Goal: Task Accomplishment & Management: Complete application form

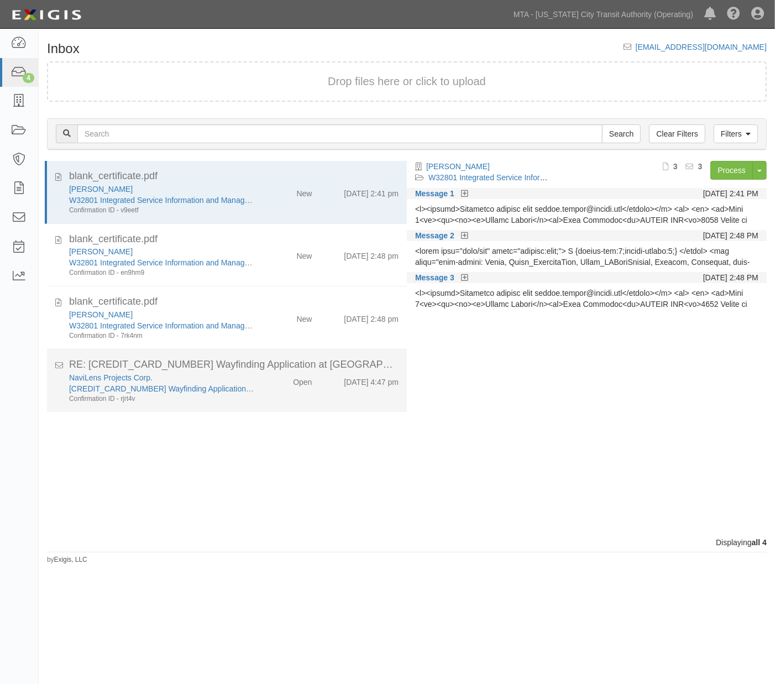
click at [238, 399] on div "Confirmation ID - rjrt4v" at bounding box center [161, 398] width 185 height 9
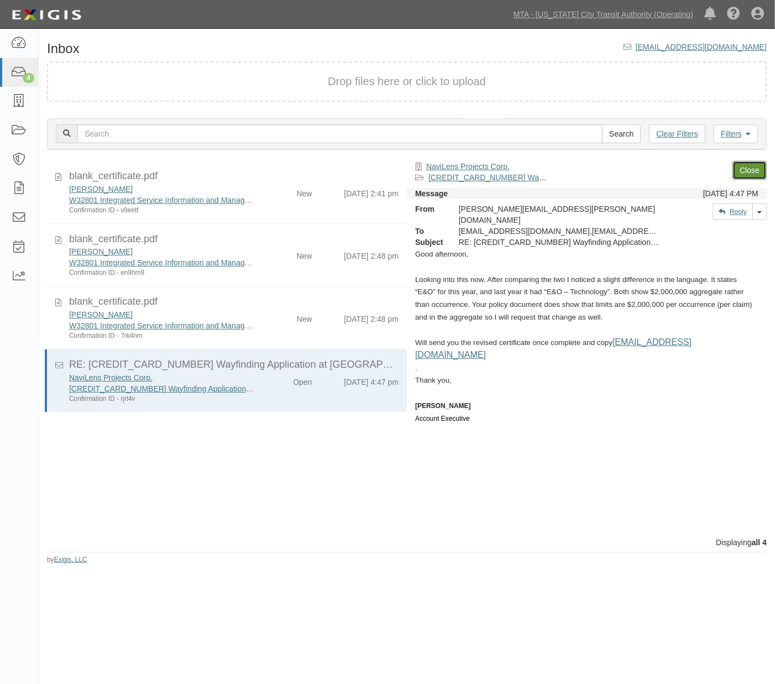
click at [750, 168] on link "Close" at bounding box center [749, 170] width 34 height 19
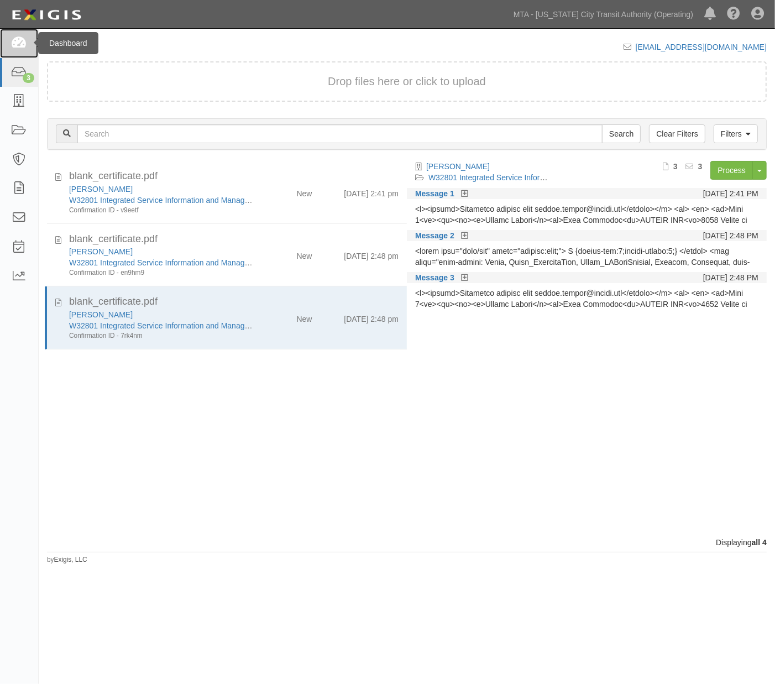
click at [15, 44] on icon at bounding box center [18, 43] width 15 height 13
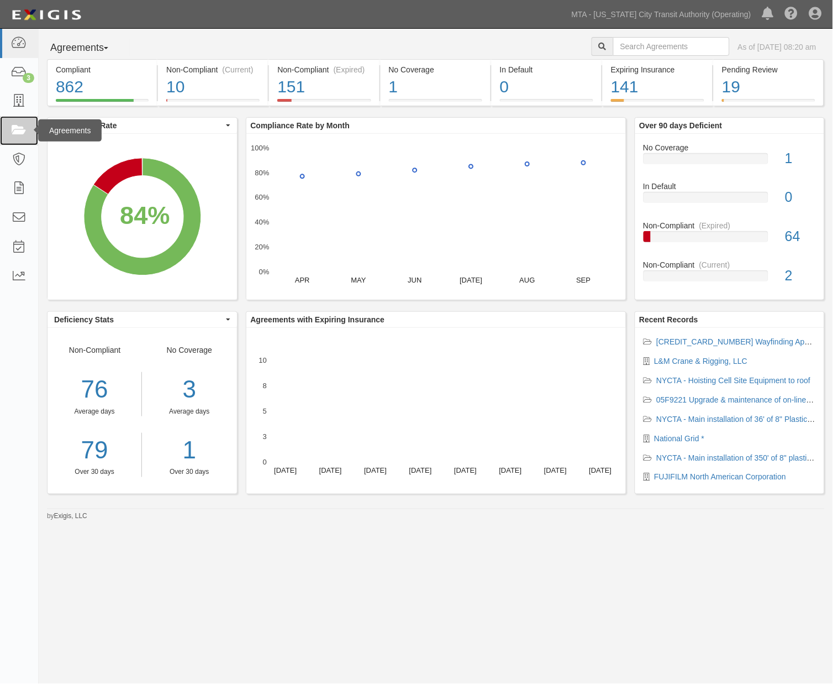
click at [17, 127] on icon at bounding box center [18, 130] width 15 height 13
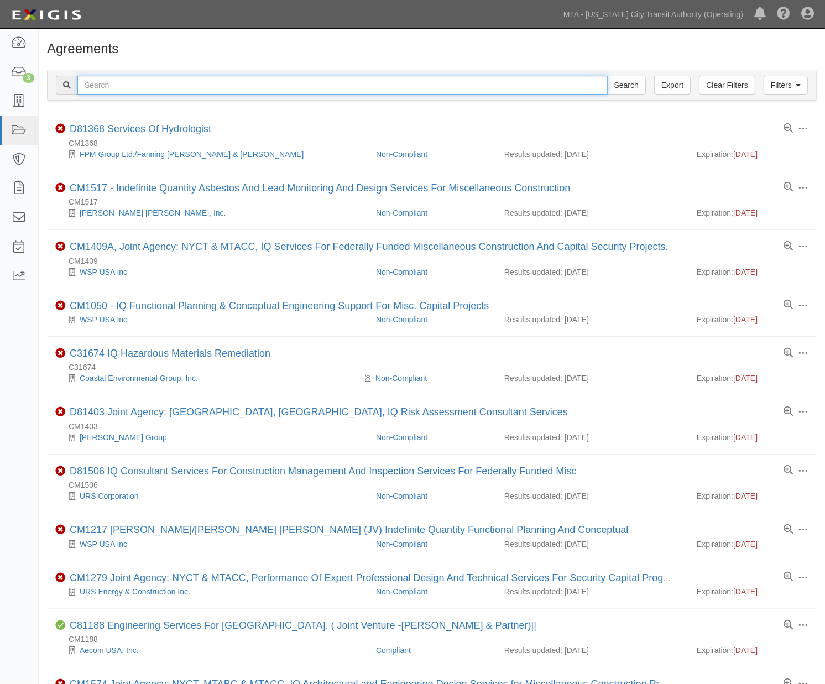
drag, startPoint x: 0, startPoint y: 0, endPoint x: 369, endPoint y: 88, distance: 379.7
click at [369, 88] on input "text" at bounding box center [342, 85] width 530 height 19
type input "[PERSON_NAME]"
click at [607, 76] on input "Search" at bounding box center [626, 85] width 39 height 19
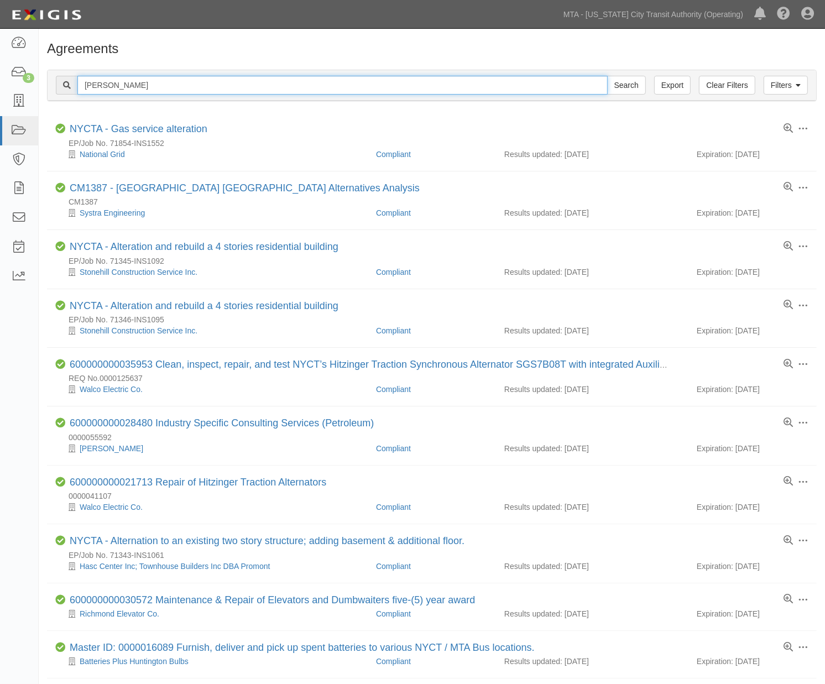
click at [122, 83] on input "walter" at bounding box center [342, 85] width 530 height 19
click at [96, 81] on input "[PERSON_NAME]" at bounding box center [342, 85] width 530 height 19
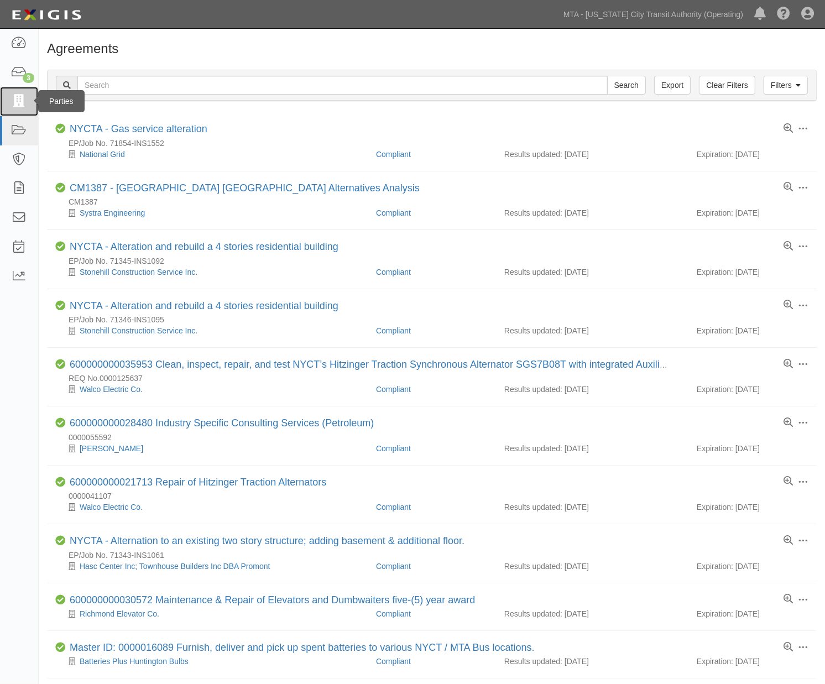
click at [11, 103] on icon at bounding box center [18, 101] width 15 height 13
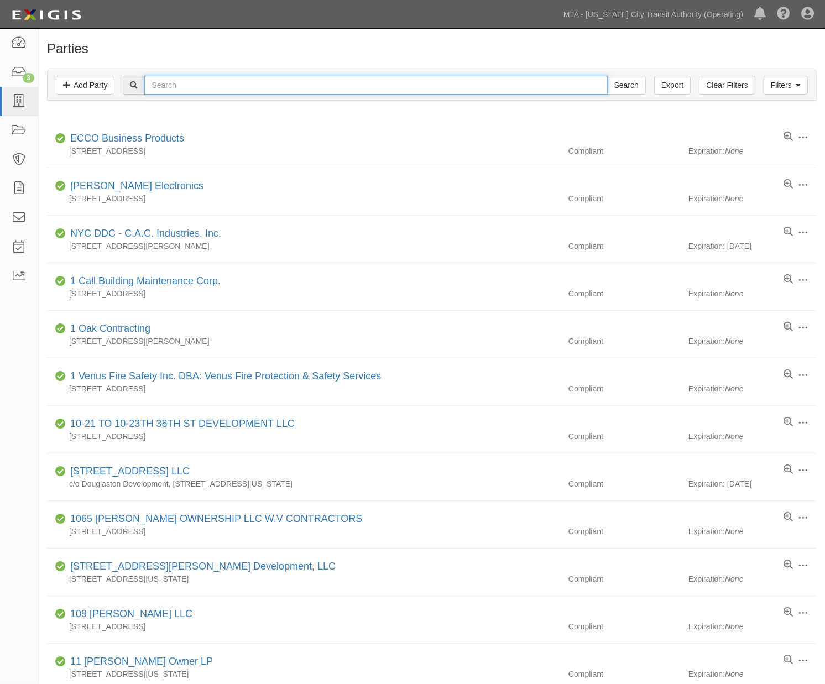
paste input "[PERSON_NAME]"
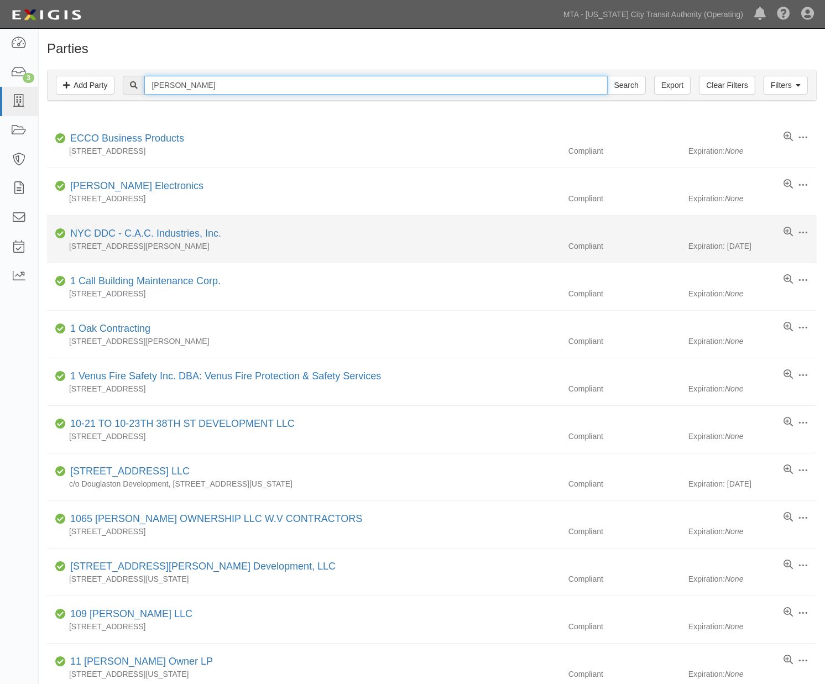
type input "[PERSON_NAME]"
click at [607, 76] on input "Search" at bounding box center [626, 85] width 39 height 19
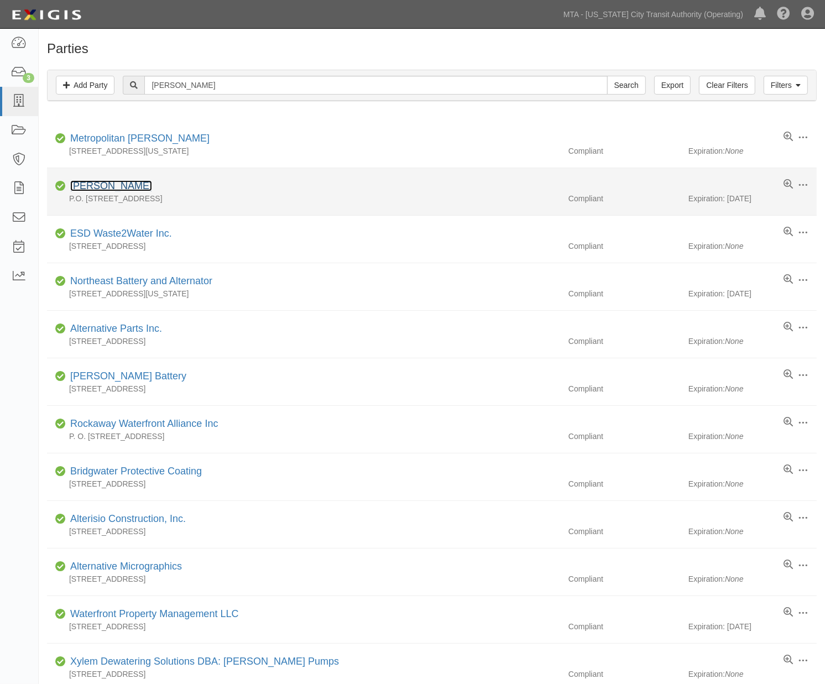
click at [113, 189] on link "[PERSON_NAME]" at bounding box center [111, 185] width 82 height 11
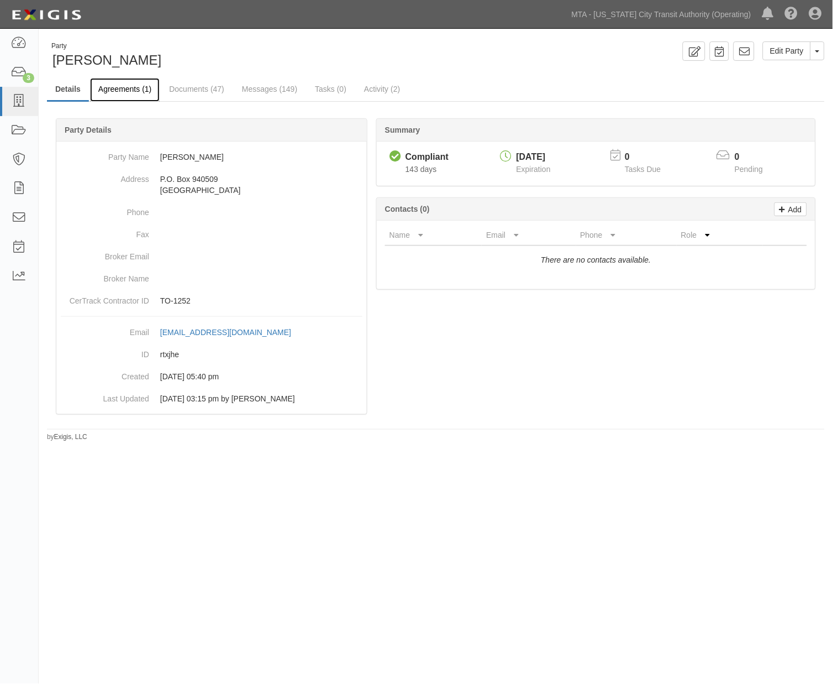
click at [135, 94] on link "Agreements (1)" at bounding box center [125, 90] width 70 height 24
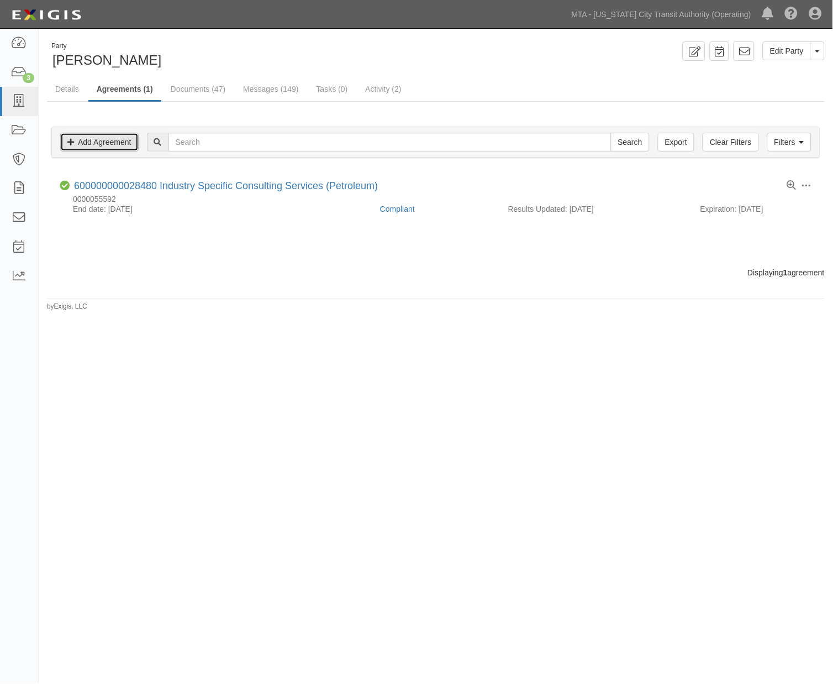
click at [100, 148] on link "Add Agreement" at bounding box center [99, 142] width 78 height 19
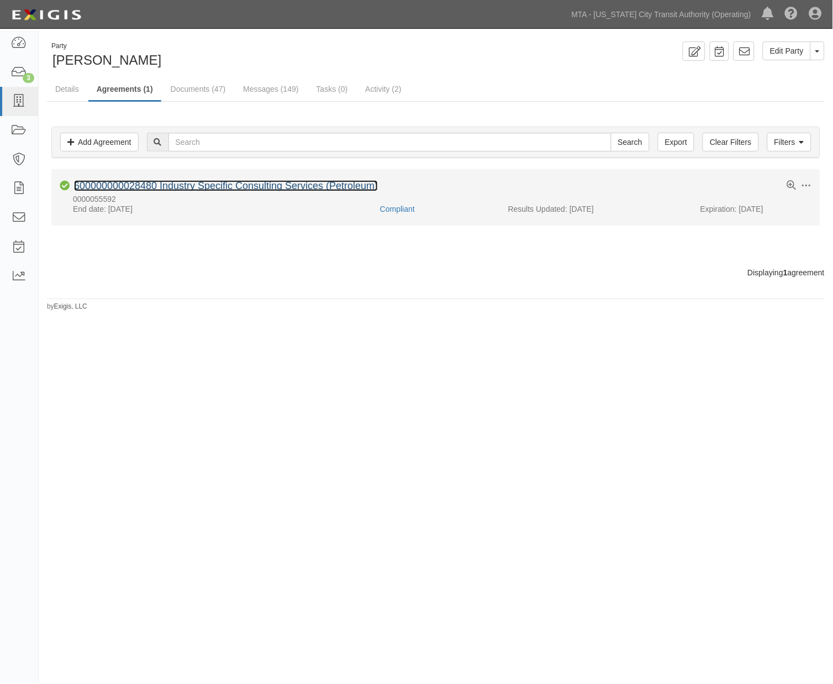
click at [137, 184] on link "600000000028480 Industry Specific Consulting Services (Petroleum)" at bounding box center [226, 185] width 304 height 11
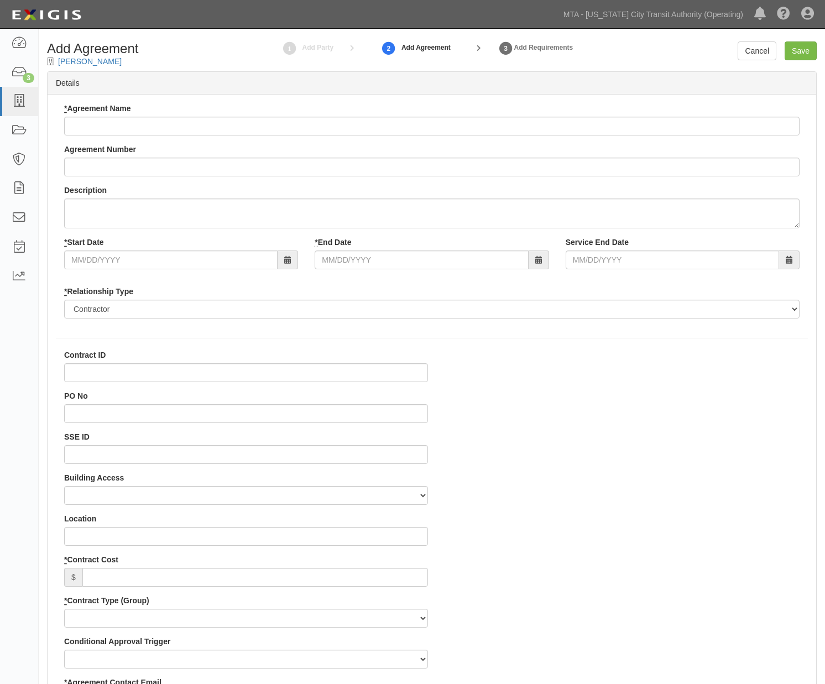
select select
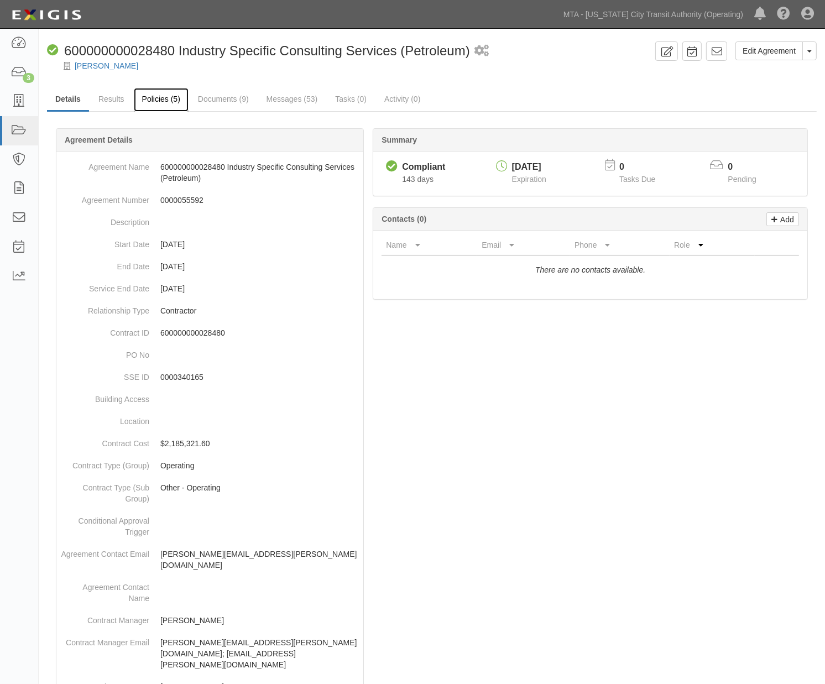
click at [145, 101] on link "Policies (5)" at bounding box center [161, 100] width 55 height 24
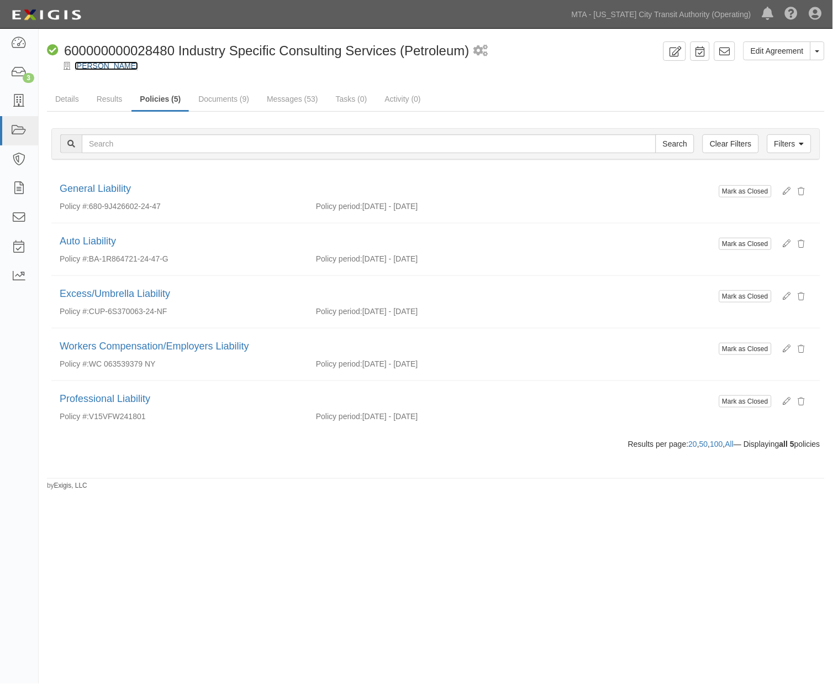
click at [93, 68] on link "[PERSON_NAME]" at bounding box center [107, 65] width 64 height 9
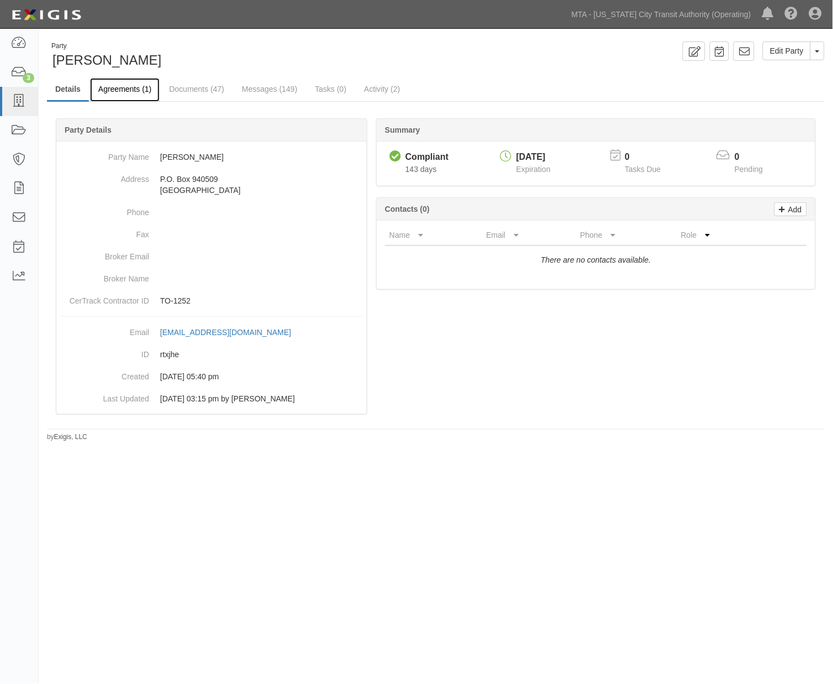
click at [137, 89] on link "Agreements (1)" at bounding box center [125, 90] width 70 height 24
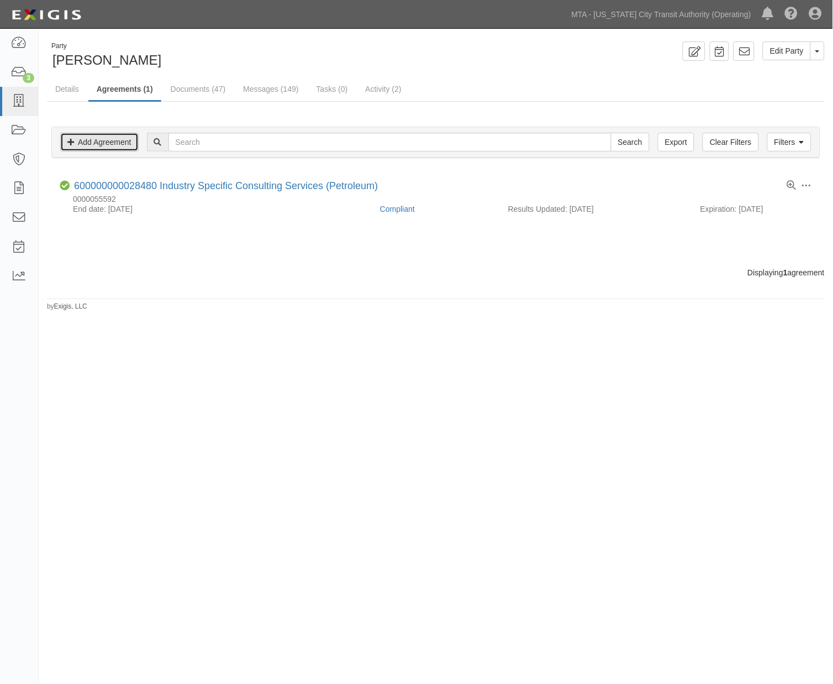
click at [104, 145] on link "Add Agreement" at bounding box center [99, 142] width 78 height 19
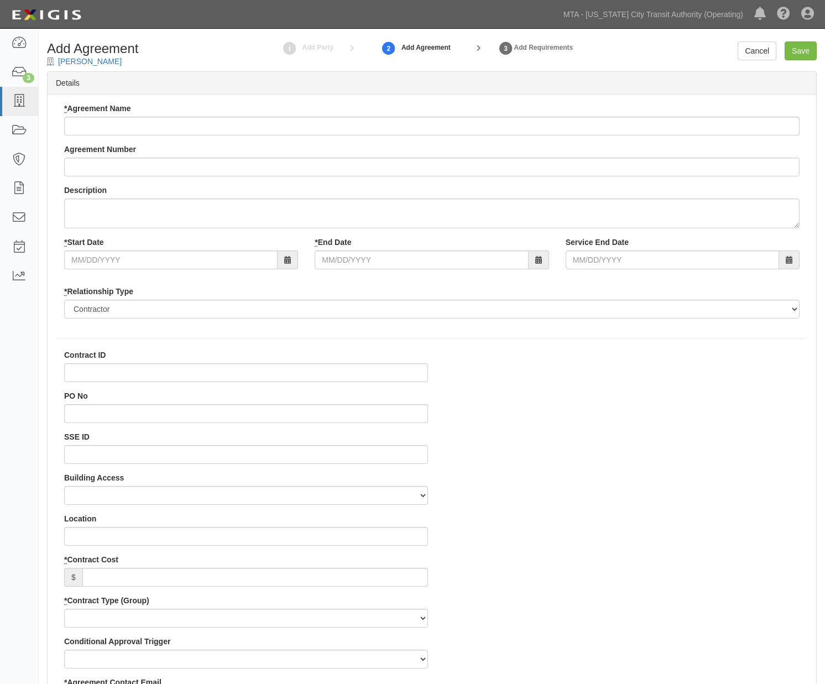
select select
click at [130, 107] on label "* Agreement Name" at bounding box center [97, 108] width 67 height 11
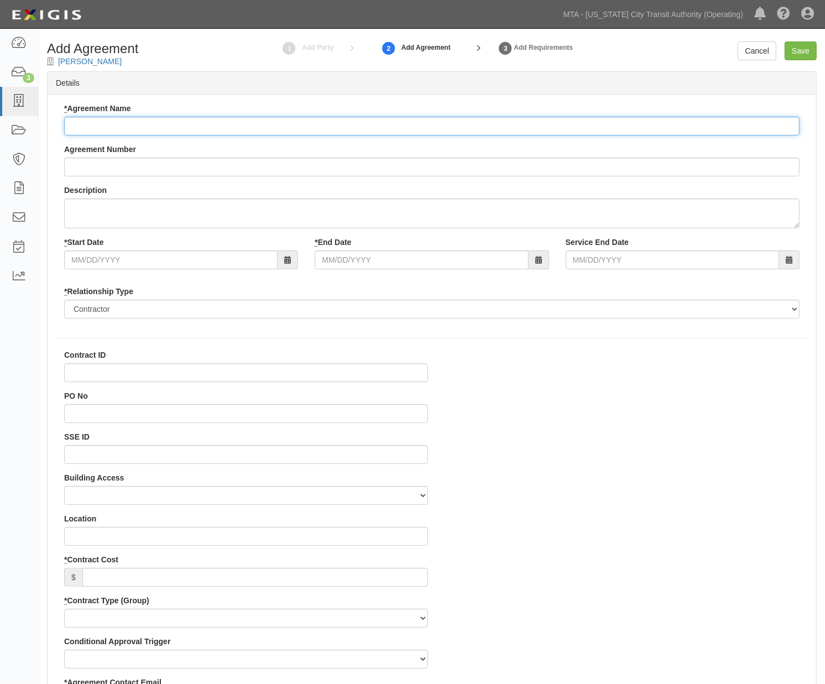
click at [130, 117] on input "* Agreement Name" at bounding box center [431, 126] width 735 height 19
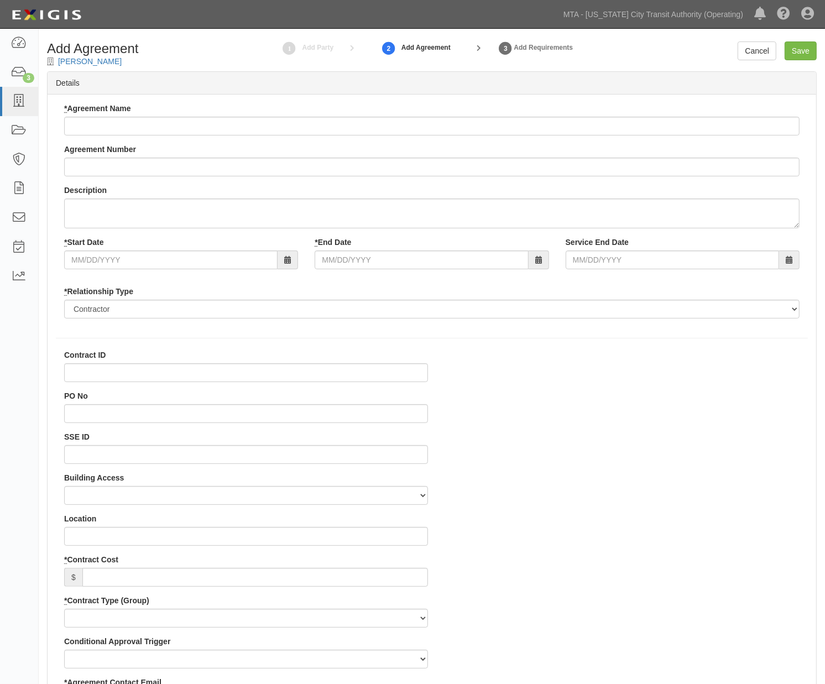
click at [122, 117] on div "* Agreement Name" at bounding box center [431, 119] width 735 height 33
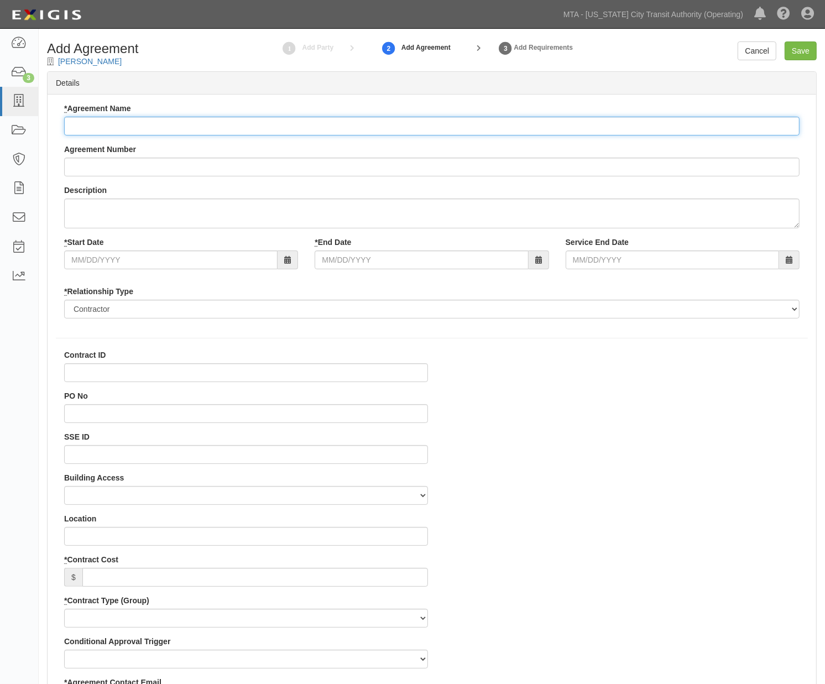
click at [117, 128] on input "* Agreement Name" at bounding box center [431, 126] width 735 height 19
paste input "Petroleum Chemical Storage Dispensing Systems Consulting Services"
type input "Petroleum Chemical Storage Dispensing Systems Consulting Services"
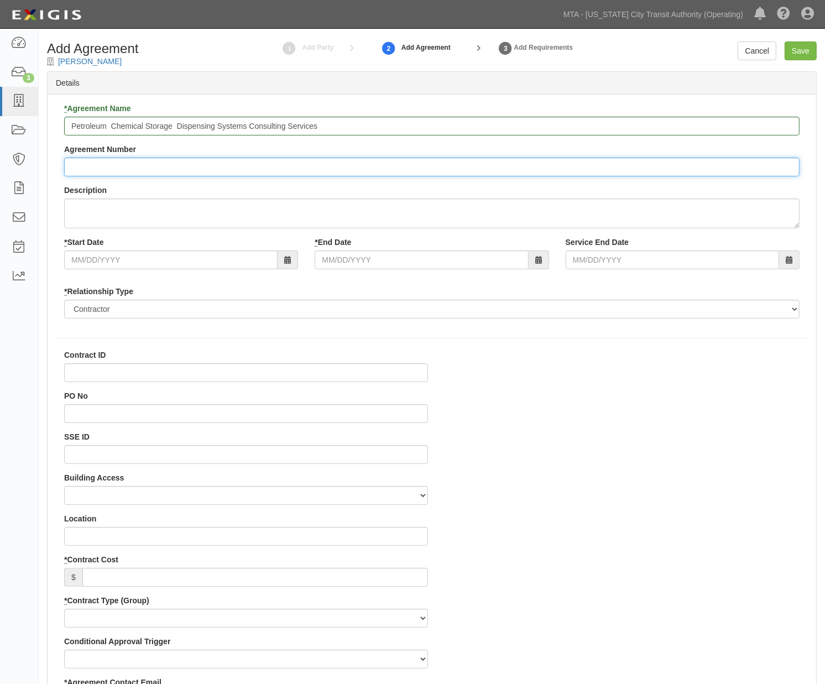
click at [82, 169] on input "Agreement Number" at bounding box center [431, 167] width 735 height 19
type input "REQ No. 0000146032"
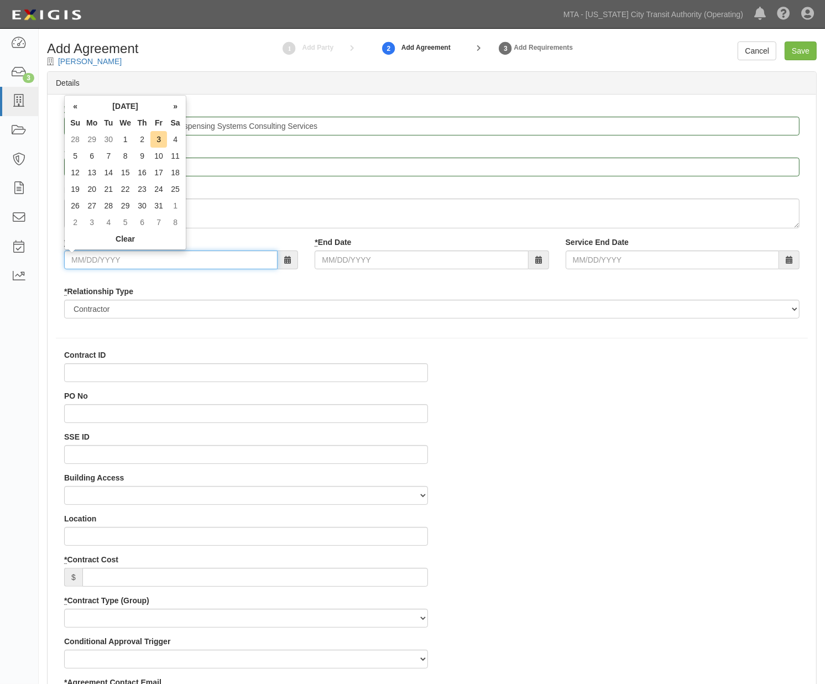
click at [84, 258] on input "* Start Date" at bounding box center [170, 259] width 213 height 19
click at [219, 260] on input "* Start Date" at bounding box center [170, 259] width 213 height 19
type input "0"
type input "10/03/2025"
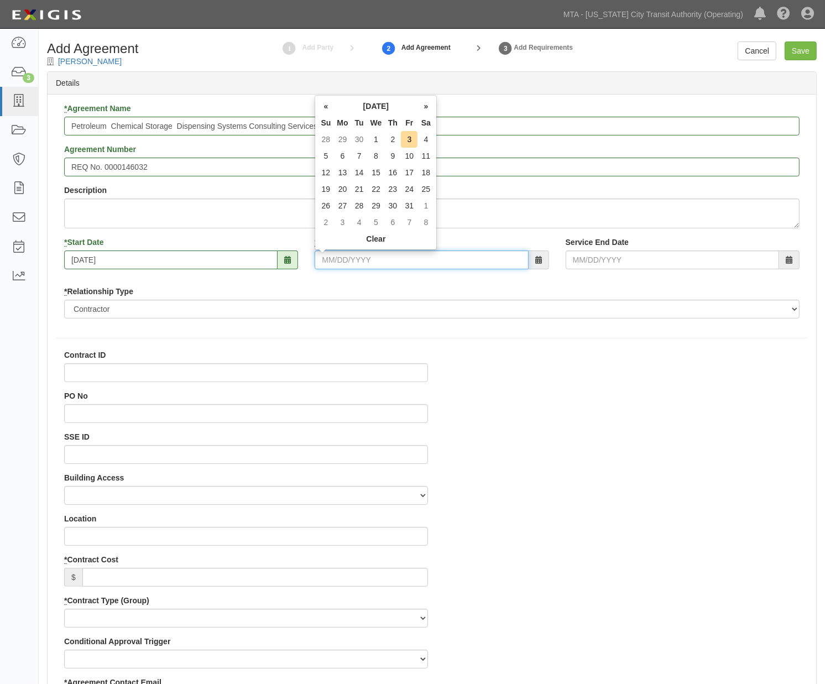
click at [405, 264] on input "* End Date" at bounding box center [420, 259] width 213 height 19
type input "[DATE]"
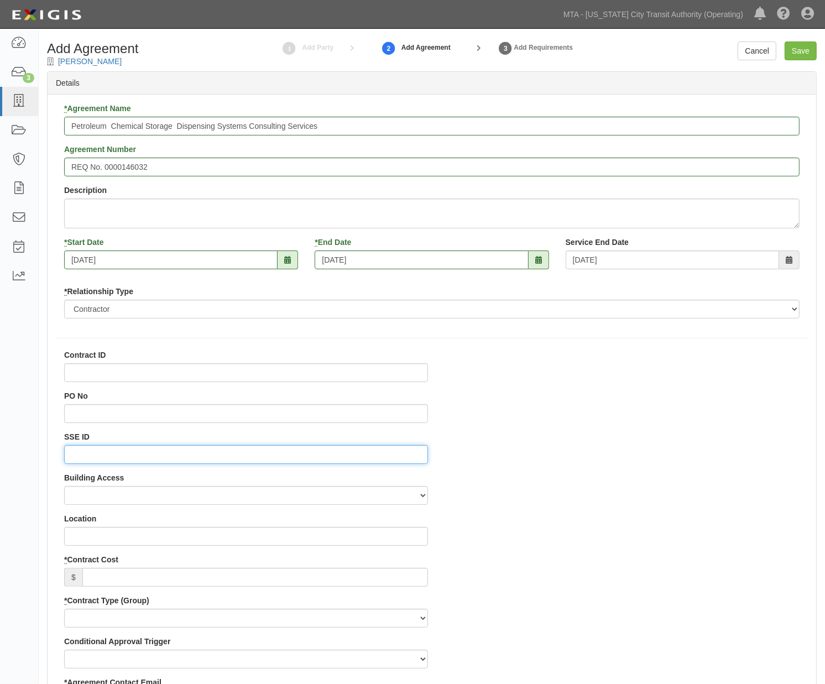
click at [98, 452] on input "SSE ID" at bounding box center [246, 454] width 364 height 19
type input "0000517412"
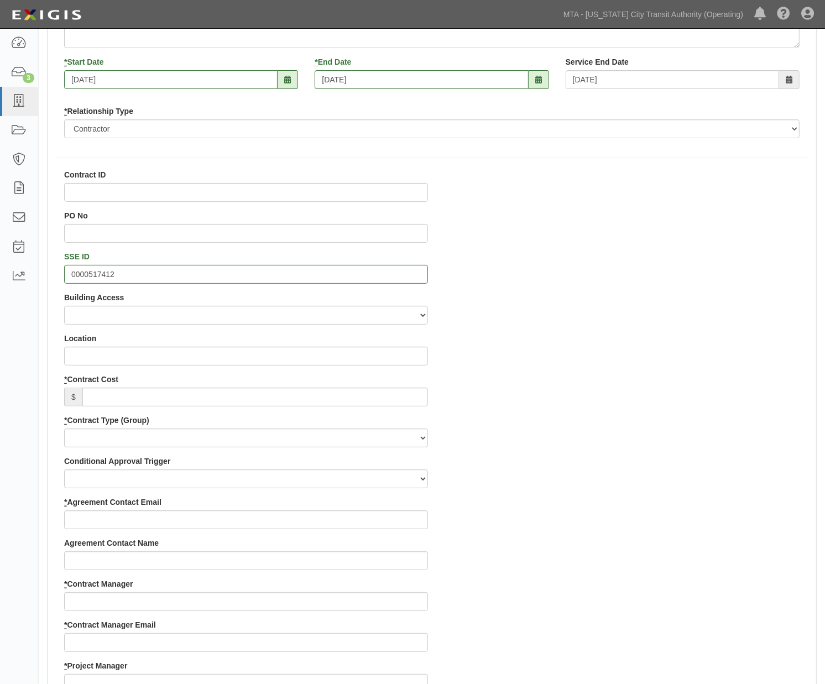
scroll to position [245, 0]
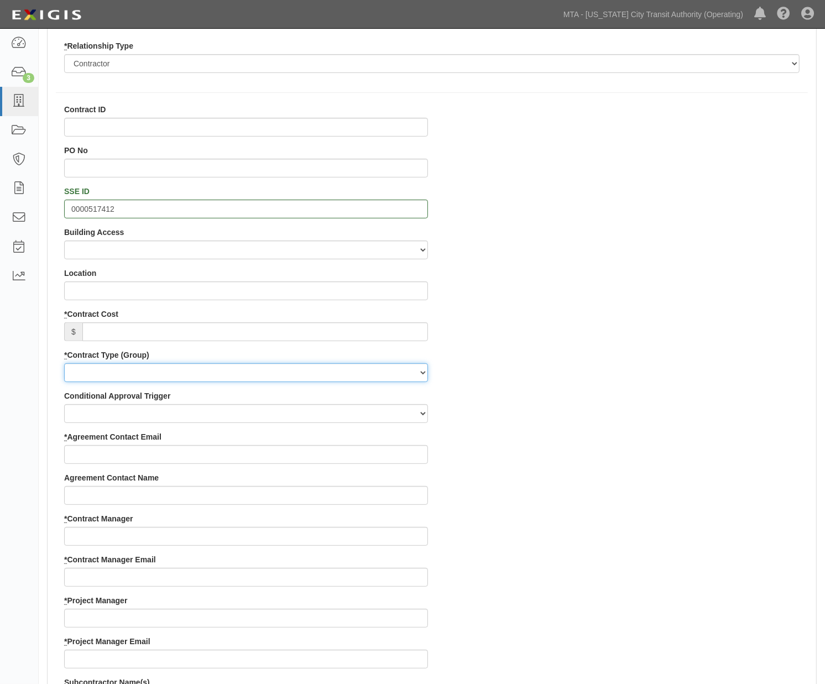
click at [106, 371] on select "Capital Operating Not for Benefit (incls. FA, Entry Permits) Real Estate Other" at bounding box center [246, 372] width 364 height 19
select select "102"
click at [64, 363] on select "Capital Operating Not for Benefit (incls. FA, Entry Permits) Real Estate Other" at bounding box center [246, 372] width 364 height 19
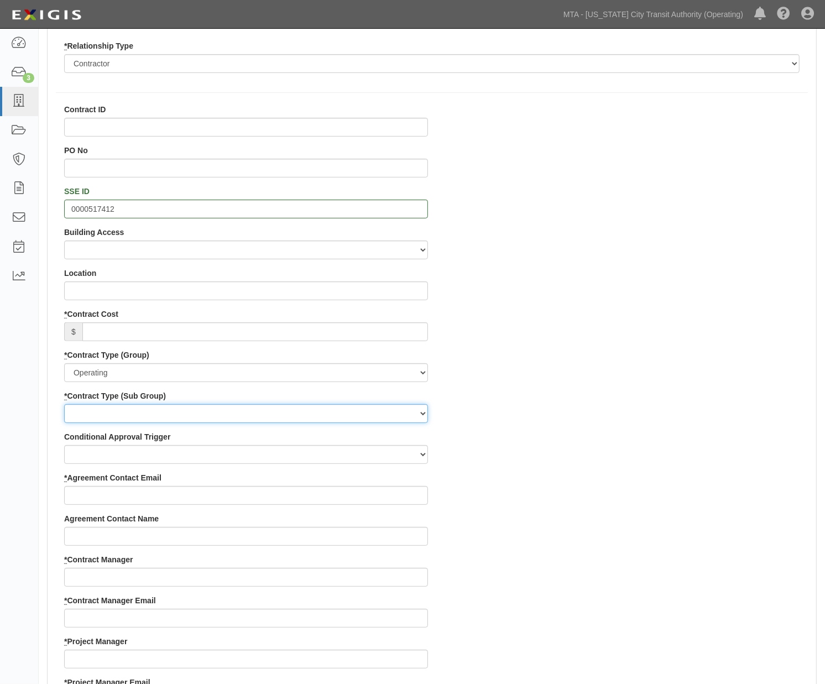
click at [89, 416] on select "Construction Loan / Test and Demo Maintenance Painting Personal Services Contra…" at bounding box center [246, 413] width 364 height 19
select select "161"
click at [64, 404] on select "Construction Loan / Test and Demo Maintenance Painting Personal Services Contra…" at bounding box center [246, 413] width 364 height 19
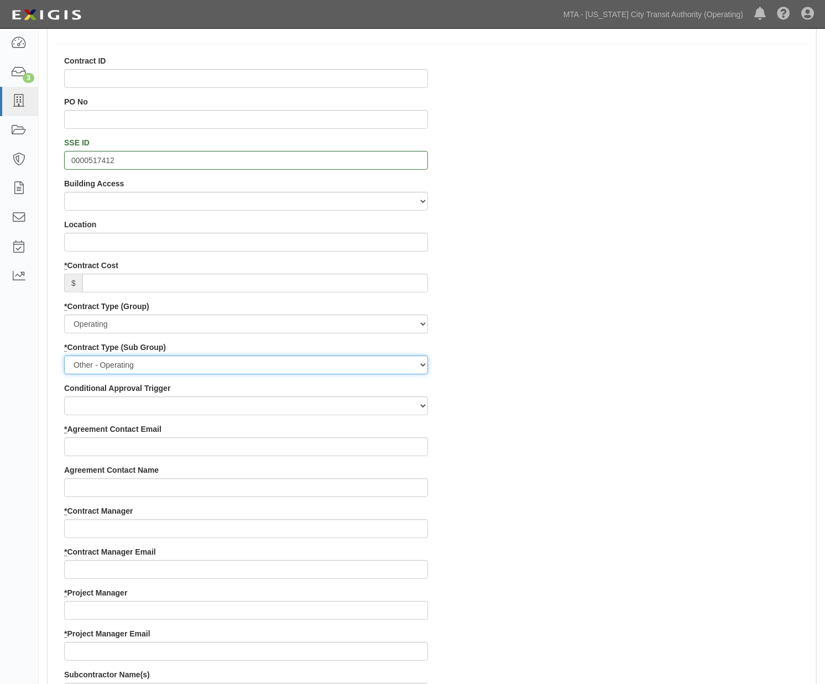
scroll to position [368, 0]
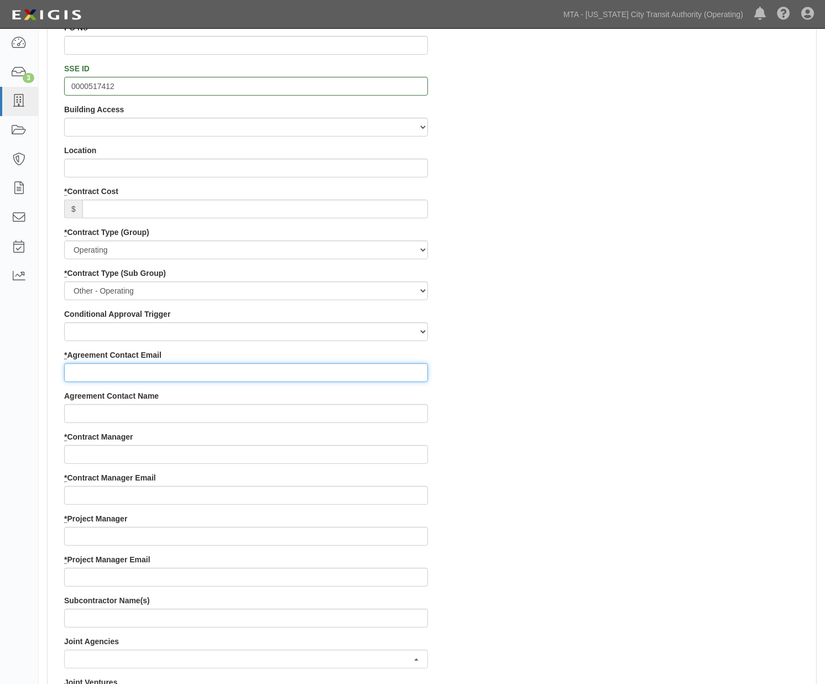
paste input "daniel.ashe@wtgpepc.com"
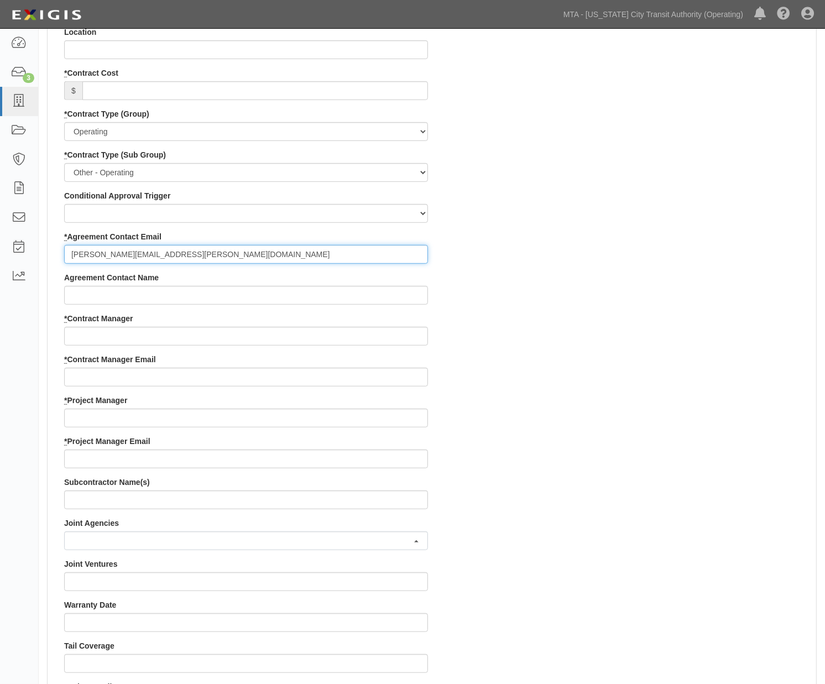
scroll to position [491, 0]
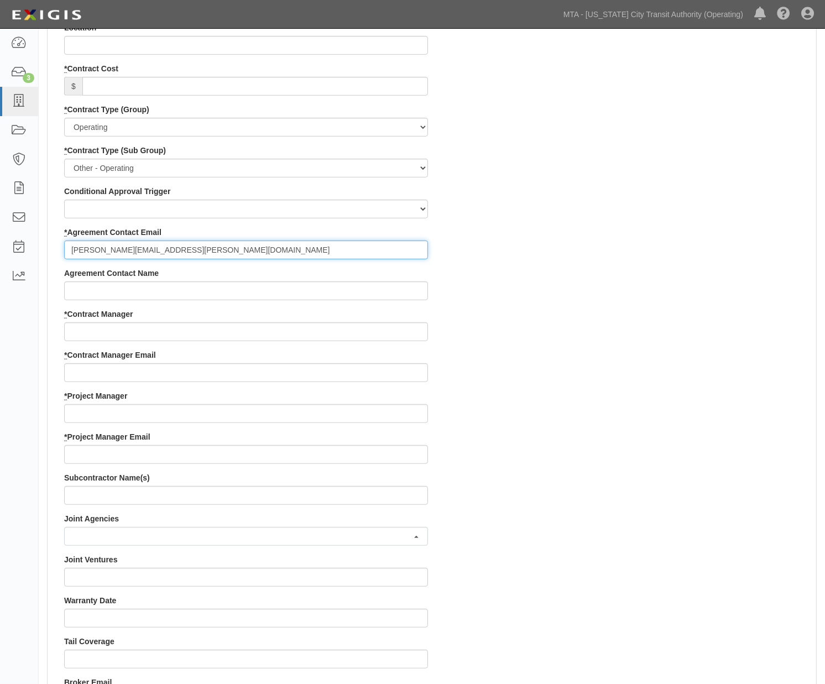
type input "daniel.ashe@wtgpepc.com"
paste input "shade.james@nyct.com"
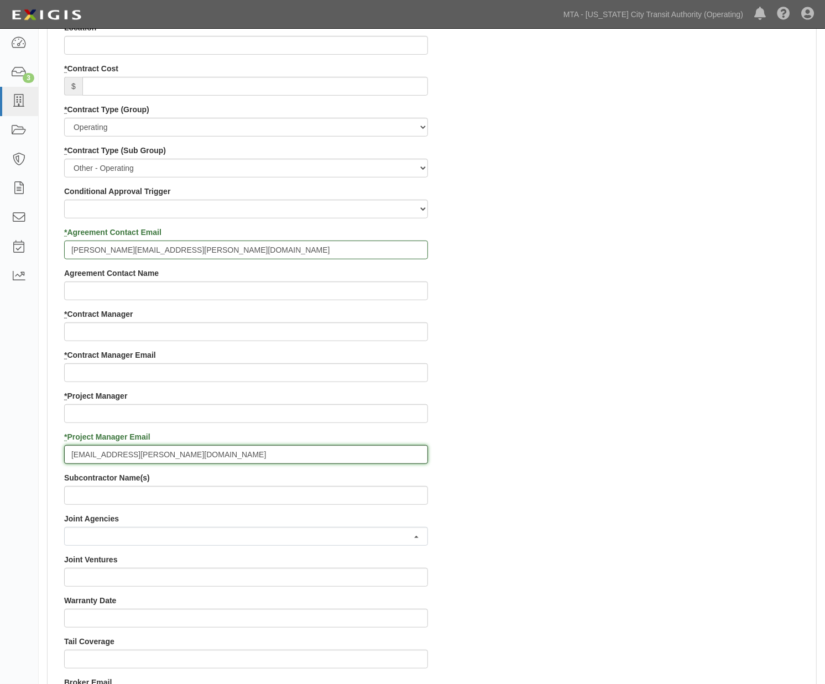
click at [183, 452] on input "shade.james@nyct.com" at bounding box center [246, 454] width 364 height 19
paste input "kenneth.schwadron@nyct.com"
drag, startPoint x: 156, startPoint y: 452, endPoint x: 24, endPoint y: 455, distance: 131.6
click at [24, 455] on body "Toggle navigation Dashboard 3 Inbox Parties Agreements Coverages Documents Mess…" at bounding box center [412, 430] width 825 height 1842
type input "kenneth.schwadron@nyct.com"
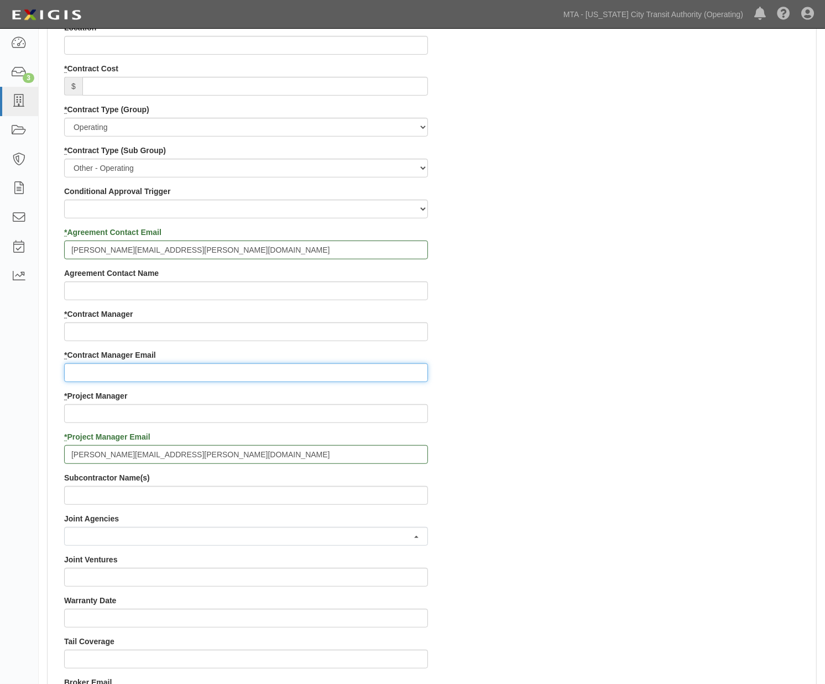
click at [93, 374] on input "* Contract Manager Email" at bounding box center [246, 372] width 364 height 19
paste input "shade.james@nyct.com"
type input "shade.james@nyct.com"
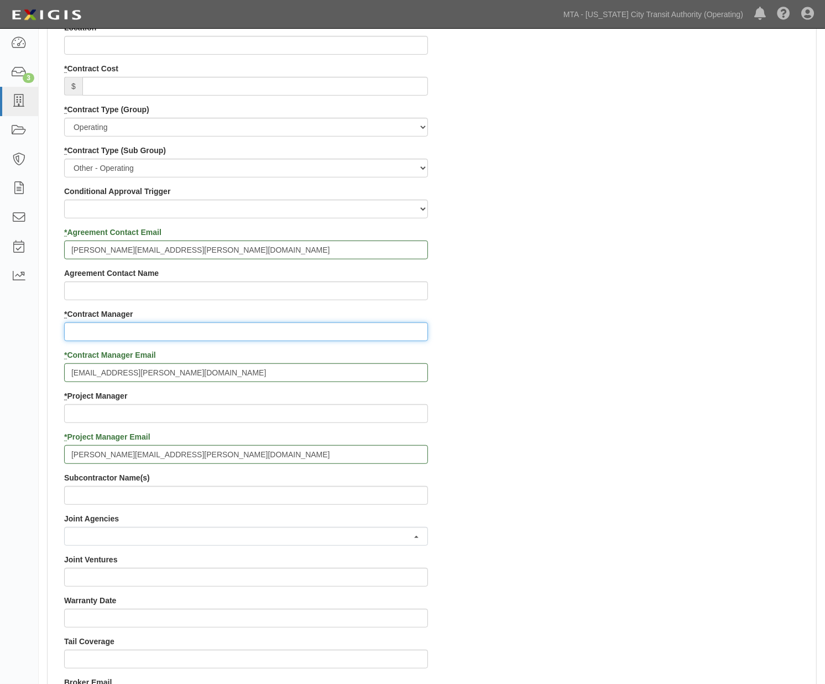
paste input "Shade"
type input "Shade"
paste input "Ken"
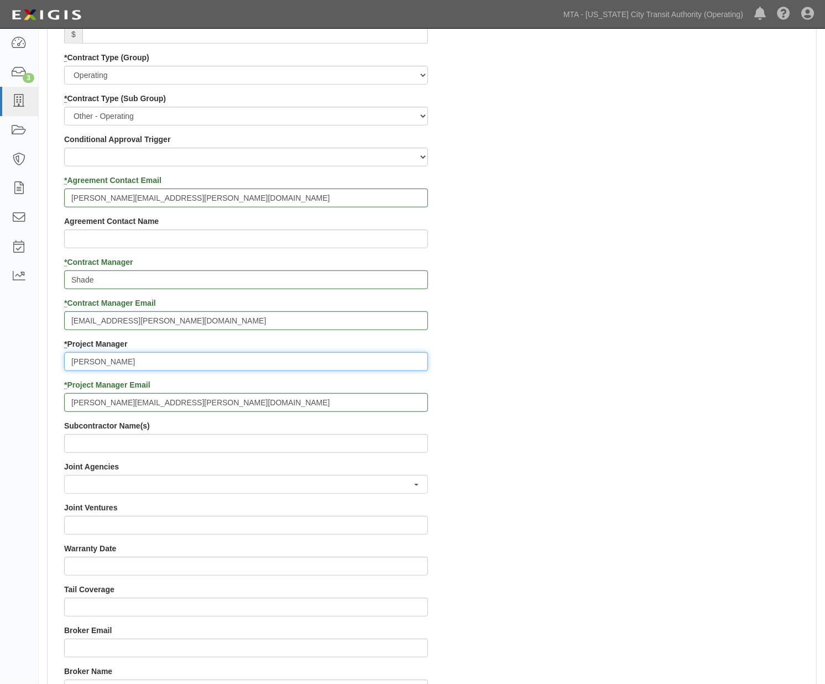
scroll to position [675, 0]
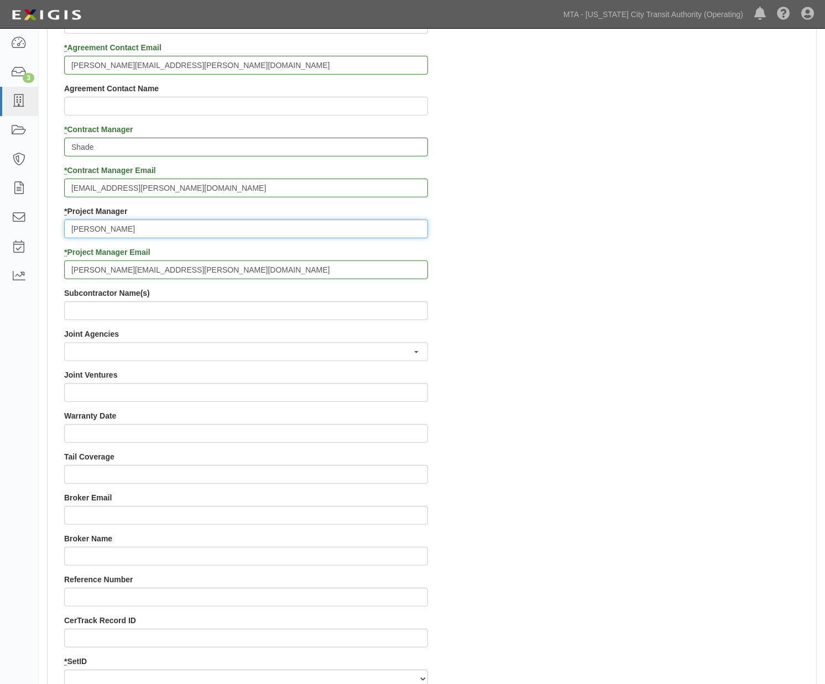
type input "Ken"
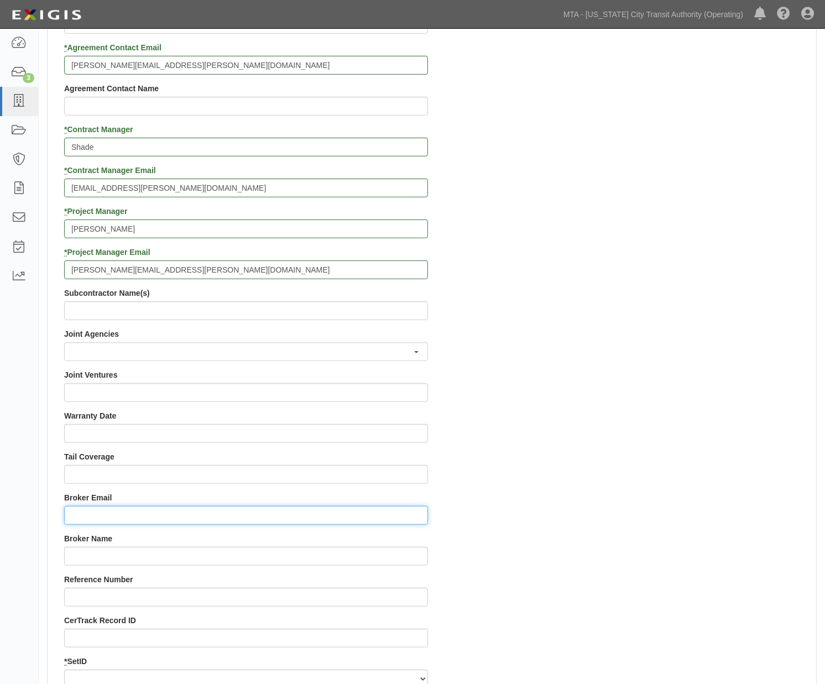
paste input "certs@fenner-esler.com"
type input "certs@fenner-esler.com"
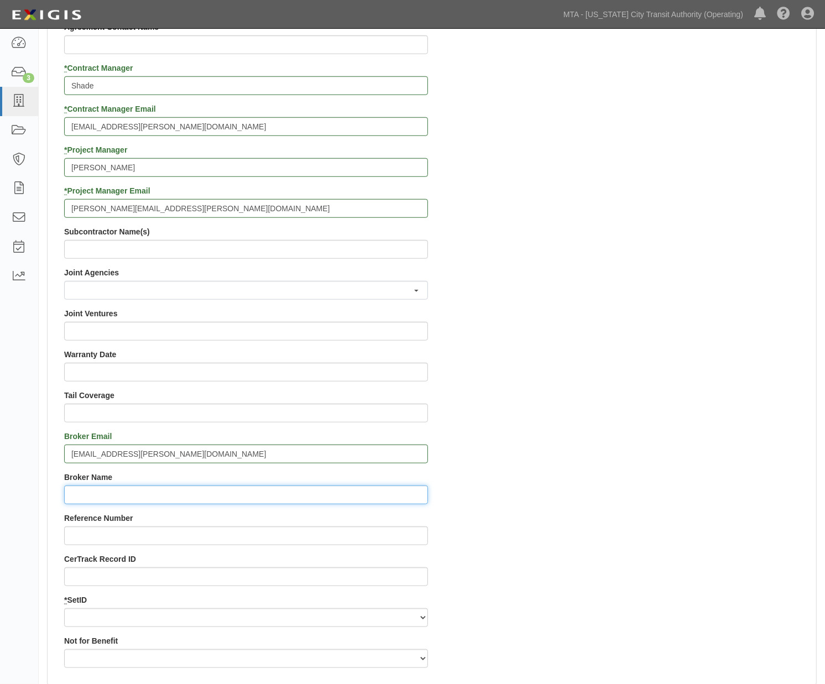
paste input "Timothy P. Esler"
type input "Timothy P. Esler"
click at [539, 576] on div "Contract ID PO No SSE ID 0000517412 Building Access 2 Broadway 341/345/347 BREP…" at bounding box center [432, 144] width 768 height 1063
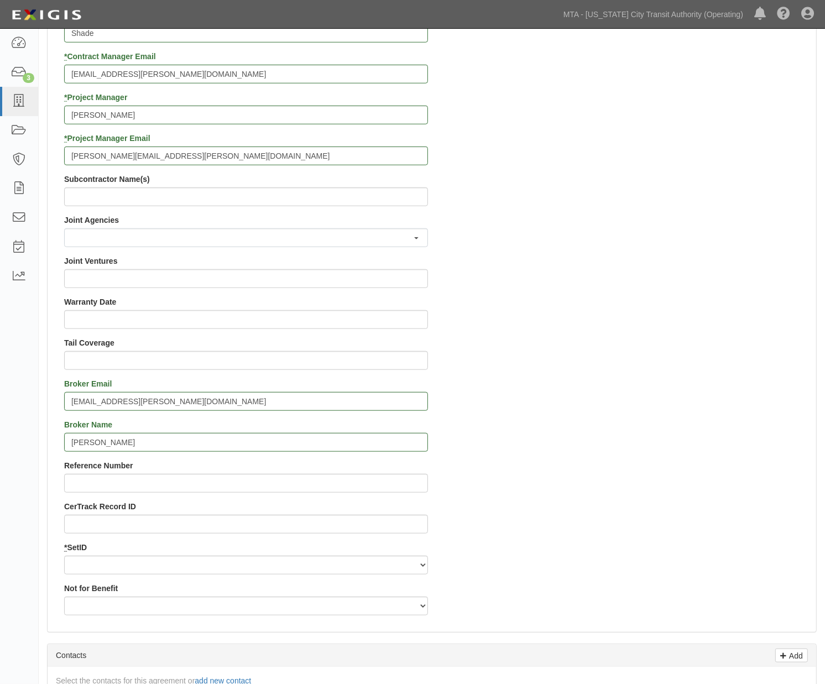
scroll to position [921, 0]
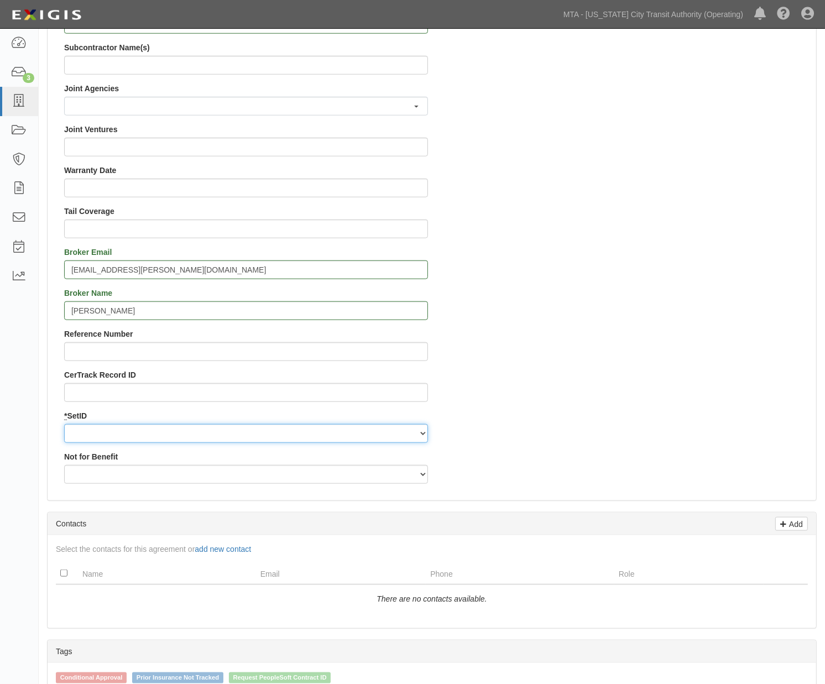
click at [96, 437] on select "NYCTA SIRTA" at bounding box center [246, 433] width 364 height 19
select select "91"
click at [64, 424] on select "NYCTA SIRTA" at bounding box center [246, 433] width 364 height 19
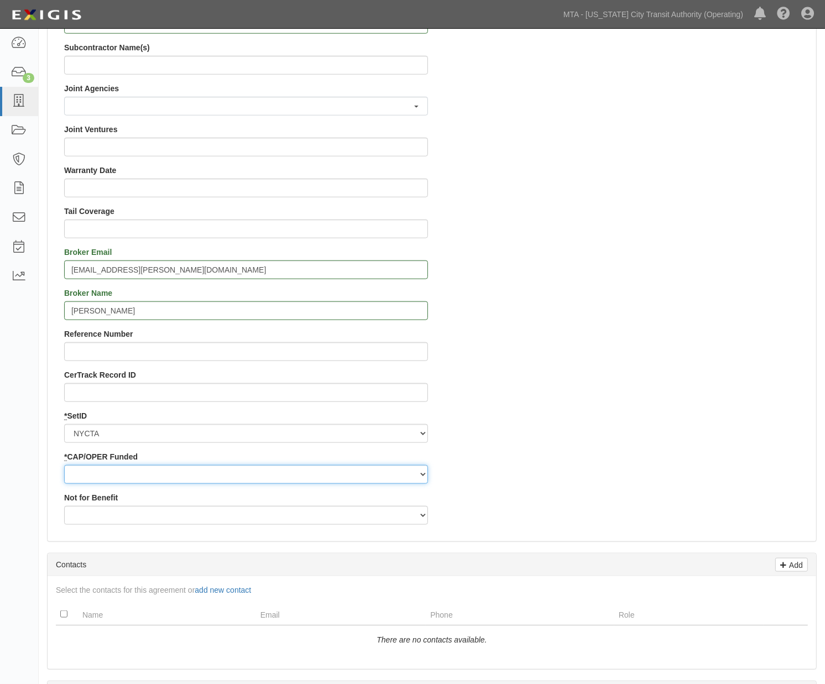
click at [88, 476] on select "Capital Operating" at bounding box center [246, 474] width 364 height 19
select select "92"
click at [64, 465] on select "Capital Operating" at bounding box center [246, 474] width 364 height 19
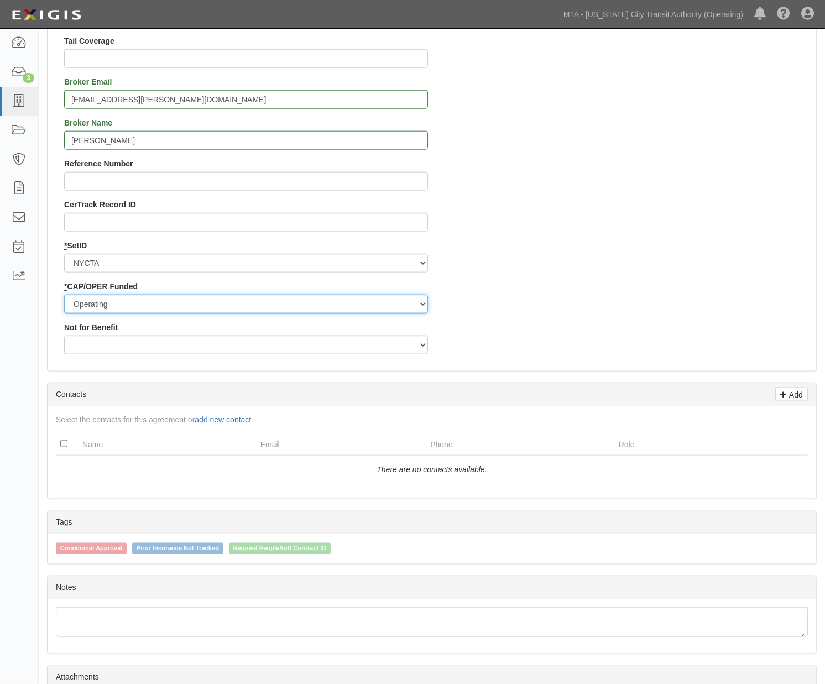
scroll to position [1105, 0]
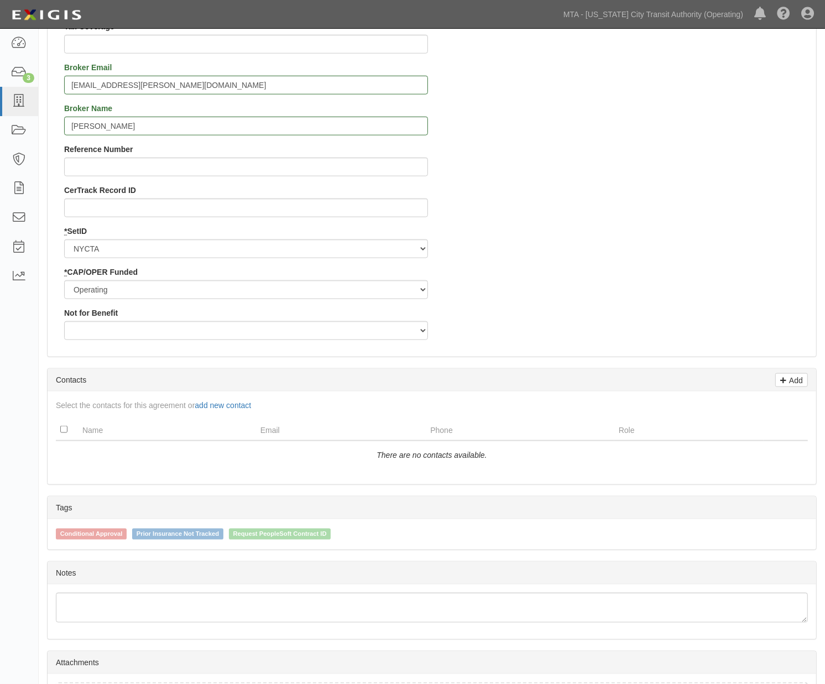
click at [316, 537] on span "Request PeopleSoft Contract ID" at bounding box center [280, 533] width 102 height 11
click at [225, 537] on input "Request PeopleSoft Contract ID" at bounding box center [221, 532] width 7 height 7
checkbox input "true"
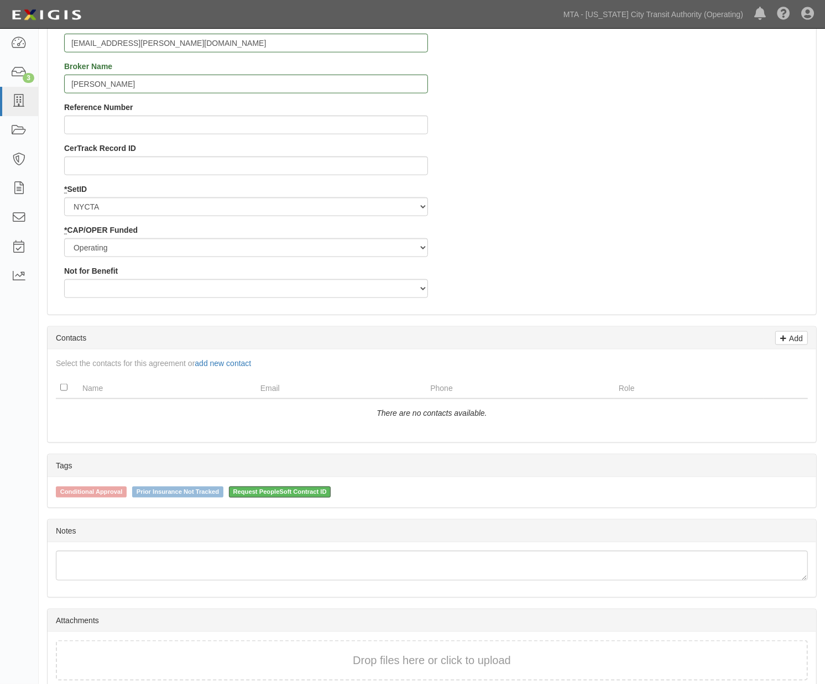
scroll to position [1198, 0]
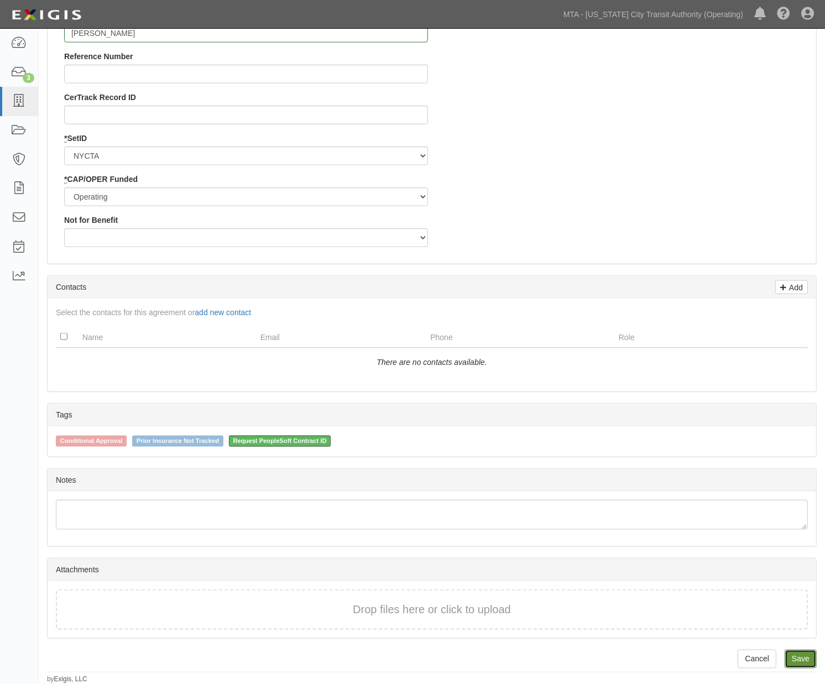
click at [802, 654] on link "Save" at bounding box center [800, 658] width 32 height 19
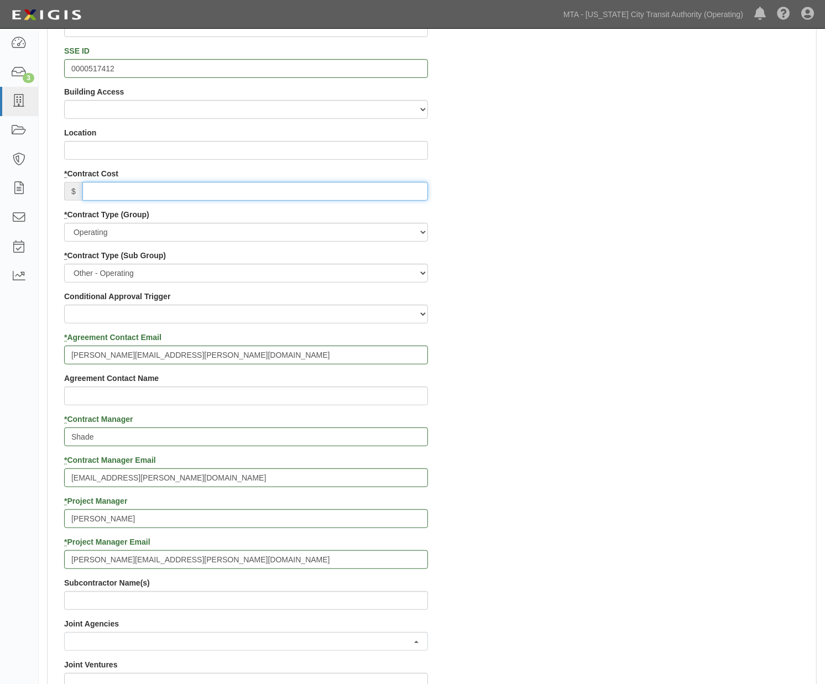
scroll to position [384, 0]
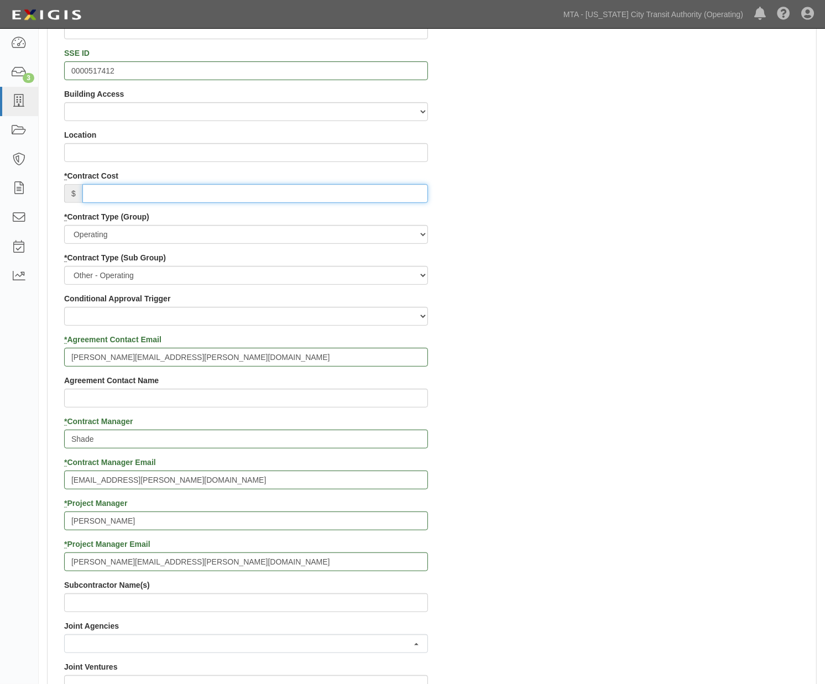
click at [111, 188] on input "* Contract Cost" at bounding box center [254, 193] width 345 height 19
type input "900,000"
click at [588, 407] on div "Contract ID PO No SSE ID 0000517412 Building Access 2 Broadway 341/345/347 BREP…" at bounding box center [432, 518] width 768 height 1104
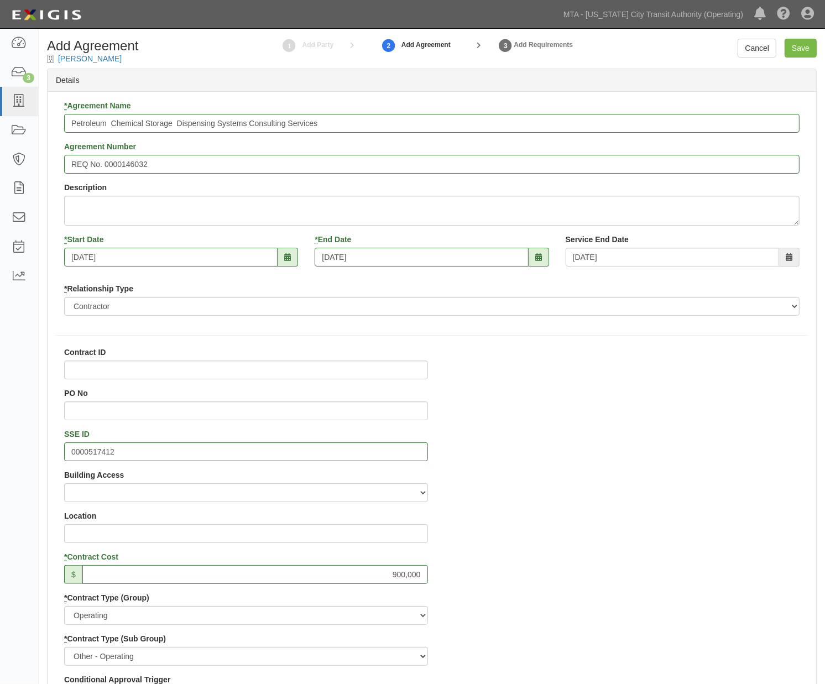
scroll to position [0, 0]
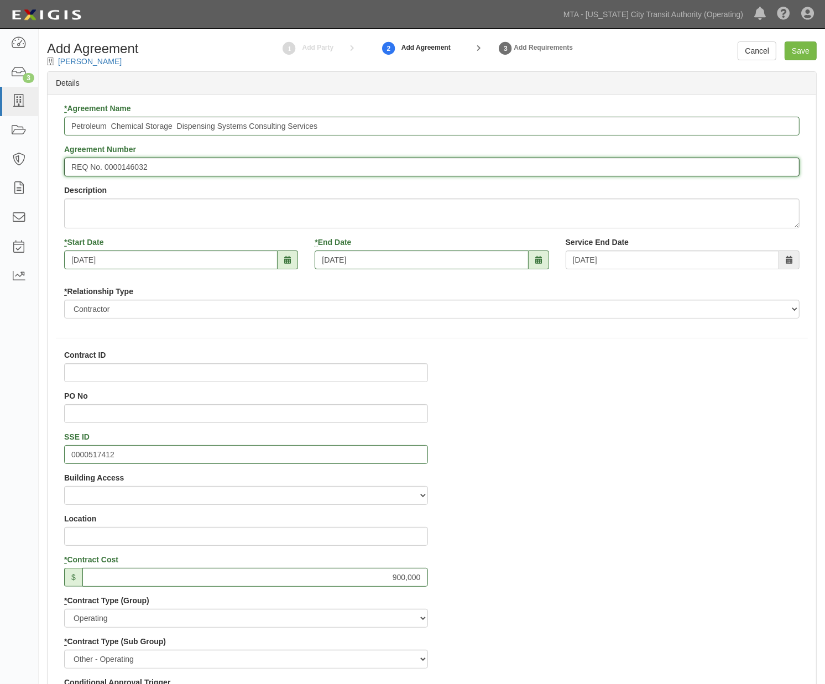
click at [195, 166] on input "REQ No. 0000146032" at bounding box center [431, 167] width 735 height 19
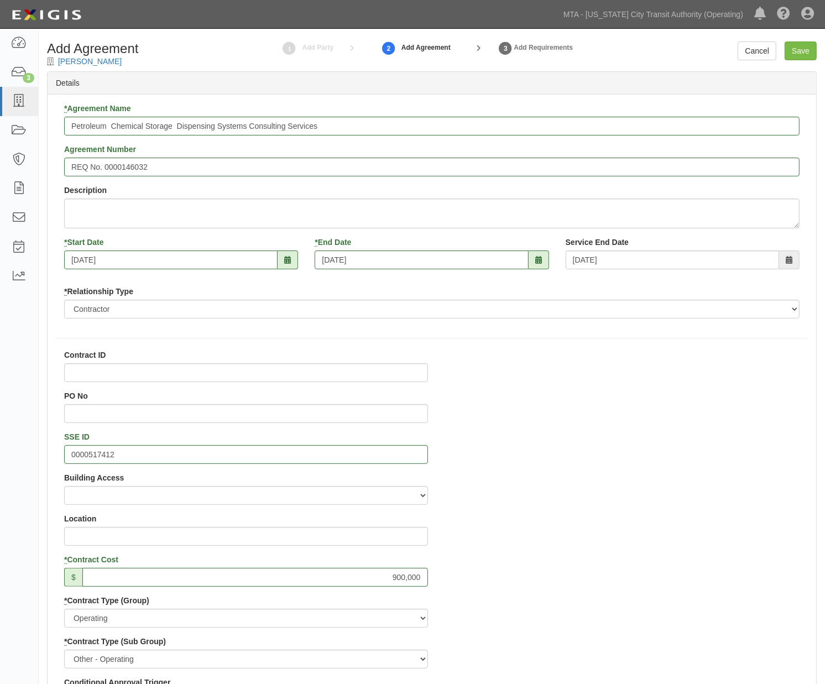
click at [322, 124] on input "Petroleum Chemical Storage Dispensing Systems Consulting Services" at bounding box center [431, 126] width 735 height 19
click at [327, 124] on input "Petroleum Chemical Storage Dispensing Systems Consulting Services" at bounding box center [431, 126] width 735 height 19
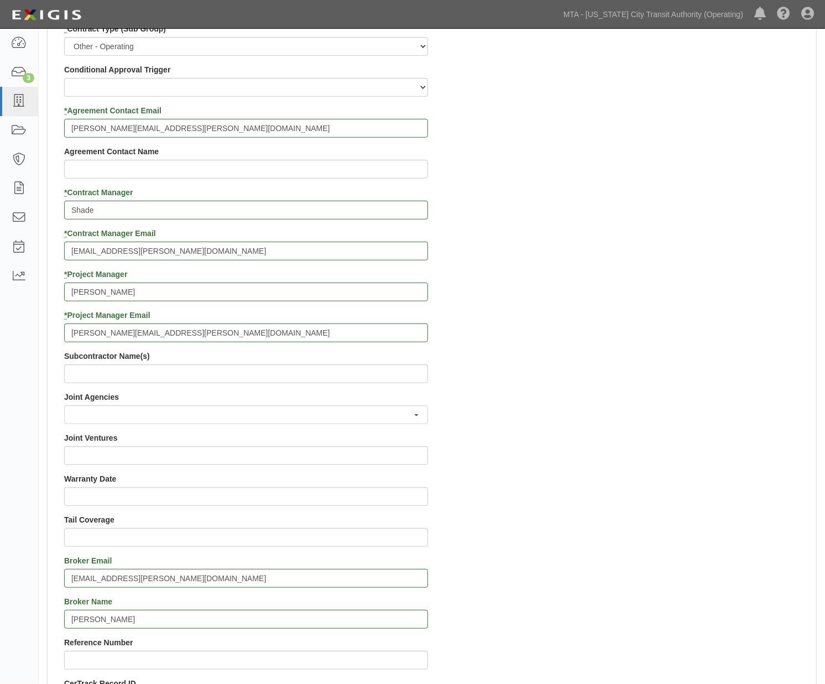
scroll to position [614, 0]
type input "Petroleum Chemical Storage Dispensing Systems Consulting Services for NYCTA & M…"
click at [81, 410] on button "button" at bounding box center [246, 412] width 364 height 19
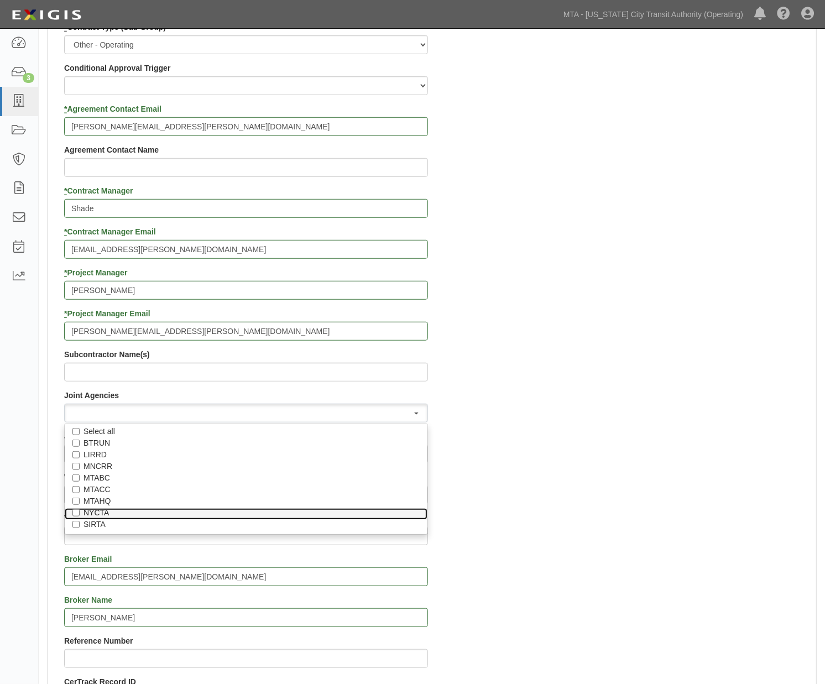
click at [99, 508] on label "NYCTA" at bounding box center [245, 512] width 325 height 11
click at [80, 509] on input "NYCTA" at bounding box center [75, 512] width 7 height 7
checkbox input "true"
select select "26"
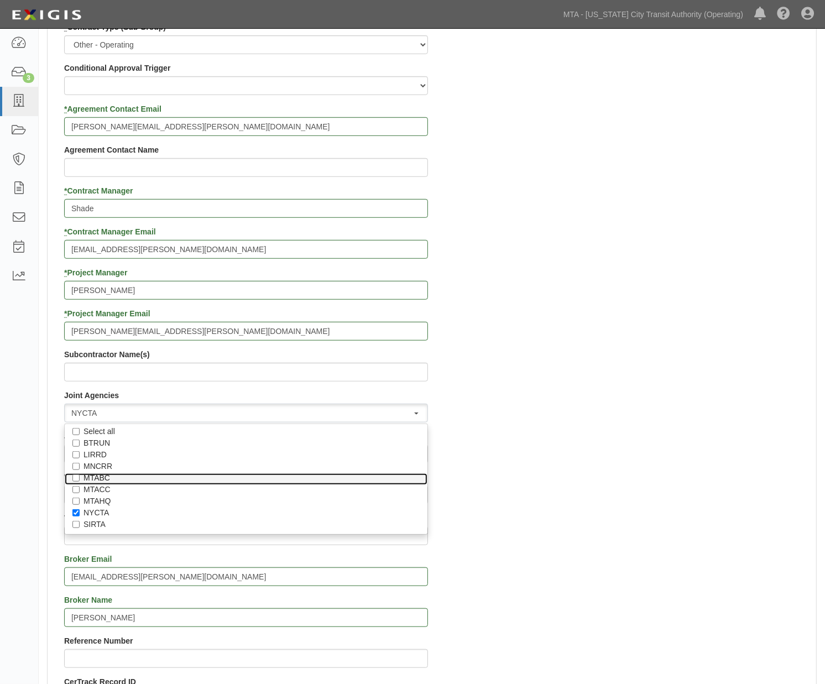
click at [98, 476] on label "MTABC" at bounding box center [245, 477] width 325 height 11
click at [80, 476] on input "MTABC" at bounding box center [75, 477] width 7 height 7
checkbox input "true"
select select "23"
click at [472, 468] on div "Contract ID PO No SSE ID 0000517412 Building Access 2 Broadway 341/345/347 BREP…" at bounding box center [432, 287] width 768 height 1104
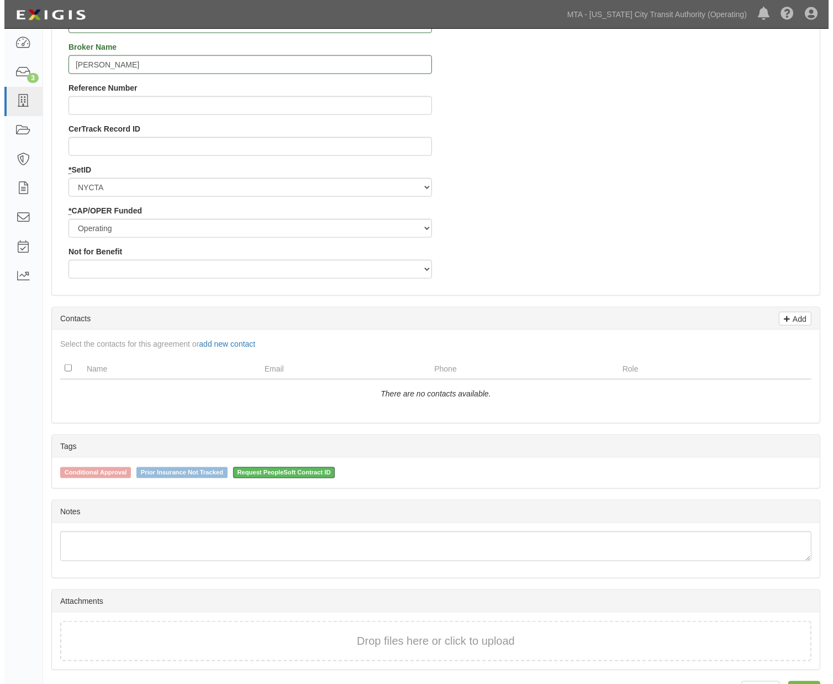
scroll to position [1198, 0]
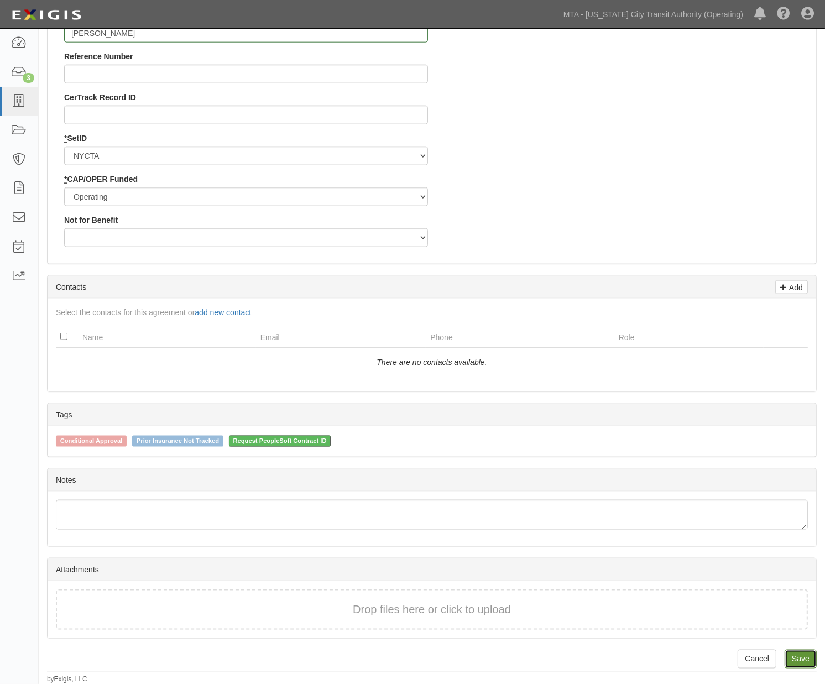
click at [784, 656] on link "Save" at bounding box center [800, 658] width 32 height 19
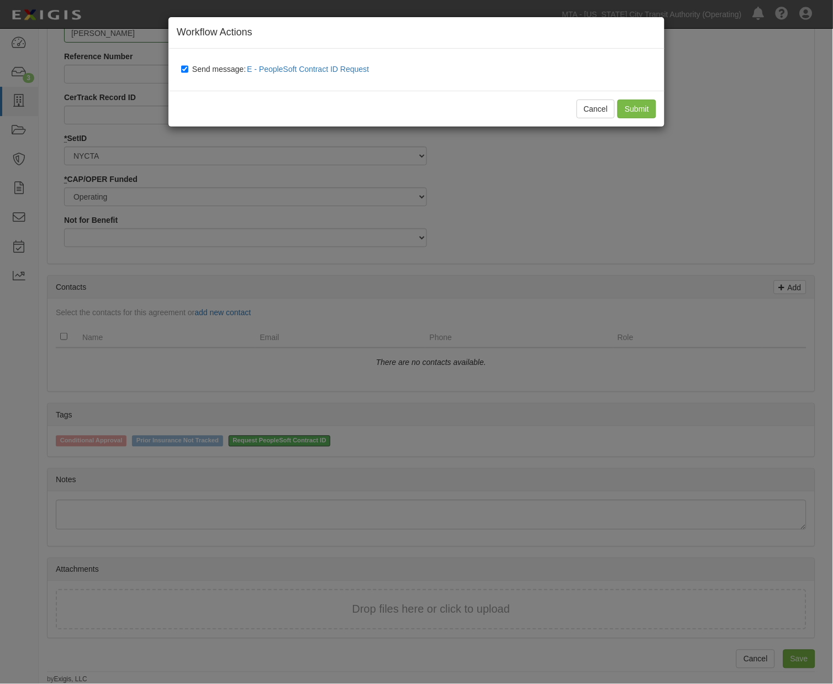
click at [220, 70] on span "Send message: E - PeopleSoft Contract ID Request" at bounding box center [282, 69] width 181 height 9
click at [188, 70] on input "Send message: E - PeopleSoft Contract ID Request" at bounding box center [184, 69] width 7 height 9
checkbox input "false"
click at [631, 113] on input "Submit" at bounding box center [637, 108] width 39 height 19
type input "900000"
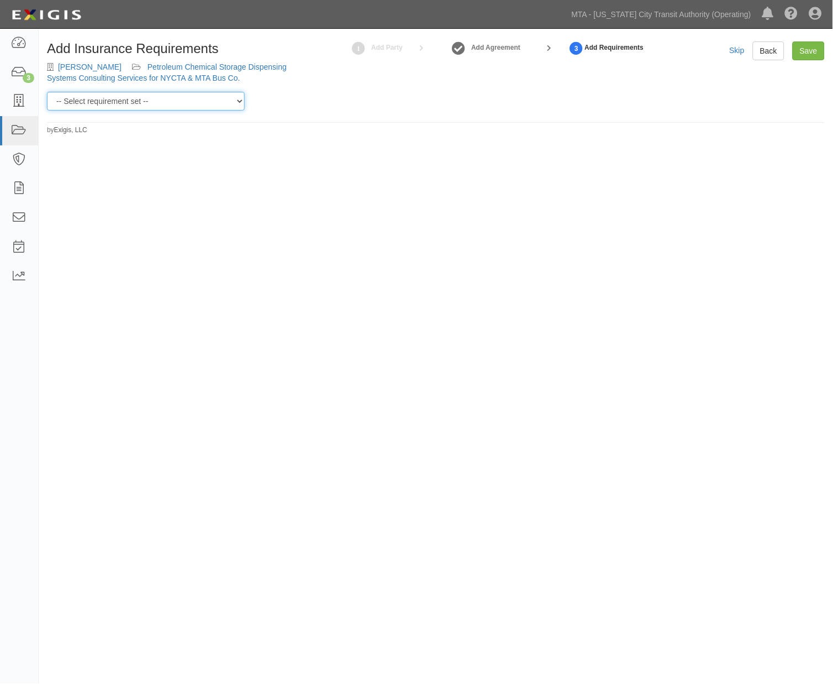
click at [164, 102] on select "-- Select requirement set -- Basic Basic Enhanced Option for Operating Agreemen…" at bounding box center [146, 101] width 198 height 19
select select "7452"
click at [47, 92] on select "-- Select requirement set -- Basic Basic Enhanced Option for Operating Agreemen…" at bounding box center [146, 101] width 198 height 19
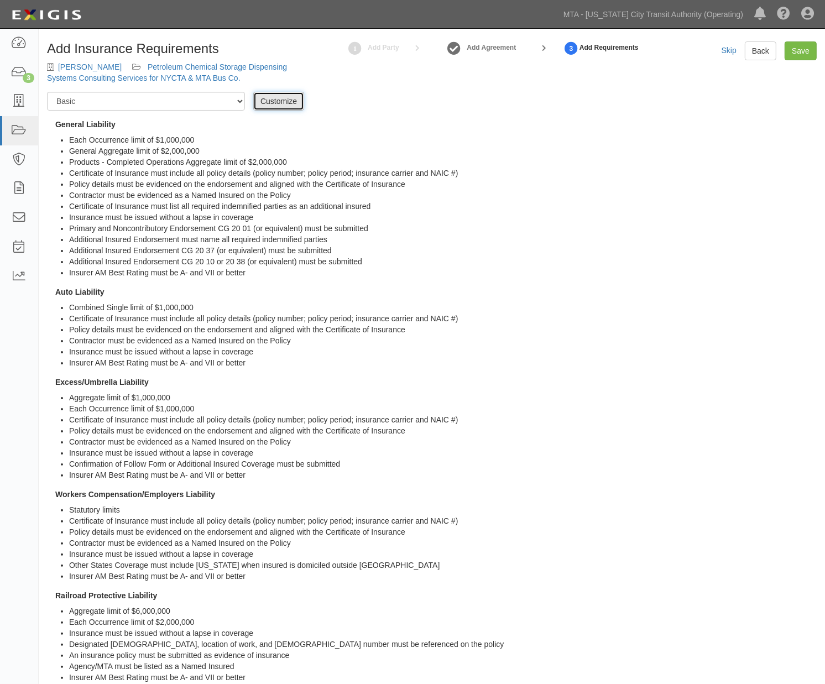
click at [270, 102] on link "Customize" at bounding box center [278, 101] width 51 height 19
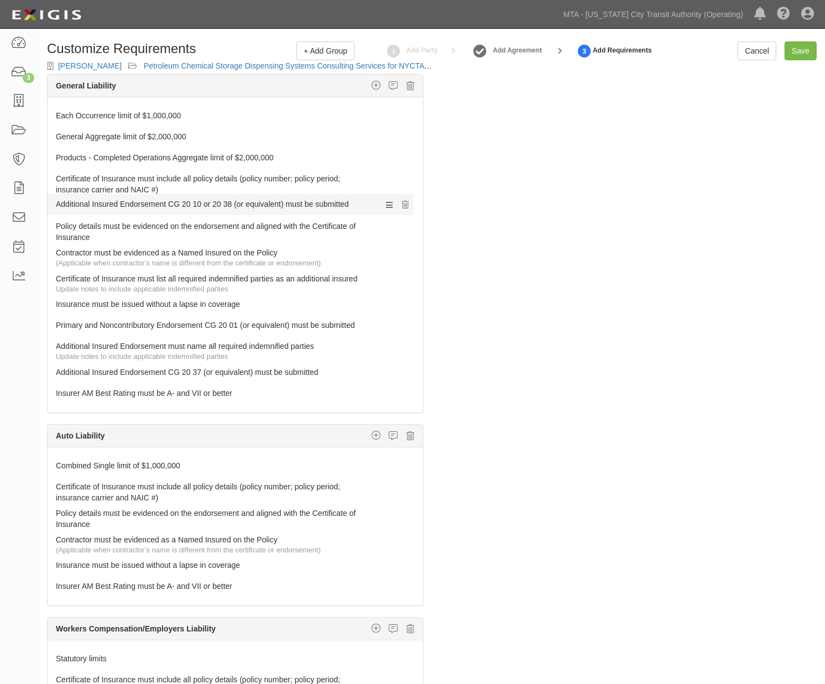
drag, startPoint x: 218, startPoint y: 368, endPoint x: 163, endPoint y: 199, distance: 177.2
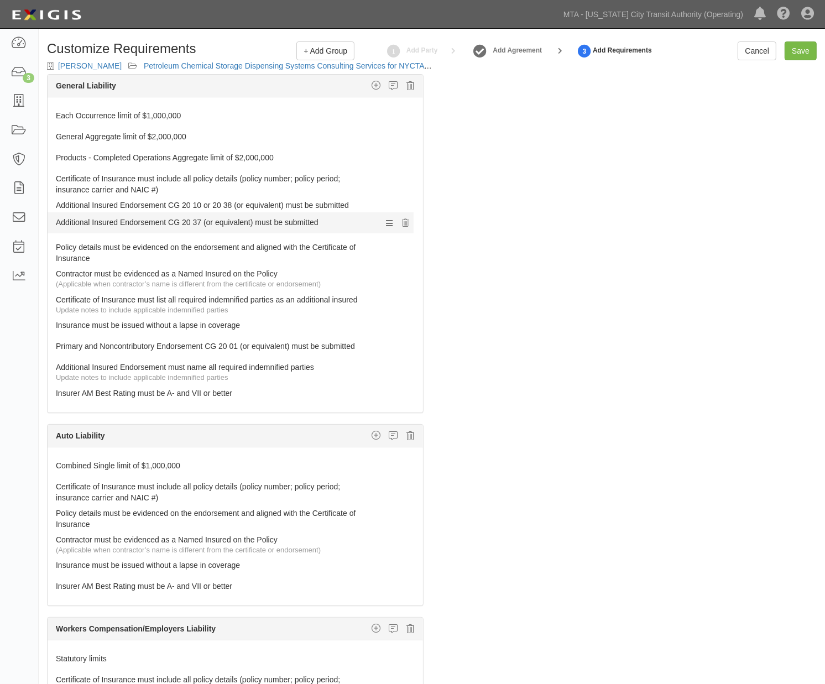
drag, startPoint x: 188, startPoint y: 372, endPoint x: 166, endPoint y: 222, distance: 152.0
click at [247, 207] on link "Additional Insured Endorsement CG 20 10 or 20 38 (or equivalent) must be submit…" at bounding box center [214, 202] width 317 height 15
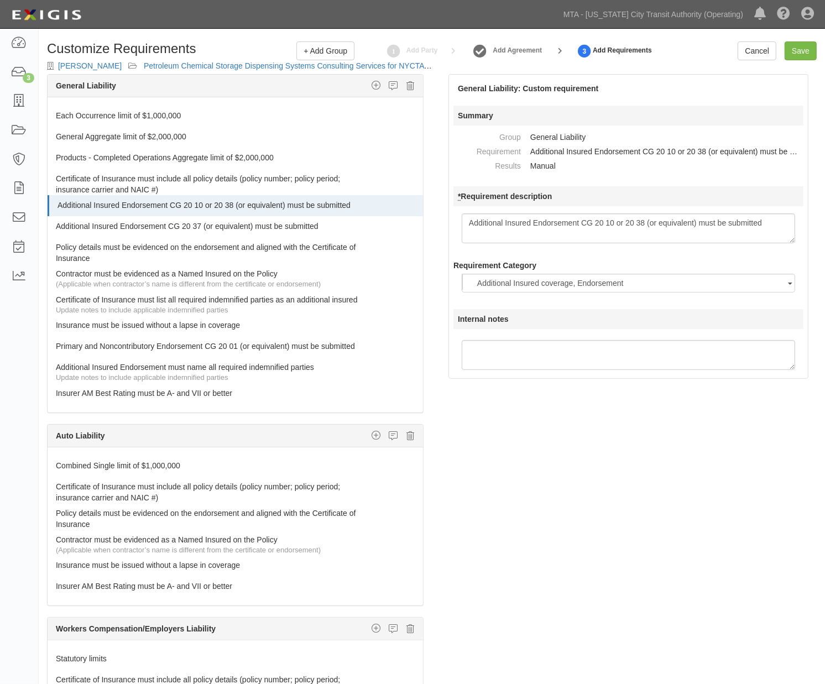
click at [616, 222] on textarea "Additional Insured Endorsement CG 20 10 or 20 38 (or equivalent) must be submit…" at bounding box center [628, 228] width 333 height 30
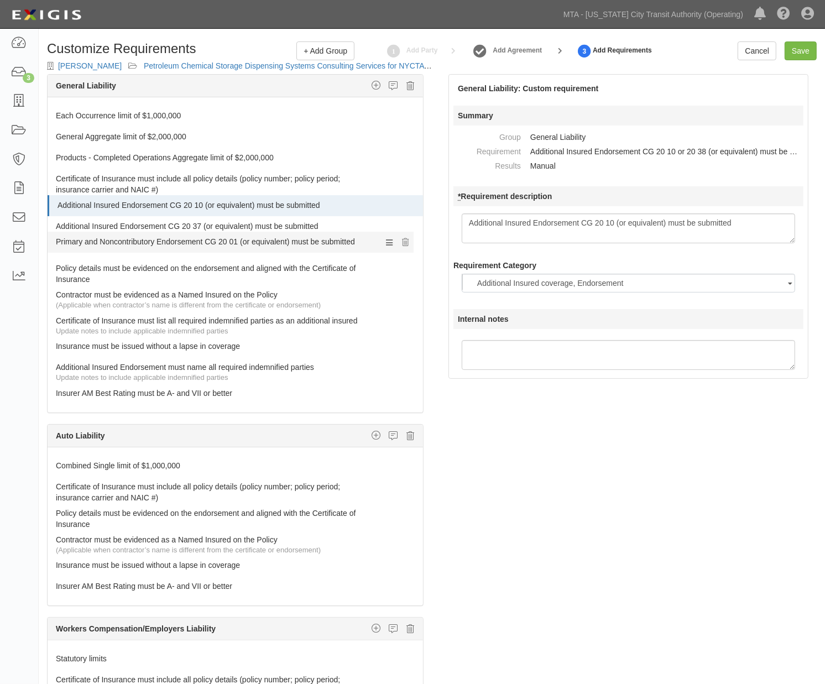
drag, startPoint x: 166, startPoint y: 344, endPoint x: 151, endPoint y: 239, distance: 106.0
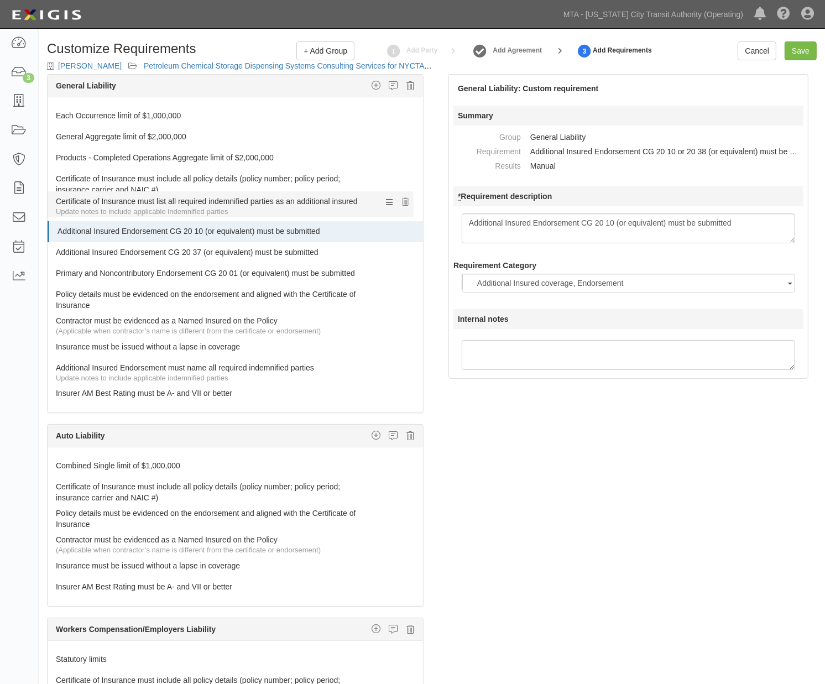
drag, startPoint x: 131, startPoint y: 324, endPoint x: 115, endPoint y: 203, distance: 122.6
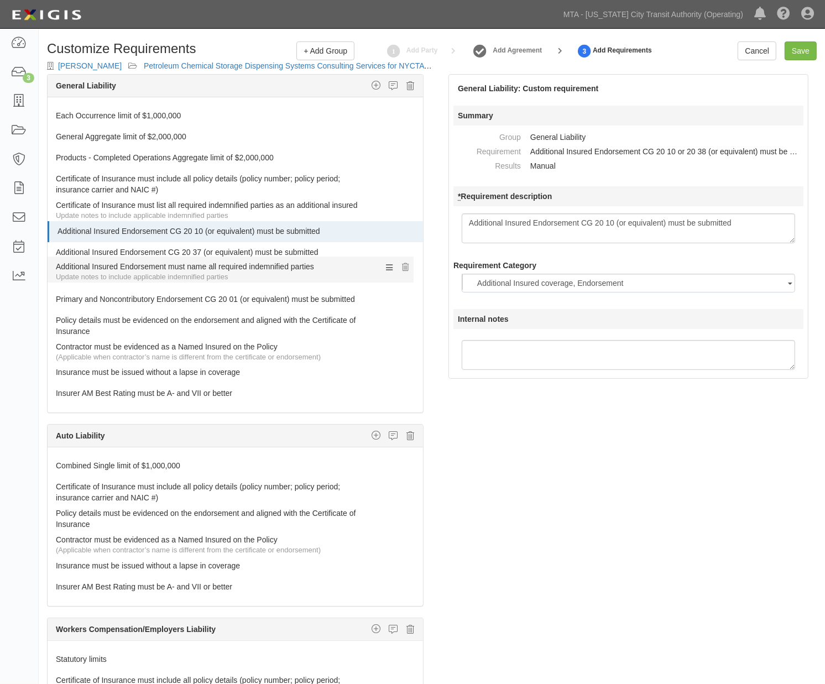
drag, startPoint x: 98, startPoint y: 365, endPoint x: 74, endPoint y: 264, distance: 103.9
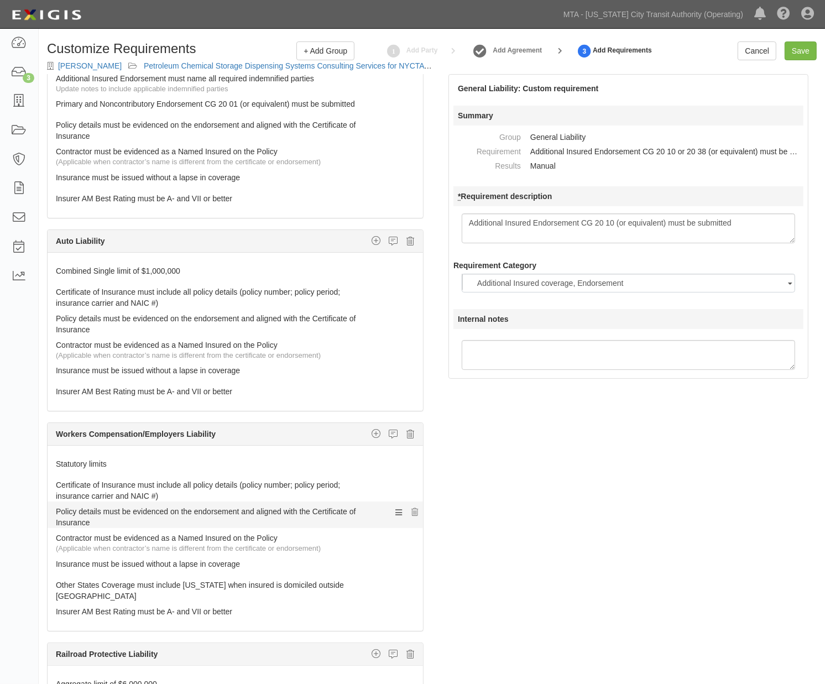
scroll to position [307, 0]
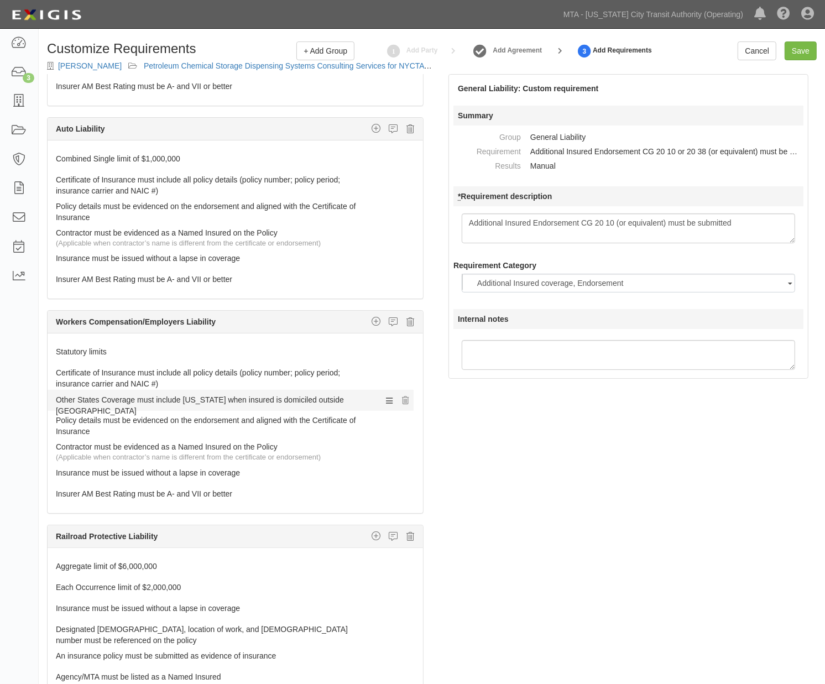
drag, startPoint x: 99, startPoint y: 470, endPoint x: 90, endPoint y: 395, distance: 75.2
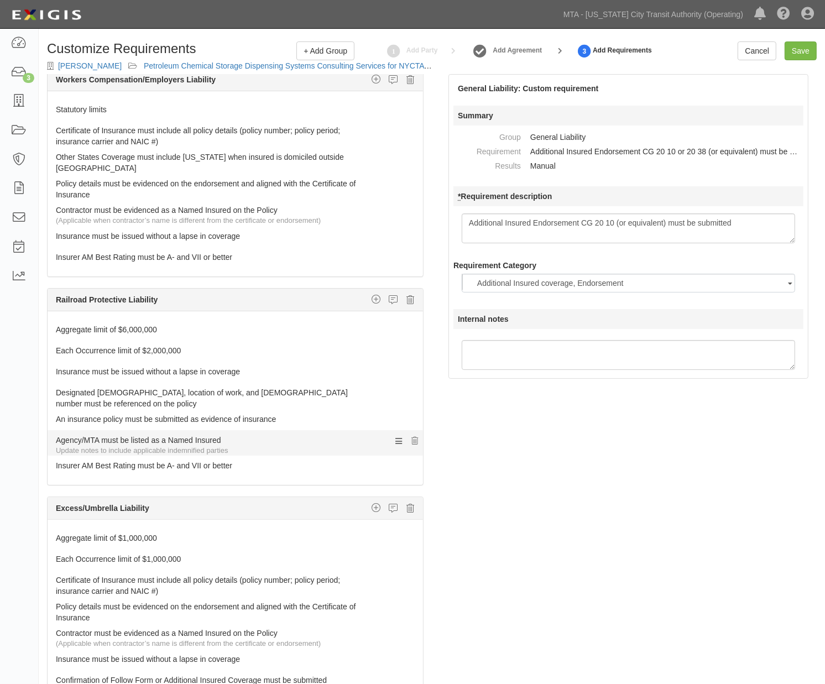
scroll to position [553, 0]
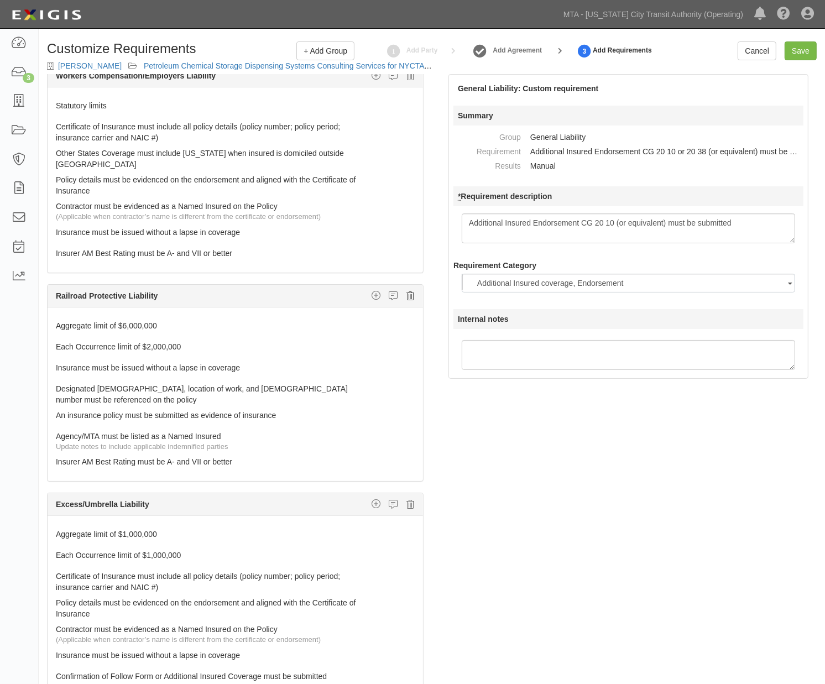
type textarea "Additional Insured Endorsement CG 20 10 (or equivalent) must be submitted"
click at [406, 291] on icon at bounding box center [410, 296] width 8 height 10
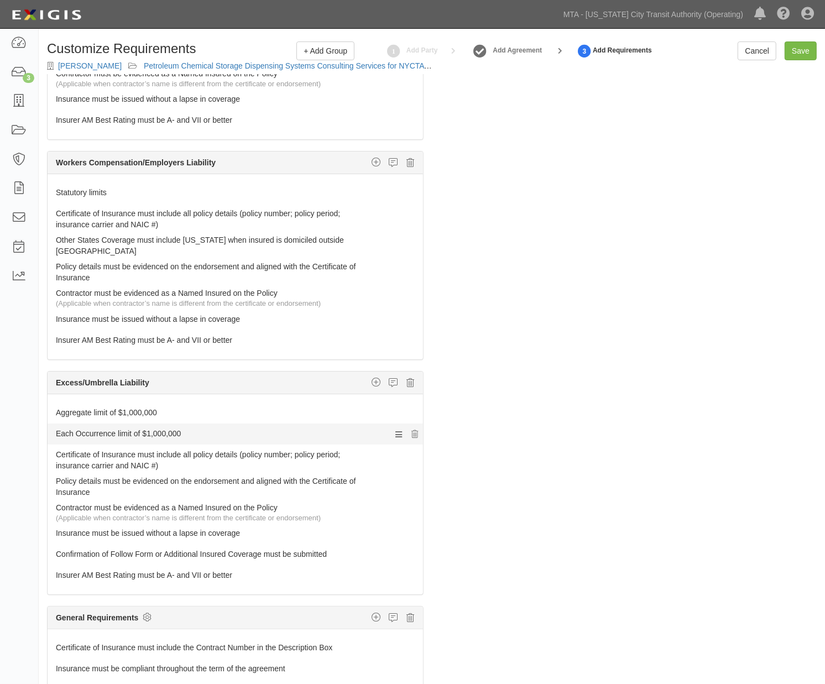
scroll to position [445, 0]
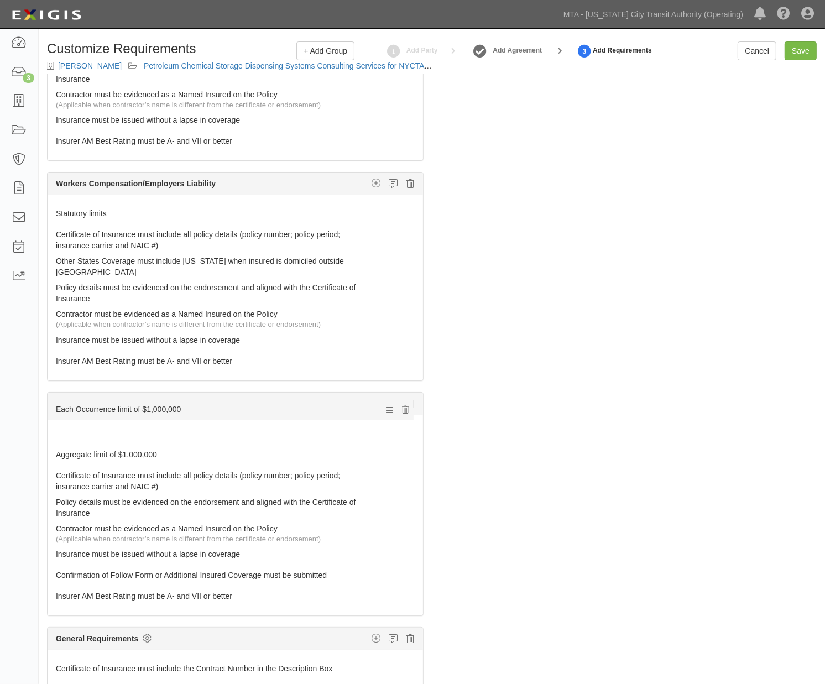
drag, startPoint x: 96, startPoint y: 428, endPoint x: 96, endPoint y: 408, distance: 20.5
click at [94, 426] on link "Each Occurrence limit of $1,000,000" at bounding box center [214, 430] width 317 height 15
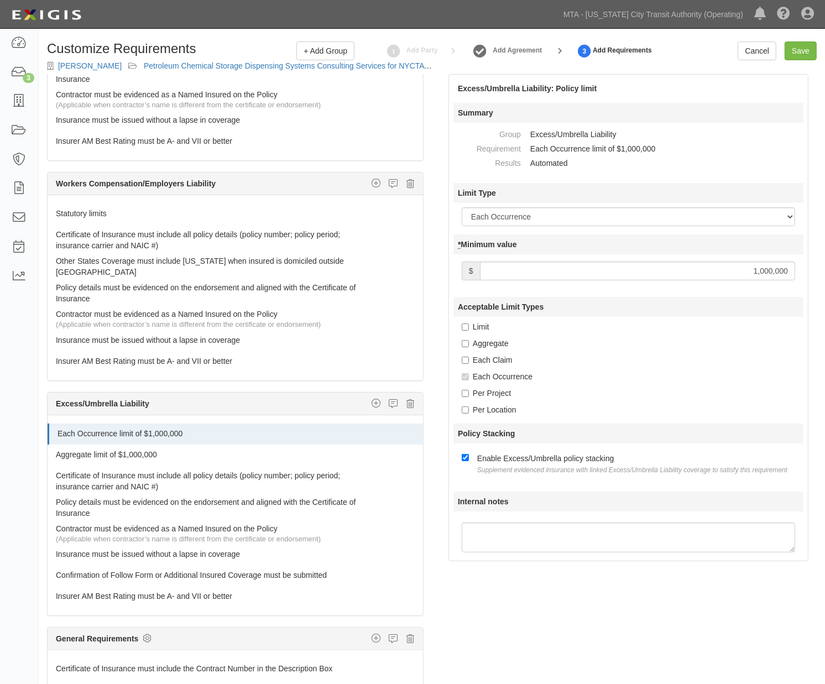
click at [600, 277] on input "1,000,000" at bounding box center [637, 270] width 315 height 19
type input "2,000,000"
click at [162, 444] on link "Aggregate limit of $1,000,000" at bounding box center [214, 451] width 317 height 15
click at [122, 452] on link "Aggregate limit of $1,000,000" at bounding box center [214, 451] width 317 height 15
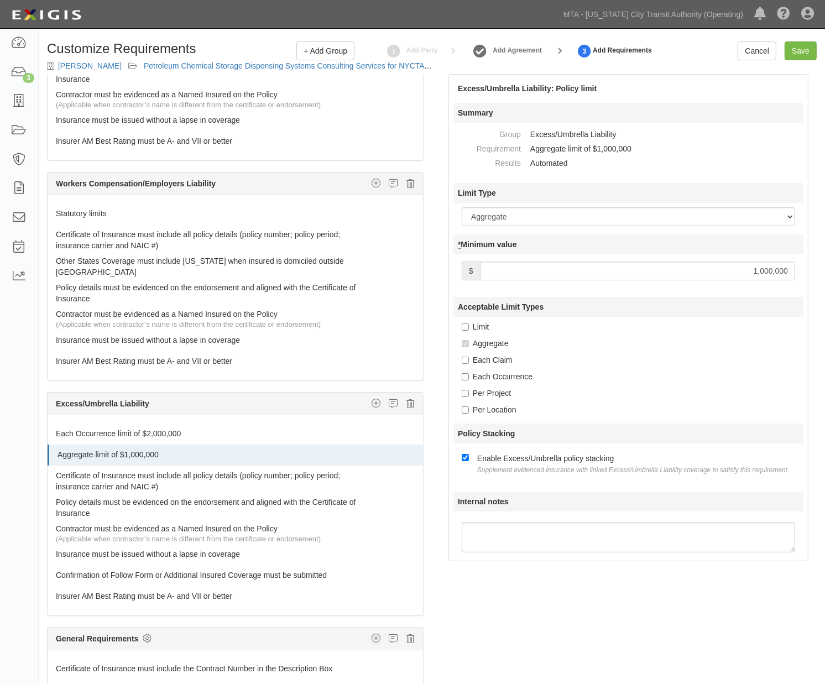
drag, startPoint x: 656, startPoint y: 275, endPoint x: 857, endPoint y: 274, distance: 201.2
click at [824, 274] on html "Toggle navigation Dashboard 3 Inbox Parties Agreements Coverages Documents Mess…" at bounding box center [412, 378] width 825 height 756
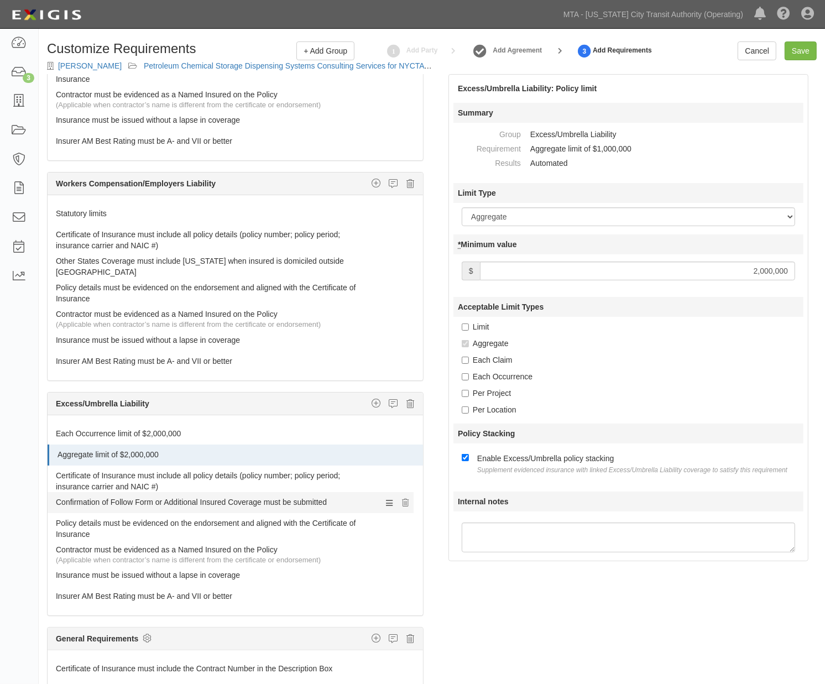
drag, startPoint x: 90, startPoint y: 568, endPoint x: 87, endPoint y: 498, distance: 69.7
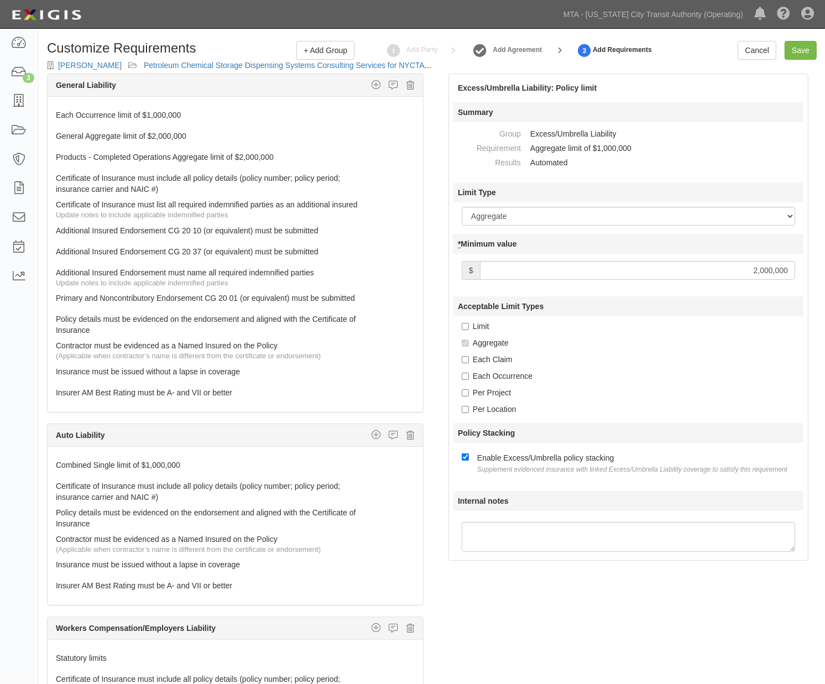
scroll to position [0, 0]
click at [804, 54] on input "Save" at bounding box center [800, 50] width 32 height 19
type input "2000000"
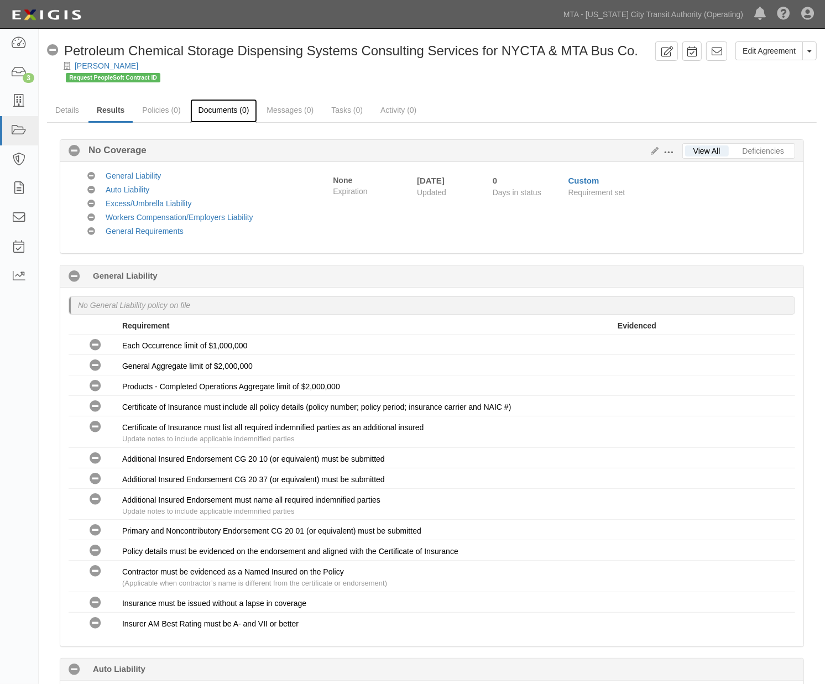
click at [242, 112] on link "Documents (0)" at bounding box center [223, 111] width 67 height 24
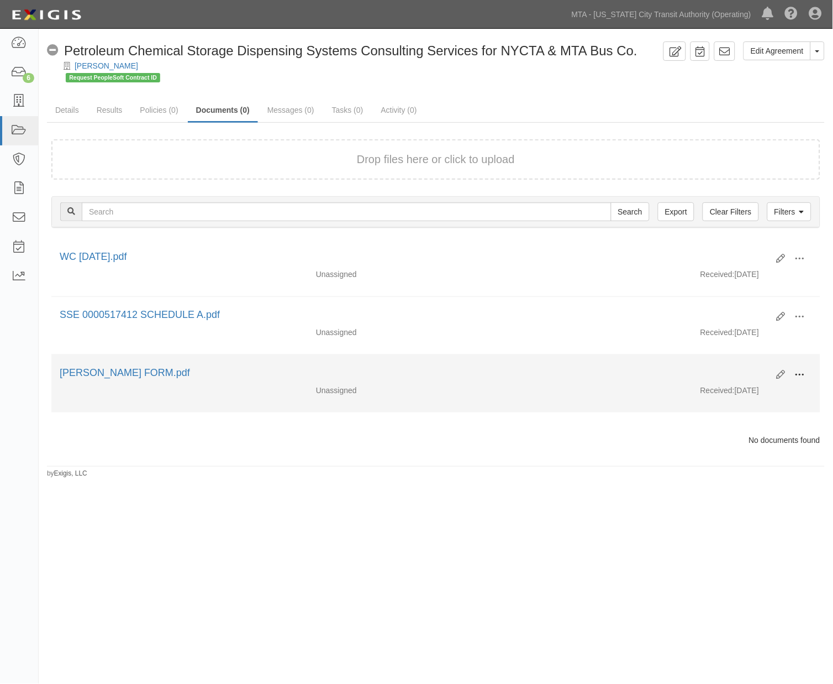
click at [804, 373] on span at bounding box center [800, 375] width 10 height 10
click at [731, 366] on link "Edit" at bounding box center [746, 370] width 87 height 20
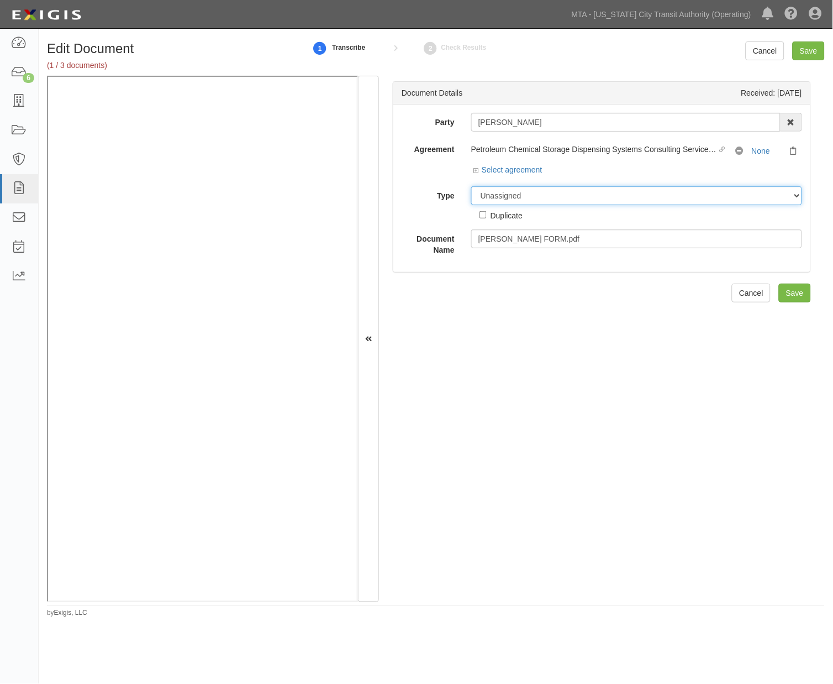
click at [528, 195] on select "Unassigned Binder Cancellation Notice Certificate Contract Endorsement Insuranc…" at bounding box center [636, 195] width 331 height 19
select select "CertificateDetail"
click at [471, 187] on select "Unassigned Binder Cancellation Notice Certificate Contract Endorsement Insuranc…" at bounding box center [636, 195] width 331 height 19
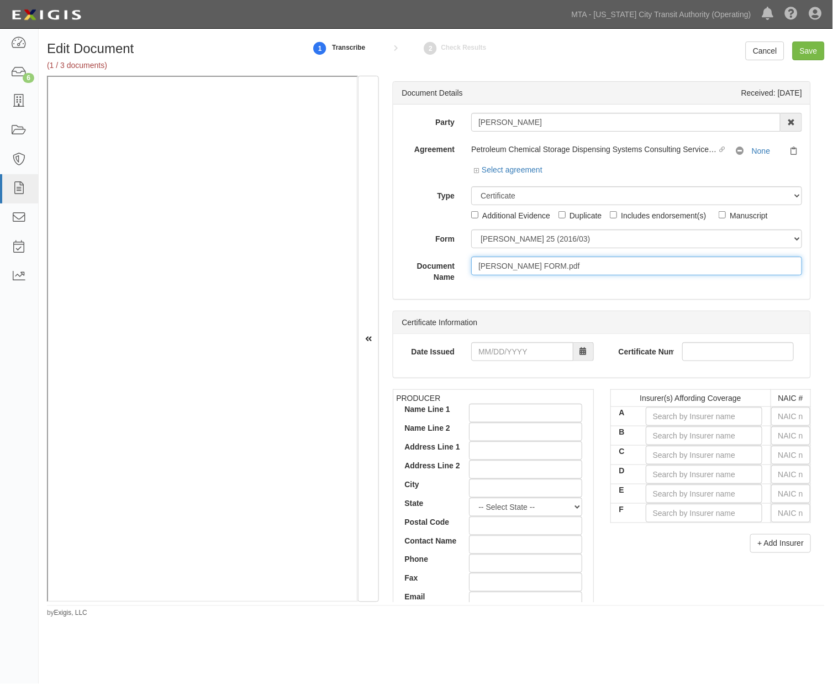
drag, startPoint x: 573, startPoint y: 265, endPoint x: 460, endPoint y: 271, distance: 112.9
click at [460, 271] on div "Document Name ACORD FORM.pdf" at bounding box center [602, 269] width 417 height 26
click at [775, 417] on input "text" at bounding box center [791, 416] width 39 height 19
type input "25232"
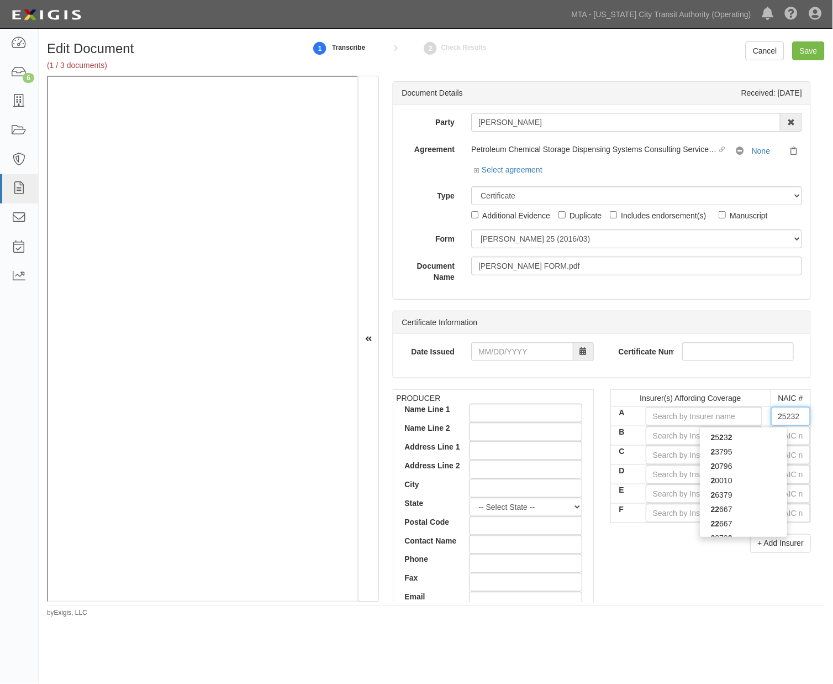
type input "25"
type input "25615"
type input "256"
type input "25682"
type input "2568"
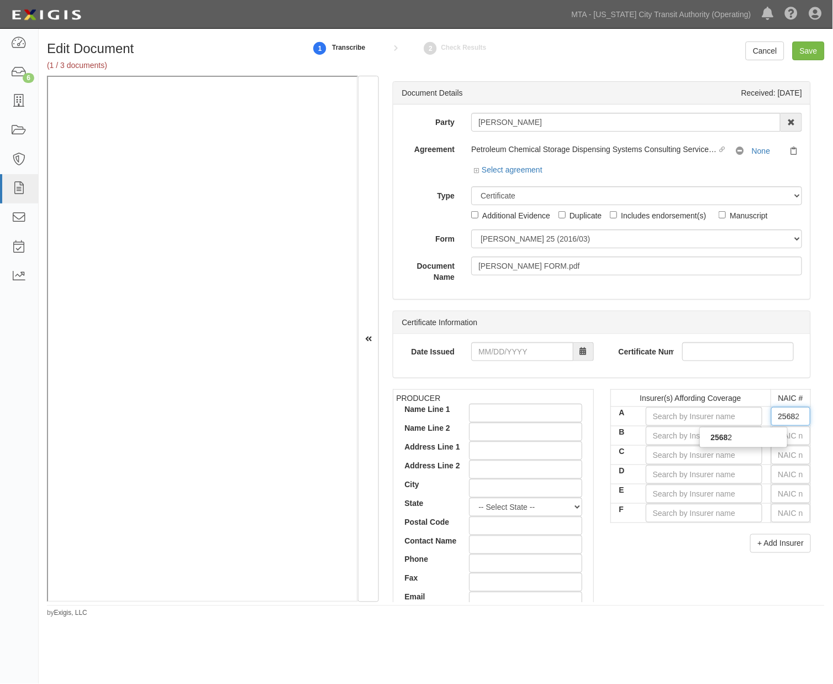
type input "25682"
click at [754, 441] on div "25682" at bounding box center [743, 437] width 87 height 14
type input "Travelers Indemnity Co of Connecticut (A++ XV Rating)"
type input "25682"
click at [775, 439] on input "text" at bounding box center [791, 435] width 39 height 19
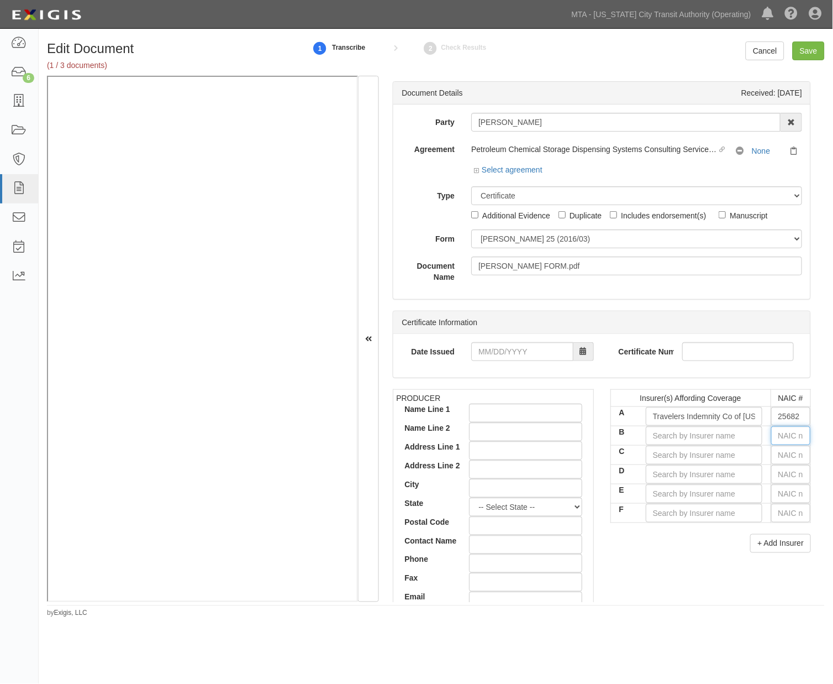
type input "16862"
type input "1"
type input "19984"
type input "19"
type input "19062"
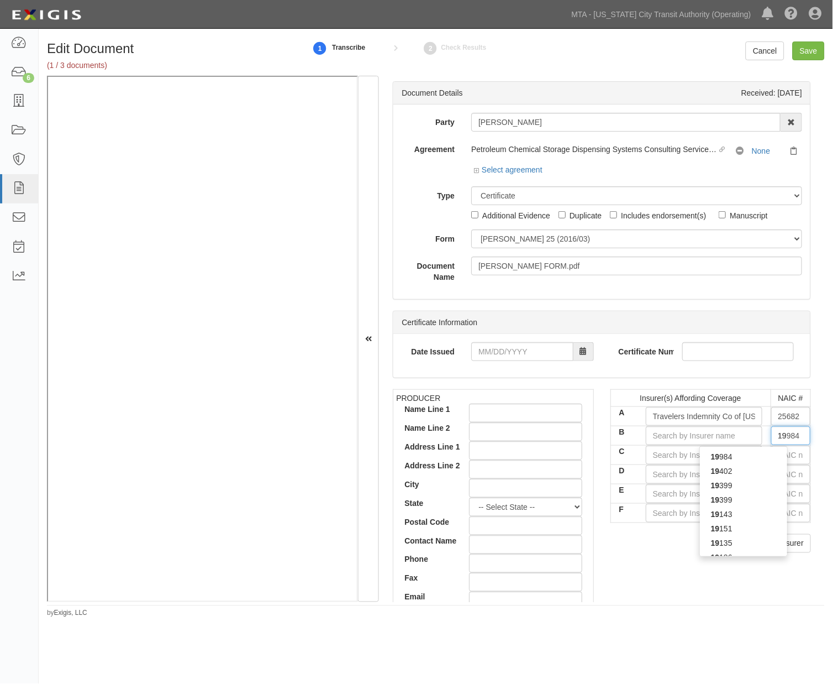
type input "190"
type input "19046"
type input "1904"
type input "19046"
click at [754, 456] on div "19046" at bounding box center [743, 456] width 87 height 14
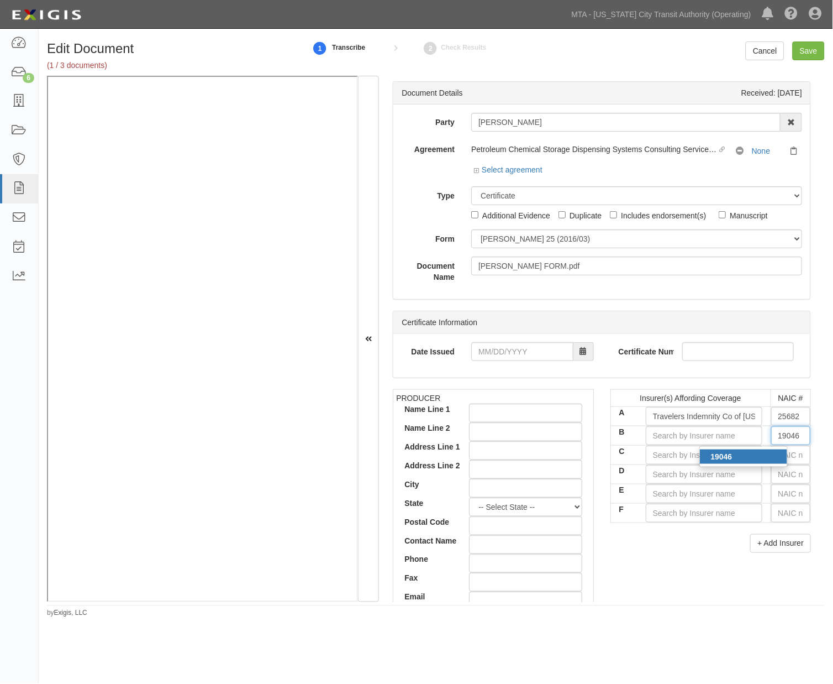
type input "Travelers Casualty Ins Co of America (A++ XV Rating)"
type input "19046"
click at [783, 453] on input "text" at bounding box center [791, 454] width 39 height 19
type input "36404"
type input "3"
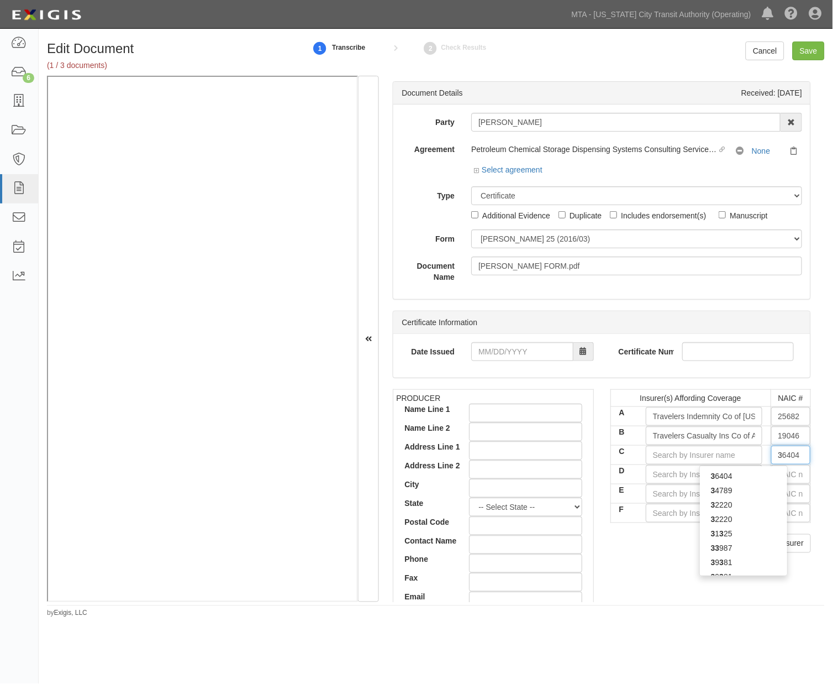
type input "37907"
type input "37"
type input "37540"
type input "3754"
type input "37540"
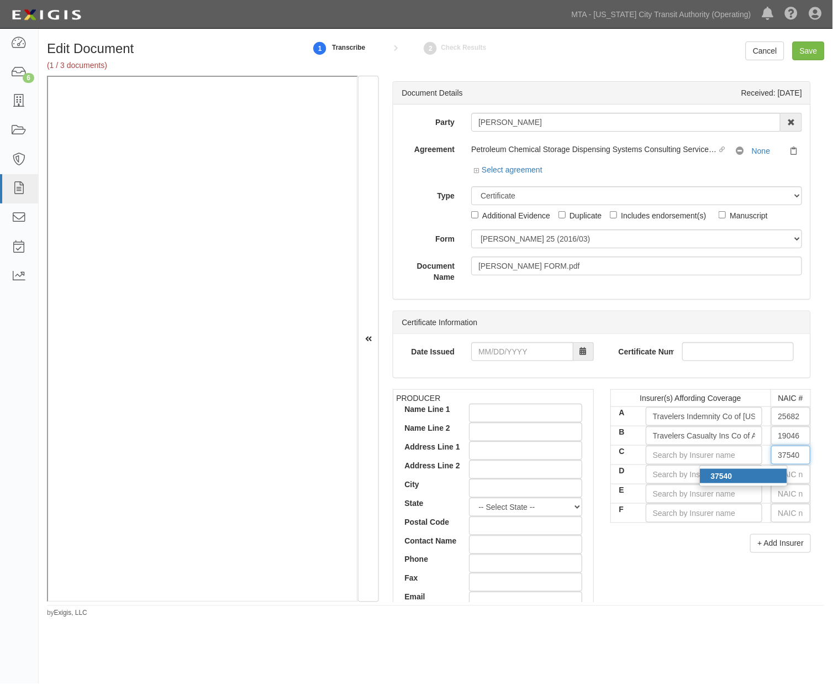
click at [752, 474] on div "37540" at bounding box center [743, 476] width 87 height 14
type input "Beazley Insurance Company, Inc. (A XV Rating)"
type input "37540"
click at [778, 471] on input "text" at bounding box center [791, 474] width 39 height 19
type input "16862"
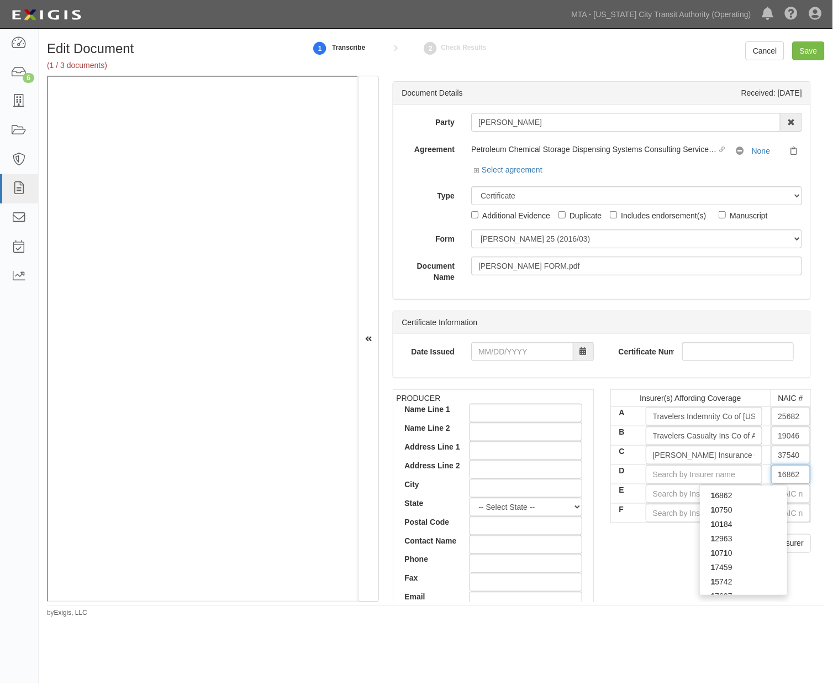
type input "16"
type input "16748"
type input "167"
type input "16754"
type input "1675"
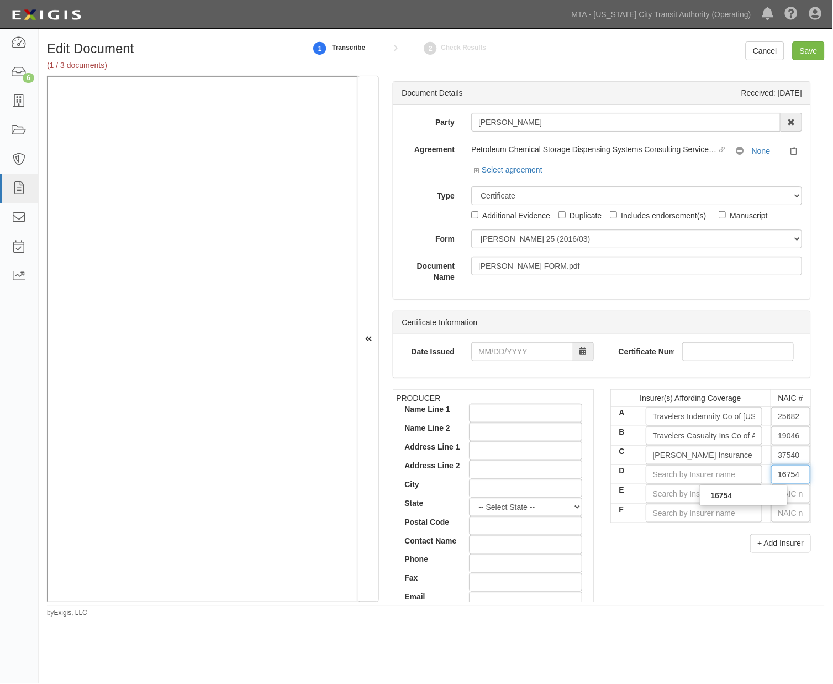
type input "16754"
click at [767, 496] on div "16754" at bounding box center [743, 495] width 87 height 14
type input "Palomar Excess and Surplus Insurance Co (A X Rating)"
type input "16754"
click at [773, 495] on input "text" at bounding box center [791, 493] width 39 height 19
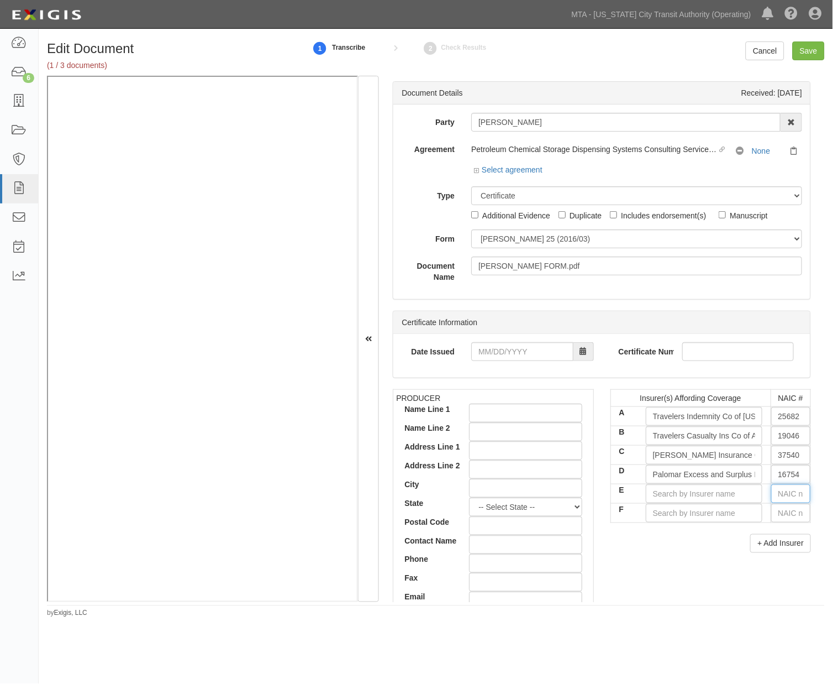
type input "25232"
type input "25"
type input "25615"
type input "256"
type input "25658"
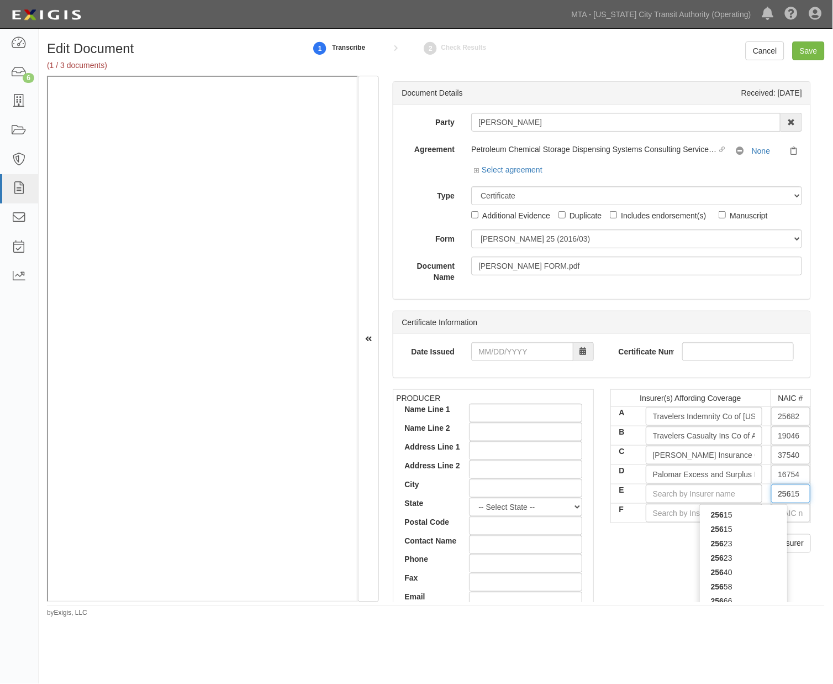
type input "2565"
type input "25658"
click at [761, 522] on div "25658" at bounding box center [743, 514] width 87 height 14
type input "Travelers Indemnity Company (A++ XV Rating)"
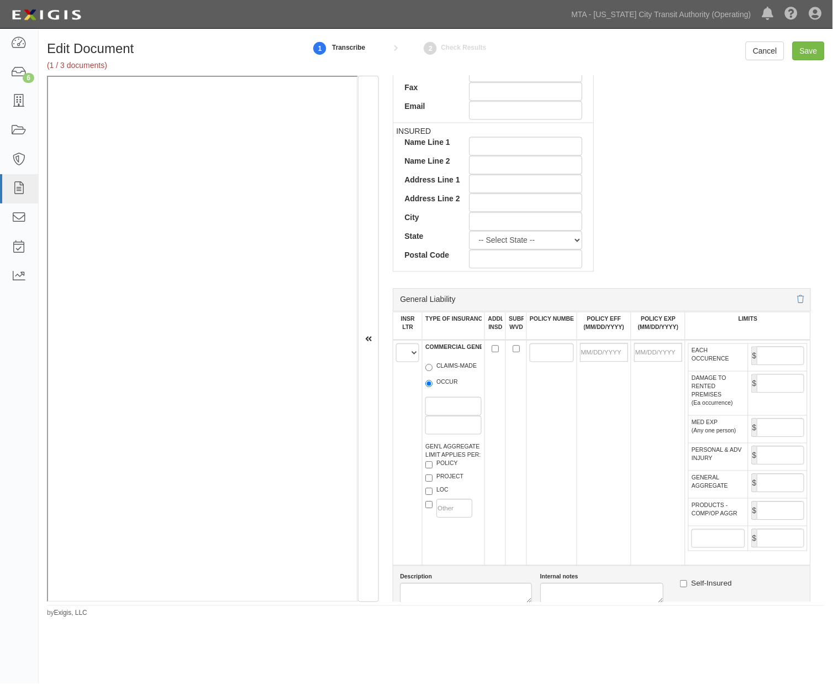
scroll to position [491, 0]
type input "25658"
click at [407, 353] on select "A B C D E F" at bounding box center [407, 352] width 23 height 19
select select "A"
click at [397, 345] on select "A B C D E F" at bounding box center [407, 352] width 23 height 19
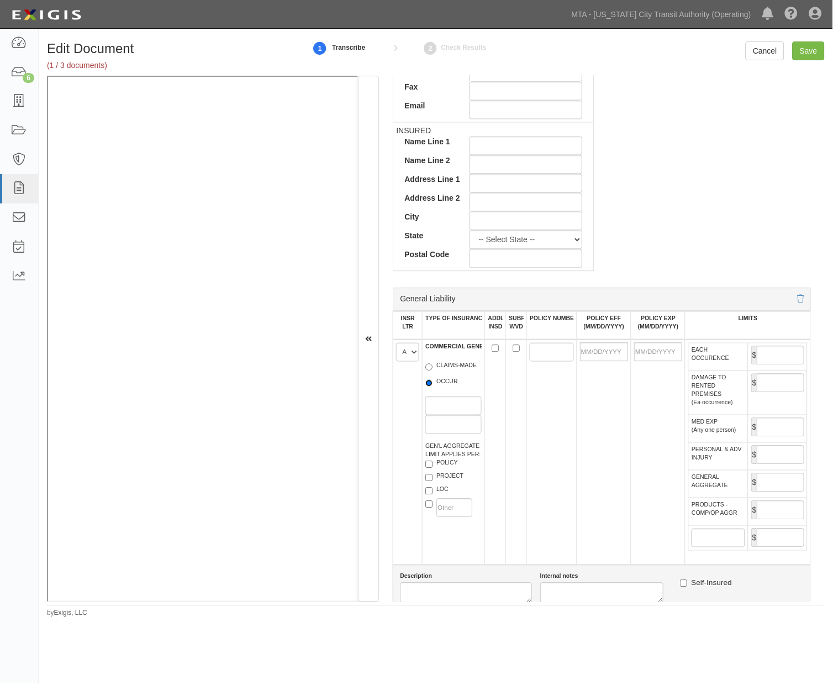
click at [432, 385] on input "OCCUR" at bounding box center [429, 383] width 7 height 7
radio input "true"
paste input "680-9J426602-24-47"
type input "680-9J426602-24-47"
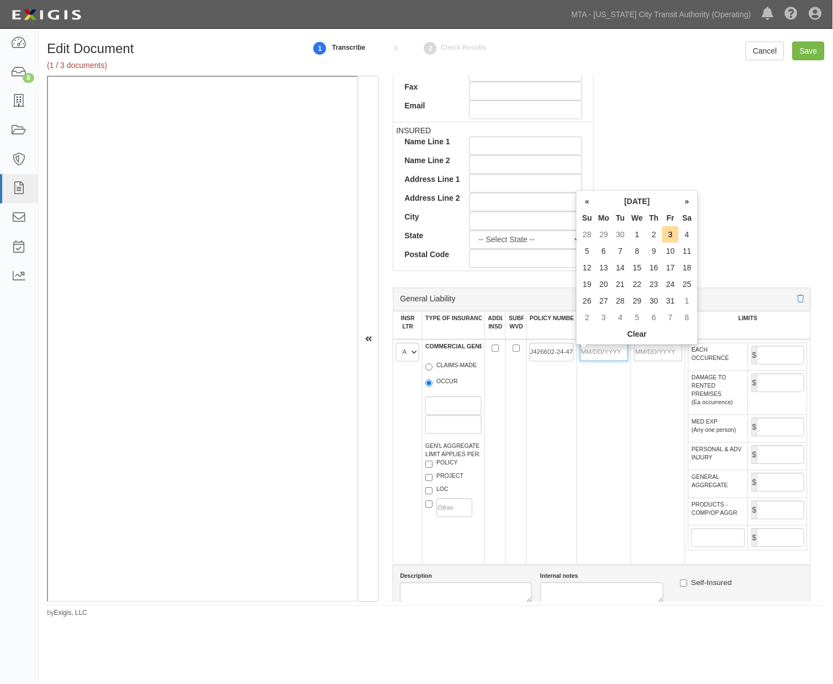
scroll to position [0, 0]
click at [597, 355] on input "POLICY EFF (MM/DD/YYYY)" at bounding box center [604, 352] width 48 height 19
type input "11/21/2024"
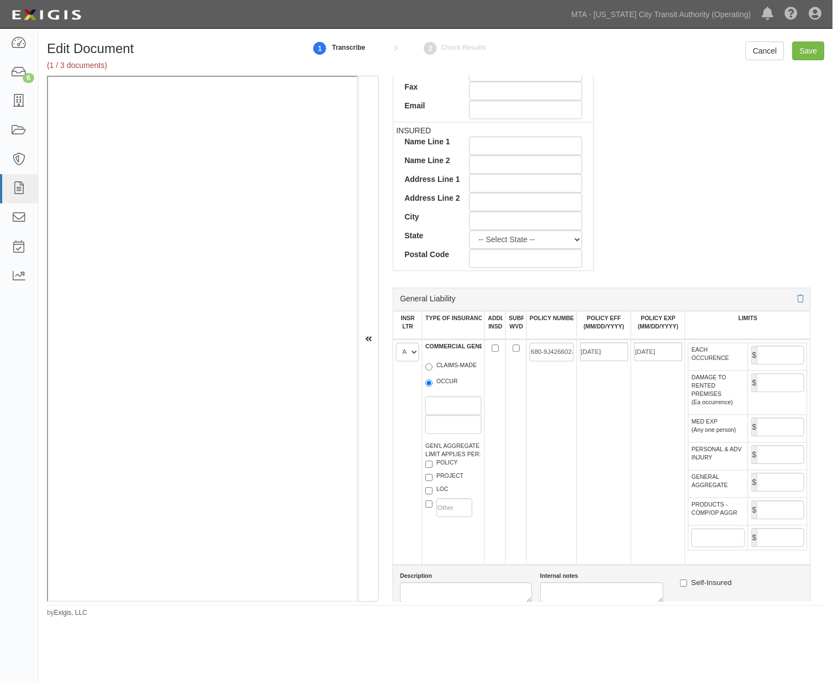
click at [584, 403] on td "11/21/2024" at bounding box center [604, 452] width 54 height 226
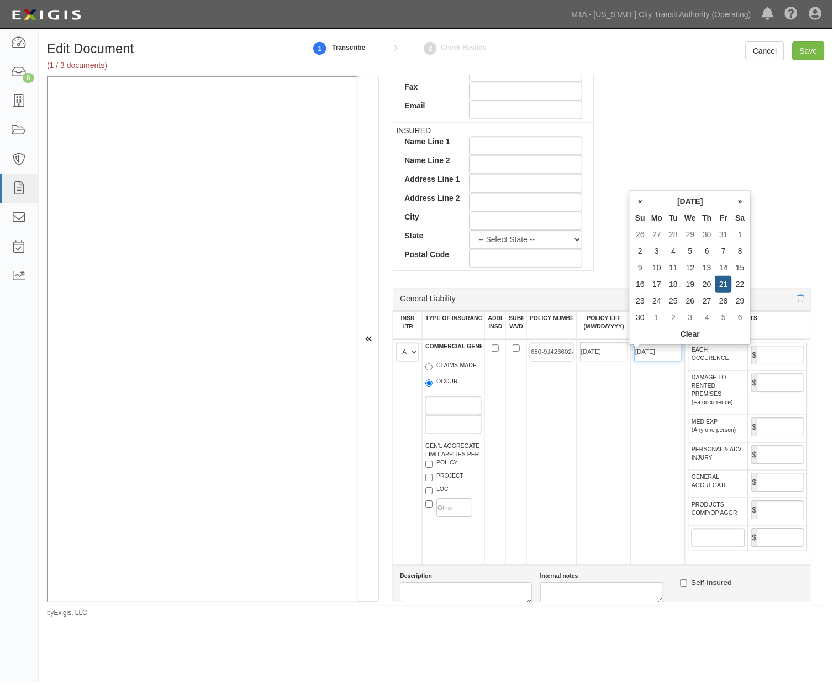
click at [665, 356] on input "11/21/2025" at bounding box center [659, 352] width 48 height 19
type input "11/21/2025"
click at [662, 389] on td "11/21/2025" at bounding box center [658, 452] width 54 height 226
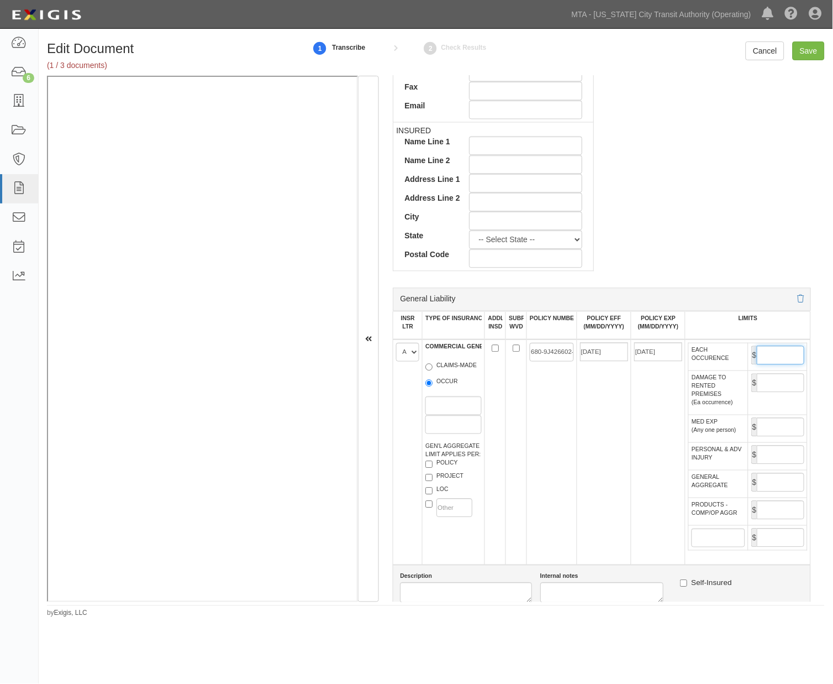
click at [763, 360] on input "EACH OCCURENCE" at bounding box center [781, 355] width 48 height 19
type input "2,000,000"
drag, startPoint x: 772, startPoint y: 500, endPoint x: 770, endPoint y: 483, distance: 16.7
click at [771, 492] on input "GENERAL AGGREGATE" at bounding box center [781, 482] width 48 height 19
type input "4,000,000"
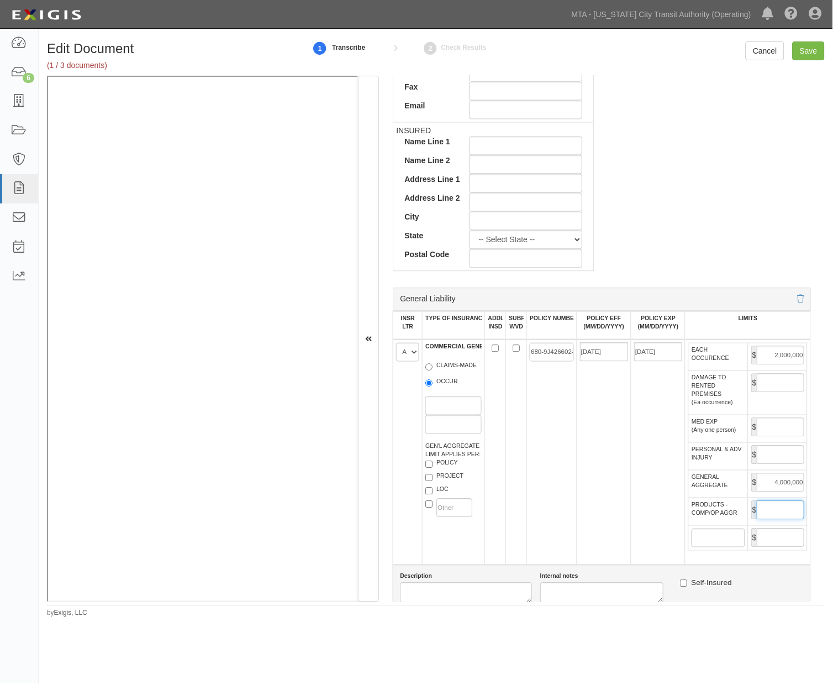
click at [776, 520] on input "PRODUCTS - COMP/OP AGGR" at bounding box center [781, 510] width 48 height 19
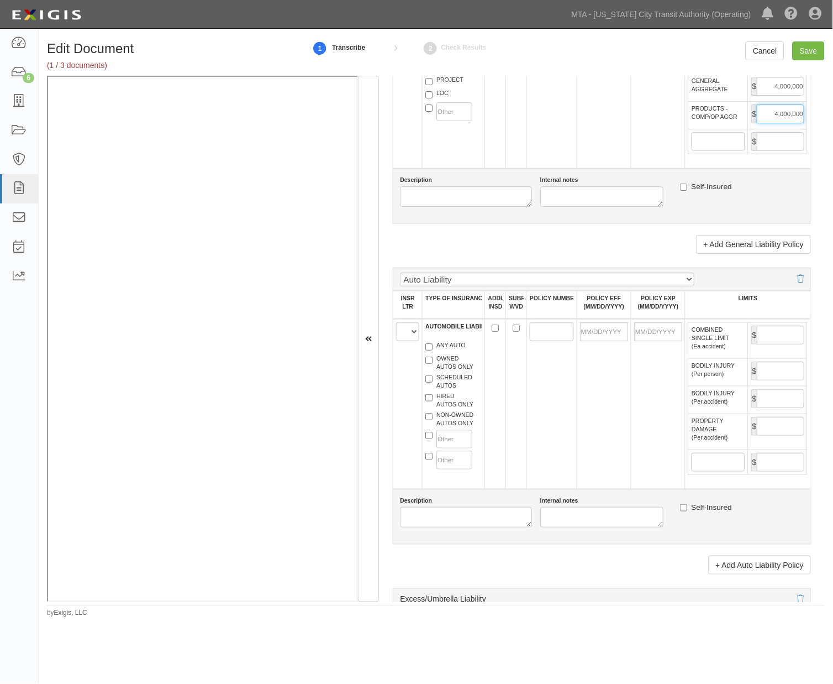
scroll to position [982, 0]
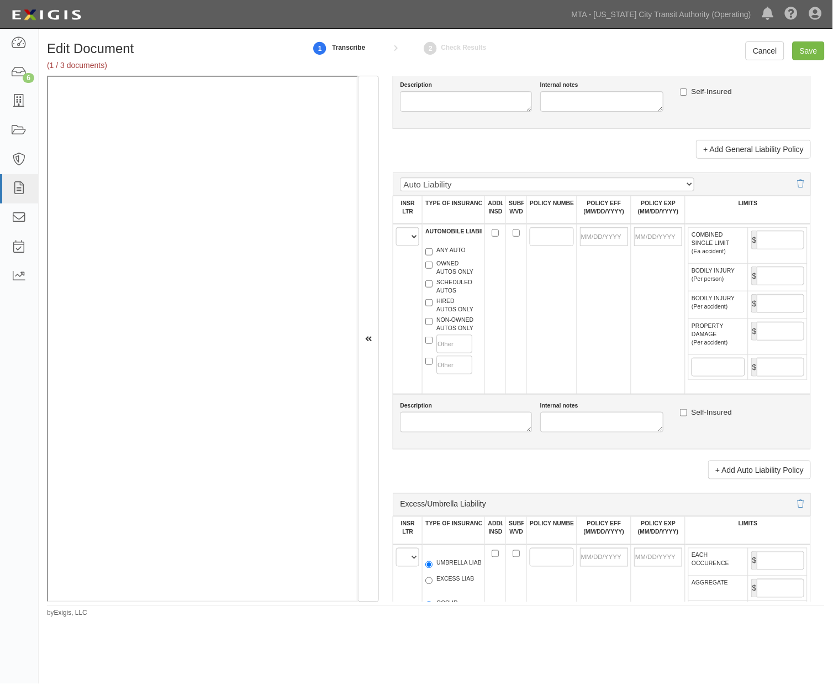
type input "4,000,000"
click at [400, 246] on select "A B C D E F" at bounding box center [407, 236] width 23 height 19
select select "B"
click at [397, 246] on select "A B C D E F" at bounding box center [407, 236] width 23 height 19
click at [437, 332] on label "NON-OWNED AUTOS ONLY" at bounding box center [450, 324] width 48 height 17
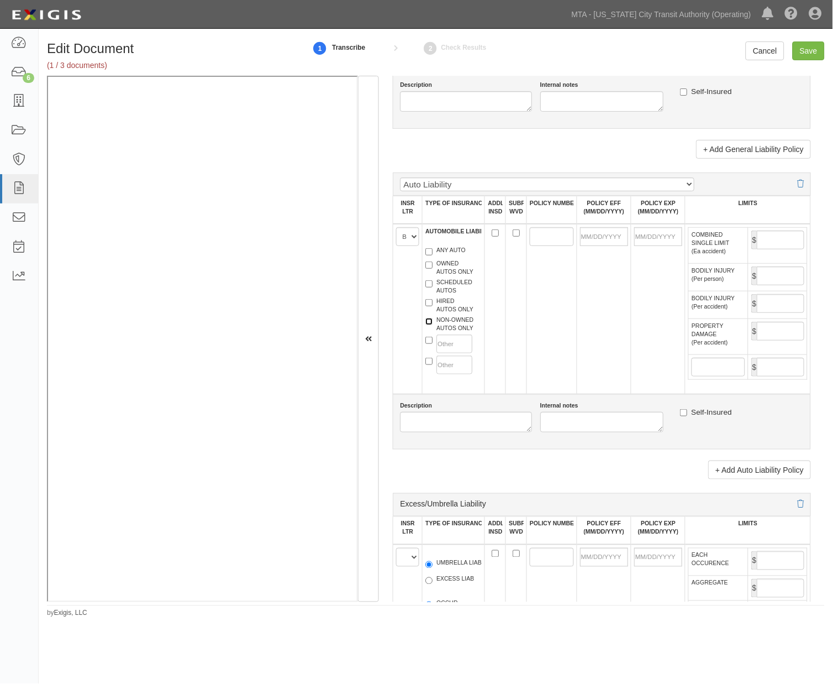
click at [433, 325] on input "NON-OWNED AUTOS ONLY" at bounding box center [429, 321] width 7 height 7
checkbox input "true"
click at [438, 313] on label "HIRED AUTOS ONLY" at bounding box center [450, 305] width 48 height 17
click at [433, 306] on input "HIRED AUTOS ONLY" at bounding box center [429, 302] width 7 height 7
checkbox input "true"
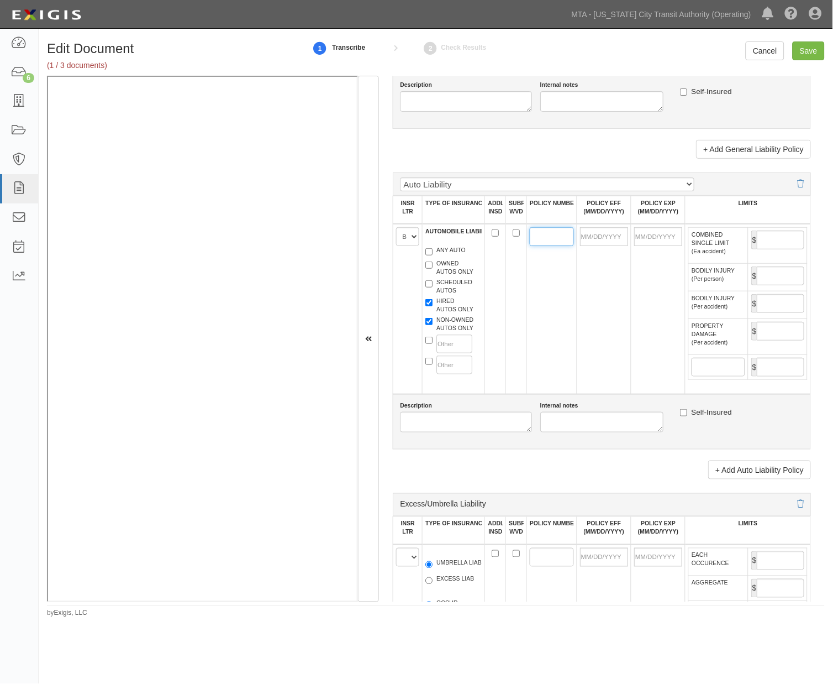
paste input "BA-B8206859"
type input "BA-B8206859"
click at [601, 246] on input "POLICY EFF (MM/DD/YYYY)" at bounding box center [604, 236] width 48 height 19
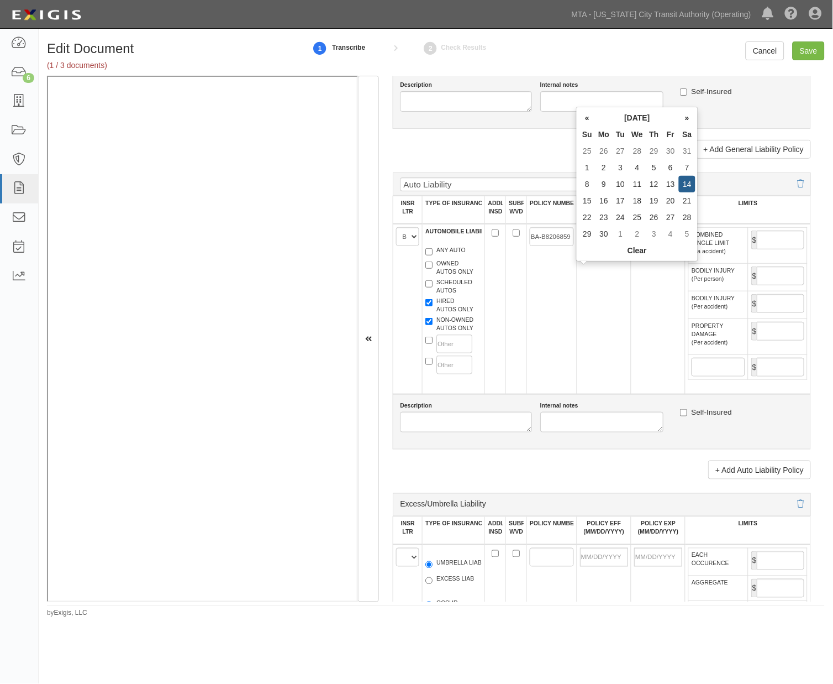
type input "06/14/2025"
click at [617, 331] on td "06/14/2025" at bounding box center [604, 309] width 54 height 170
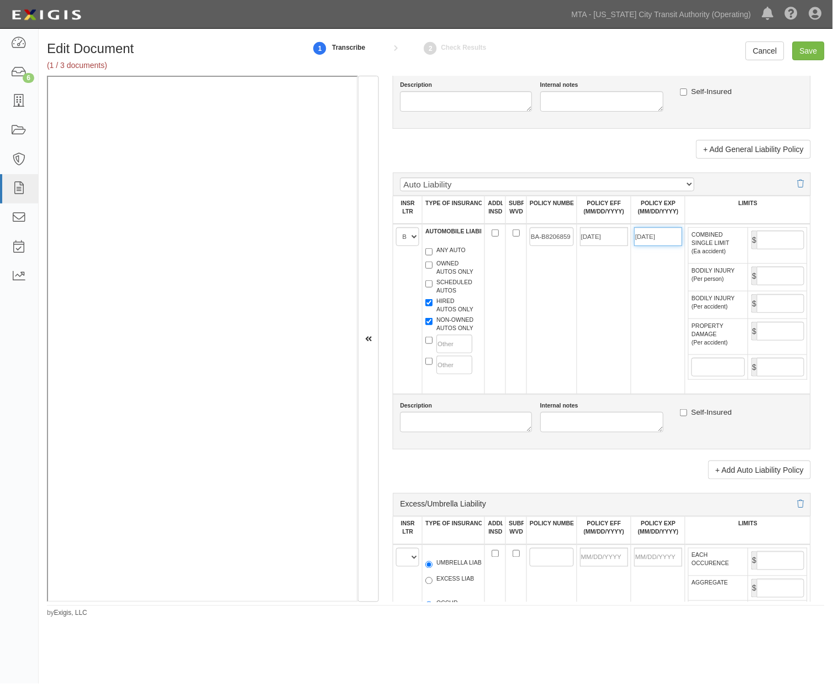
click at [658, 246] on input "06/14/2026" at bounding box center [659, 236] width 48 height 19
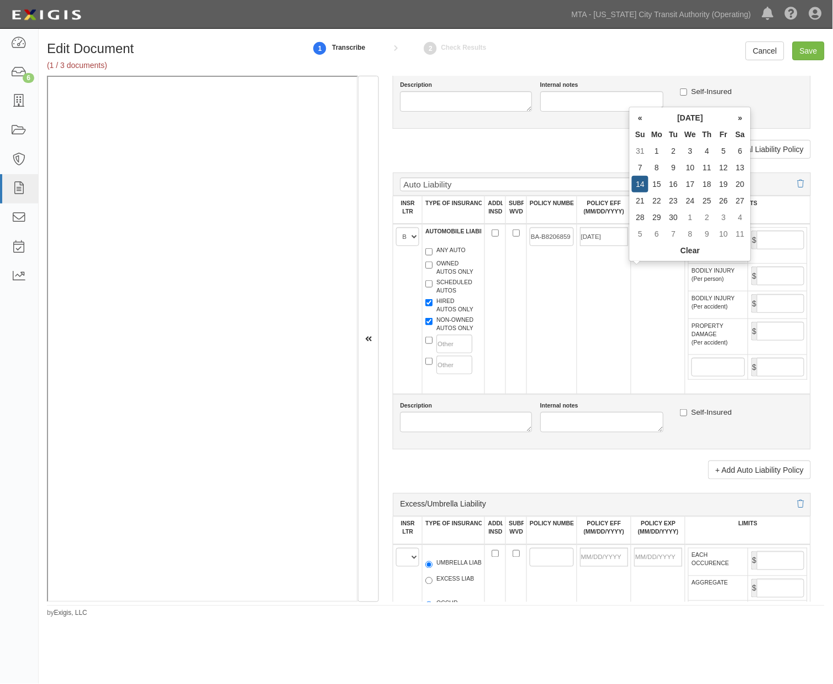
click at [658, 246] on input "06/14/2026" at bounding box center [659, 236] width 48 height 19
type input "11/21/2025"
click at [633, 319] on td "11/21/2025" at bounding box center [658, 309] width 54 height 170
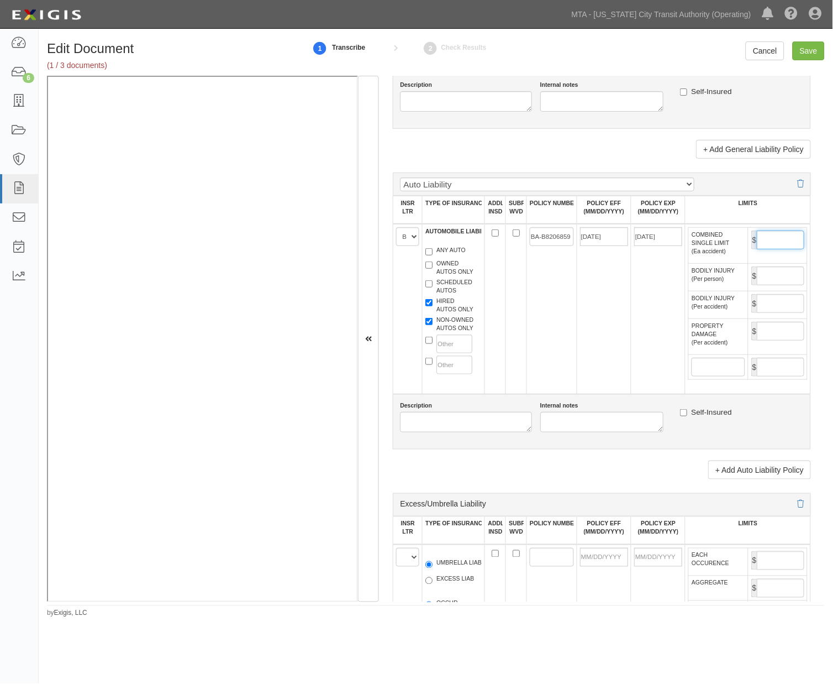
click at [780, 249] on input "COMBINED SINGLE LIMIT (Ea accident)" at bounding box center [781, 239] width 48 height 19
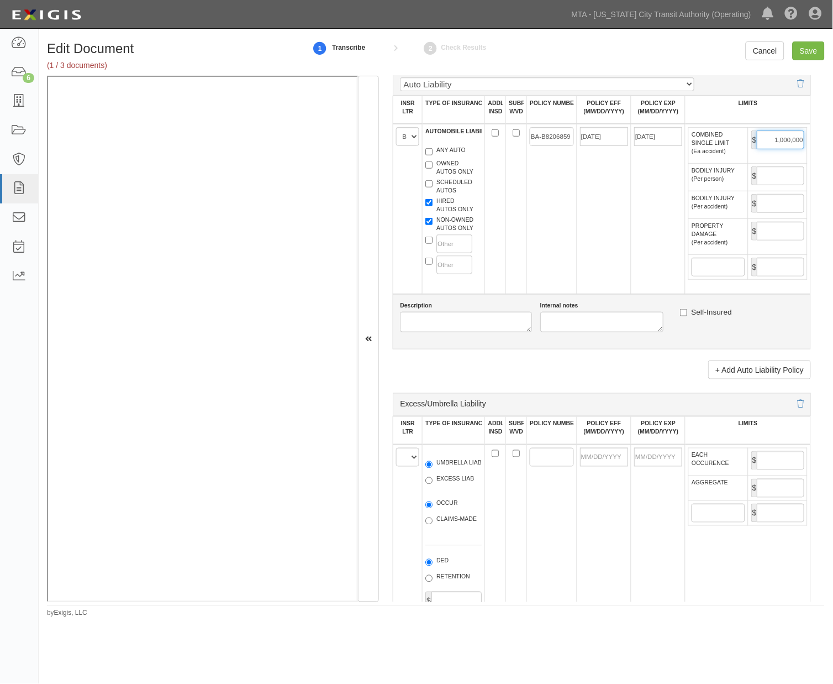
scroll to position [1289, 0]
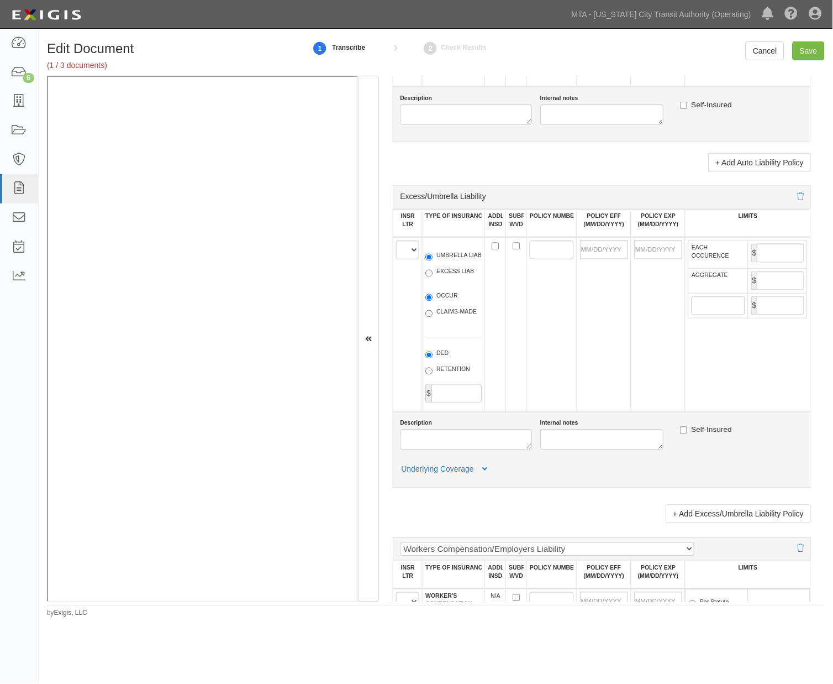
type input "1,000,000"
click at [405, 259] on select "A B C D E F" at bounding box center [407, 249] width 23 height 19
select select "E"
click at [397, 259] on select "A B C D E F" at bounding box center [407, 249] width 23 height 19
click at [443, 279] on label "EXCESS LIAB" at bounding box center [450, 273] width 49 height 11
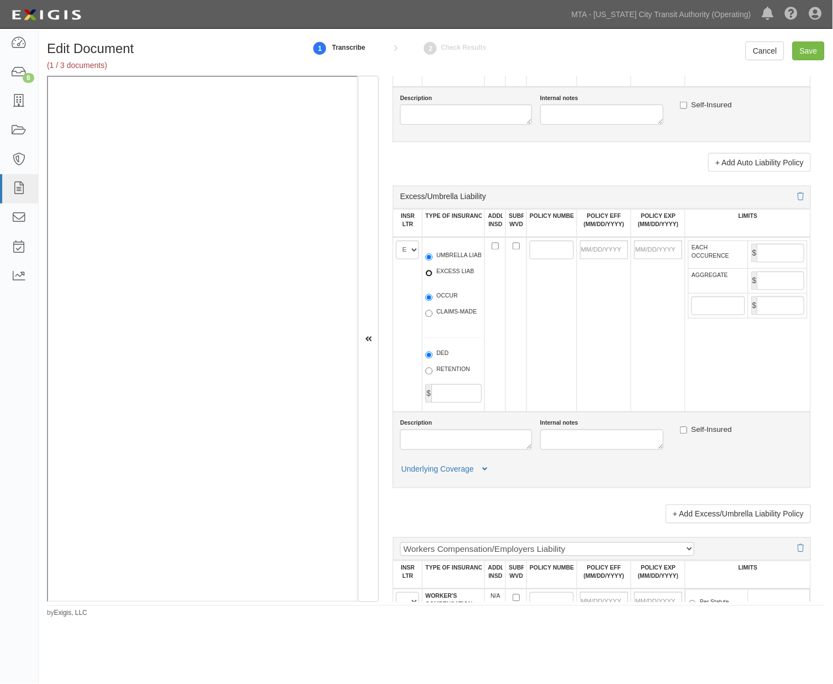
click at [433, 277] on input "EXCESS LIAB" at bounding box center [429, 273] width 7 height 7
radio input "true"
click at [435, 303] on label "OCCUR" at bounding box center [442, 297] width 33 height 11
click at [433, 301] on input "OCCUR" at bounding box center [429, 297] width 7 height 7
radio input "true"
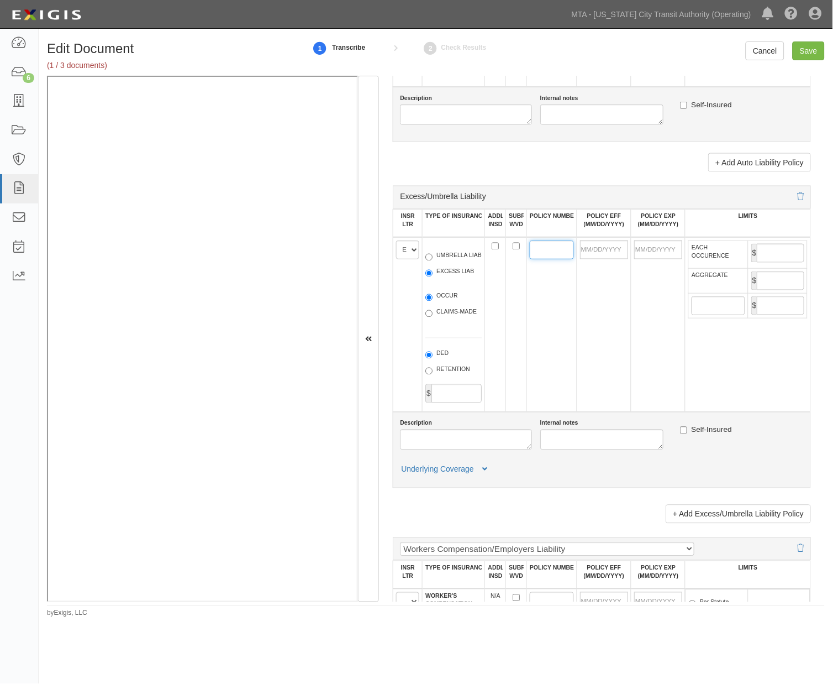
paste input "CUP-6S370063-24-NF"
type input "CUP-6S370063-24-NF"
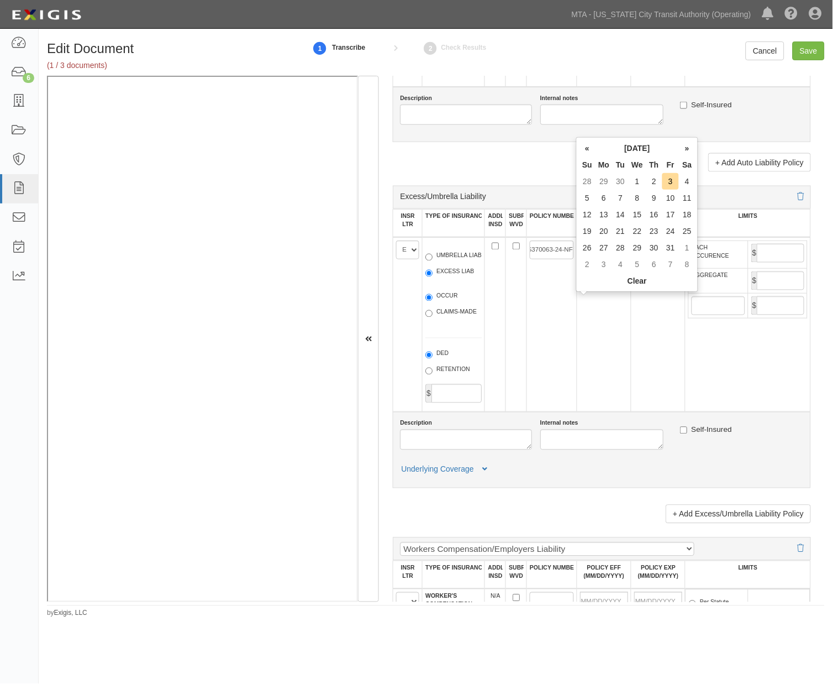
scroll to position [0, 0]
click at [588, 259] on input "POLICY EFF (MM/DD/YYYY)" at bounding box center [604, 249] width 48 height 19
type input "11/21/2024"
type input "11/21/2025"
click at [593, 330] on td "11/21/2024" at bounding box center [604, 324] width 54 height 175
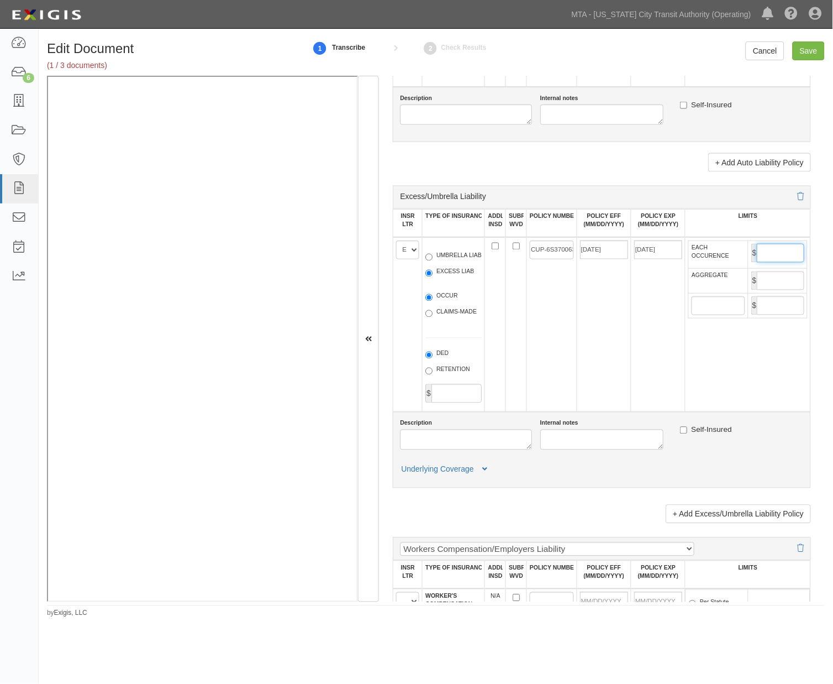
click at [774, 263] on input "EACH OCCURENCE" at bounding box center [781, 253] width 48 height 19
type input "10,000,000"
click at [775, 290] on input "AGGREGATE" at bounding box center [781, 280] width 48 height 19
type input "10,000,000"
click at [747, 412] on td "EACH OCCURENCE $ 10,000,000 AGGREGATE $ 10,000,000 $" at bounding box center [748, 324] width 125 height 175
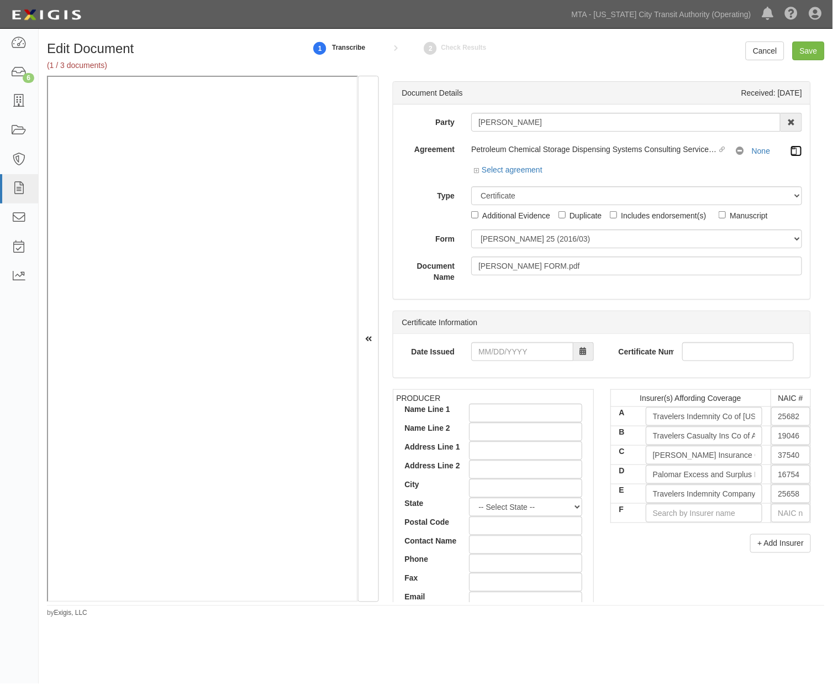
click at [791, 153] on icon at bounding box center [797, 151] width 12 height 8
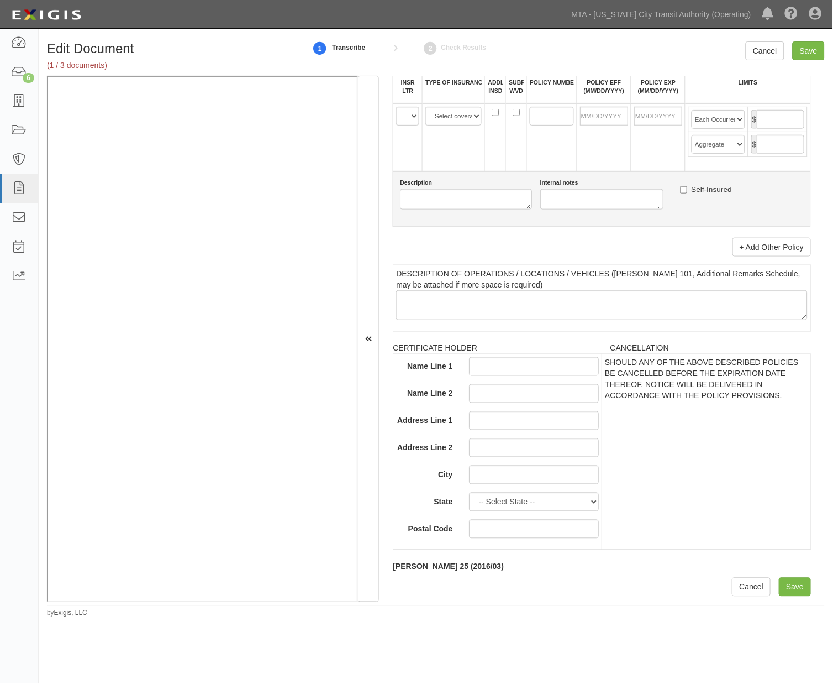
scroll to position [2212, 0]
click at [821, 46] on input "Save" at bounding box center [809, 50] width 32 height 19
type input "2000000"
type input "4000000"
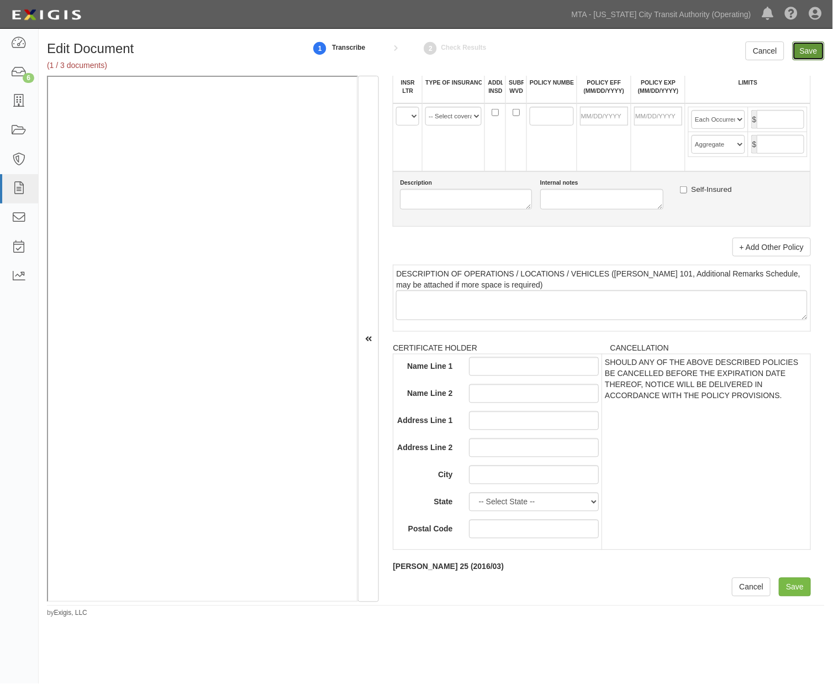
type input "1000000"
type input "10000000"
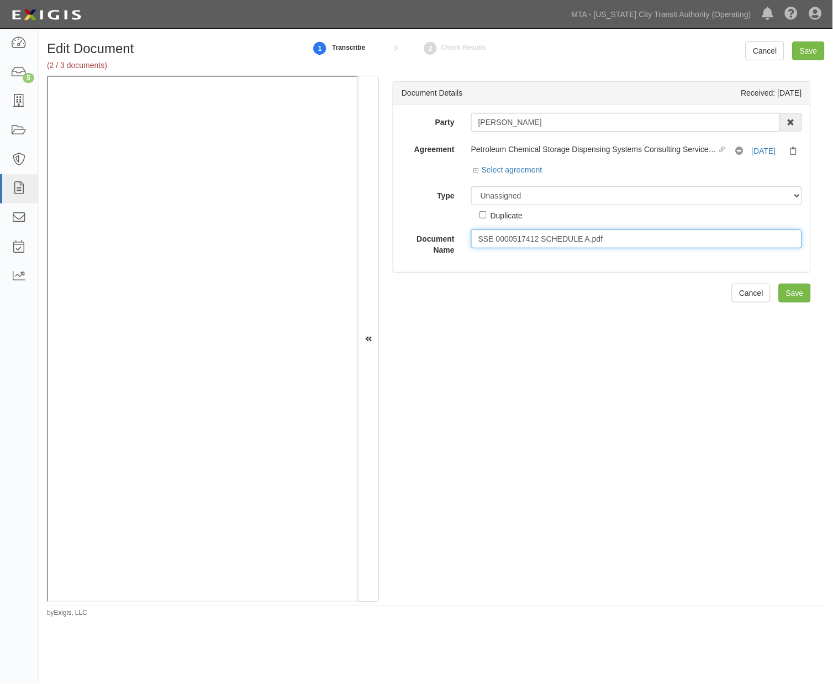
click at [616, 241] on input "SSE 0000517412 SCHEDULE A.pdf" at bounding box center [636, 238] width 331 height 19
drag, startPoint x: 540, startPoint y: 237, endPoint x: 395, endPoint y: 226, distance: 145.2
click at [395, 226] on div "Party [PERSON_NAME] 10-21 TO 10-23TH 38TH ST DEVELOPMENT LLC [STREET_ADDRESS] L…" at bounding box center [602, 187] width 417 height 167
type input "SCHEDULE A"
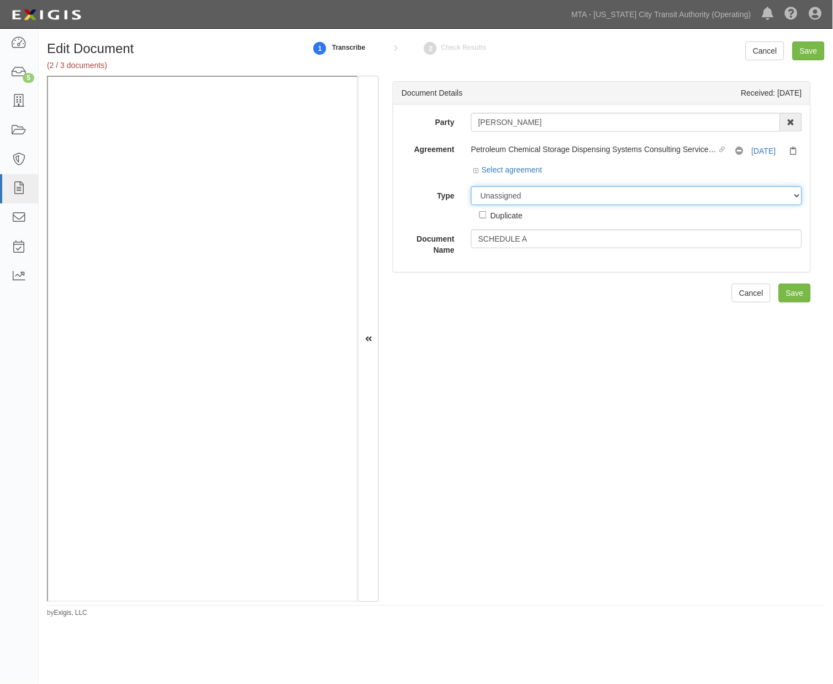
click at [574, 195] on select "Unassigned Binder Cancellation Notice Certificate Contract Endorsement Insuranc…" at bounding box center [636, 195] width 331 height 19
select select "RequirementDetail"
click at [471, 187] on select "Unassigned Binder Cancellation Notice Certificate Contract Endorsement Insuranc…" at bounding box center [636, 195] width 331 height 19
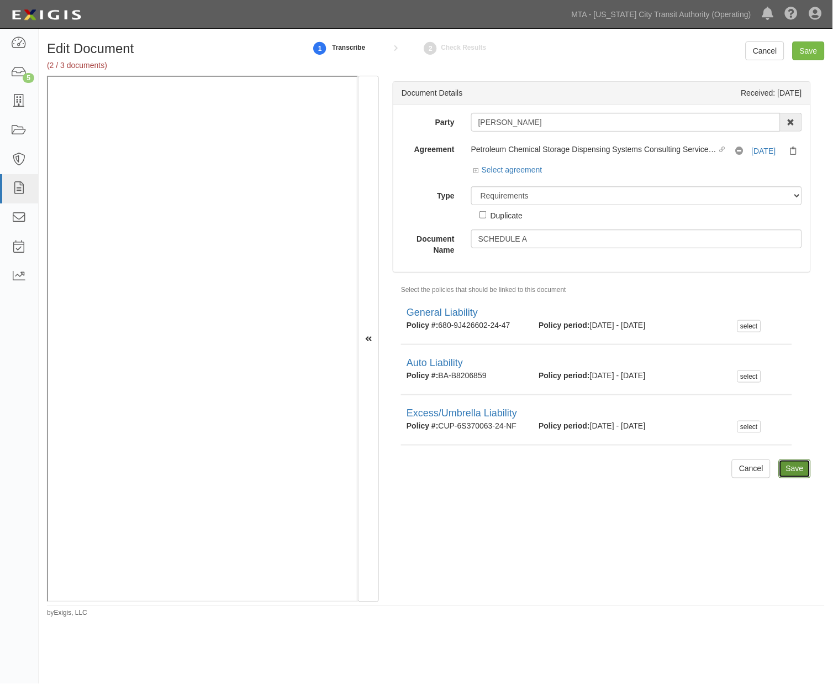
click at [787, 466] on input "Save" at bounding box center [795, 468] width 32 height 19
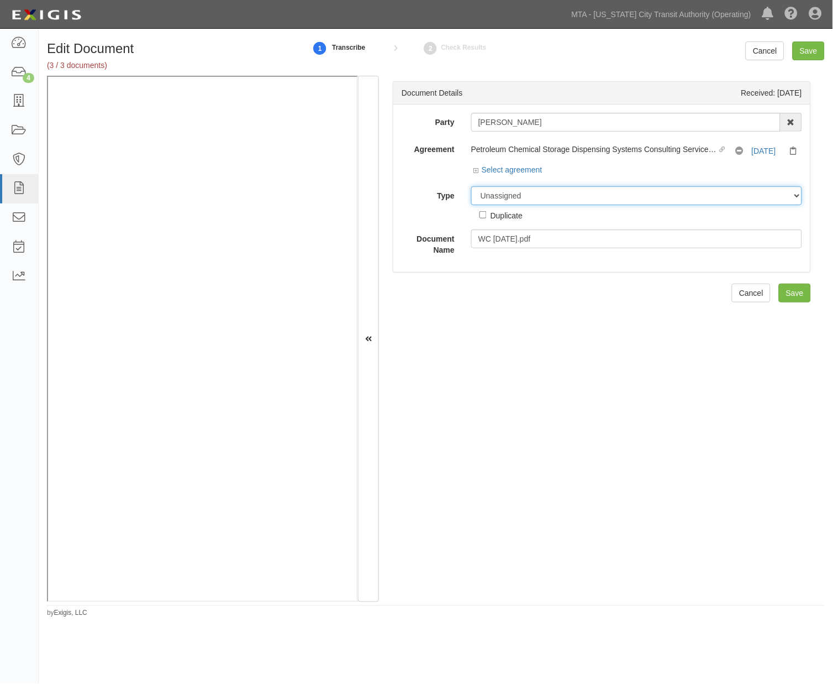
click at [493, 196] on select "Unassigned Binder Cancellation Notice Certificate Contract Endorsement Insuranc…" at bounding box center [636, 195] width 331 height 19
select select "CertificateDetail"
click at [471, 187] on select "Unassigned Binder Cancellation Notice Certificate Contract Endorsement Insuranc…" at bounding box center [636, 195] width 331 height 19
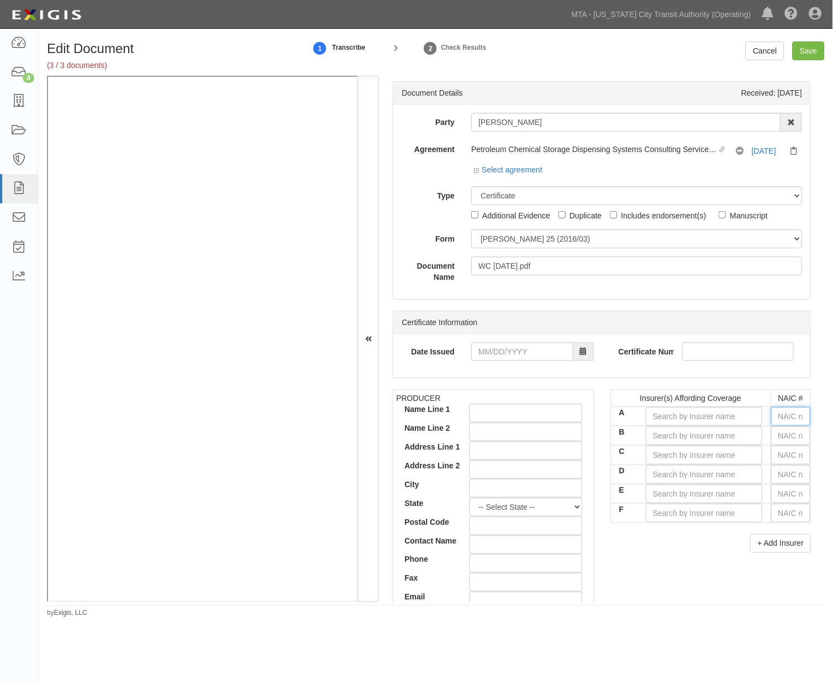
click at [783, 415] on input "text" at bounding box center [791, 416] width 39 height 19
type input "25232"
type input "2"
type input "23795"
type input "23"
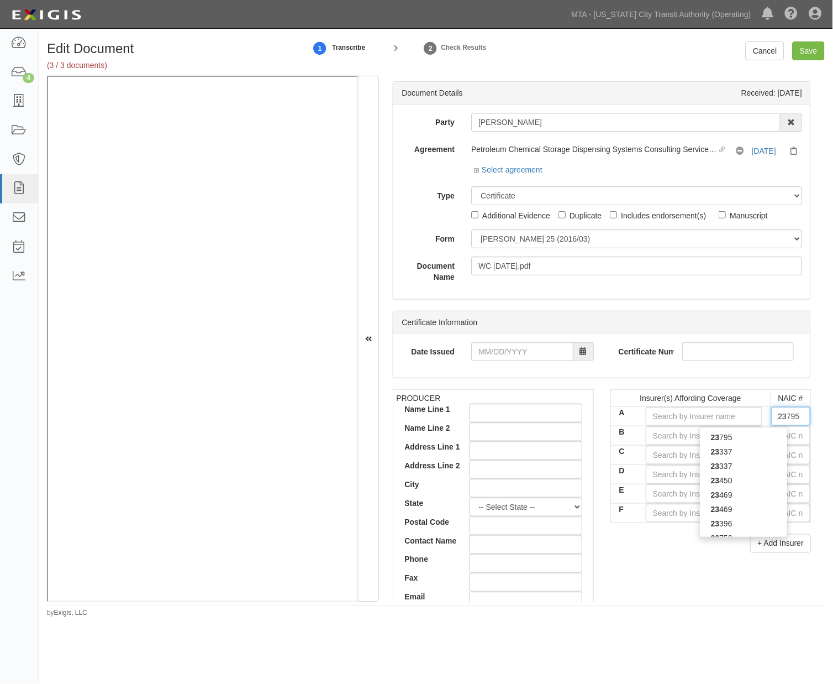
type input "23833"
type input "238"
type input "23841"
type input "2384"
type input "23841"
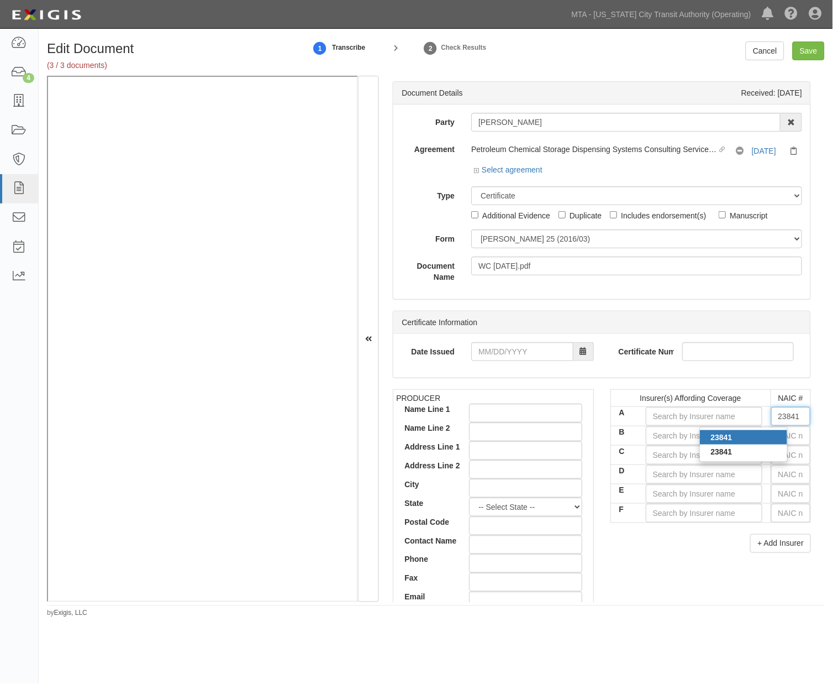
click at [753, 438] on div "23841" at bounding box center [743, 437] width 87 height 14
type input "New Hampshire Insurance Company (A XV Rating)"
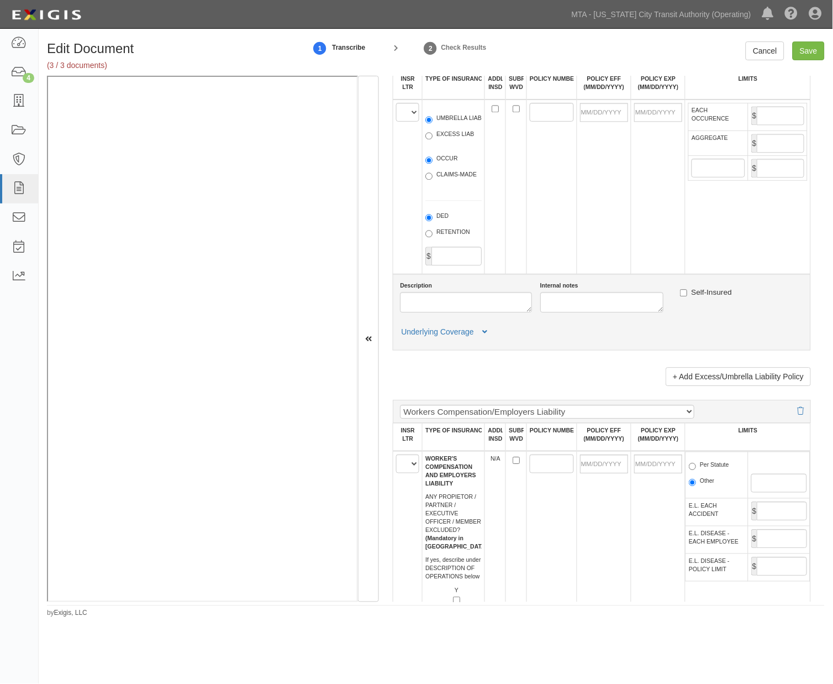
scroll to position [1719, 0]
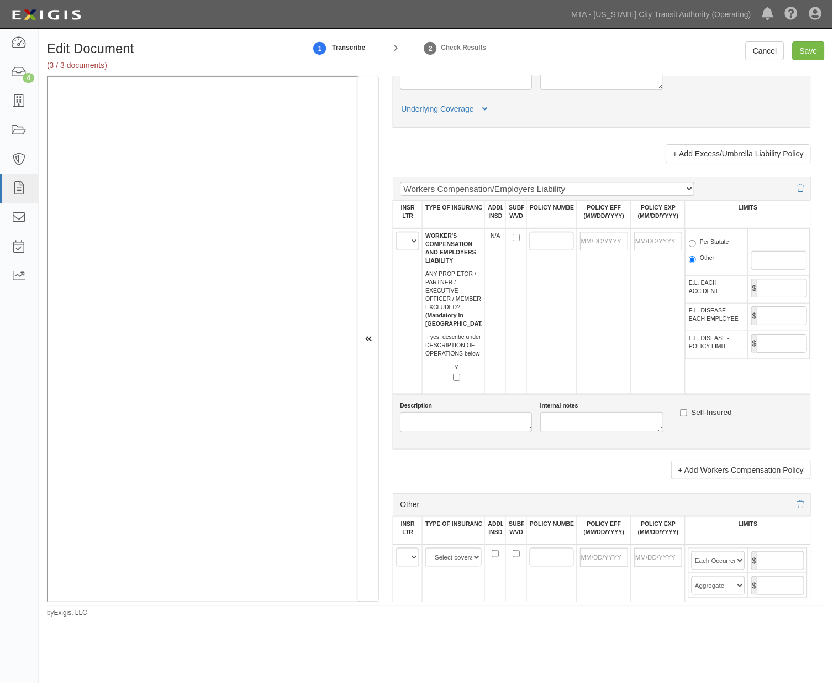
type input "23841"
click at [407, 250] on select "A B C D E F" at bounding box center [407, 241] width 23 height 19
select select "A"
click at [397, 250] on select "A B C D E F" at bounding box center [407, 241] width 23 height 19
paste input "WC 063539379 NY"
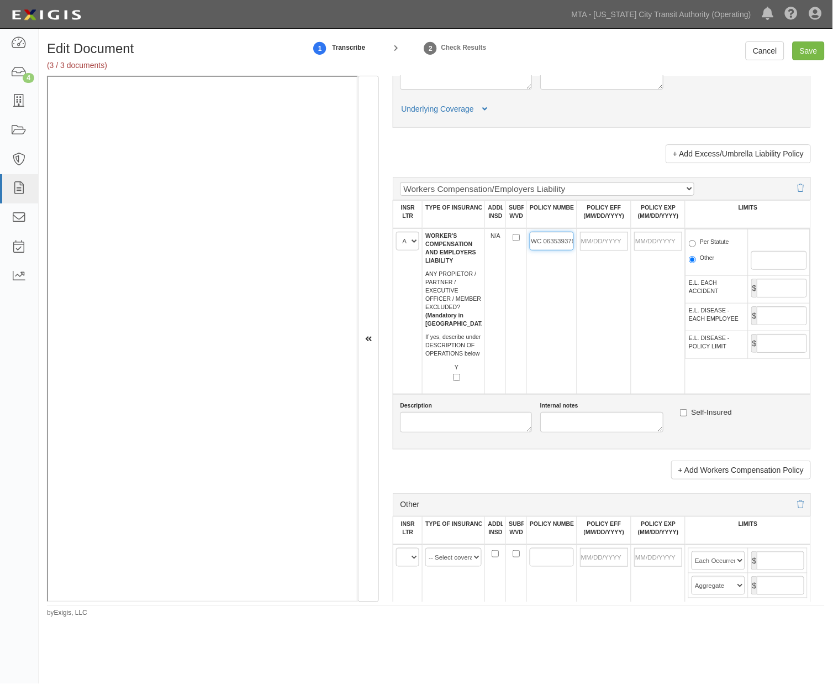
scroll to position [0, 17]
type input "WC 063539379 NY"
click at [600, 250] on input "POLICY EFF (MM/DD/YYYY)" at bounding box center [604, 241] width 48 height 19
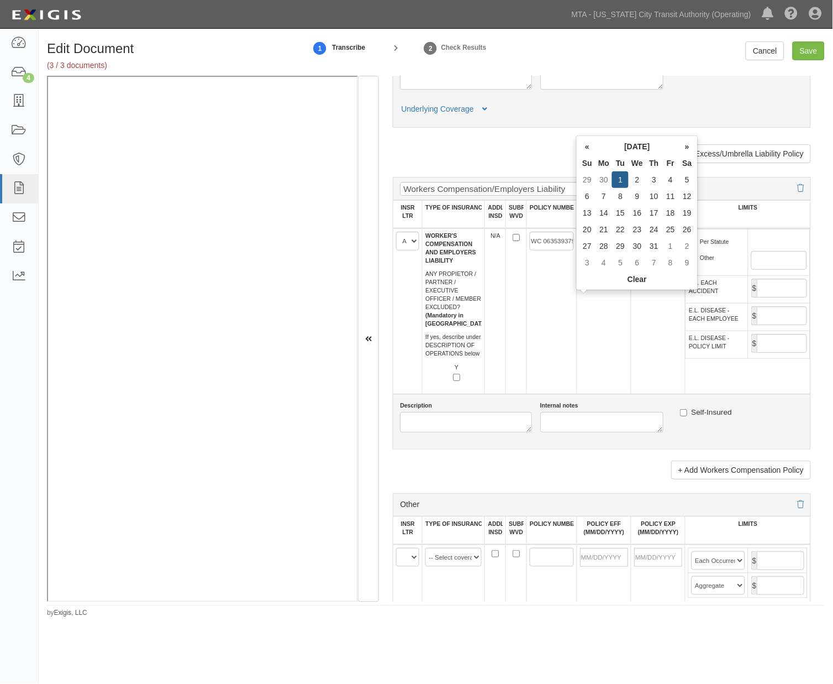
type input "07/01/2025"
type input "07/01/2026"
click at [660, 342] on td "07/01/2026" at bounding box center [658, 311] width 54 height 166
click at [713, 249] on label "Per Statute" at bounding box center [709, 243] width 40 height 11
click at [696, 247] on input "Per Statute" at bounding box center [692, 243] width 7 height 7
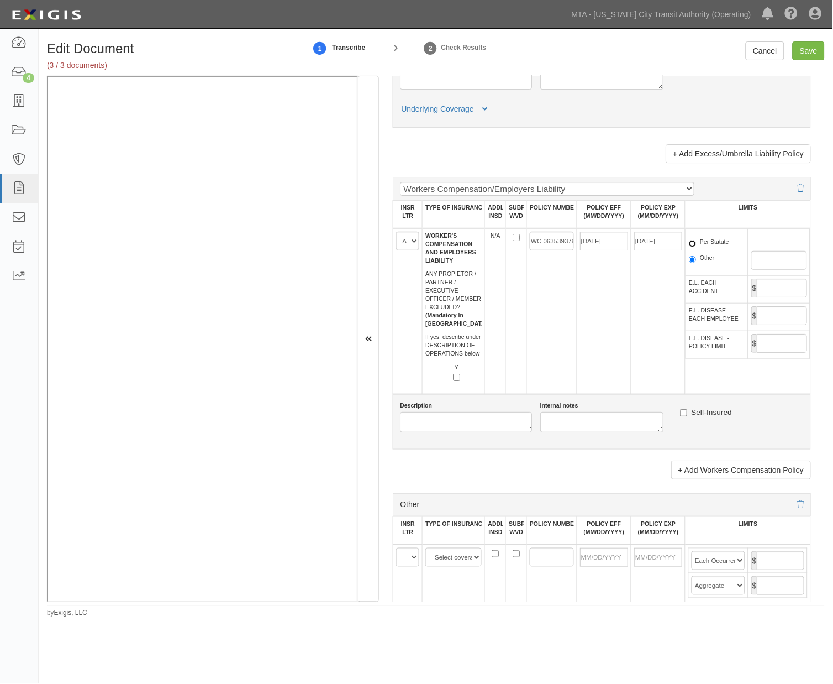
radio input "true"
click at [808, 48] on input "Save" at bounding box center [809, 50] width 32 height 19
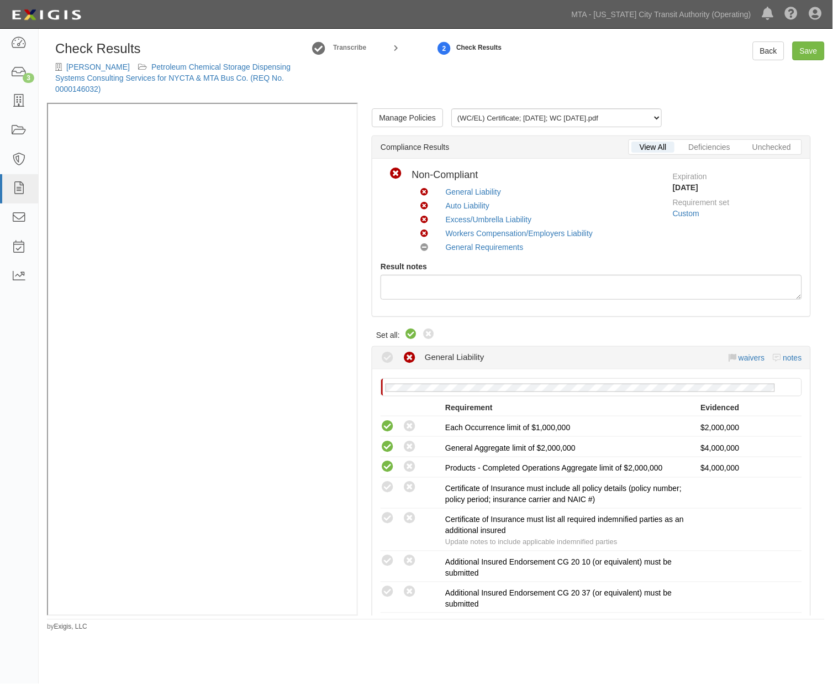
click at [410, 334] on icon at bounding box center [411, 334] width 13 height 13
radio input "true"
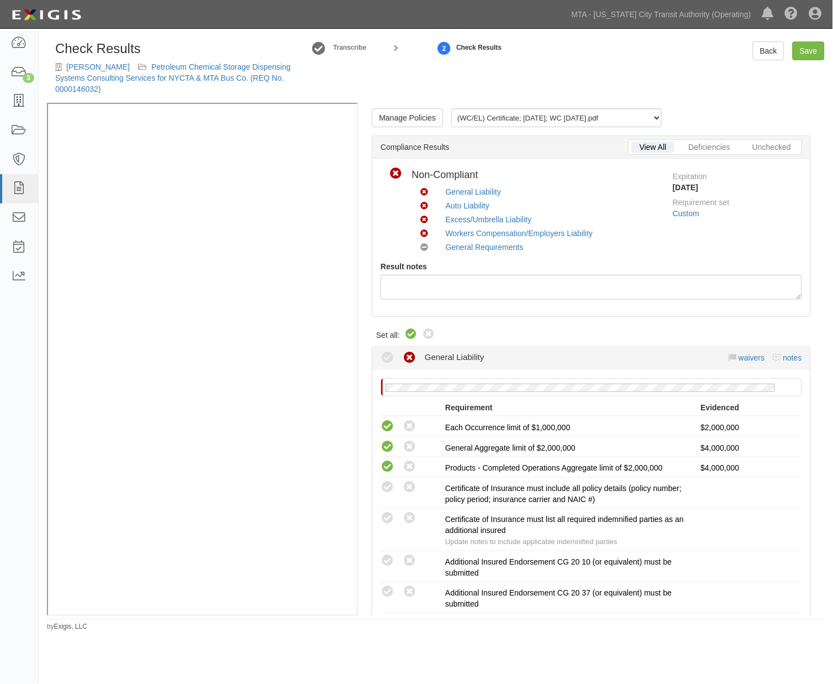
radio input "true"
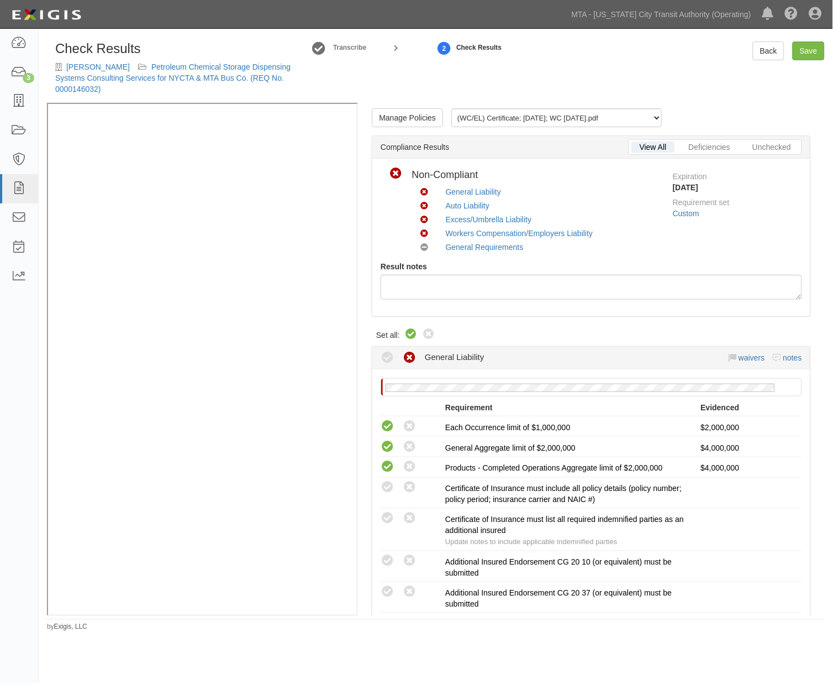
radio input "true"
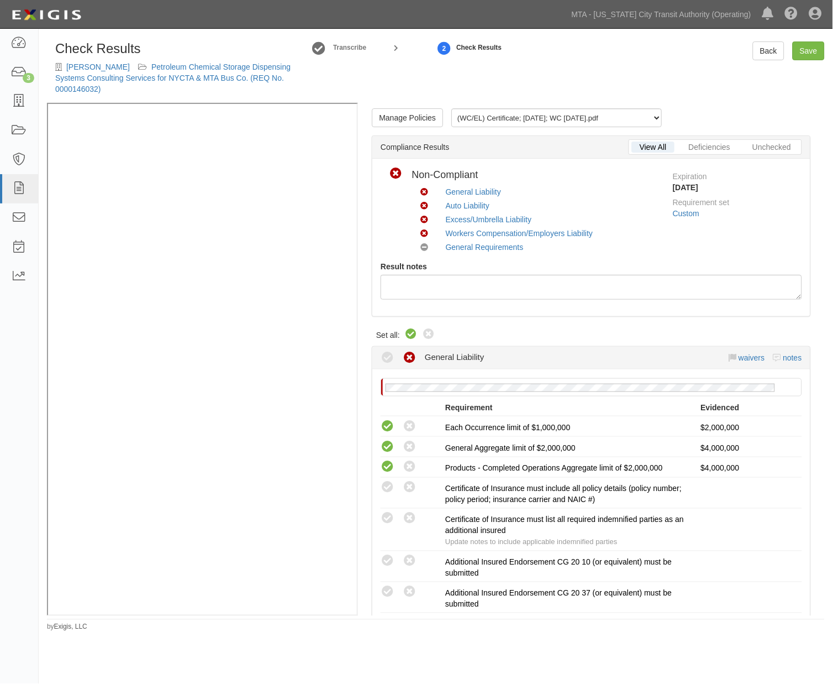
radio input "true"
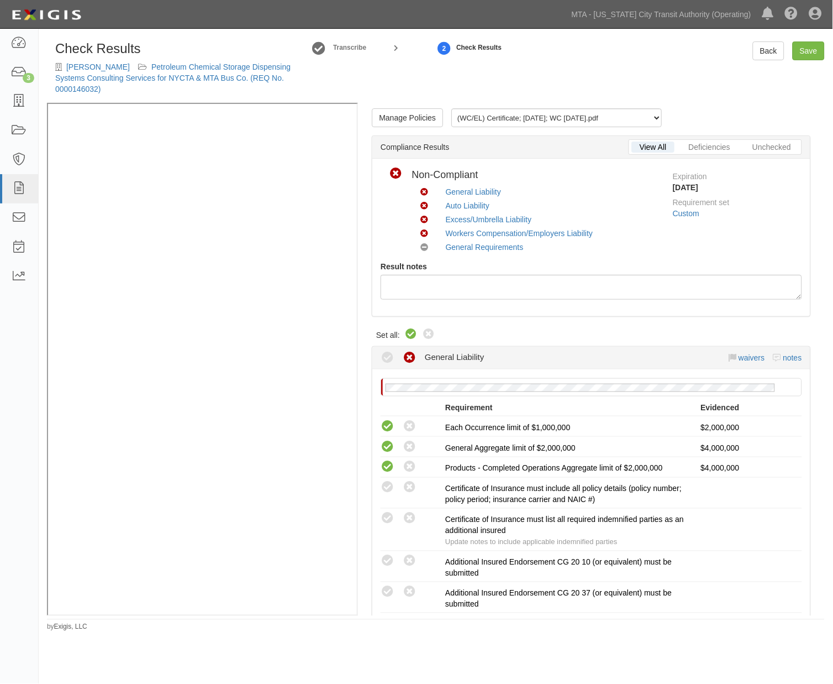
radio input "true"
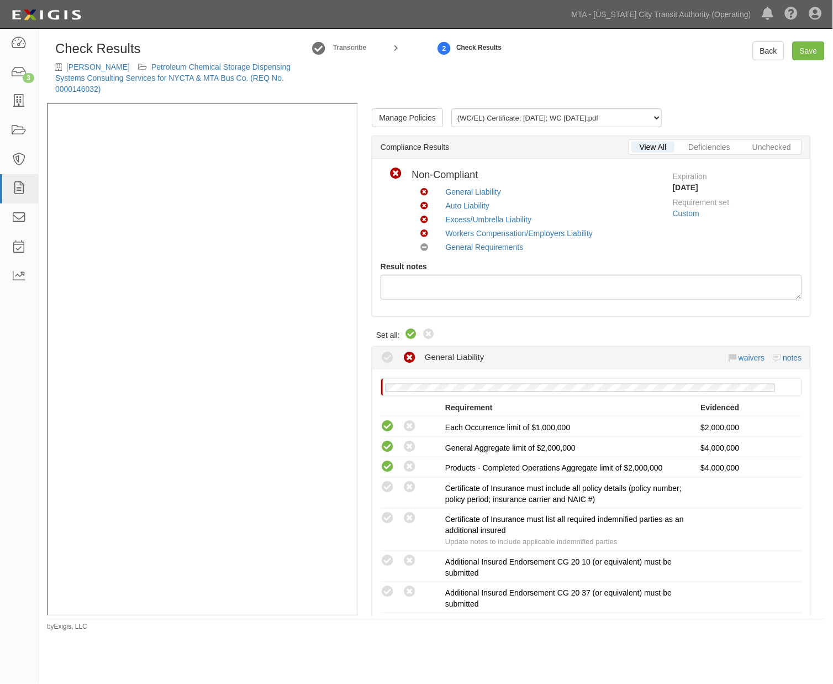
radio input "true"
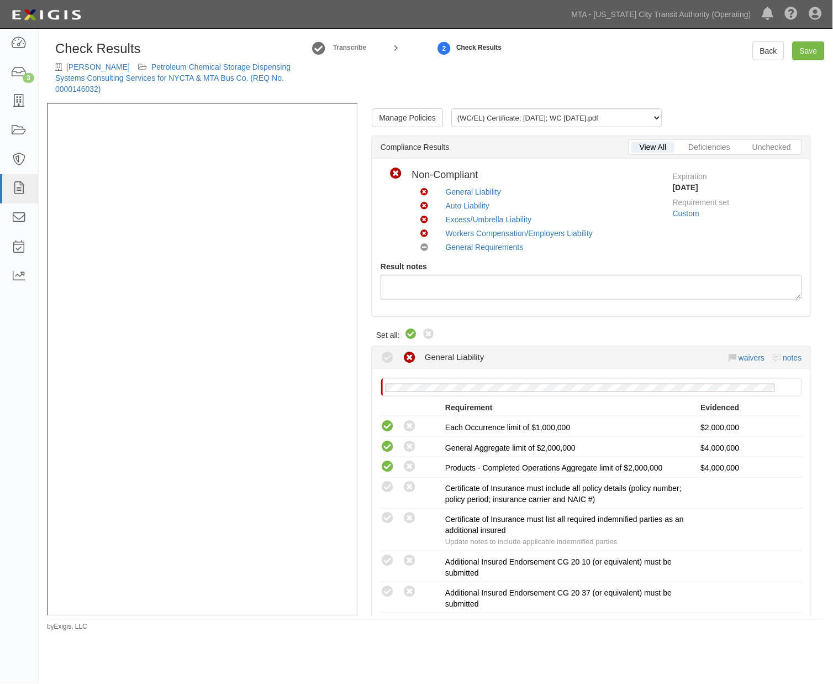
radio input "true"
radio input "false"
radio input "true"
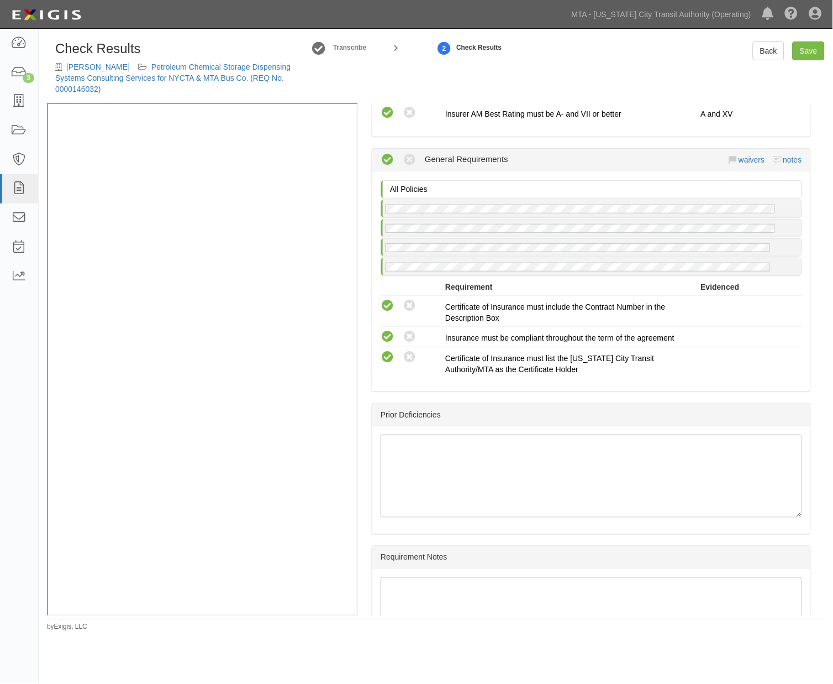
scroll to position [1656, 0]
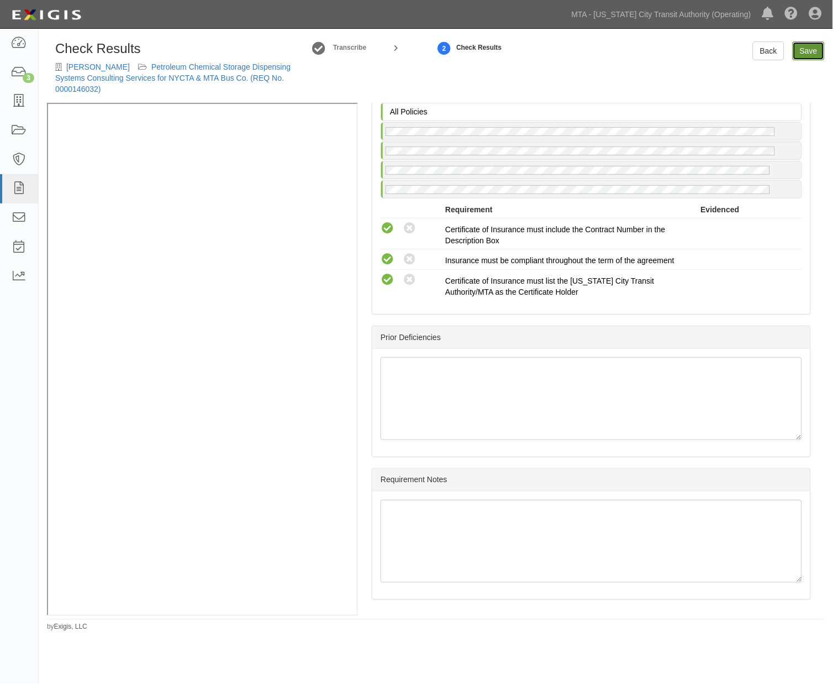
click at [821, 53] on link "Save" at bounding box center [809, 50] width 32 height 19
radio input "true"
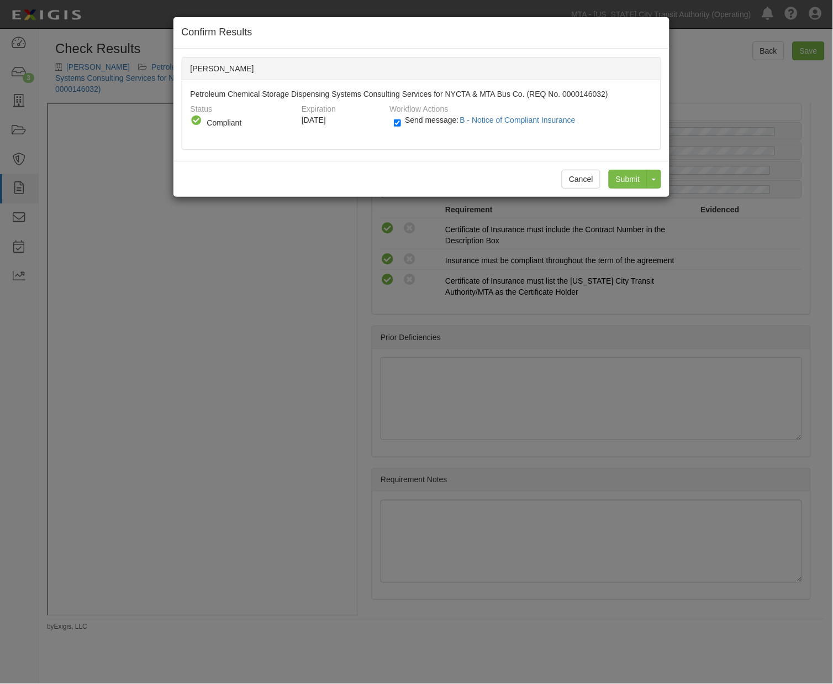
click at [393, 122] on div "Send message: B - Notice of Compliant Insurance" at bounding box center [519, 123] width 266 height 18
click at [396, 125] on input "Send message: B - Notice of Compliant Insurance" at bounding box center [397, 123] width 7 height 13
checkbox input "false"
click at [635, 175] on input "Submit" at bounding box center [628, 179] width 39 height 19
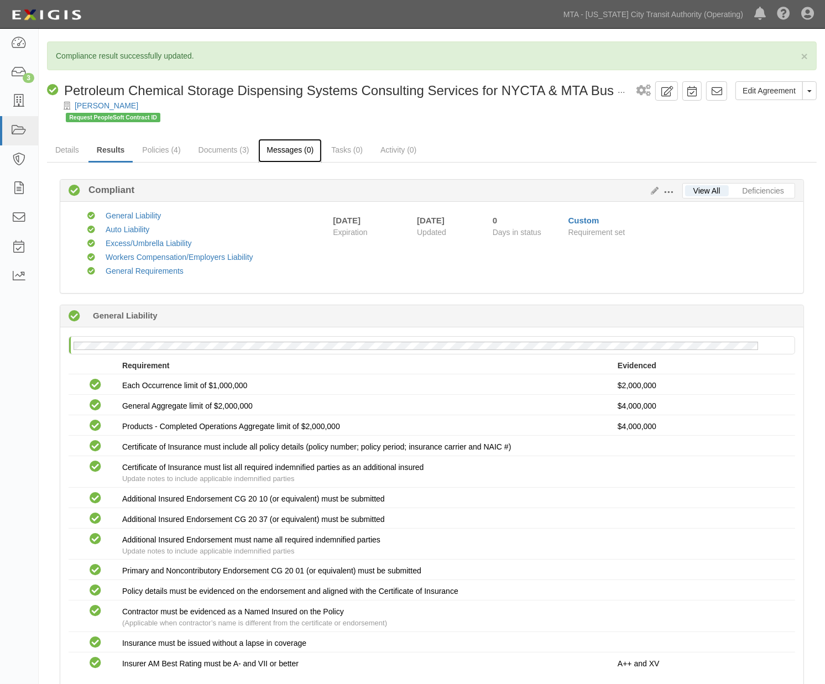
click at [290, 156] on link "Messages (0)" at bounding box center [290, 151] width 64 height 24
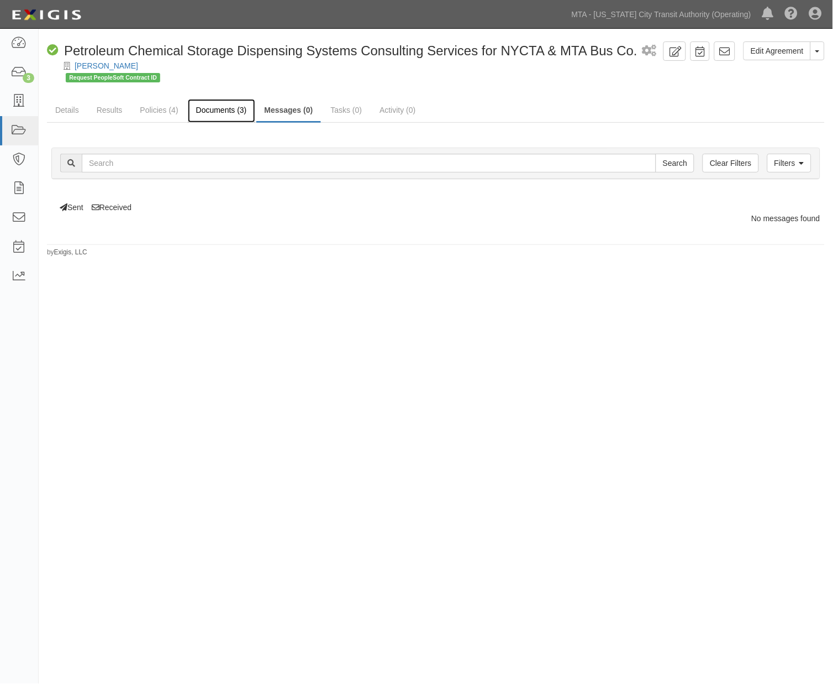
click at [218, 114] on link "Documents (3)" at bounding box center [221, 111] width 67 height 24
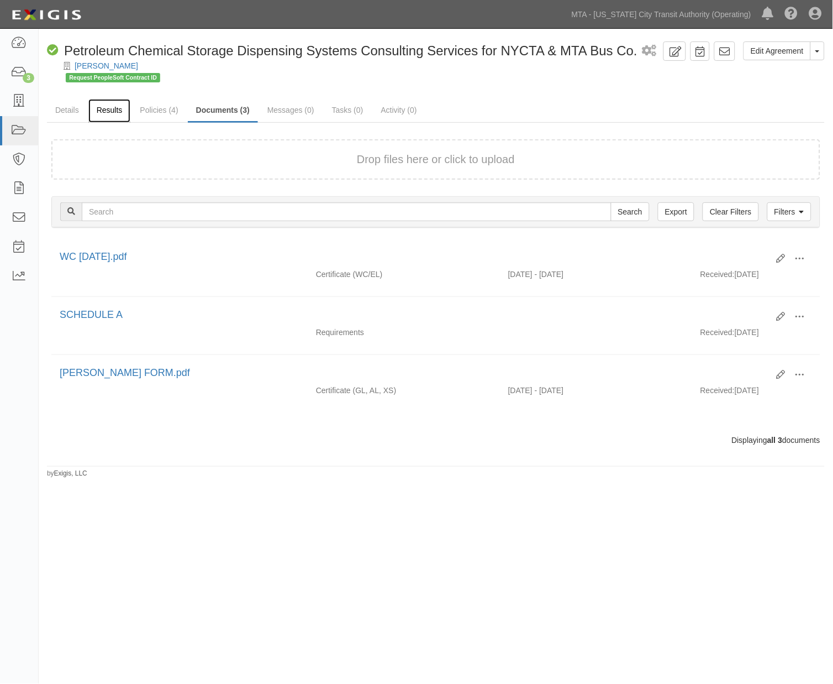
click at [108, 112] on link "Results" at bounding box center [109, 111] width 43 height 24
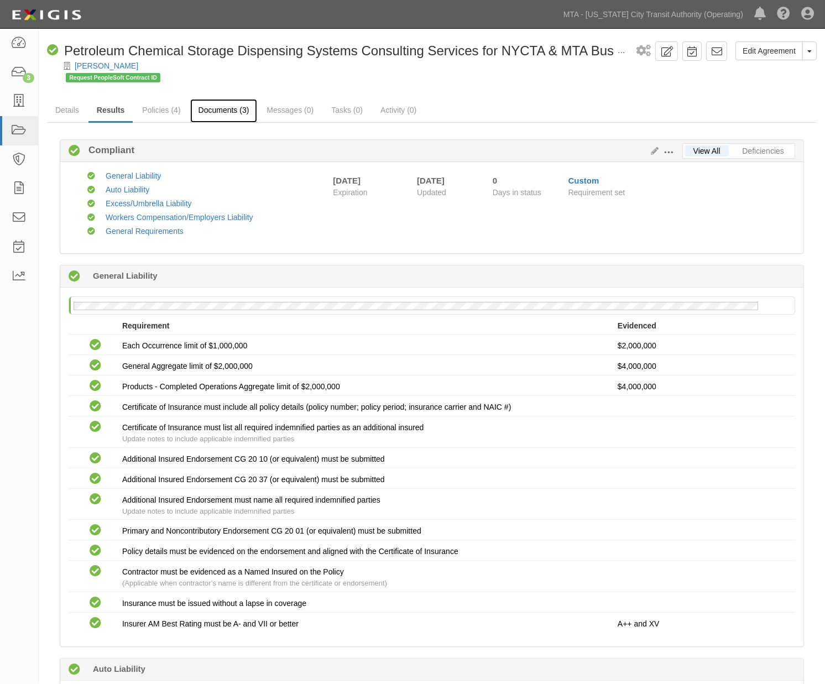
click at [229, 117] on link "Documents (3)" at bounding box center [223, 111] width 67 height 24
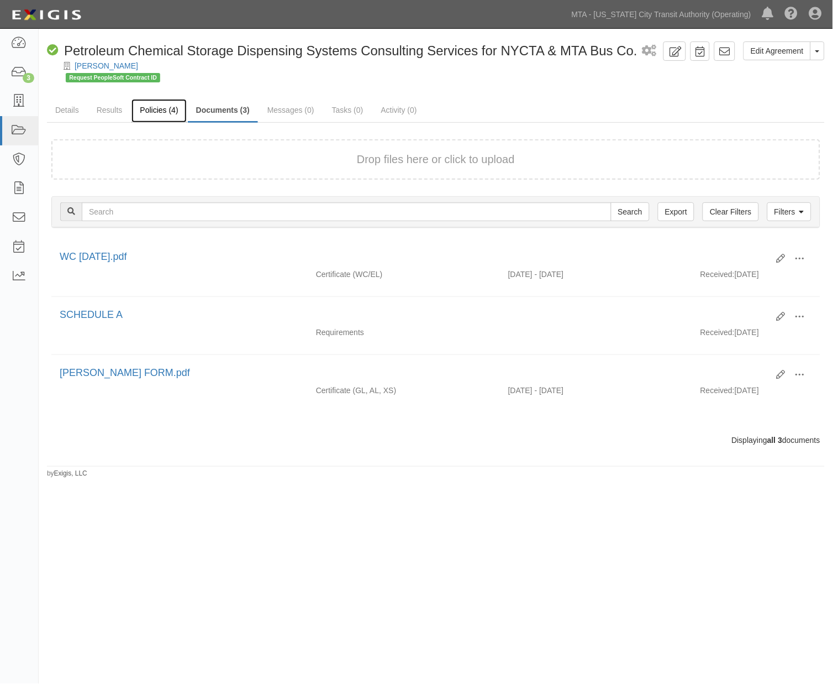
click at [151, 112] on link "Policies (4)" at bounding box center [159, 111] width 55 height 24
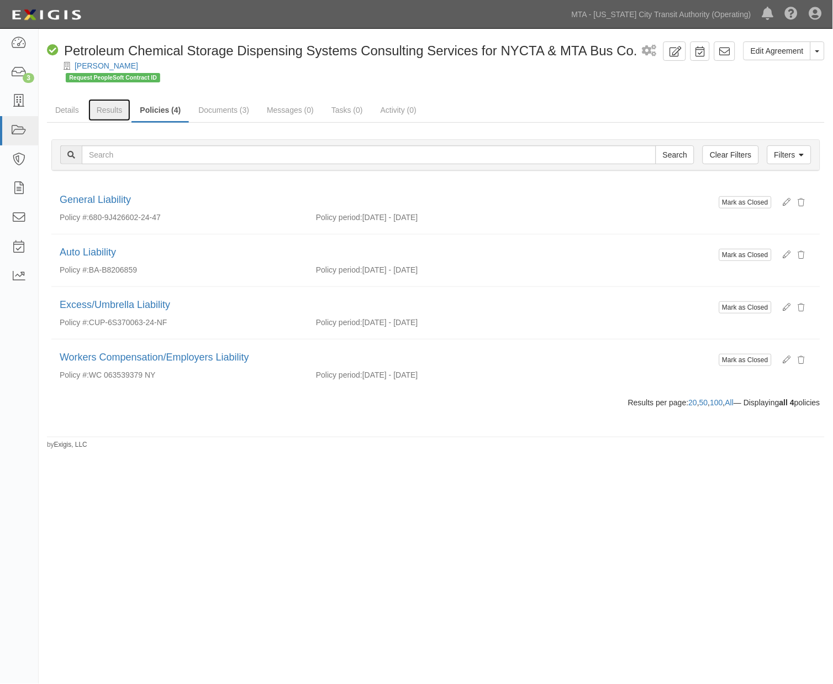
click at [111, 108] on link "Results" at bounding box center [109, 110] width 43 height 22
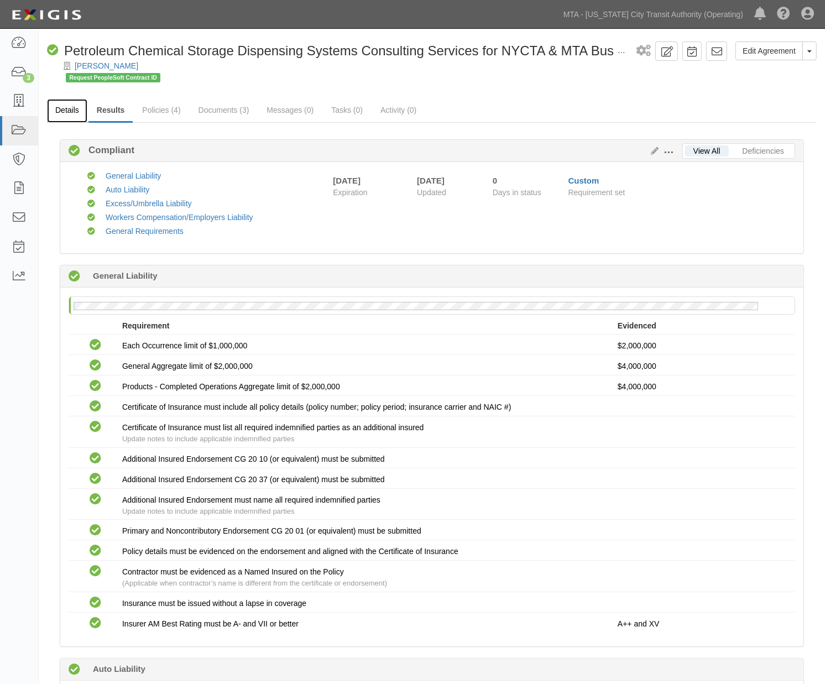
click at [68, 109] on link "Details" at bounding box center [67, 111] width 40 height 24
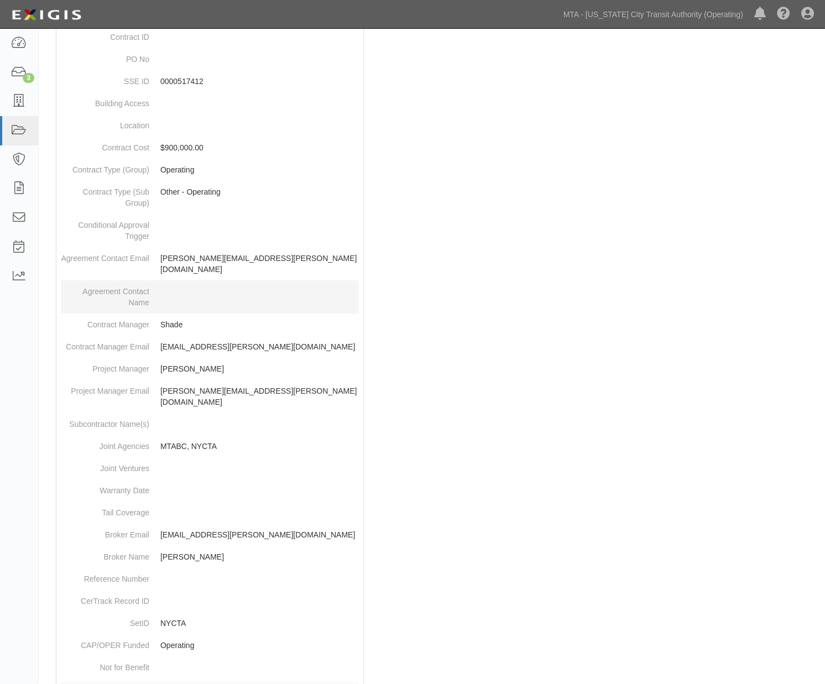
scroll to position [408, 0]
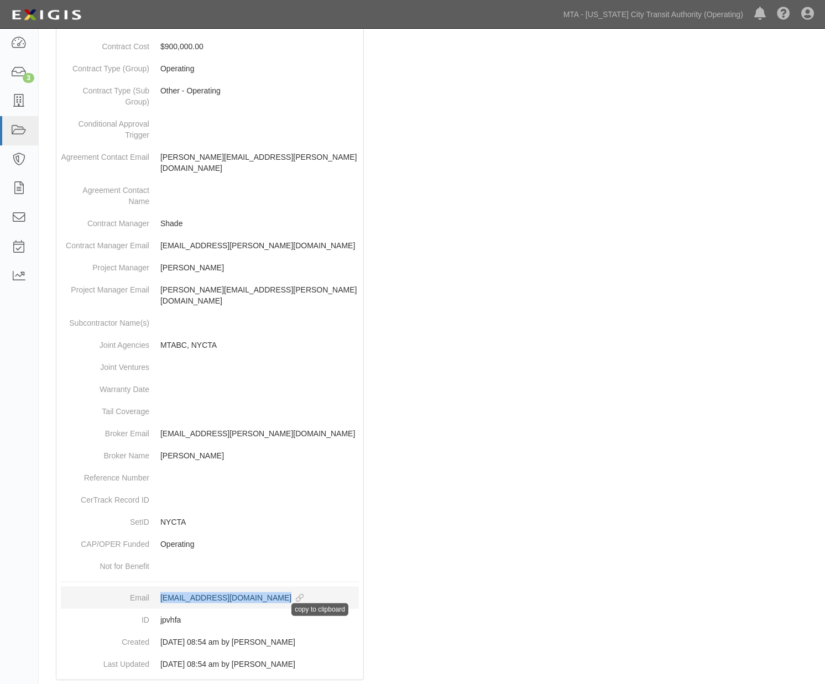
drag, startPoint x: 158, startPoint y: 575, endPoint x: 301, endPoint y: 574, distance: 142.6
click at [301, 586] on dd "[EMAIL_ADDRESS][DOMAIN_NAME] copy to clipboard" at bounding box center [210, 597] width 298 height 22
copy div "[EMAIL_ADDRESS][DOMAIN_NAME]"
click at [517, 581] on div at bounding box center [431, 219] width 769 height 943
drag, startPoint x: 156, startPoint y: 593, endPoint x: 185, endPoint y: 594, distance: 29.3
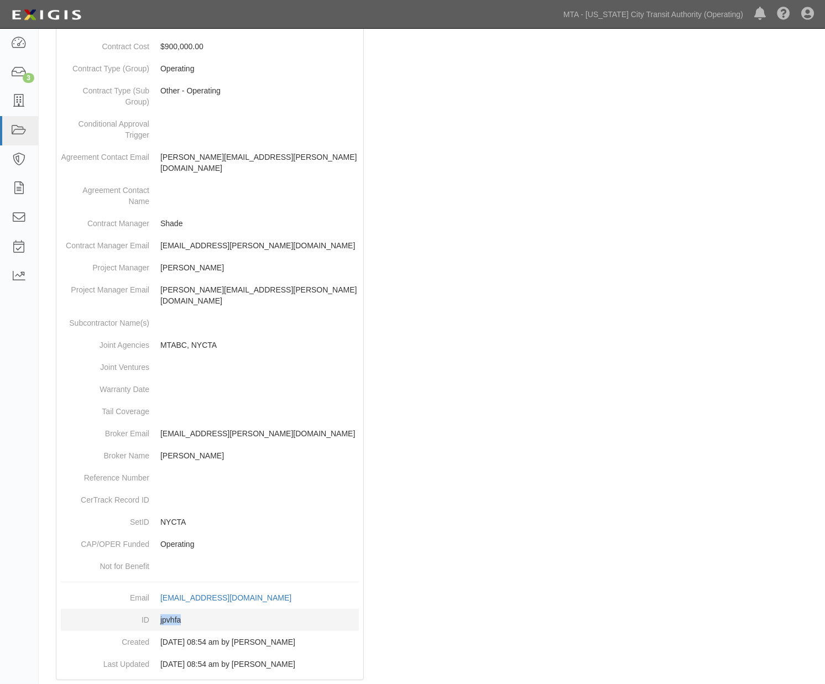
click at [185, 609] on dd "jpvhfa" at bounding box center [210, 620] width 298 height 22
copy dd "jpvhfa"
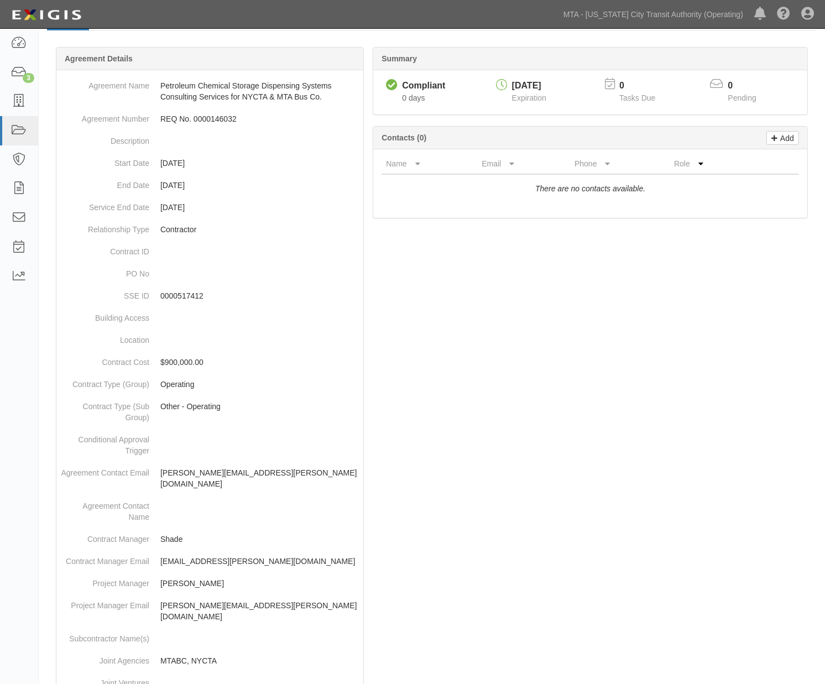
scroll to position [0, 0]
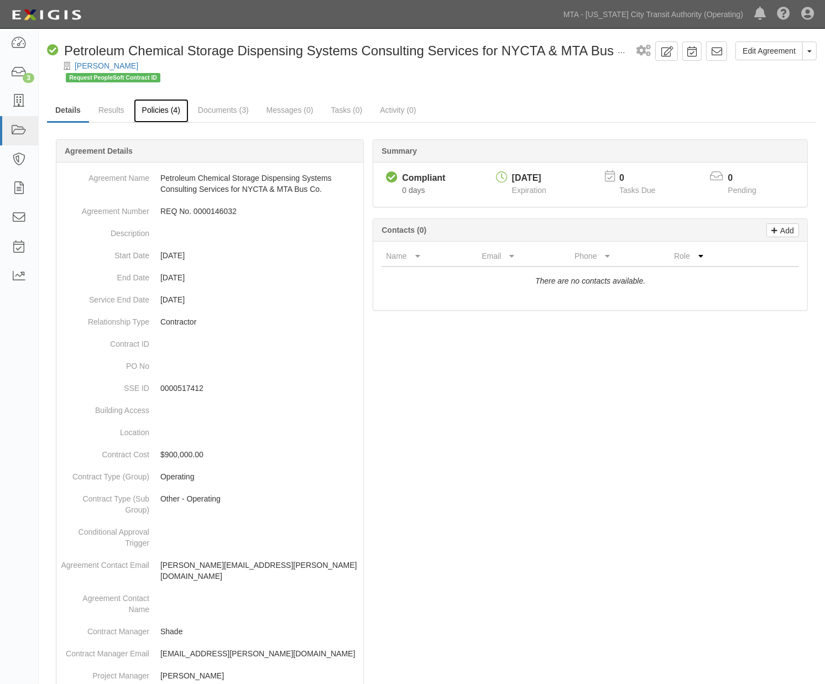
click at [151, 111] on link "Policies (4)" at bounding box center [161, 111] width 55 height 24
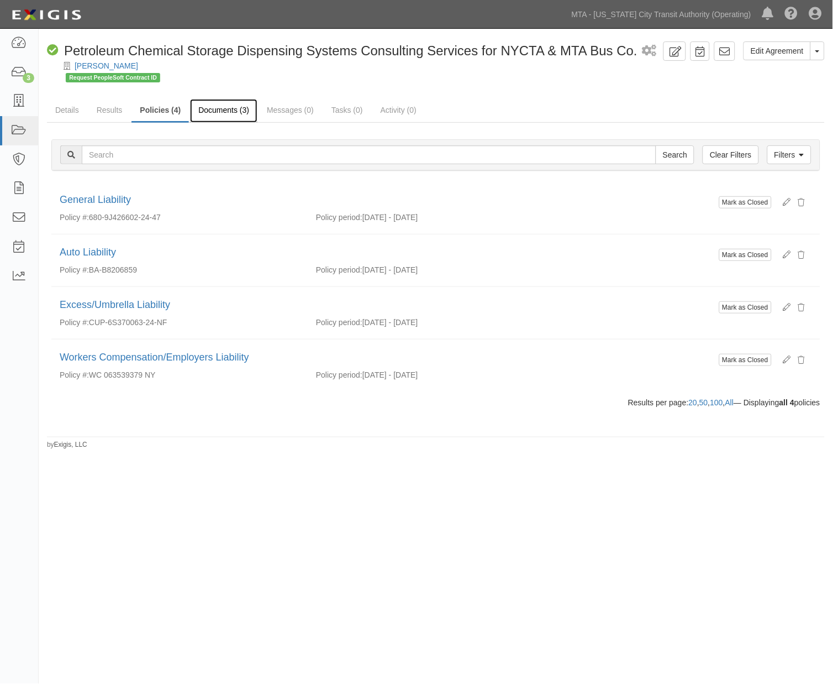
click at [218, 109] on link "Documents (3)" at bounding box center [223, 111] width 67 height 24
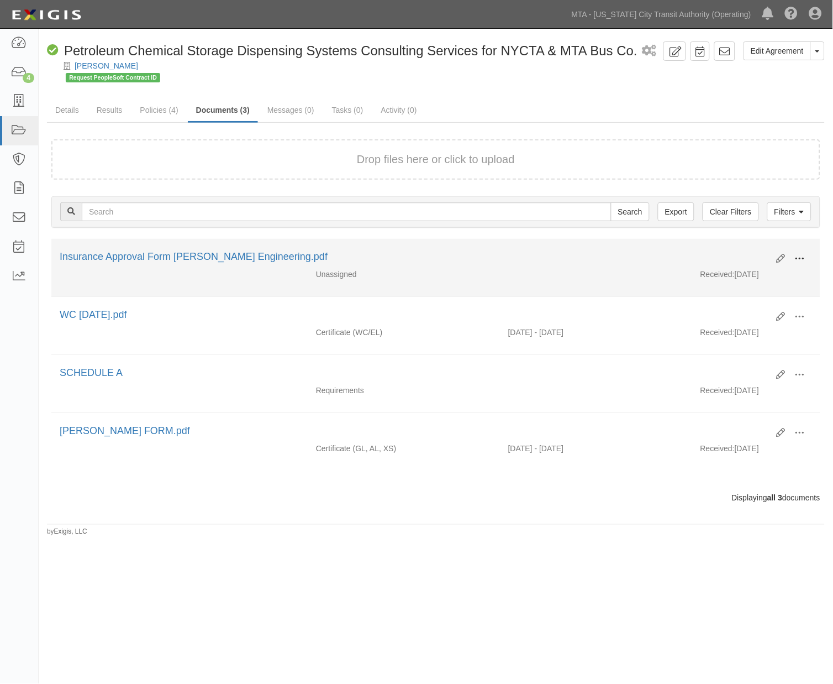
click at [804, 258] on span at bounding box center [800, 259] width 10 height 10
click at [720, 250] on link "Edit" at bounding box center [746, 254] width 87 height 20
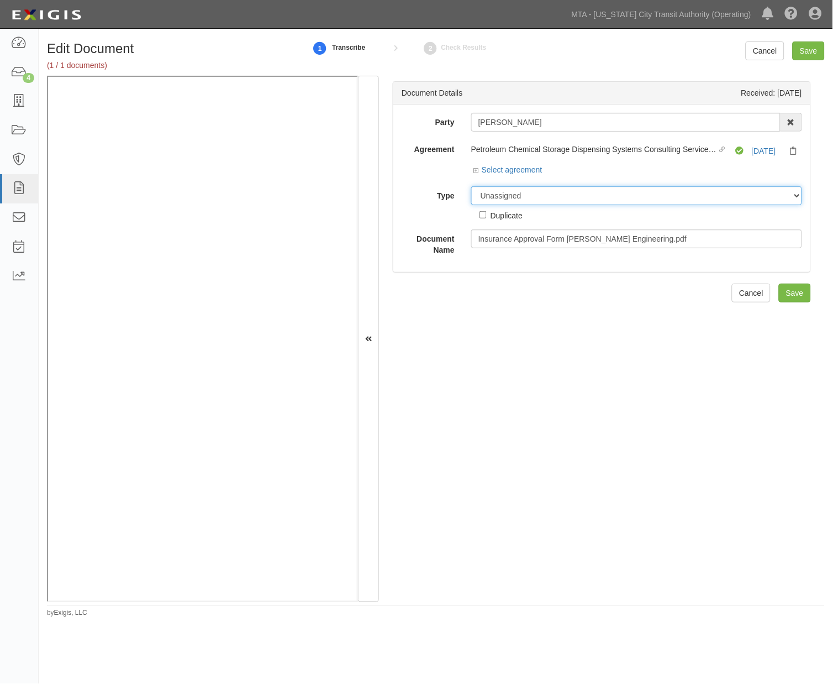
click at [510, 196] on select "Unassigned Binder Cancellation Notice Certificate Contract Endorsement Insuranc…" at bounding box center [636, 195] width 331 height 19
select select "OtherDetail"
click at [471, 187] on select "Unassigned Binder Cancellation Notice Certificate Contract Endorsement Insuranc…" at bounding box center [636, 195] width 331 height 19
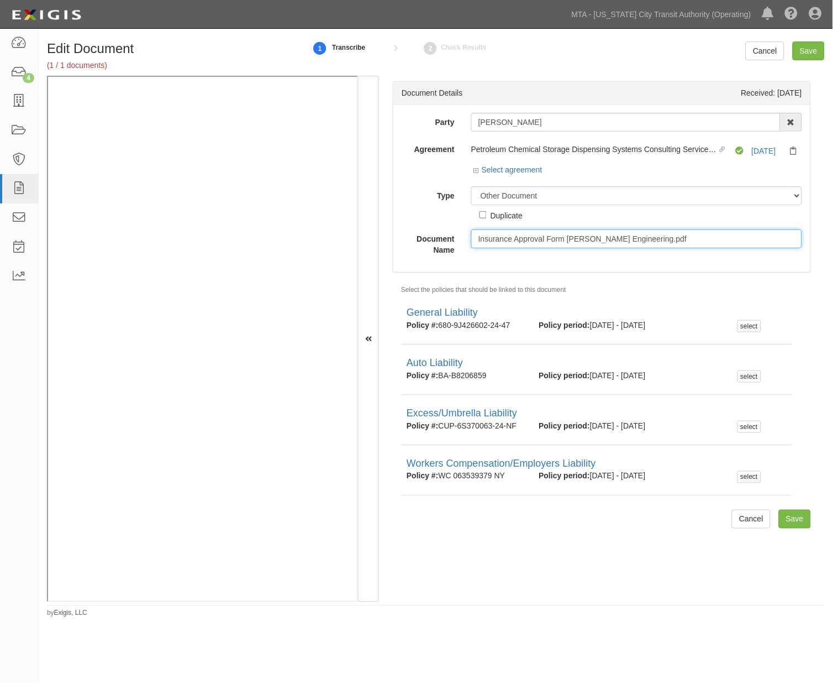
drag, startPoint x: 710, startPoint y: 239, endPoint x: 671, endPoint y: 246, distance: 39.4
click at [671, 246] on input "Insurance Approval Form [PERSON_NAME] Engineering.pdf" at bounding box center [636, 238] width 331 height 19
type input "Insurance Approval Form [PERSON_NAME] Engineering."
click at [805, 50] on input "Save" at bounding box center [809, 50] width 32 height 19
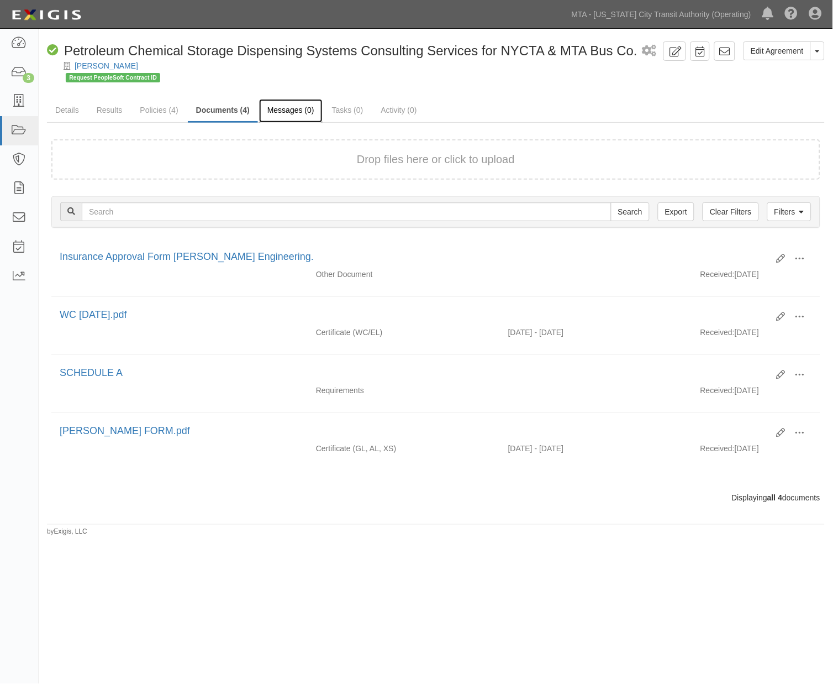
click at [268, 108] on link "Messages (0)" at bounding box center [291, 111] width 64 height 24
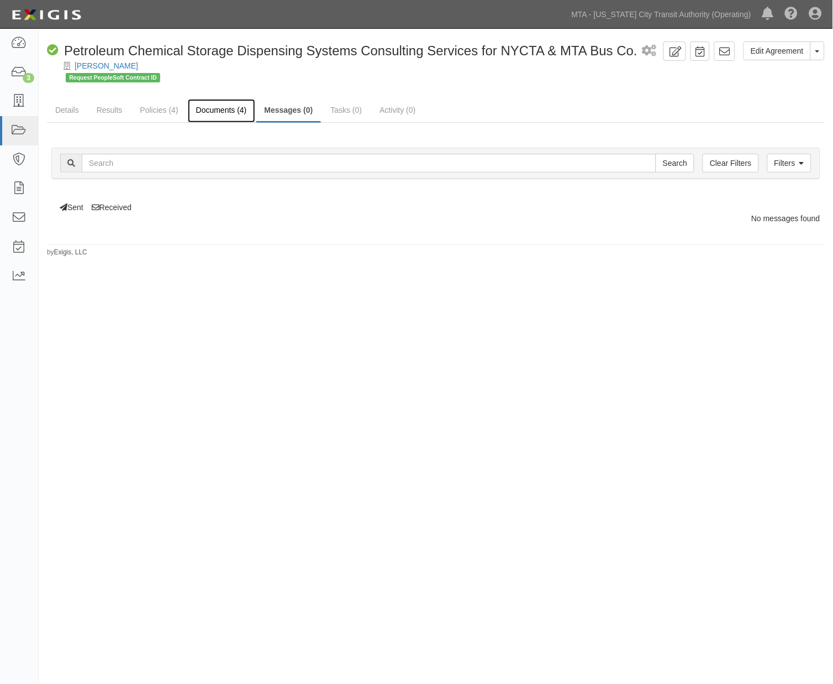
click at [228, 109] on link "Documents (4)" at bounding box center [221, 111] width 67 height 24
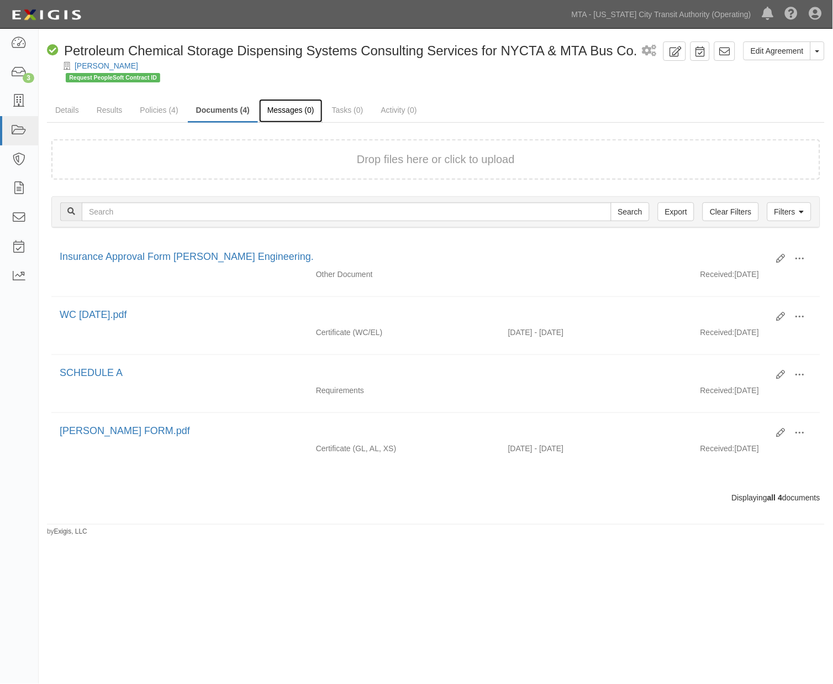
click at [275, 112] on link "Messages (0)" at bounding box center [291, 111] width 64 height 24
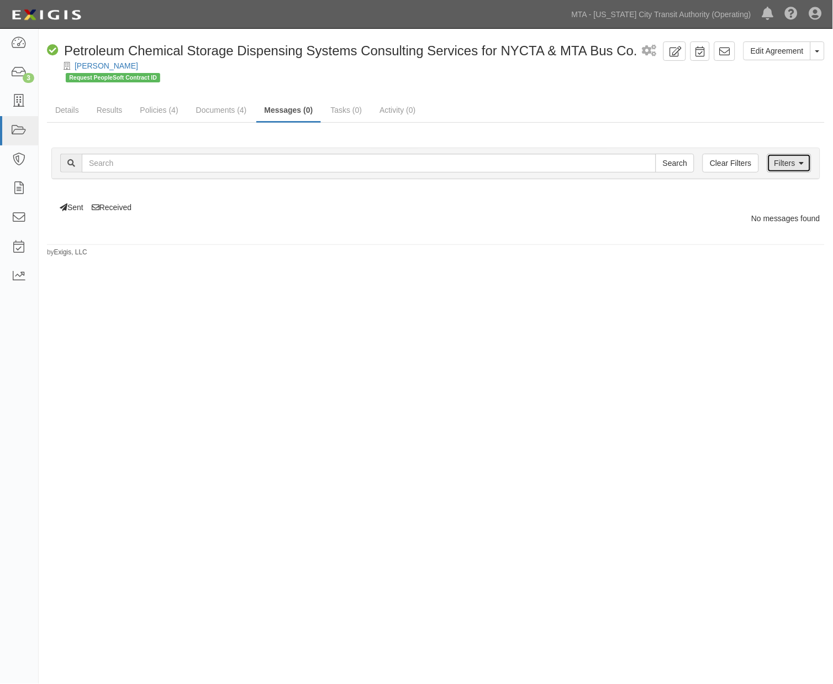
click at [807, 168] on link "Filters" at bounding box center [790, 163] width 44 height 19
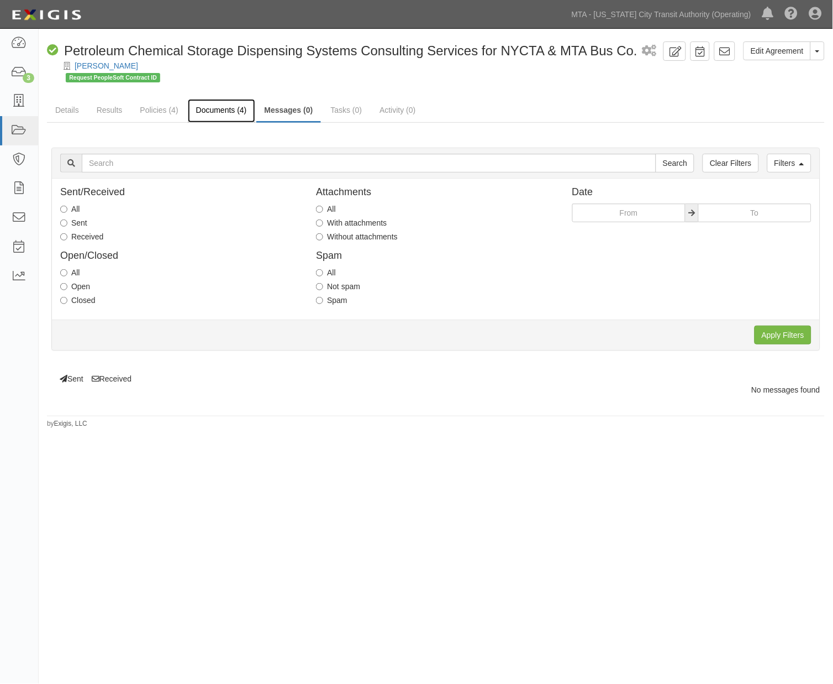
click at [228, 114] on link "Documents (4)" at bounding box center [221, 111] width 67 height 24
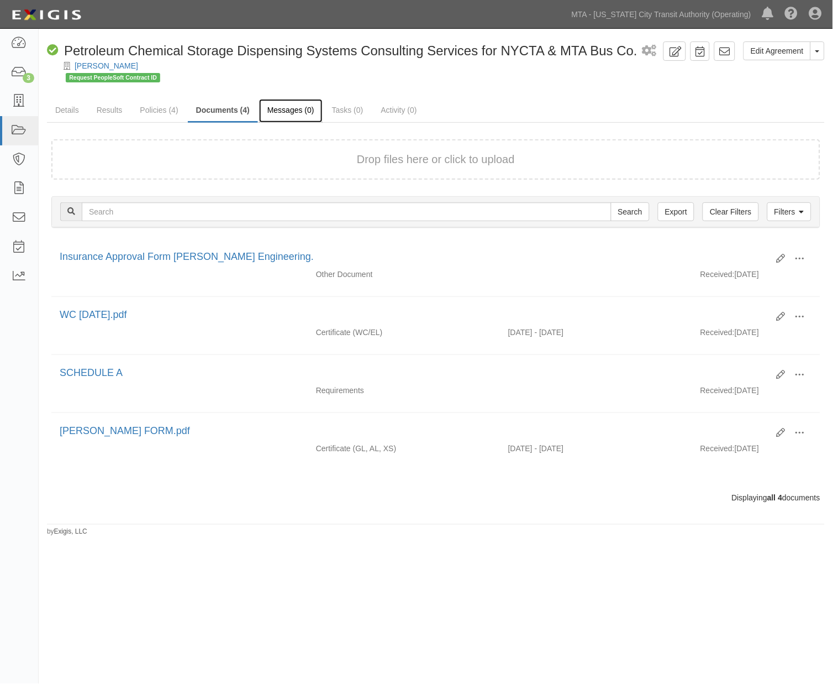
click at [295, 109] on link "Messages (0)" at bounding box center [291, 111] width 64 height 24
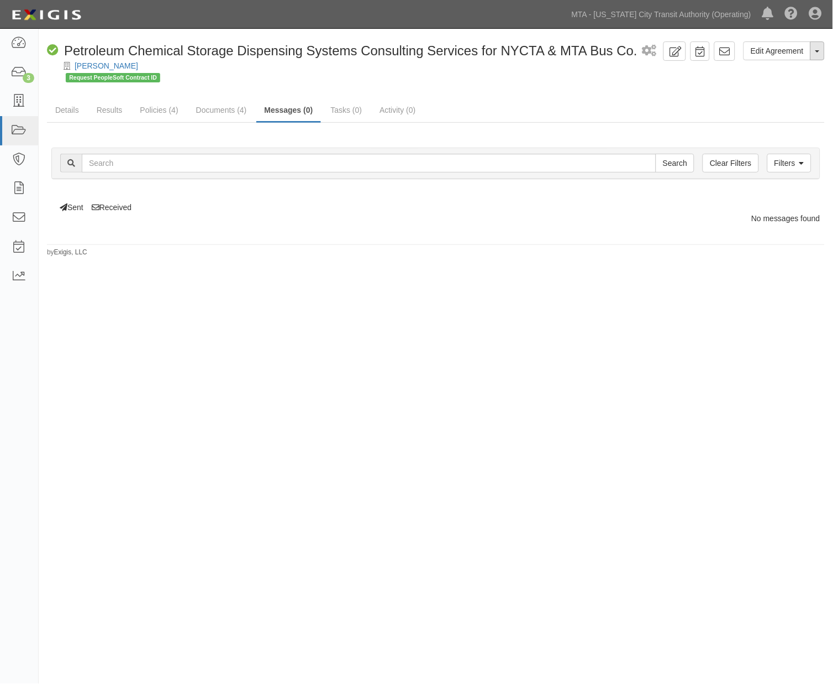
click at [821, 53] on button "Toggle Agreement Dropdown" at bounding box center [818, 50] width 14 height 19
drag, startPoint x: 713, startPoint y: 80, endPoint x: 727, endPoint y: 73, distance: 15.8
click at [713, 80] on div "Request PeopleSoft Contract ID" at bounding box center [445, 76] width 759 height 11
click at [728, 53] on icon at bounding box center [725, 51] width 11 height 11
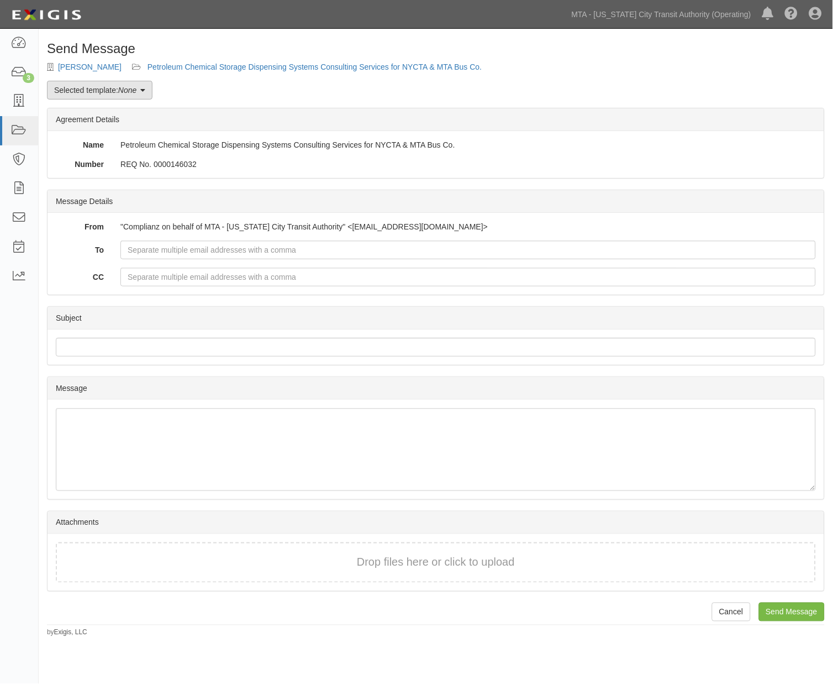
click at [135, 87] on em "None" at bounding box center [127, 90] width 18 height 9
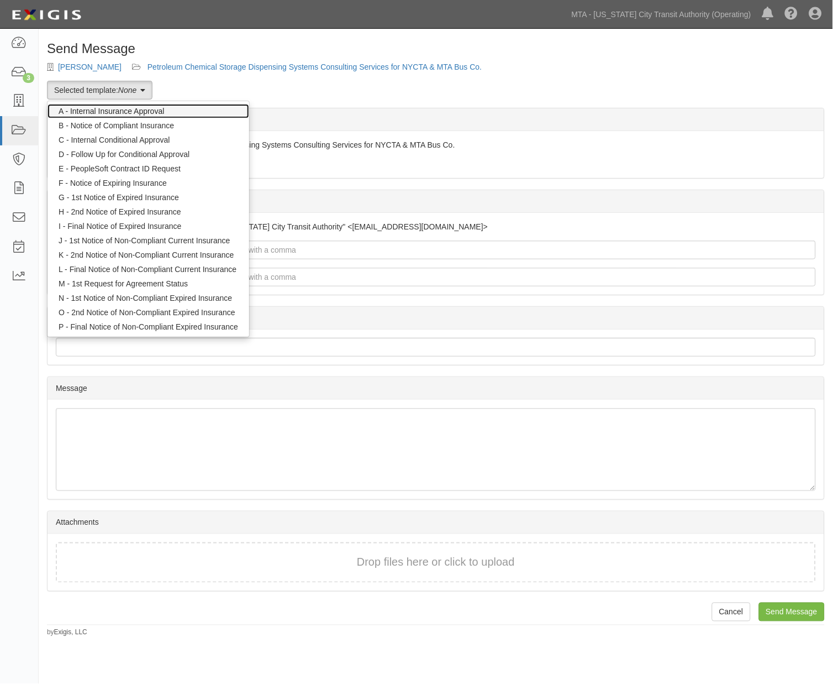
click at [108, 112] on link "A - Internal Insurance Approval" at bounding box center [149, 111] width 202 height 14
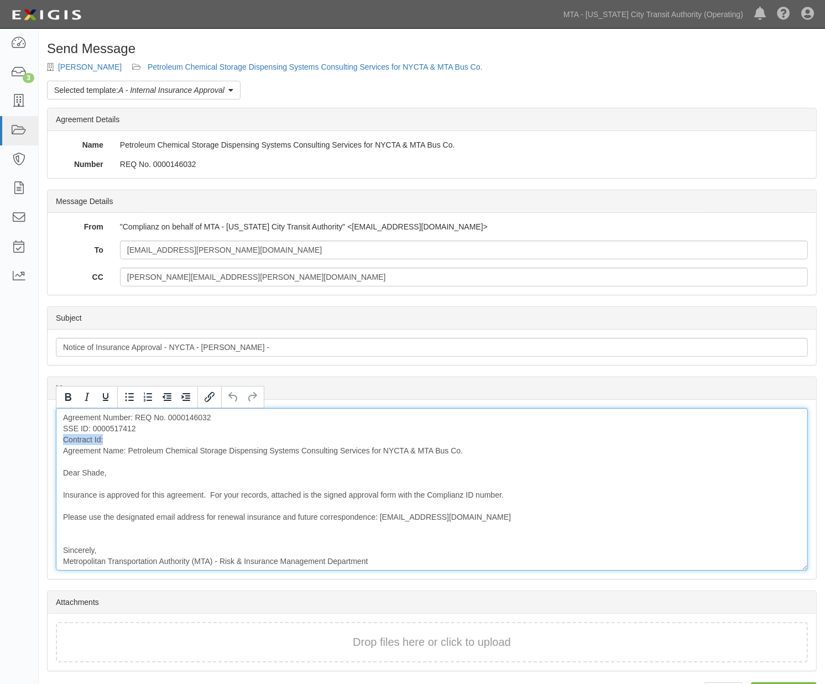
drag, startPoint x: 117, startPoint y: 437, endPoint x: 60, endPoint y: 445, distance: 57.5
click at [60, 445] on div "Agreement Number: REQ No. 0000146032 SSE ID: 0000517412 Contract Id: Agreement …" at bounding box center [432, 489] width 752 height 162
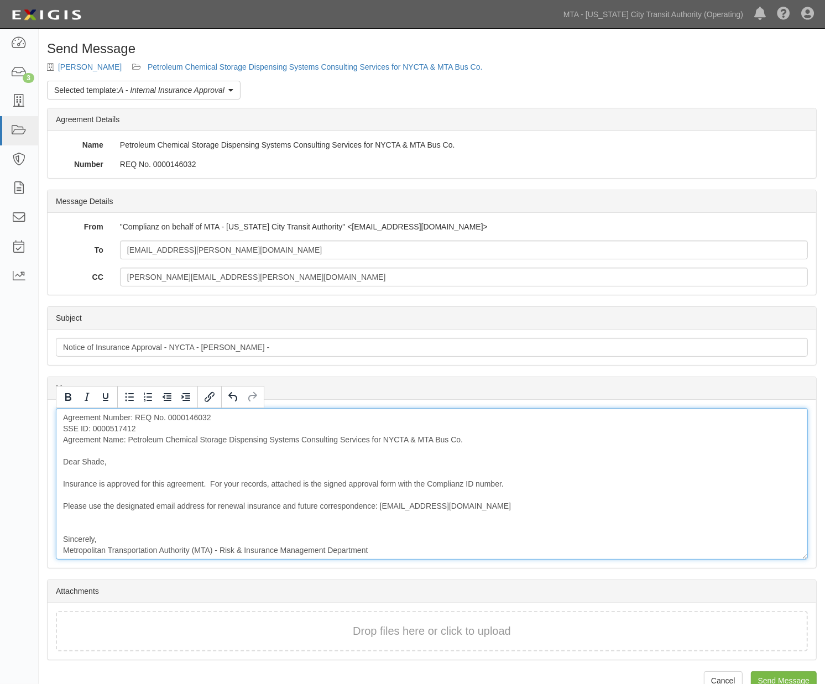
click at [67, 526] on div "Agreement Number: REQ No. 0000146032 SSE ID: 0000517412 Agreement Name: Petrole…" at bounding box center [432, 483] width 752 height 151
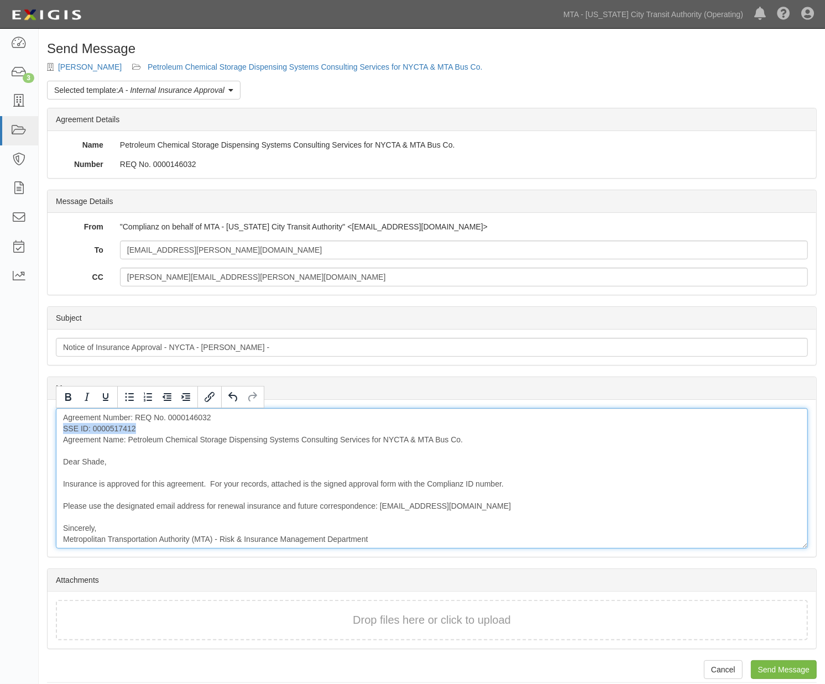
drag, startPoint x: 144, startPoint y: 428, endPoint x: 46, endPoint y: 426, distance: 97.9
click at [47, 426] on section "Message Message Agreement Number: REQ No. 0000146032 SSE ID: 0000517412 Agreeme…" at bounding box center [431, 466] width 769 height 181
copy div "SSE ID: 0000517412"
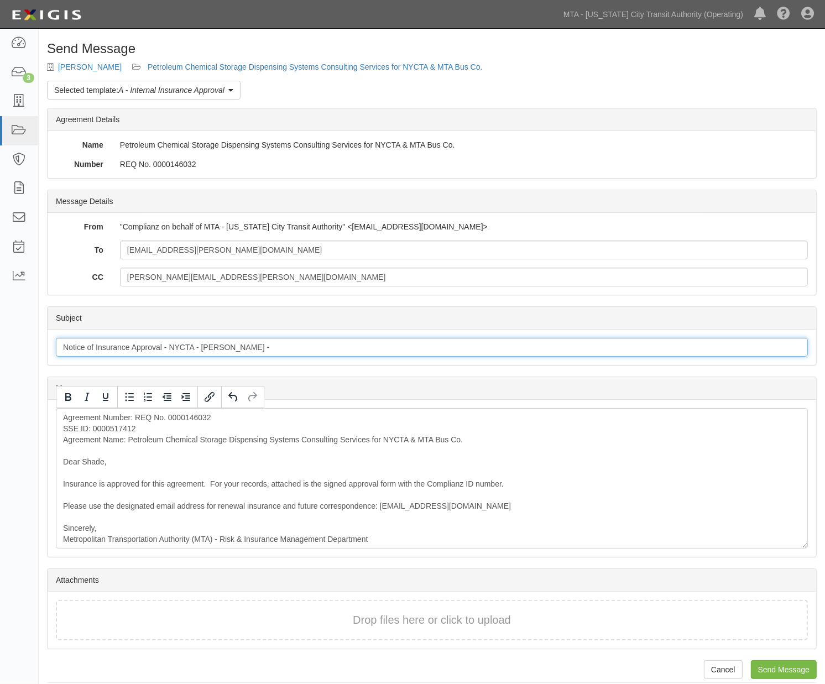
click at [281, 345] on input "Notice of Insurance Approval - NYCTA - [PERSON_NAME] -" at bounding box center [432, 347] width 752 height 19
paste input "SSE ID: 0000517412"
type input "Notice of Insurance Approval - NYCTA - [PERSON_NAME] - SSE ID: 0000517412"
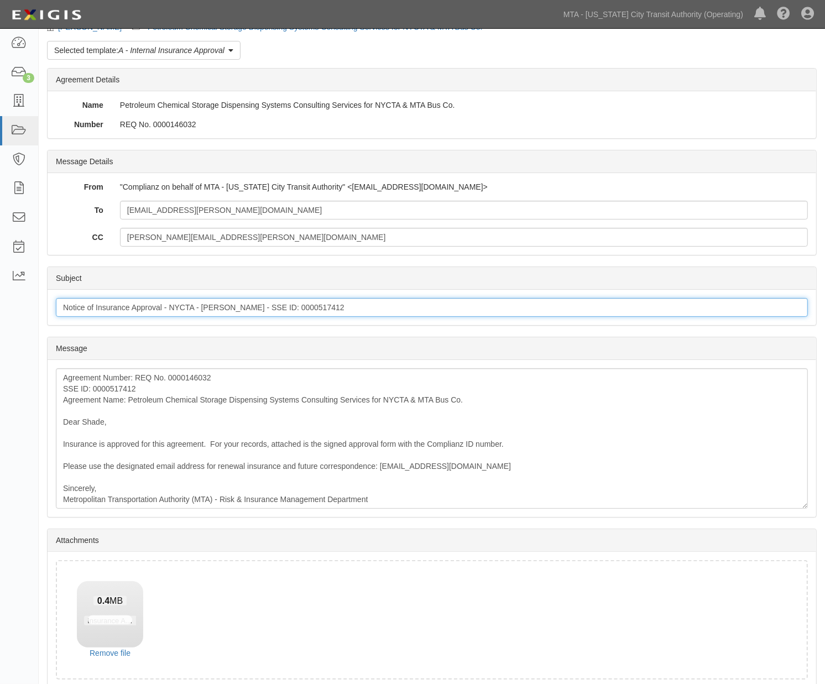
scroll to position [90, 0]
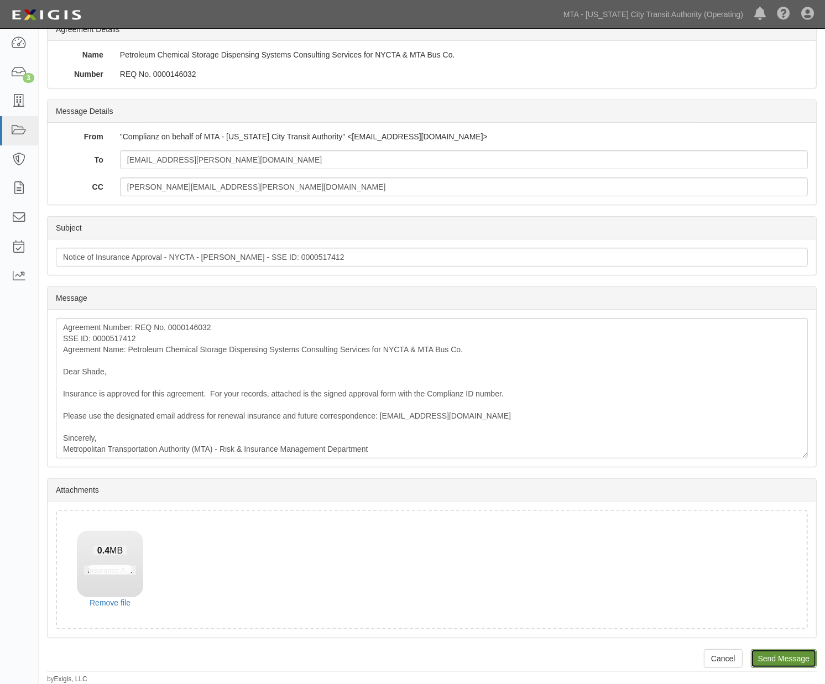
click at [778, 661] on input "Send Message" at bounding box center [784, 658] width 66 height 19
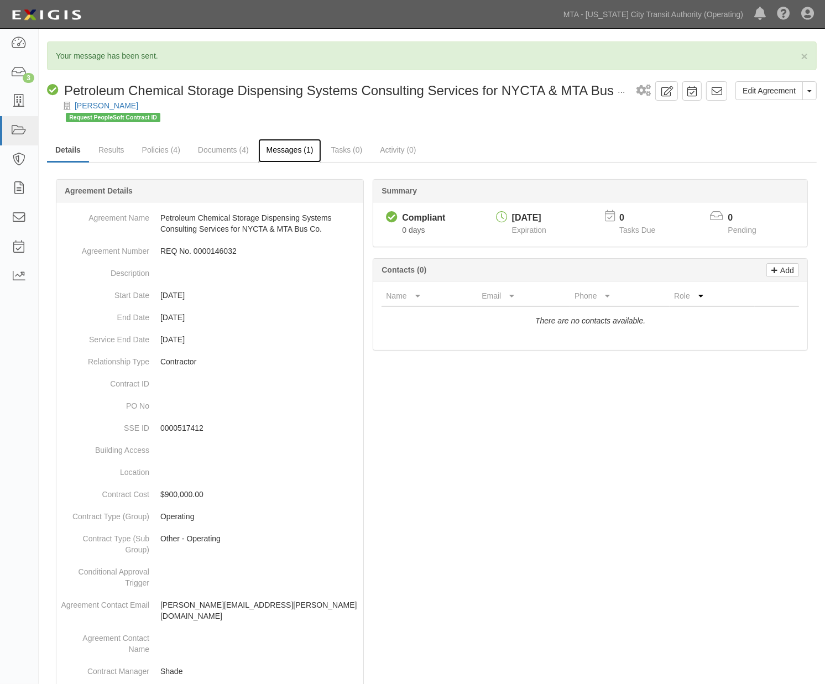
click at [295, 146] on link "Messages (1)" at bounding box center [290, 151] width 64 height 24
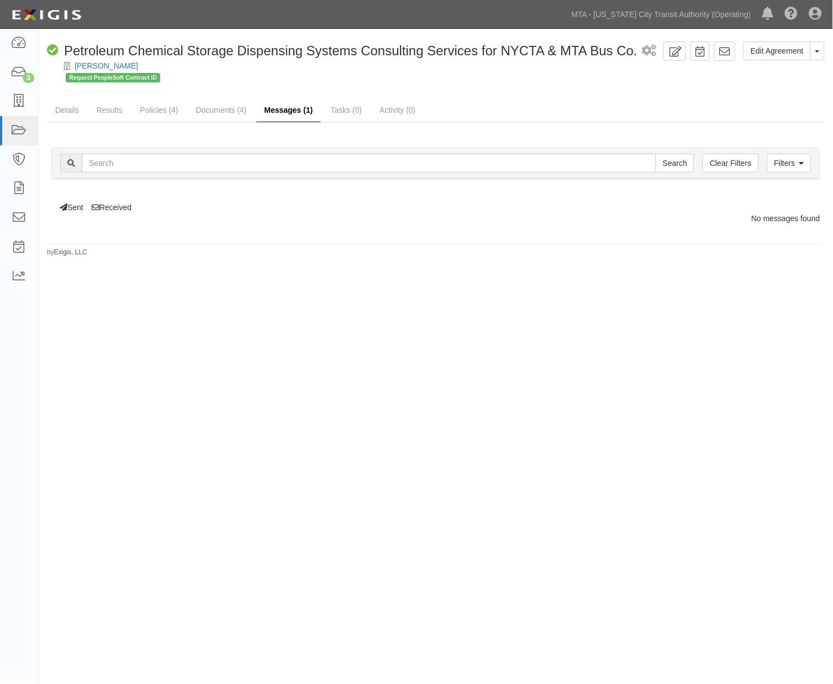
click at [291, 107] on link "Messages (1)" at bounding box center [288, 111] width 65 height 24
click at [202, 112] on link "Documents (4)" at bounding box center [221, 111] width 67 height 24
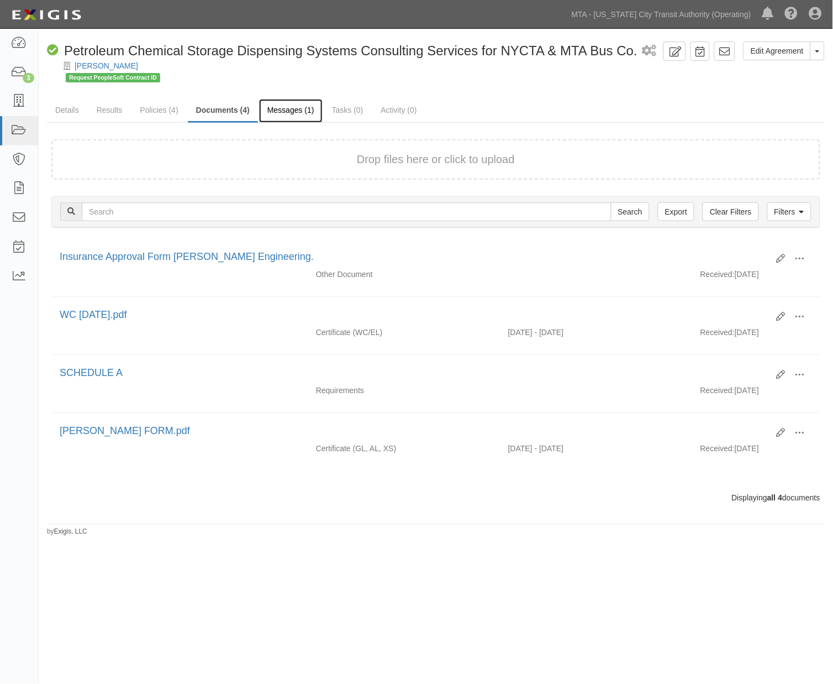
click at [282, 116] on link "Messages (1)" at bounding box center [291, 111] width 64 height 24
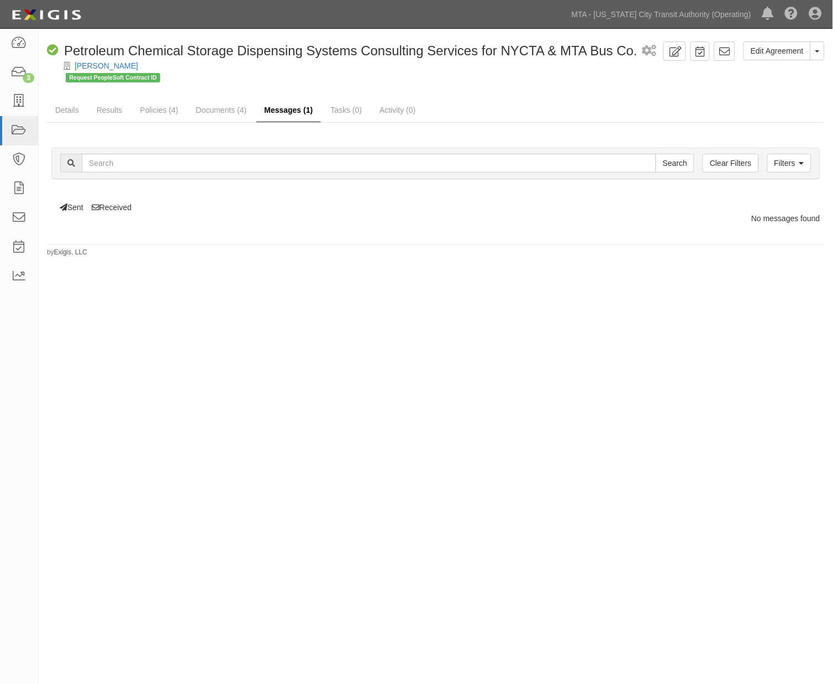
click at [290, 109] on link "Messages (1)" at bounding box center [288, 111] width 65 height 24
click at [14, 72] on icon at bounding box center [18, 72] width 15 height 13
click at [277, 113] on link "Messages (1)" at bounding box center [288, 111] width 65 height 24
click at [295, 112] on link "Messages (1)" at bounding box center [288, 111] width 65 height 24
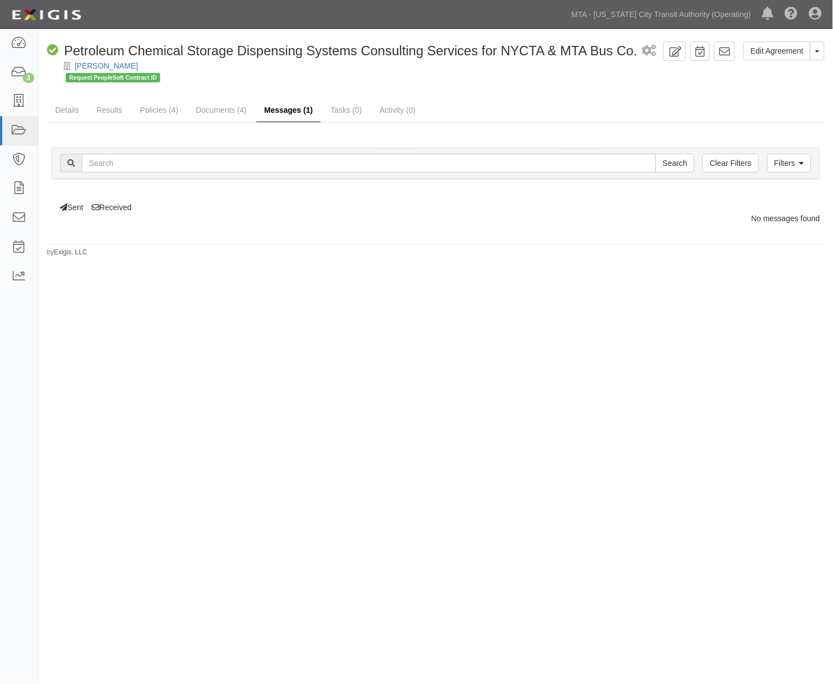
click at [286, 109] on link "Messages (1)" at bounding box center [288, 111] width 65 height 24
click at [299, 104] on link "Messages (1)" at bounding box center [288, 111] width 65 height 24
click at [17, 127] on icon at bounding box center [18, 130] width 15 height 13
click at [153, 113] on link "Policies (4)" at bounding box center [159, 111] width 55 height 24
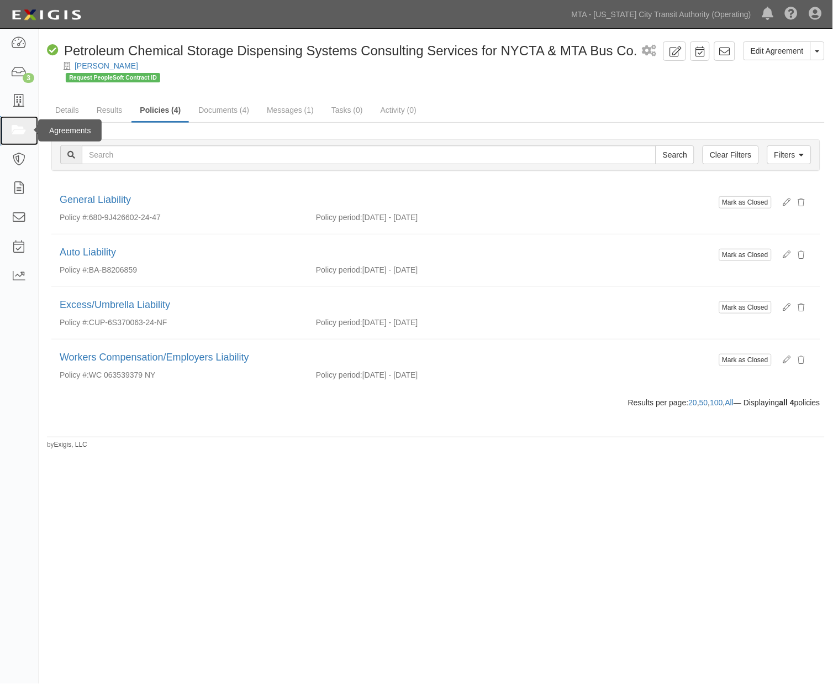
click at [19, 130] on icon at bounding box center [18, 130] width 15 height 13
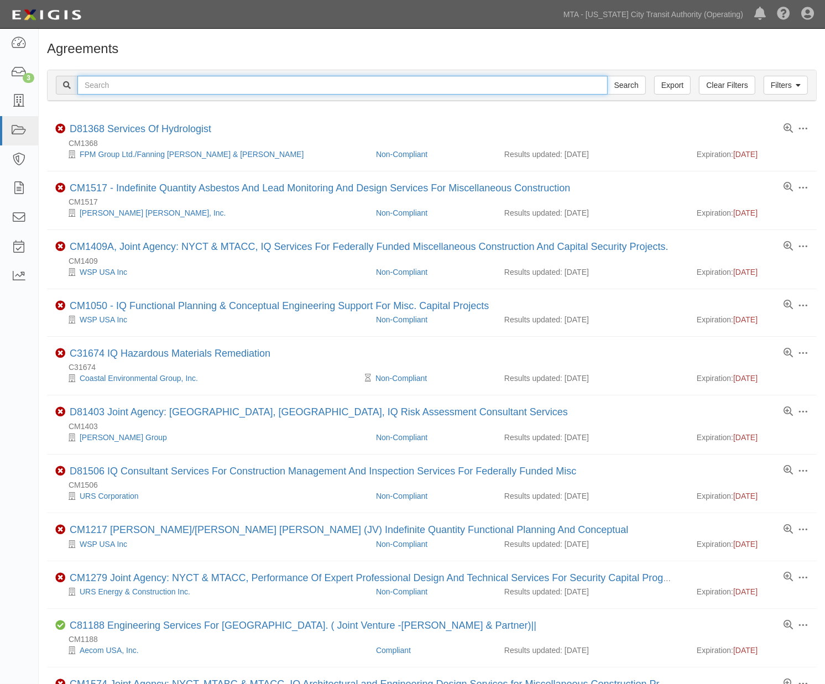
click at [140, 82] on input "text" at bounding box center [342, 85] width 530 height 19
type input "[PERSON_NAME]"
click at [607, 76] on input "Search" at bounding box center [626, 85] width 39 height 19
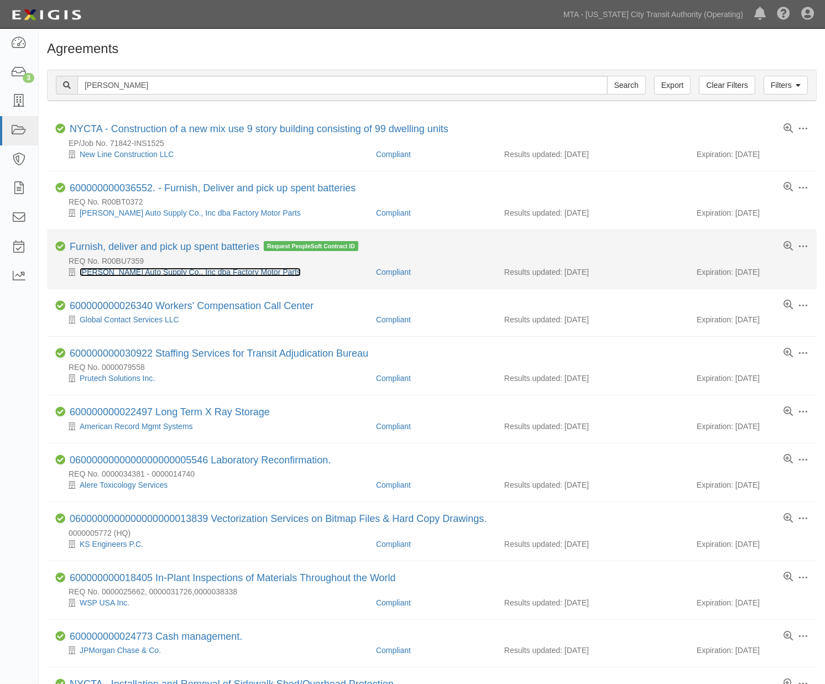
click at [111, 273] on link "[PERSON_NAME] Auto Supply Co., Inc dba Factory Motor Parts" at bounding box center [190, 272] width 221 height 9
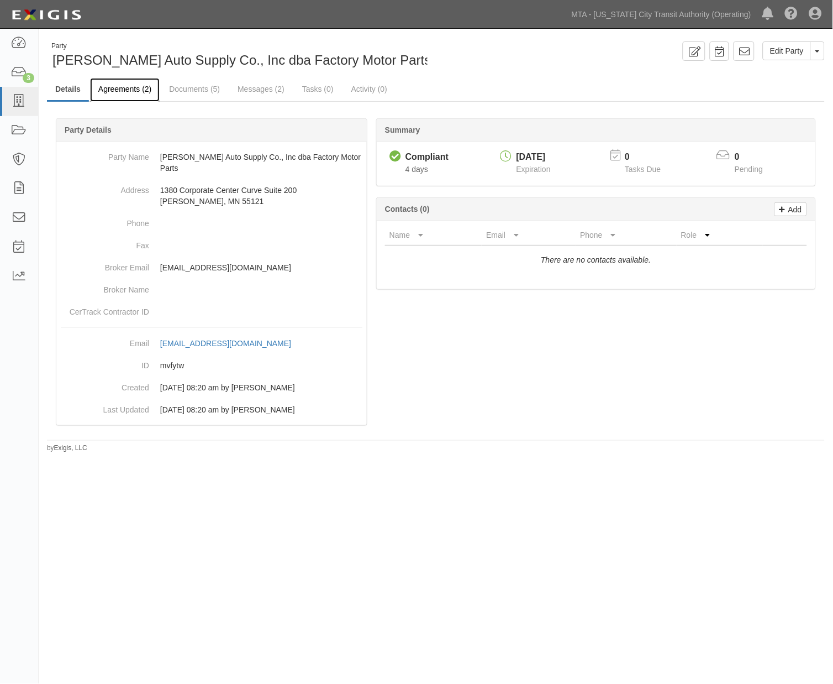
click at [139, 89] on link "Agreements (2)" at bounding box center [125, 90] width 70 height 24
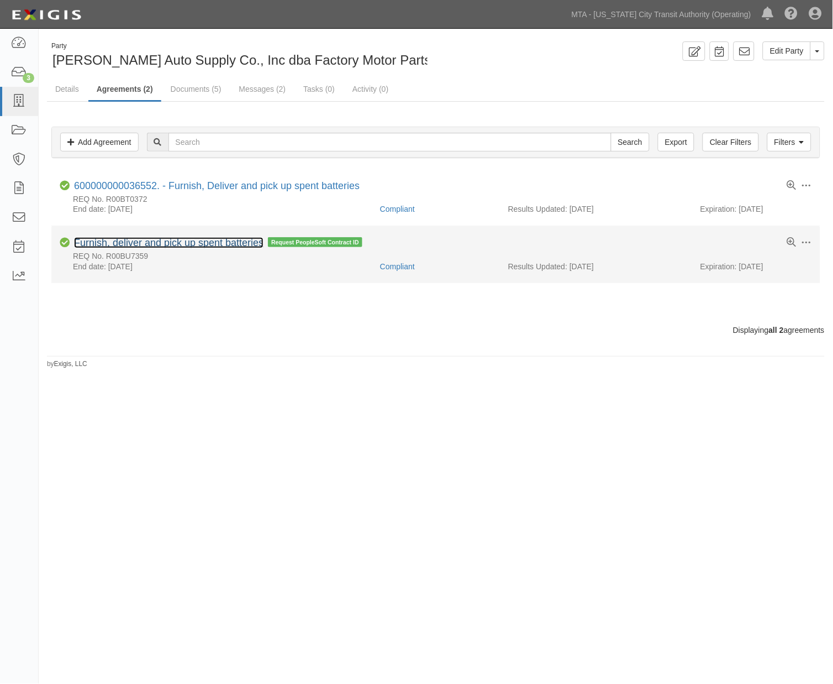
click at [175, 241] on link "Furnish, deliver and pick up spent batteries" at bounding box center [169, 242] width 190 height 11
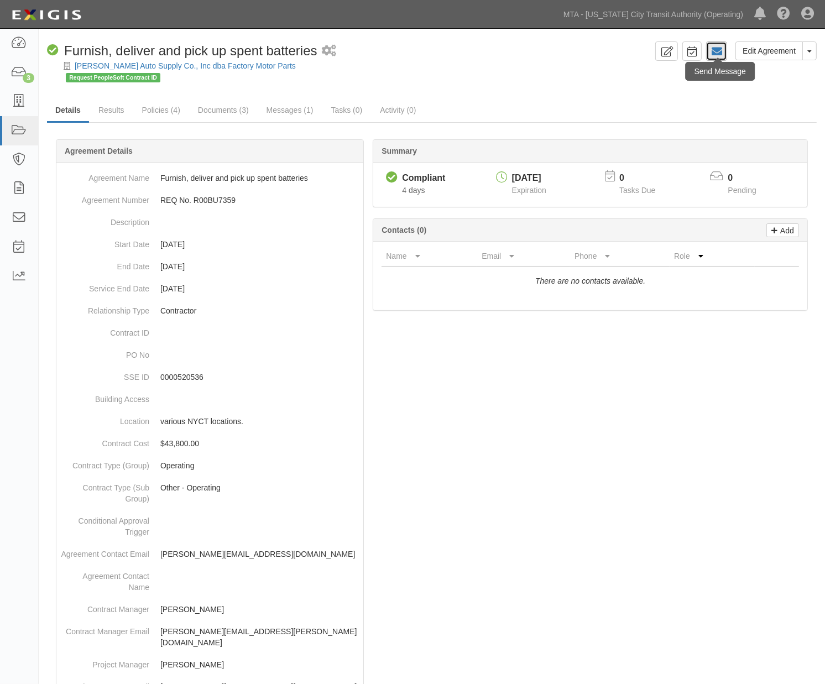
click at [712, 51] on icon at bounding box center [716, 51] width 11 height 11
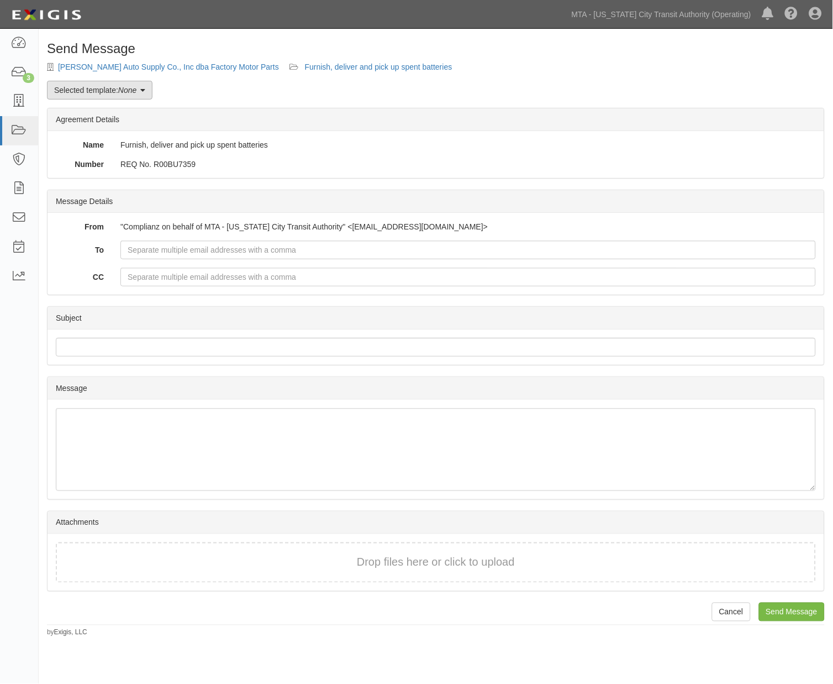
click at [120, 93] on em "None" at bounding box center [127, 90] width 18 height 9
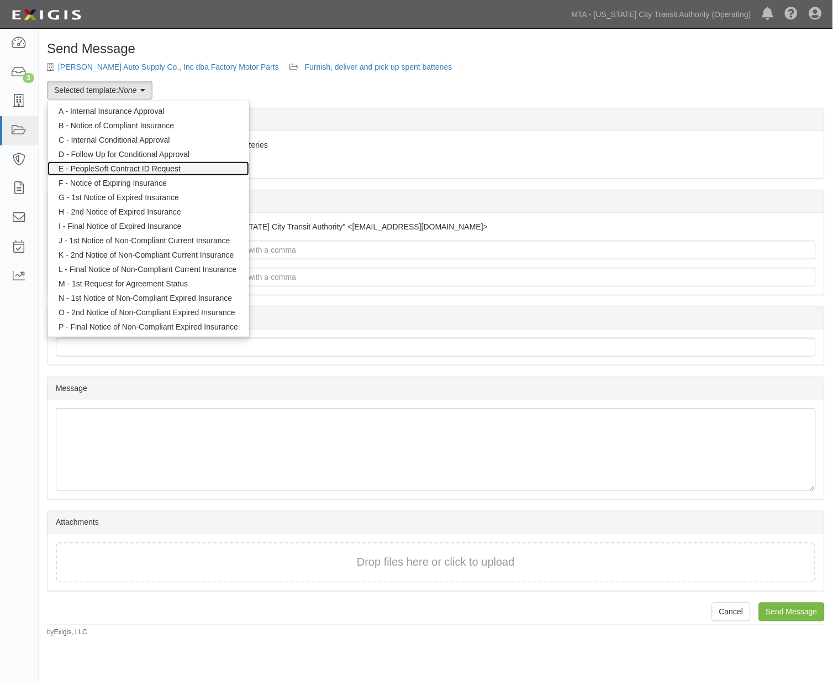
click at [103, 167] on link "E - PeopleSoft Contract ID Request" at bounding box center [149, 168] width 202 height 14
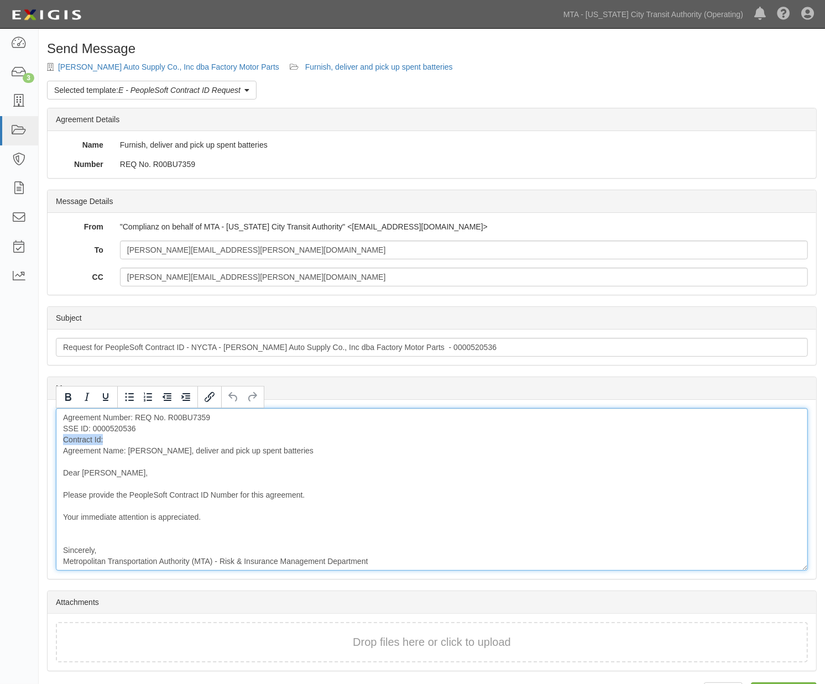
drag, startPoint x: 125, startPoint y: 437, endPoint x: 56, endPoint y: 438, distance: 69.6
click at [56, 438] on div "Agreement Number: REQ No. R00BU7359 SSE ID: 0000520536 Contract Id: Agreement N…" at bounding box center [432, 489] width 752 height 162
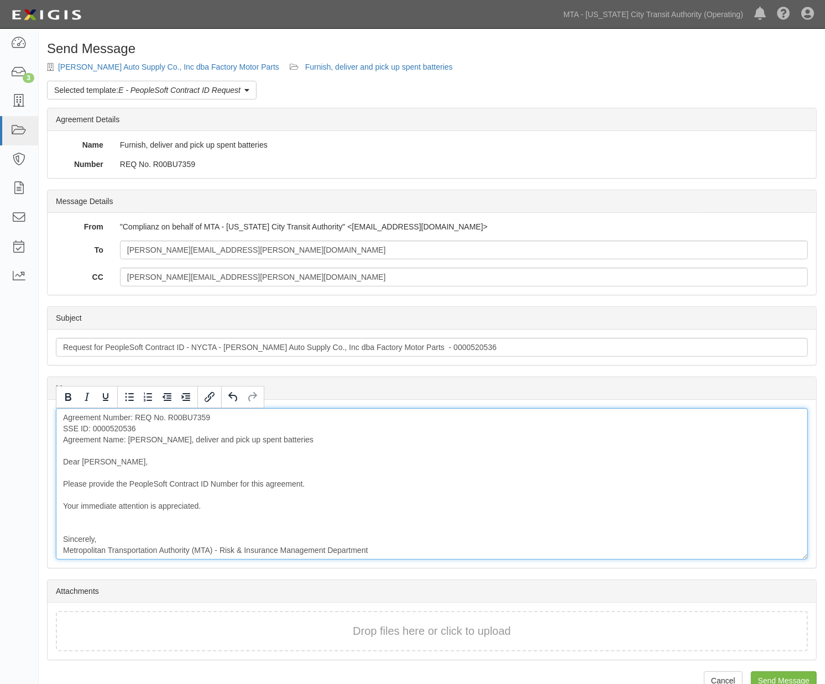
click at [123, 529] on div "Agreement Number: REQ No. R00BU7359 SSE ID: 0000520536 Agreement Name: [PERSON_…" at bounding box center [432, 483] width 752 height 151
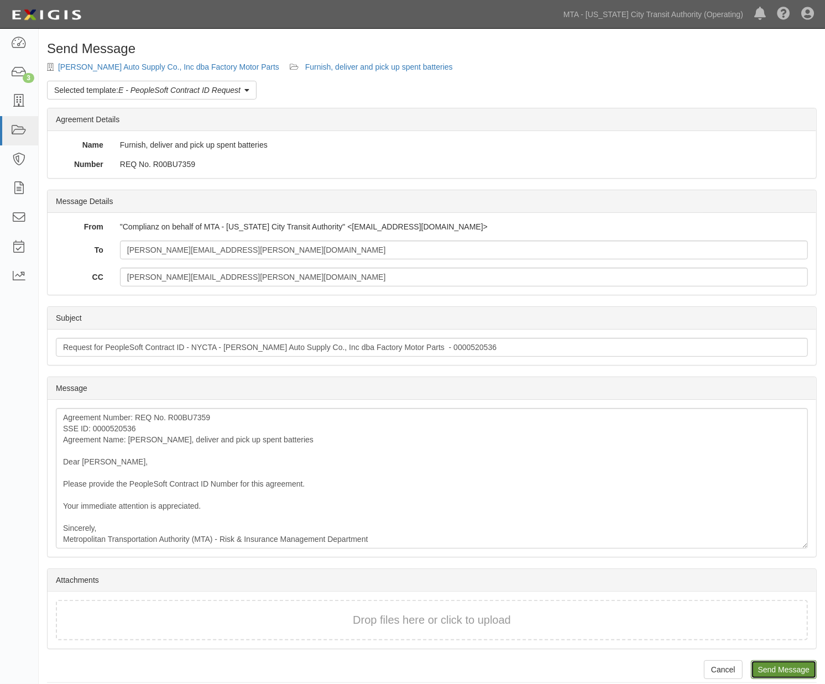
click at [771, 672] on input "Send Message" at bounding box center [784, 669] width 66 height 19
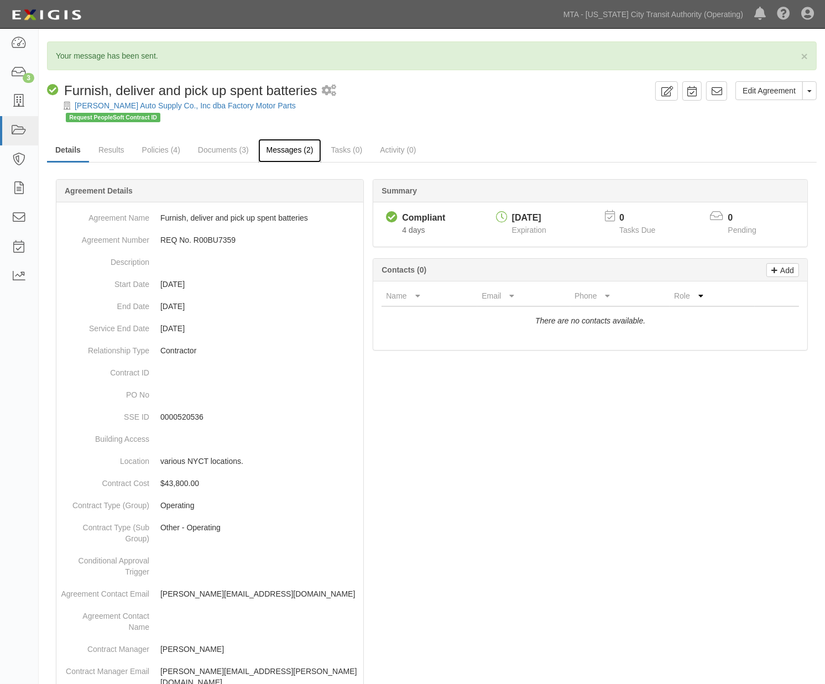
click at [281, 151] on link "Messages (2)" at bounding box center [290, 151] width 64 height 24
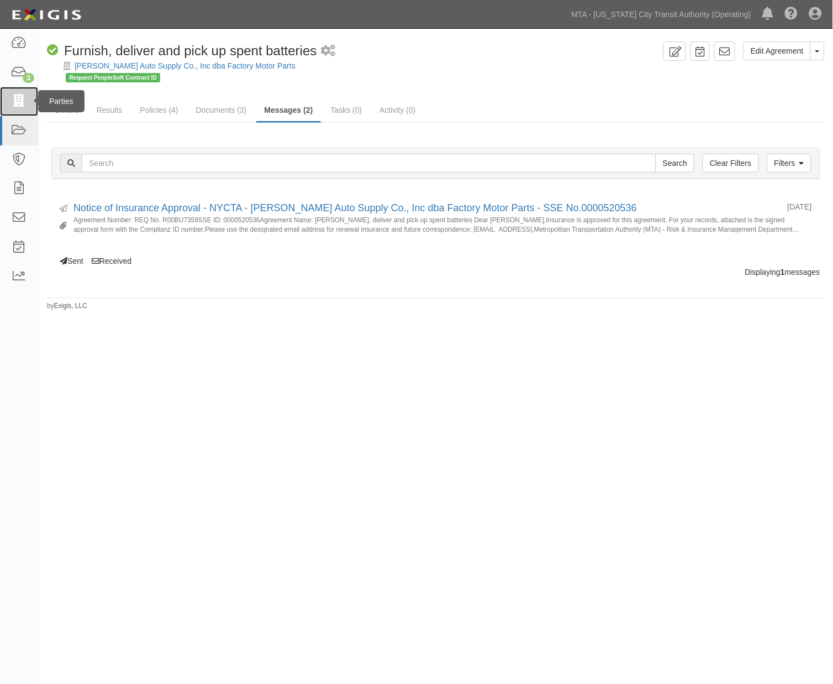
click at [19, 103] on icon at bounding box center [18, 101] width 15 height 13
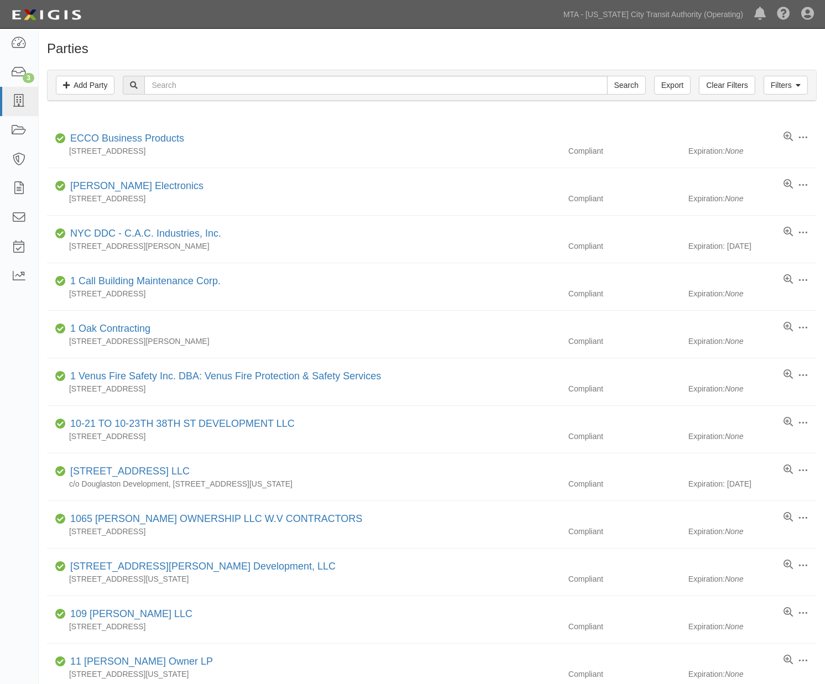
click at [626, 51] on h1 "Parties" at bounding box center [431, 48] width 769 height 14
click at [186, 83] on input "text" at bounding box center [375, 85] width 463 height 19
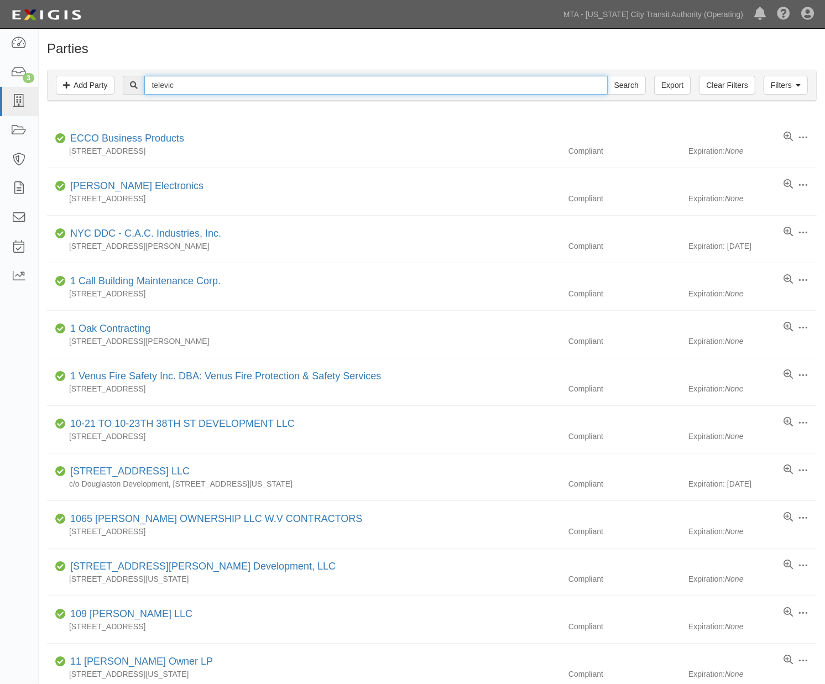
type input "televic"
click at [607, 76] on input "Search" at bounding box center [626, 85] width 39 height 19
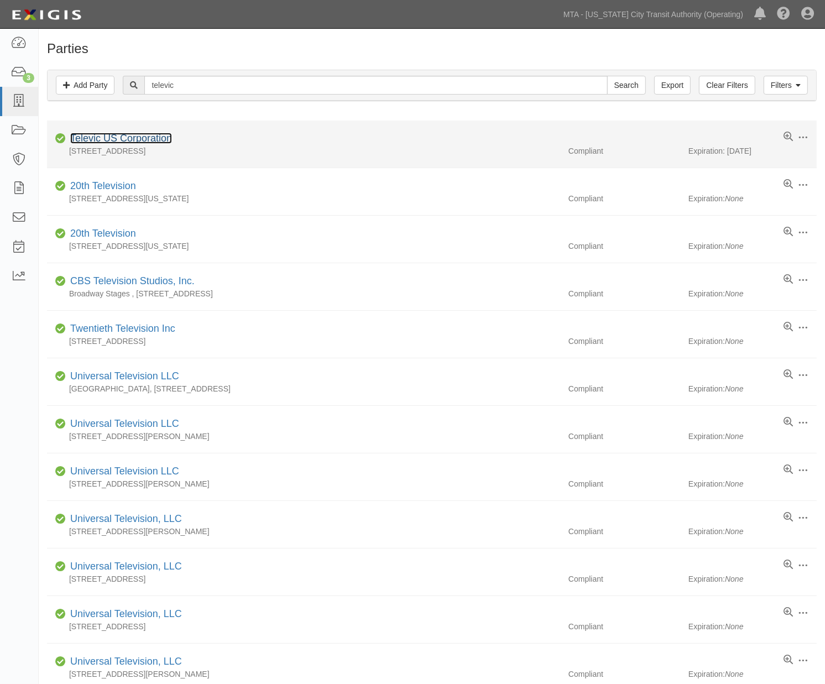
click at [148, 141] on link "Televic US Corporation" at bounding box center [121, 138] width 102 height 11
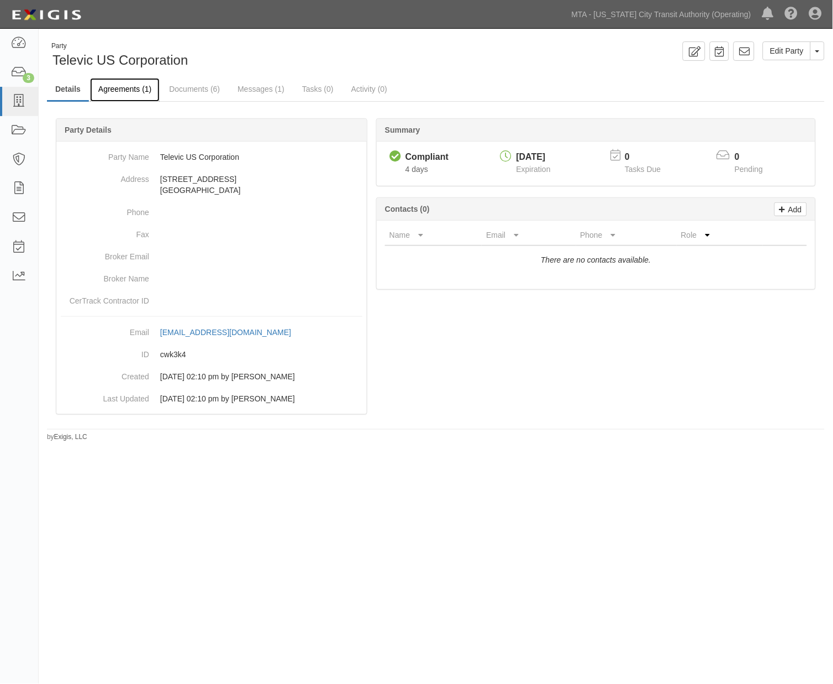
click at [145, 90] on link "Agreements (1)" at bounding box center [125, 90] width 70 height 24
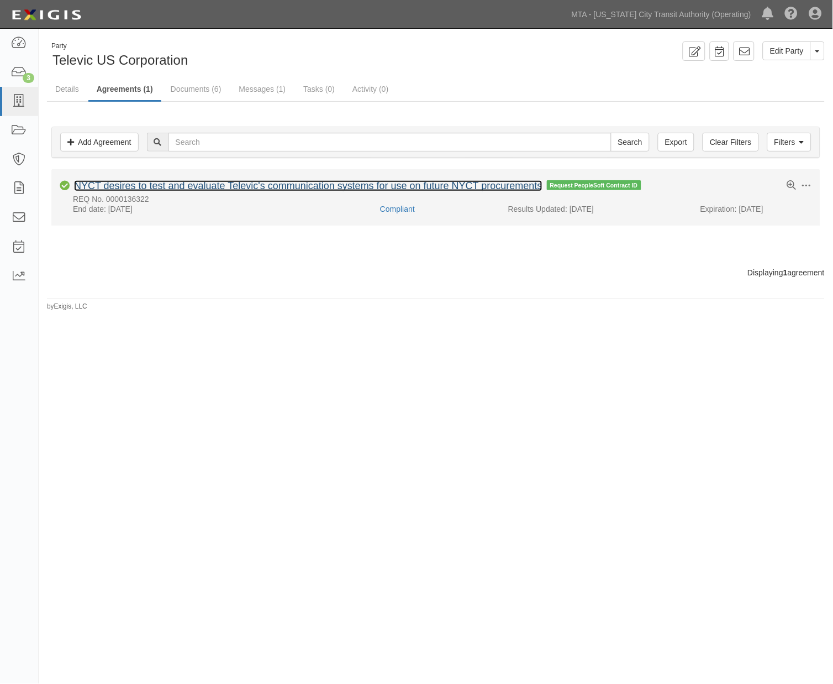
click at [196, 186] on link "NYCT desires to test and evaluate Televic's communication systems for use on fu…" at bounding box center [308, 185] width 469 height 11
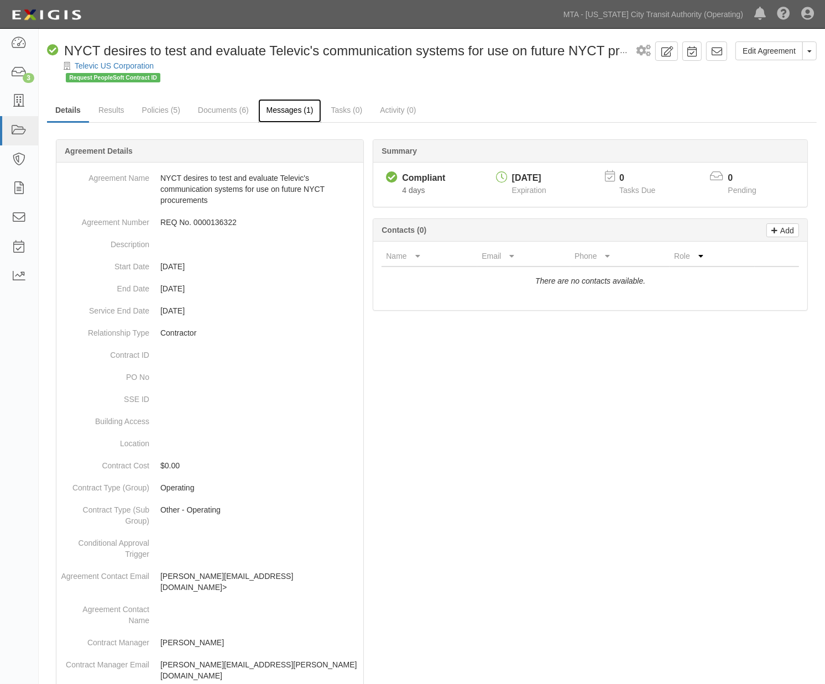
click at [279, 112] on link "Messages (1)" at bounding box center [290, 111] width 64 height 24
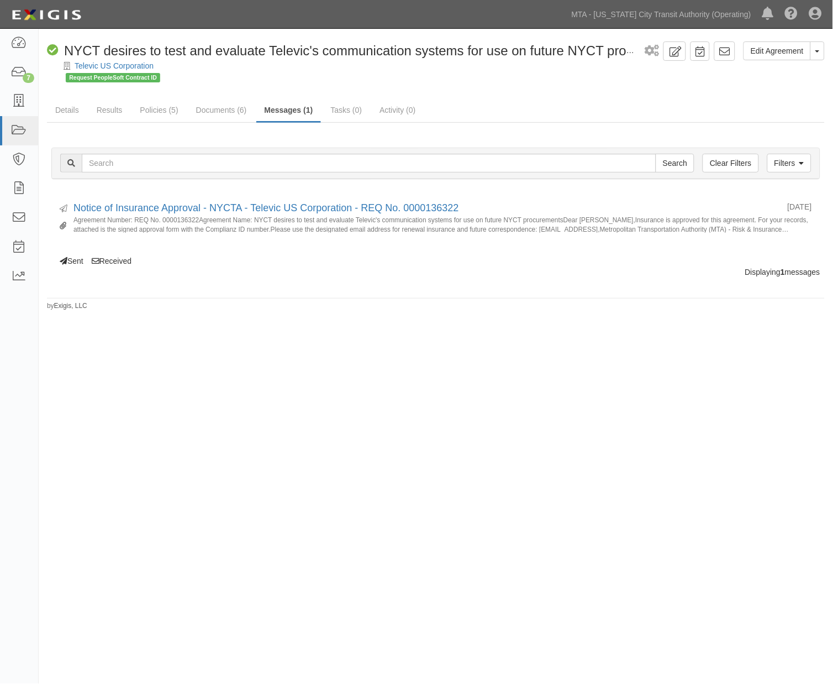
click at [178, 410] on div "Edit Agreement Toggle Agreement Dropdown View Audit Trail Archive Agreement Sen…" at bounding box center [416, 340] width 833 height 615
click at [12, 76] on icon at bounding box center [18, 72] width 15 height 13
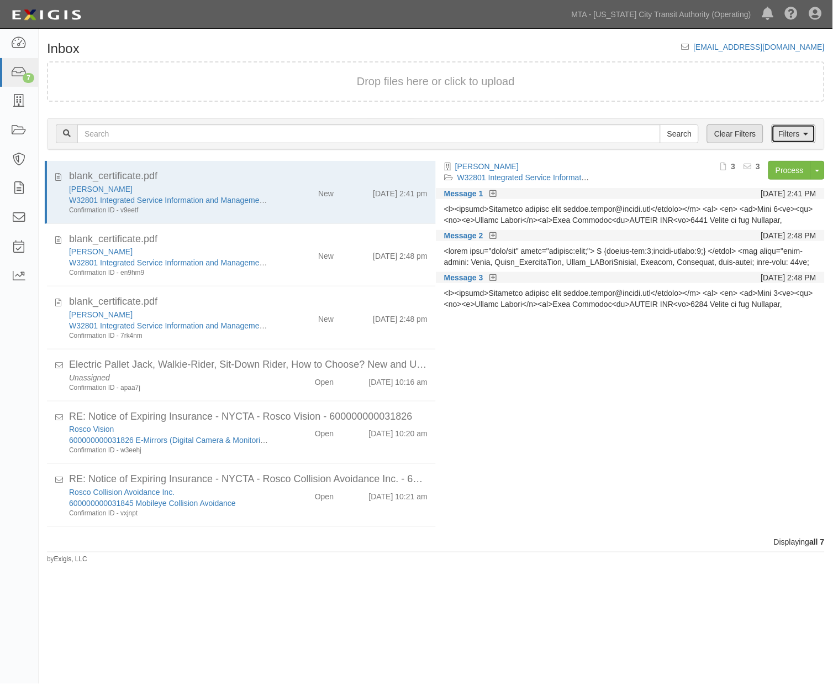
drag, startPoint x: 804, startPoint y: 131, endPoint x: 759, endPoint y: 140, distance: 45.6
click at [804, 131] on icon at bounding box center [806, 134] width 5 height 8
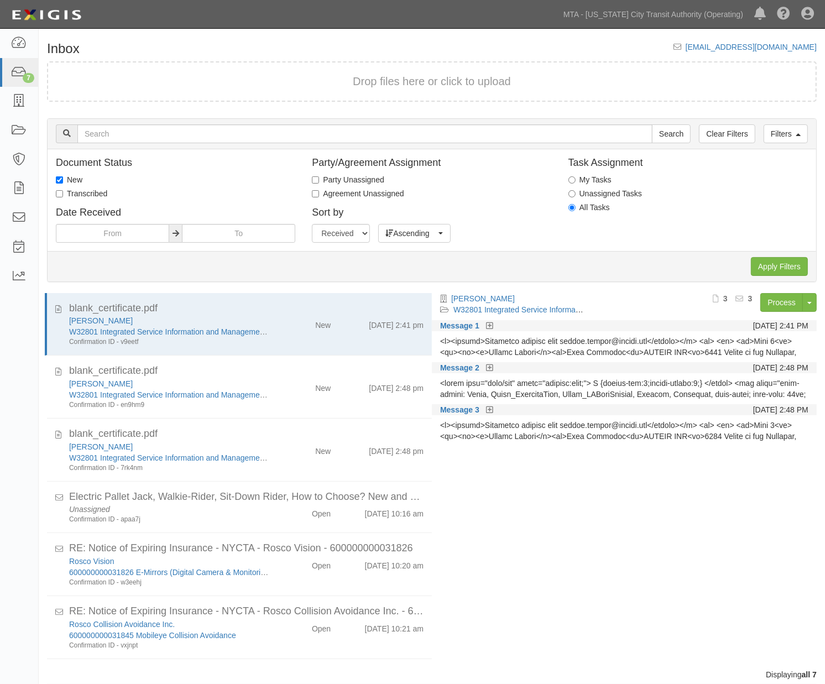
click at [77, 192] on label "Transcribed" at bounding box center [81, 193] width 51 height 11
click at [63, 192] on input "Transcribed" at bounding box center [59, 193] width 7 height 7
checkbox input "true"
click at [76, 176] on label "New" at bounding box center [69, 179] width 27 height 11
click at [63, 176] on input "New" at bounding box center [59, 179] width 7 height 7
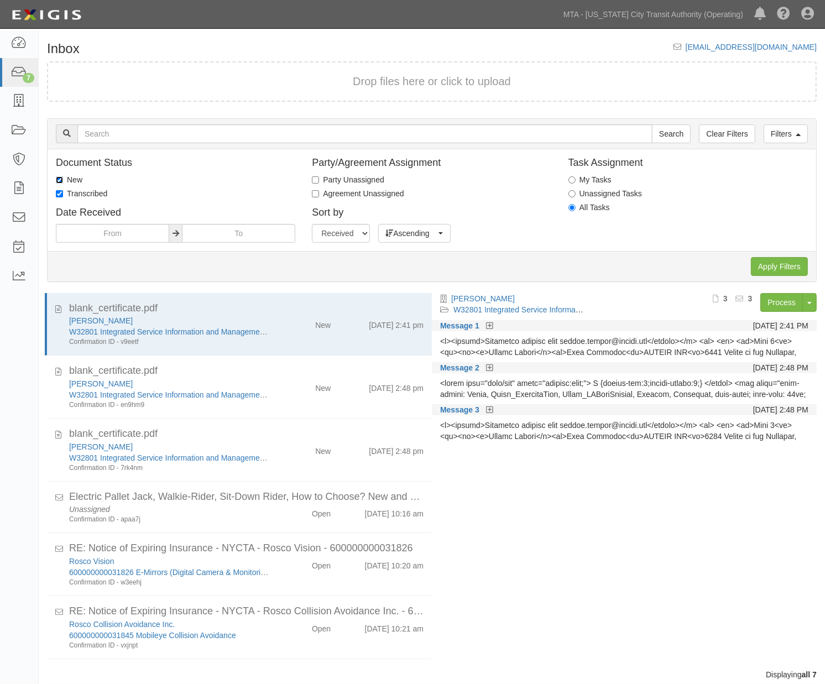
checkbox input "false"
click at [772, 264] on input "Apply Filters" at bounding box center [779, 266] width 57 height 19
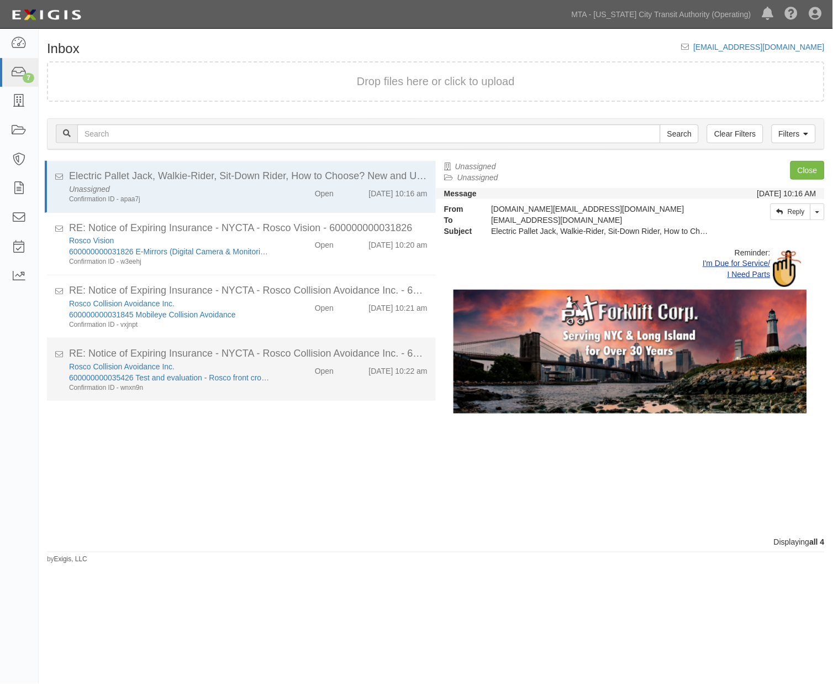
click at [279, 386] on div "Rosco Collision Avoidance Inc. 600000000035426 Test and evaluation - Rosco fron…" at bounding box center [248, 377] width 375 height 32
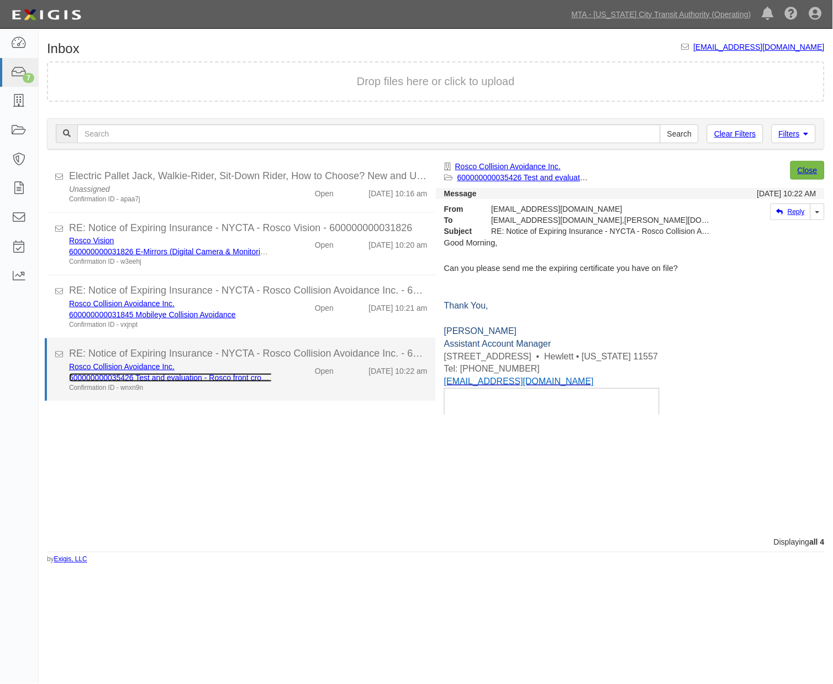
click at [212, 378] on link "600000000035426 Test and evaluation - Rosco front crossover view camera system …" at bounding box center [221, 377] width 304 height 9
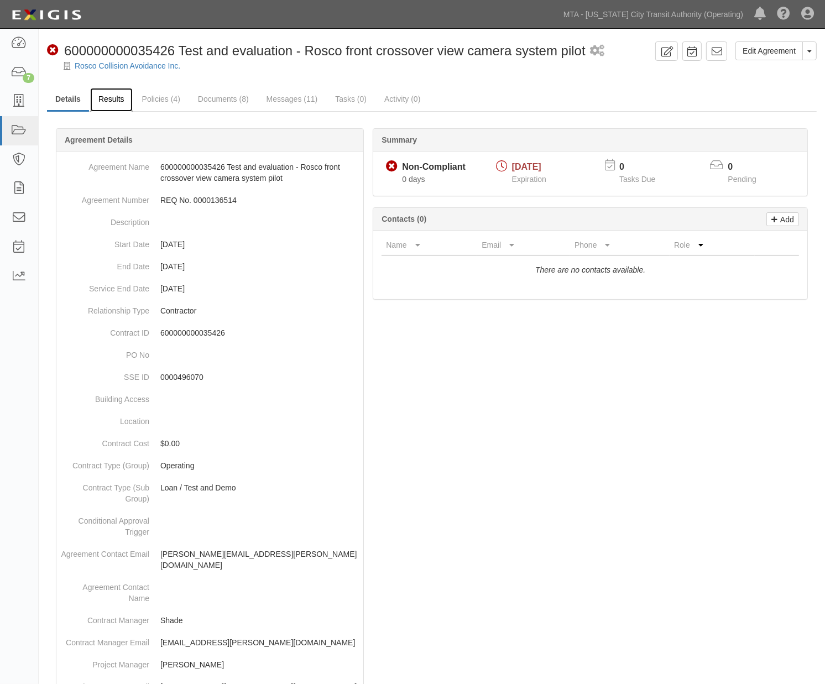
click at [114, 96] on link "Results" at bounding box center [111, 100] width 43 height 24
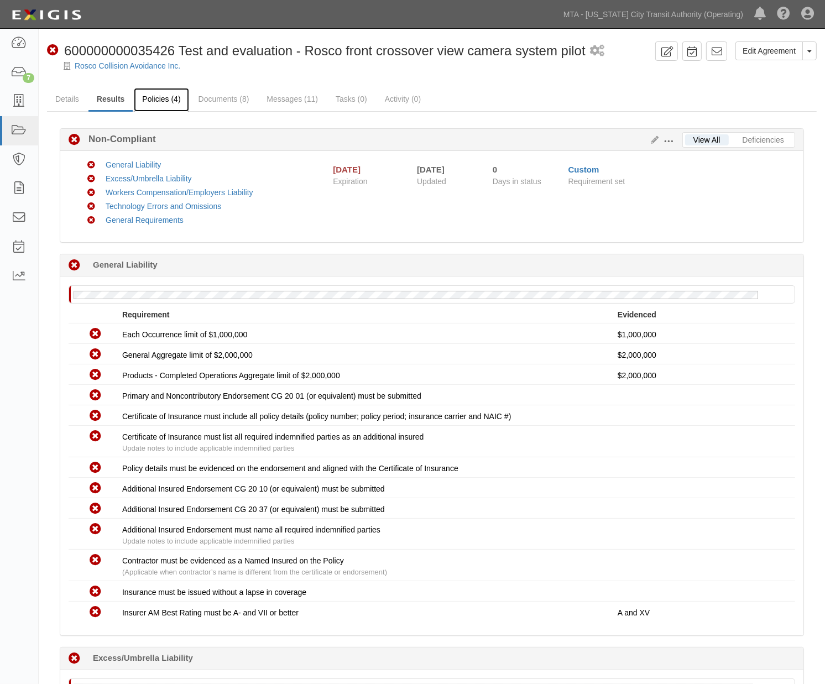
click at [158, 96] on link "Policies (4)" at bounding box center [161, 100] width 55 height 24
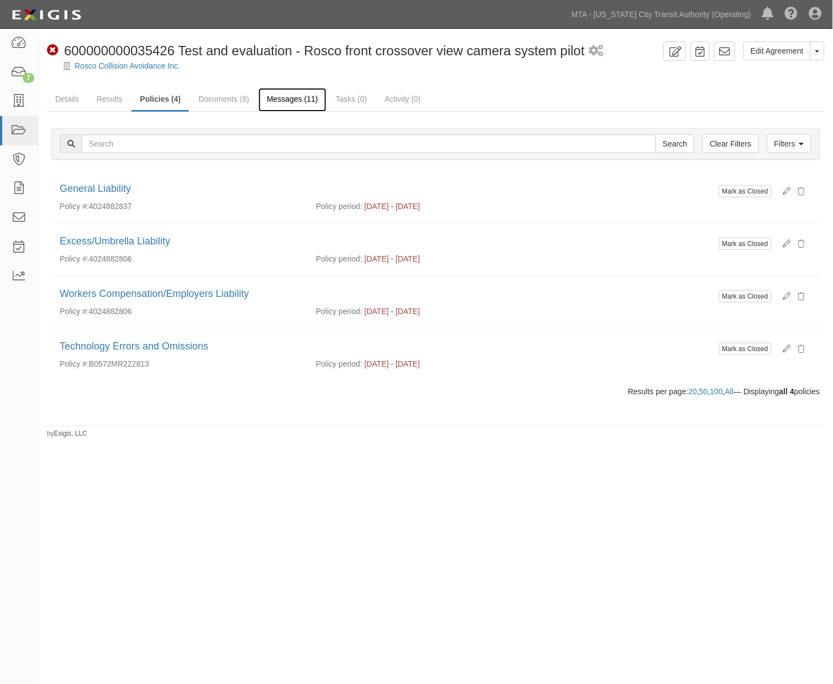
click at [296, 96] on link "Messages (11)" at bounding box center [293, 100] width 68 height 24
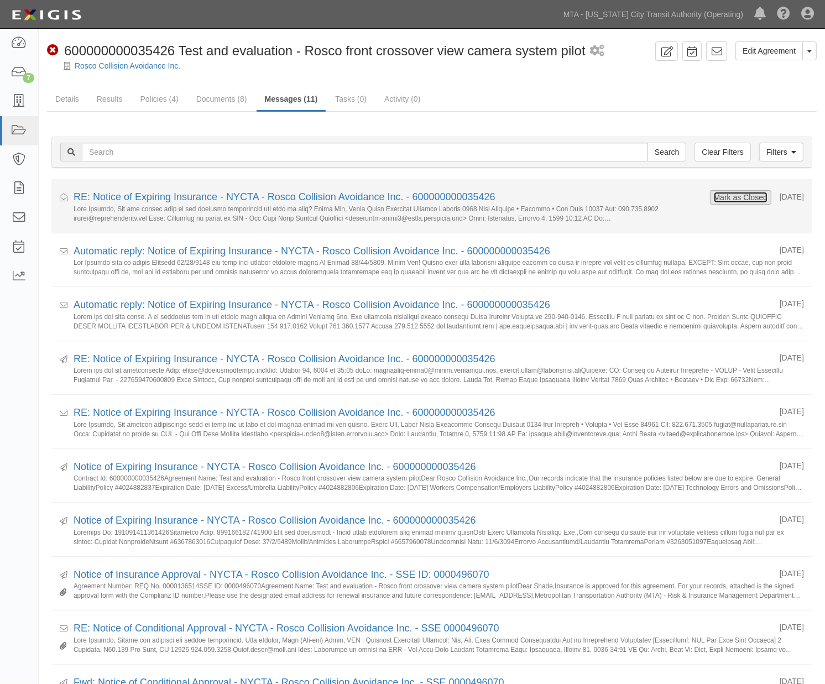
click at [732, 196] on button "Mark as Closed" at bounding box center [740, 197] width 55 height 12
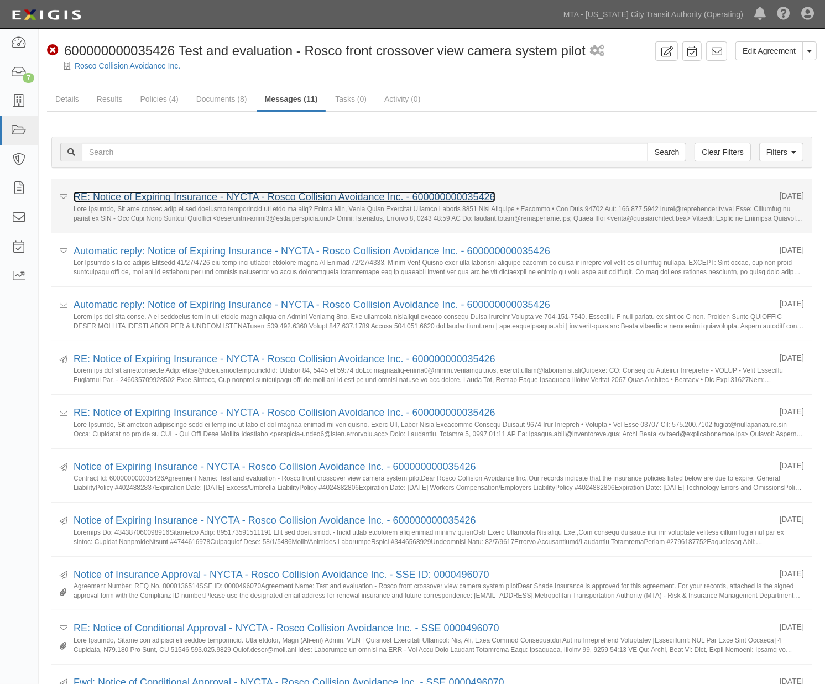
click at [174, 197] on link "RE: Notice of Expiring Insurance - NYCTA - Rosco Collision Avoidance Inc. - 600…" at bounding box center [285, 196] width 422 height 11
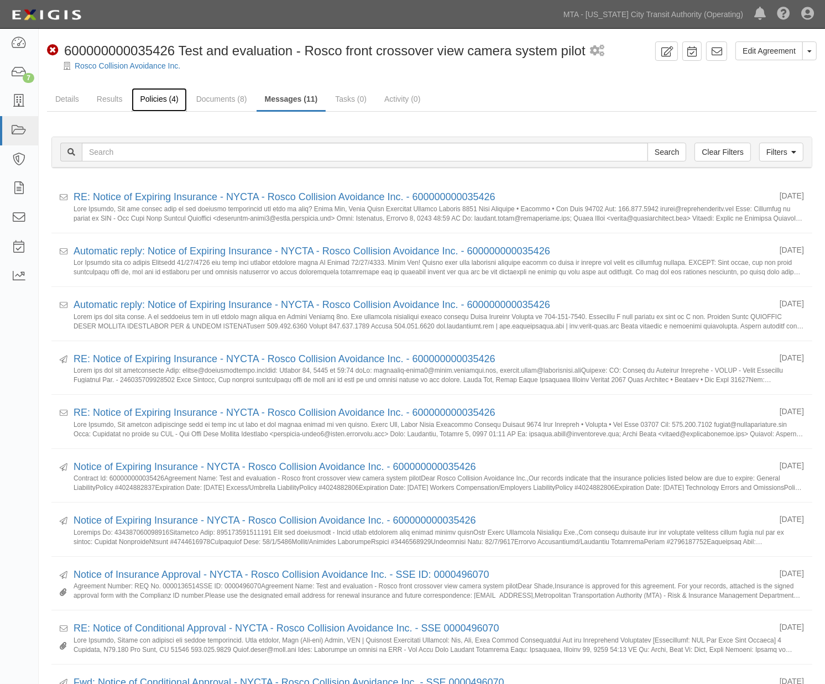
click at [155, 102] on link "Policies (4)" at bounding box center [159, 100] width 55 height 24
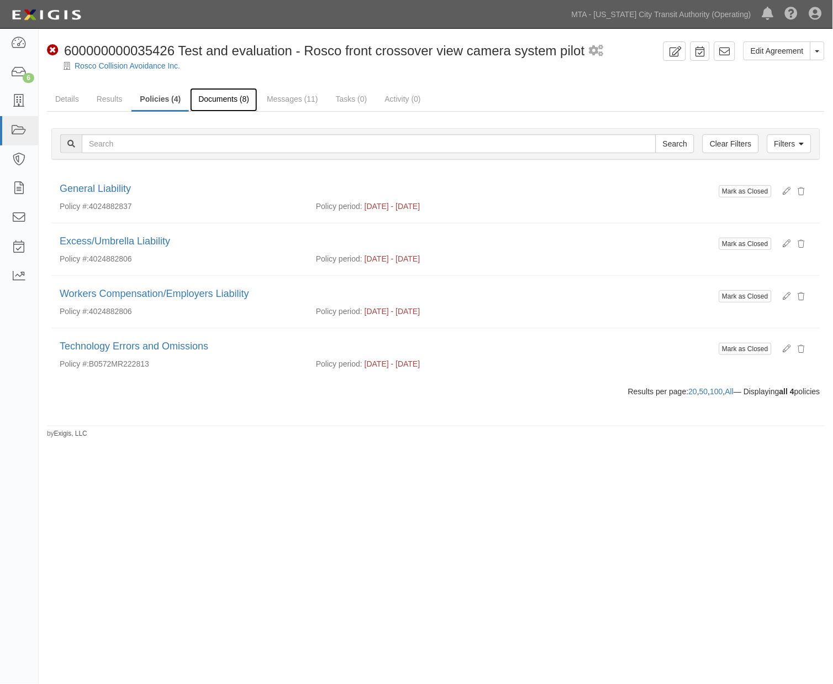
click at [206, 101] on link "Documents (8)" at bounding box center [223, 100] width 67 height 24
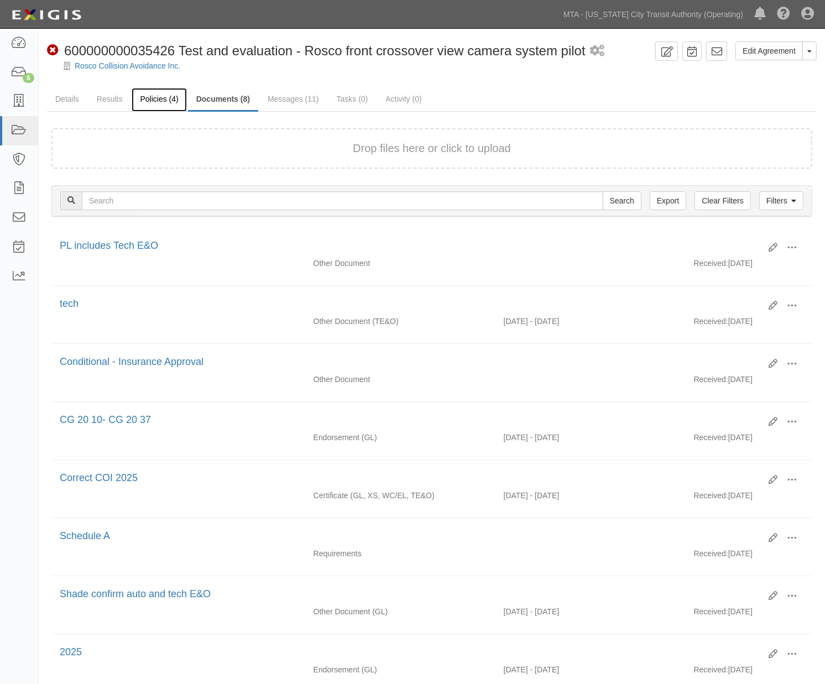
click at [157, 103] on link "Policies (4)" at bounding box center [159, 100] width 55 height 24
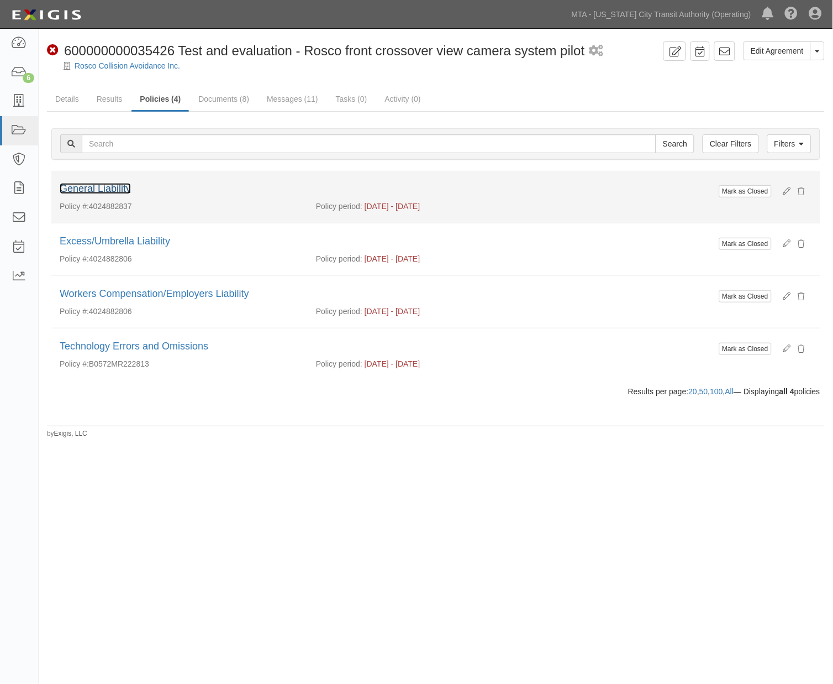
click at [101, 188] on link "General Liability" at bounding box center [95, 188] width 71 height 11
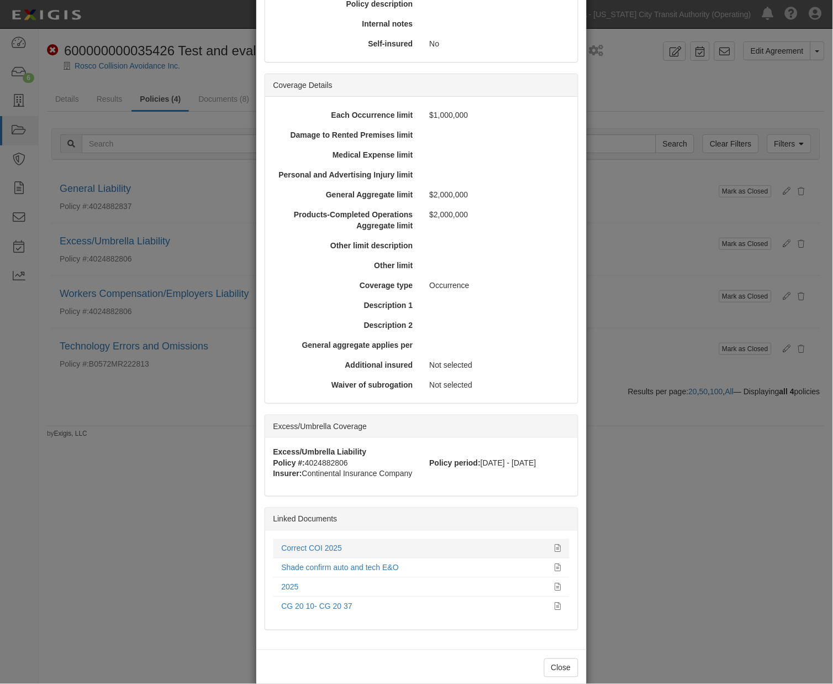
scroll to position [269, 0]
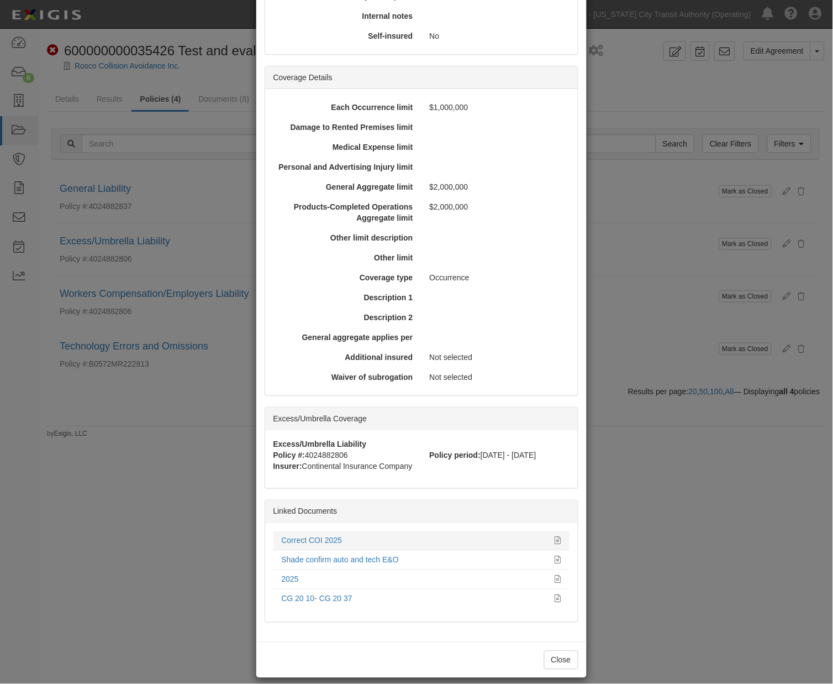
click at [550, 535] on div at bounding box center [554, 540] width 14 height 11
click at [555, 537] on icon at bounding box center [558, 541] width 6 height 8
click at [660, 576] on div "× View Policy Mark as Closed Edit Policy Toggle Dropdown Delete Policy Policy S…" at bounding box center [416, 342] width 833 height 684
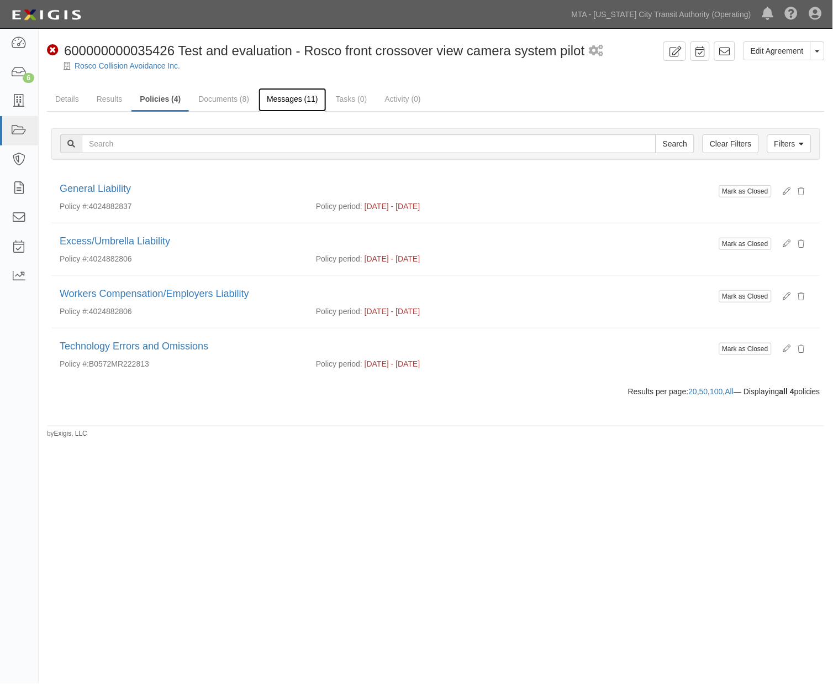
click at [273, 95] on link "Messages (11)" at bounding box center [293, 100] width 68 height 24
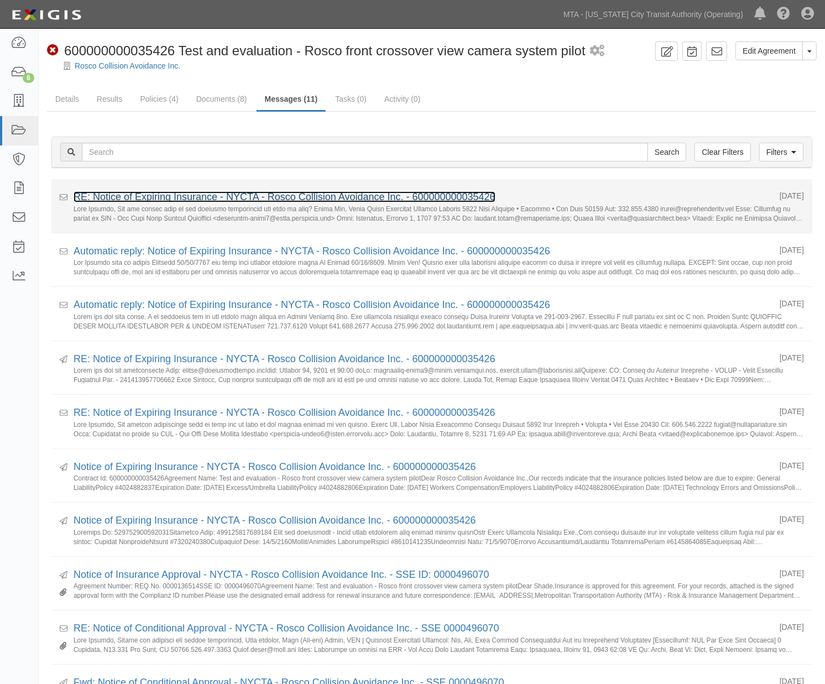
click at [424, 195] on link "RE: Notice of Expiring Insurance - NYCTA - Rosco Collision Avoidance Inc. - 600…" at bounding box center [285, 196] width 422 height 11
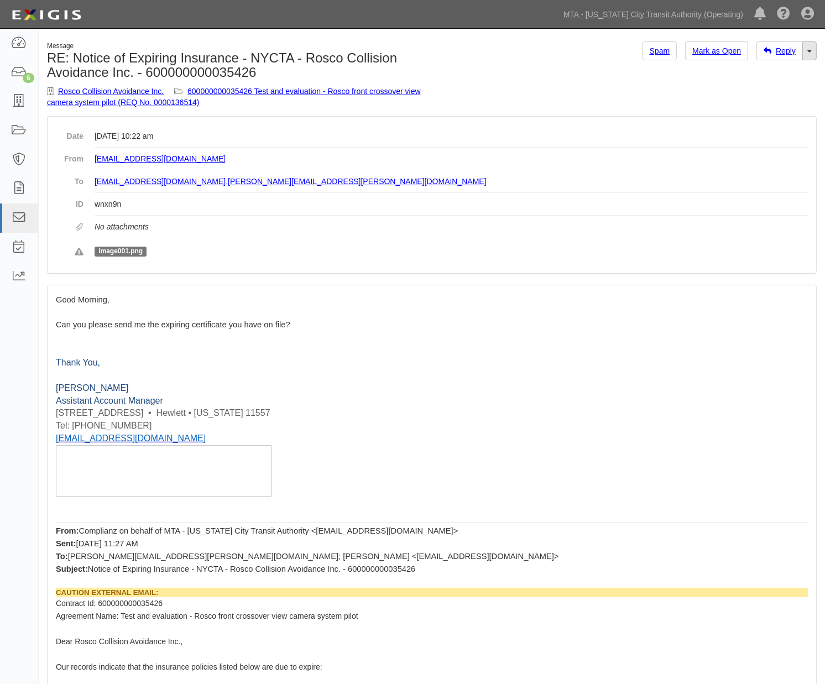
click at [816, 51] on link "Toggle Dropdown" at bounding box center [809, 50] width 14 height 19
click at [782, 66] on link "Reply All" at bounding box center [771, 72] width 87 height 14
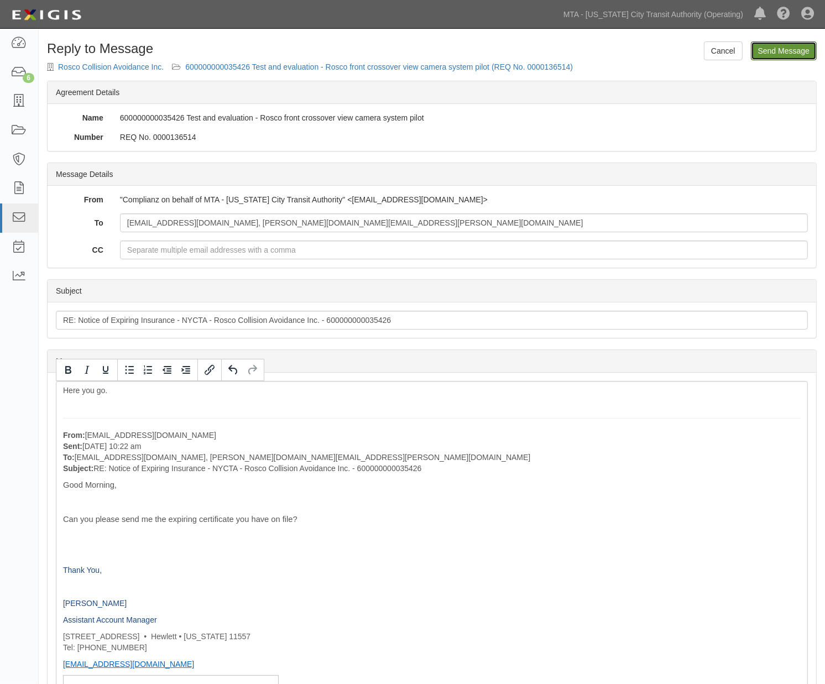
drag, startPoint x: 759, startPoint y: 48, endPoint x: 483, endPoint y: 51, distance: 275.8
click at [759, 48] on input "Send Message" at bounding box center [784, 50] width 66 height 19
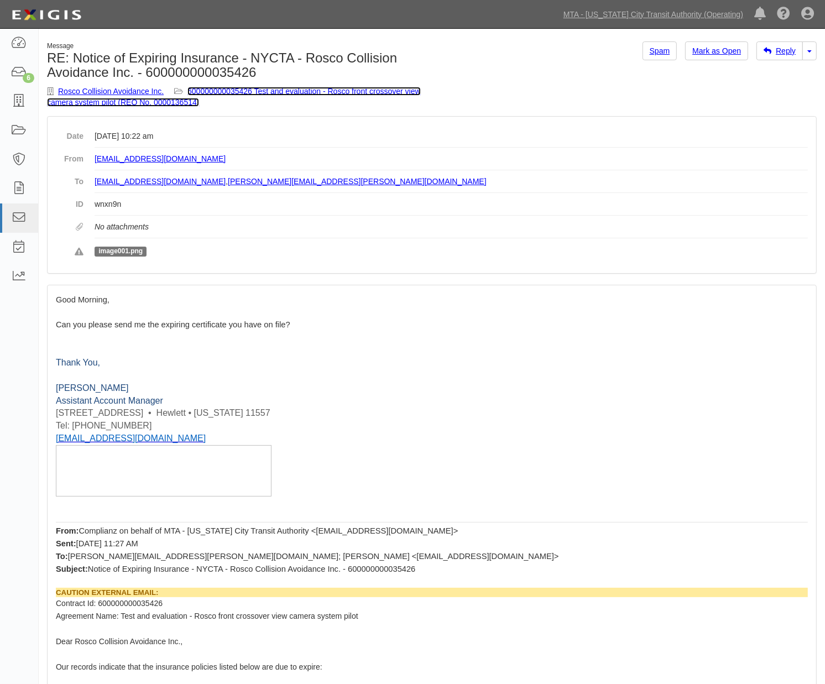
click at [258, 91] on link "600000000035426 Test and evaluation - Rosco front crossover view camera system …" at bounding box center [234, 97] width 374 height 20
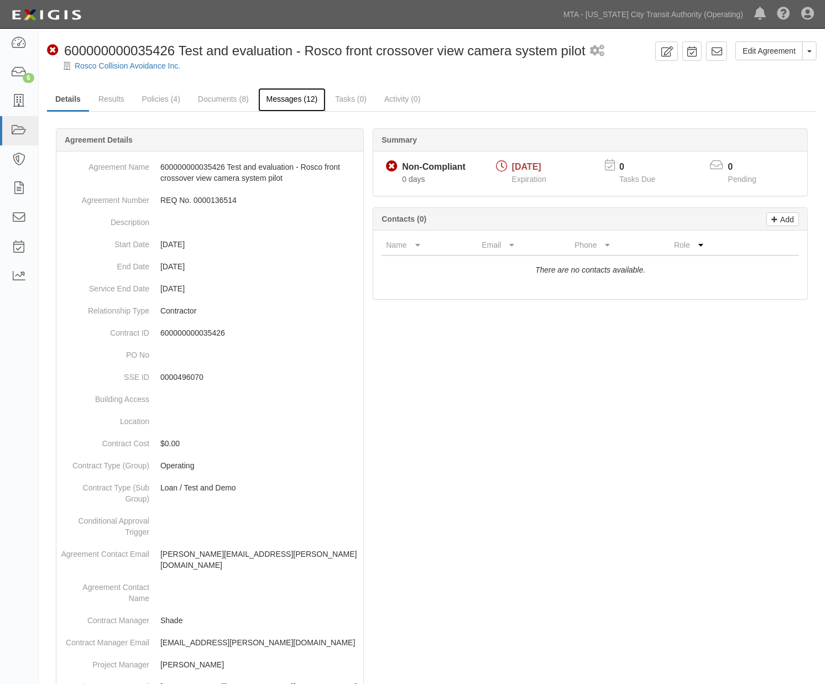
click at [296, 97] on link "Messages (12)" at bounding box center [292, 100] width 68 height 24
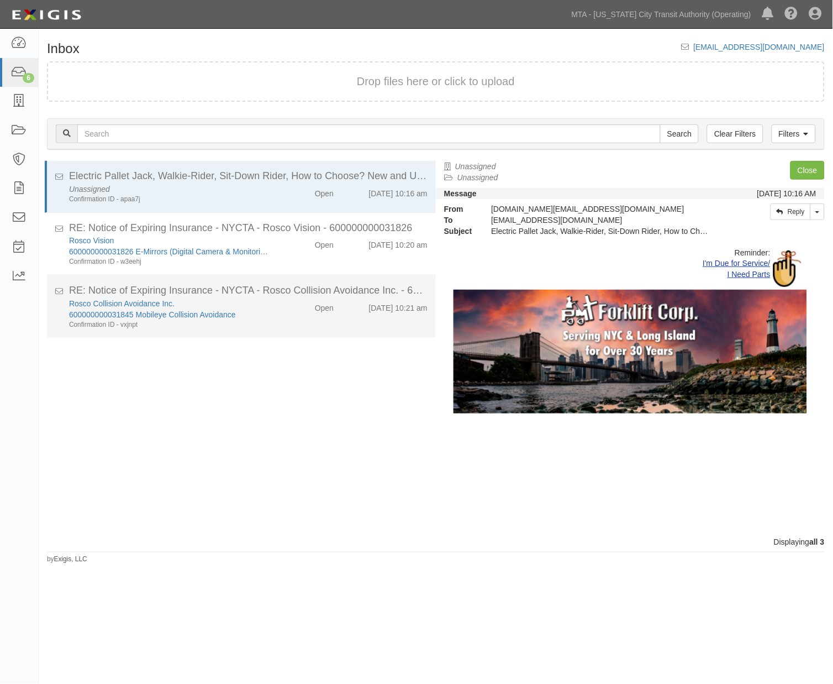
click at [275, 318] on div "Rosco Collision Avoidance Inc. 600000000031845 Mobileye Collision Avoidance Con…" at bounding box center [248, 314] width 375 height 32
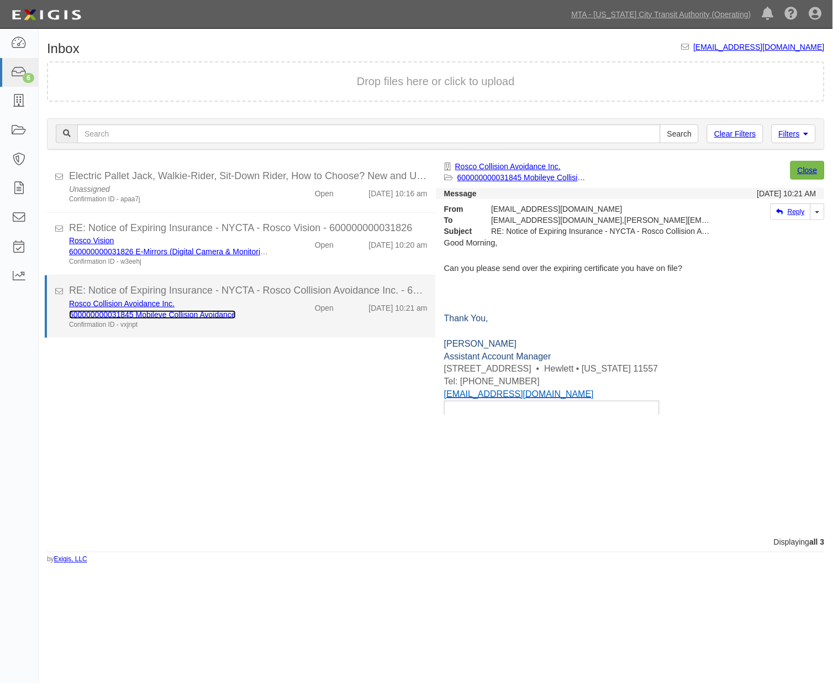
click at [227, 313] on link "600000000031845 Mobileye Collision Avoidance" at bounding box center [152, 314] width 167 height 9
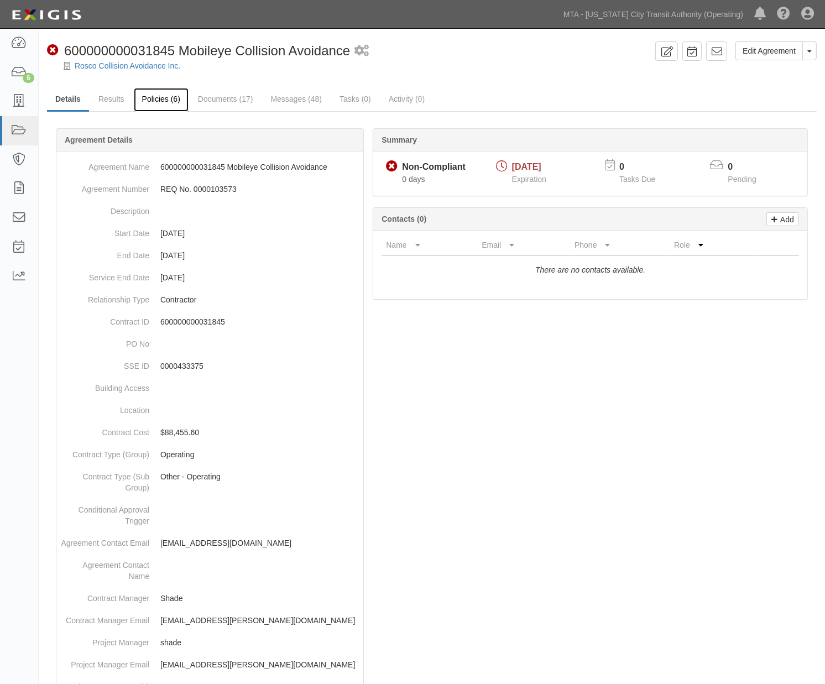
click at [165, 102] on link "Policies (6)" at bounding box center [161, 100] width 55 height 24
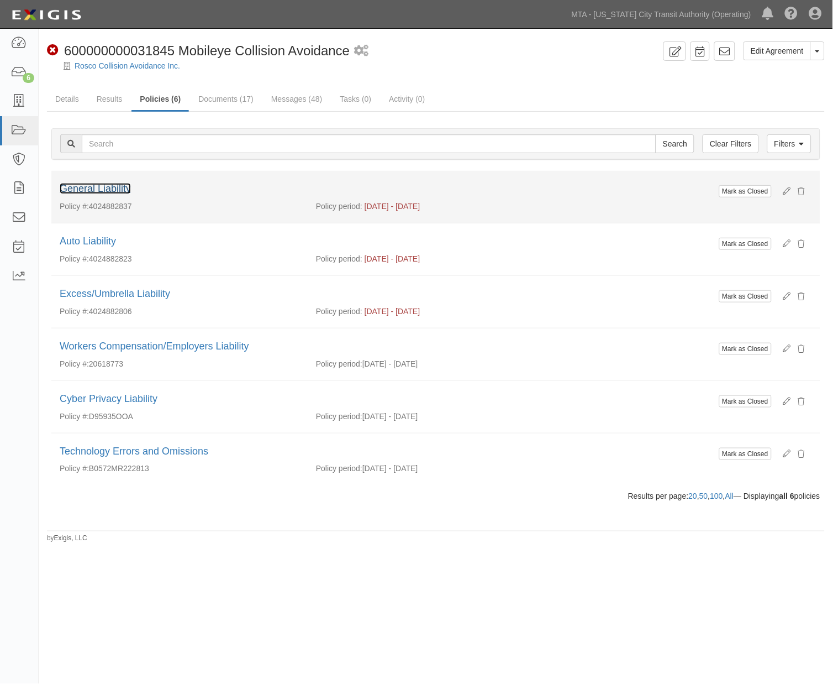
click at [106, 189] on link "General Liability" at bounding box center [95, 188] width 71 height 11
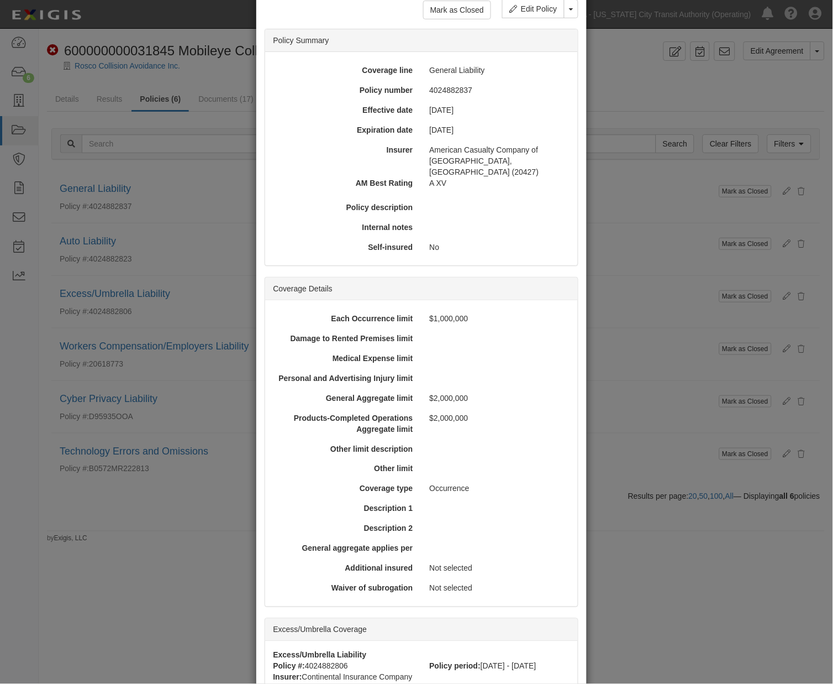
scroll to position [230, 0]
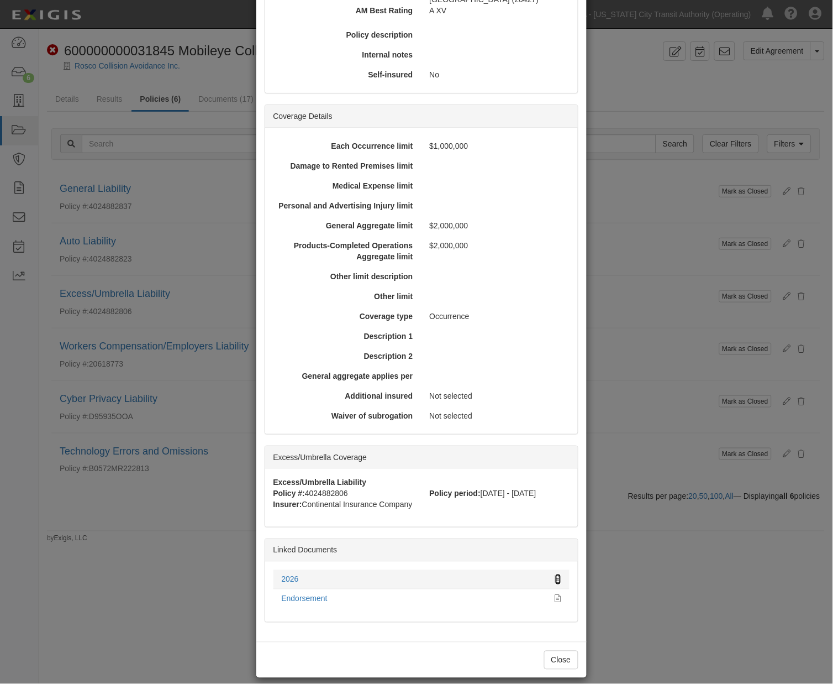
click at [555, 576] on icon at bounding box center [558, 580] width 6 height 8
drag, startPoint x: 684, startPoint y: 575, endPoint x: 520, endPoint y: 308, distance: 313.2
click at [684, 575] on div "× View Policy Mark as Closed Edit Policy Toggle Dropdown Delete Policy Policy S…" at bounding box center [416, 342] width 833 height 684
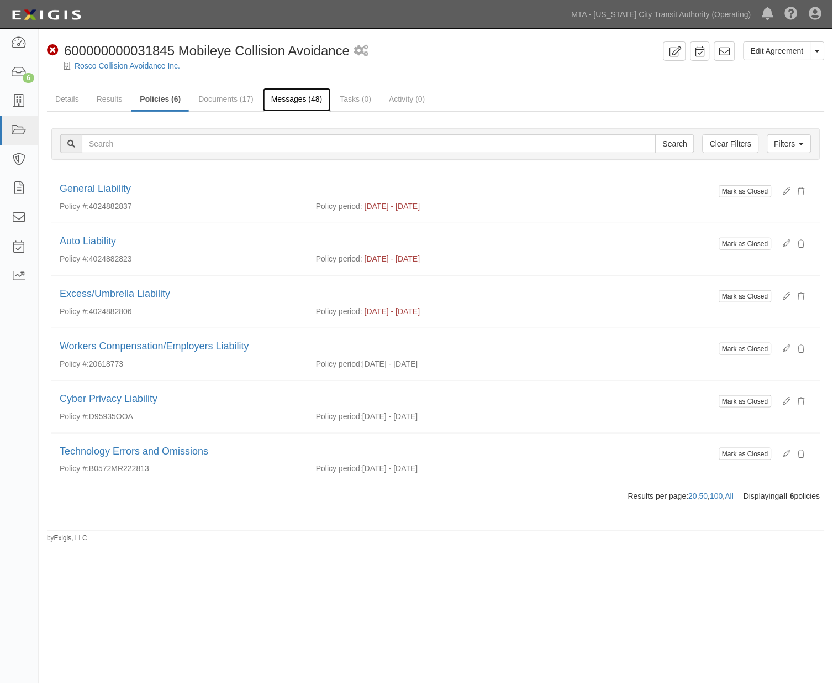
click at [298, 98] on link "Messages (48)" at bounding box center [297, 100] width 68 height 24
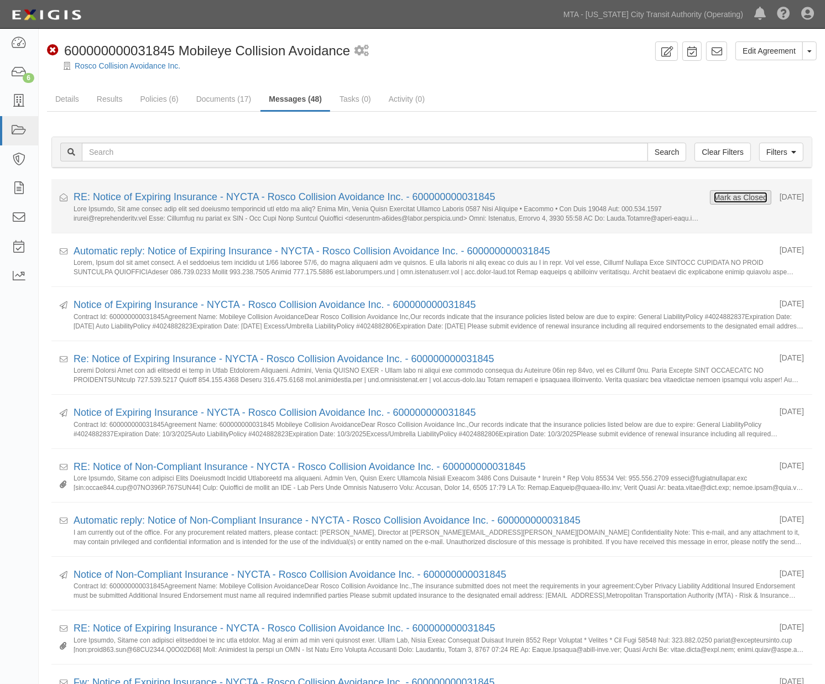
click at [743, 196] on button "Mark as Closed" at bounding box center [740, 197] width 55 height 12
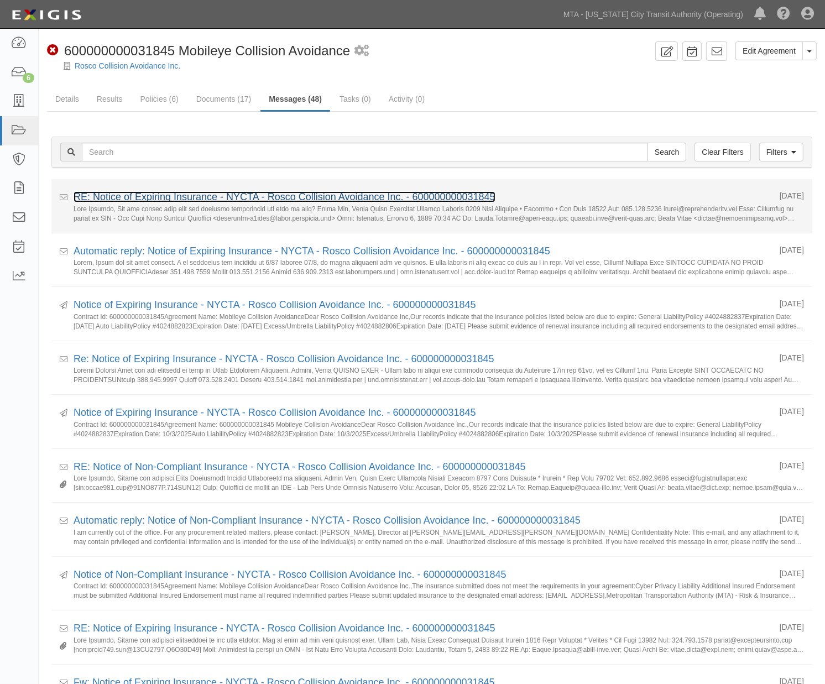
click at [162, 196] on link "RE: Notice of Expiring Insurance - NYCTA - Rosco Collision Avoidance Inc. - 600…" at bounding box center [285, 196] width 422 height 11
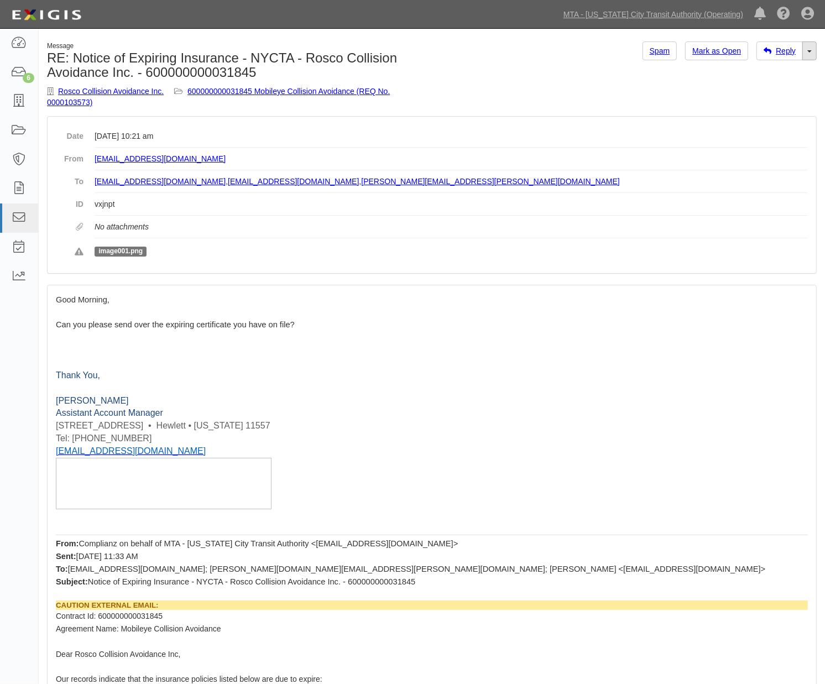
click at [810, 51] on span at bounding box center [809, 51] width 4 height 2
click at [782, 70] on link "Reply All" at bounding box center [771, 72] width 87 height 14
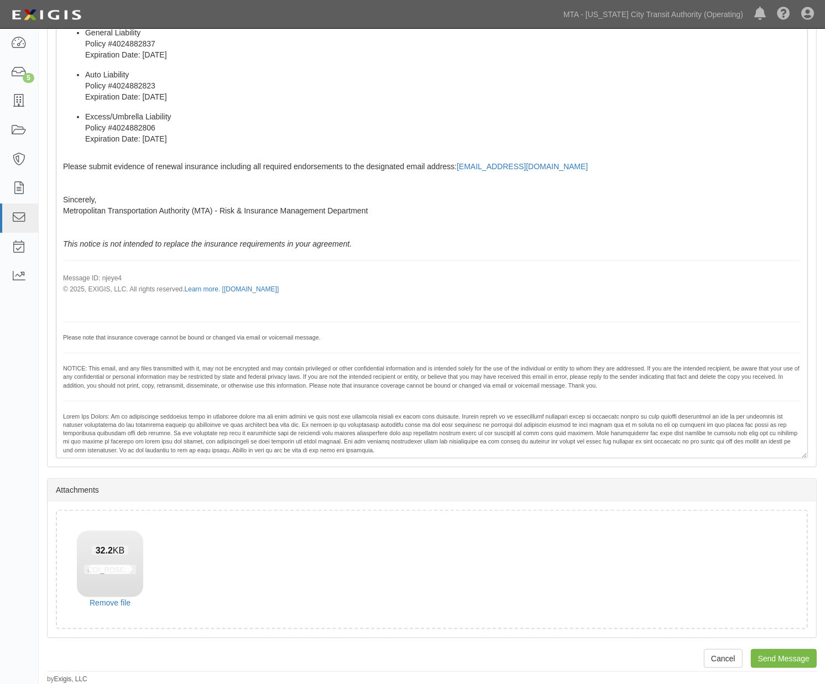
scroll to position [930, 0]
click at [781, 654] on input "Send Message" at bounding box center [784, 658] width 66 height 19
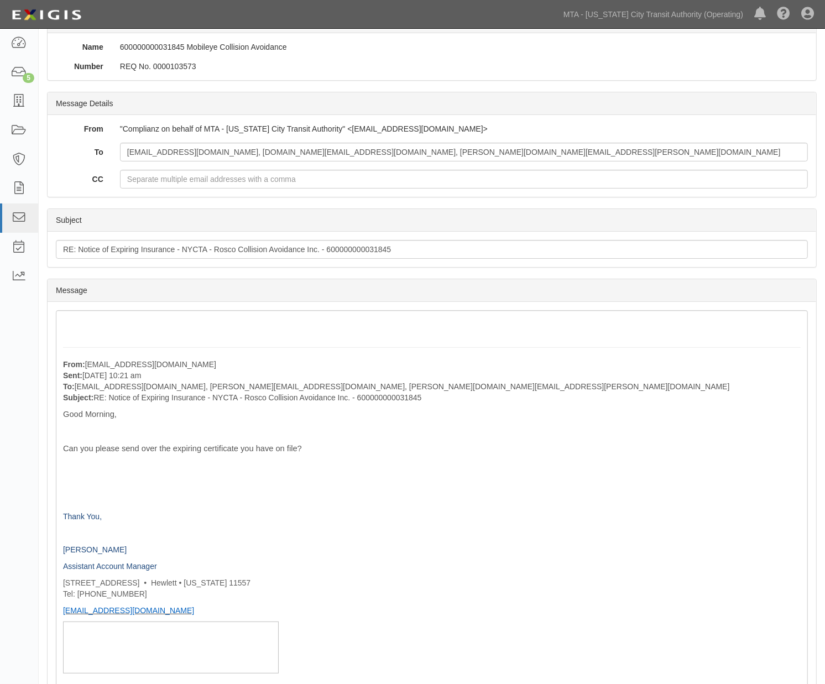
scroll to position [70, 0]
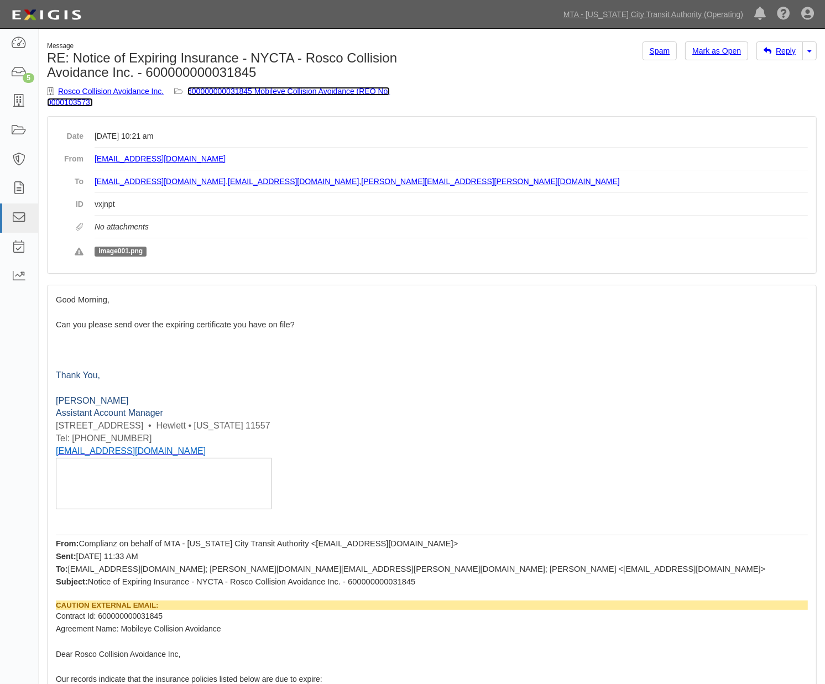
click at [311, 87] on link "600000000031845 Mobileye Collision Avoidance (REQ No. 0000103573)" at bounding box center [218, 97] width 343 height 20
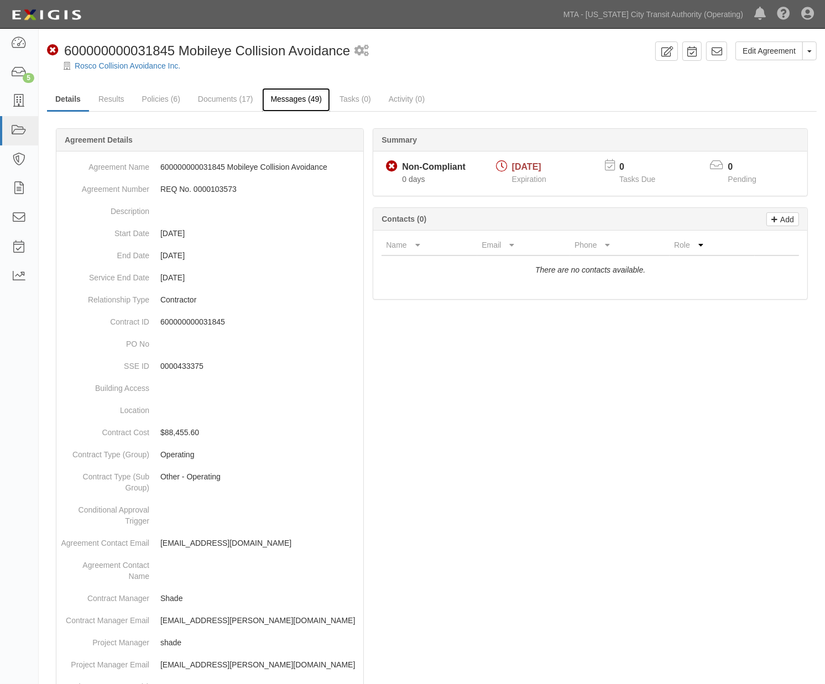
click at [280, 98] on link "Messages (49)" at bounding box center [296, 100] width 68 height 24
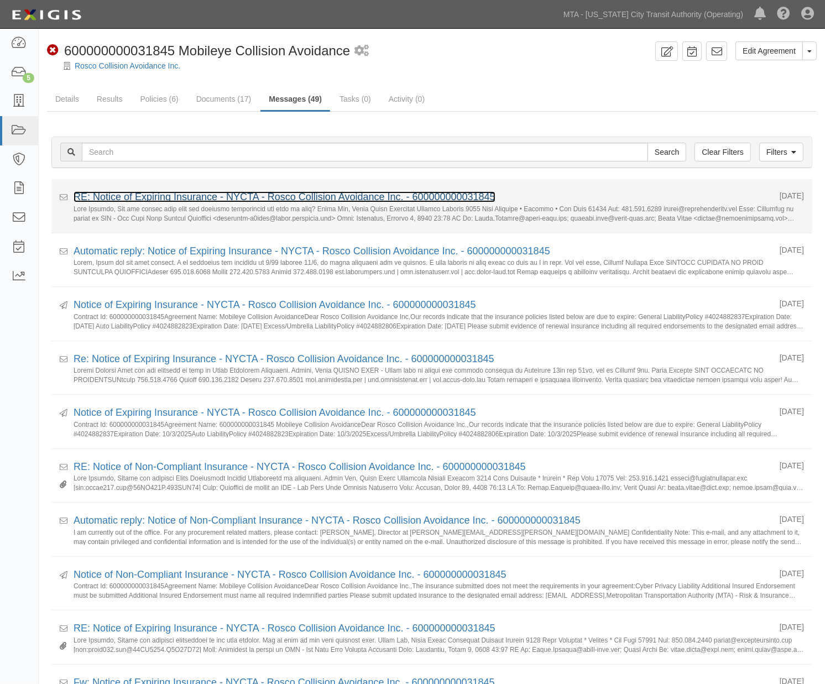
click at [214, 193] on link "RE: Notice of Expiring Insurance - NYCTA - Rosco Collision Avoidance Inc. - 600…" at bounding box center [285, 196] width 422 height 11
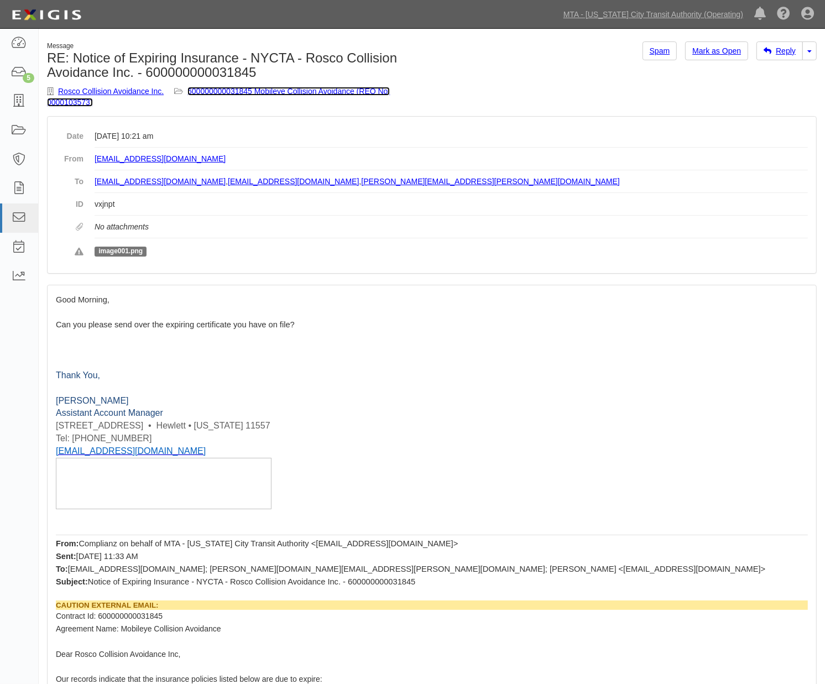
click at [268, 90] on link "600000000031845 Mobileye Collision Avoidance (REQ No. 0000103573)" at bounding box center [218, 97] width 343 height 20
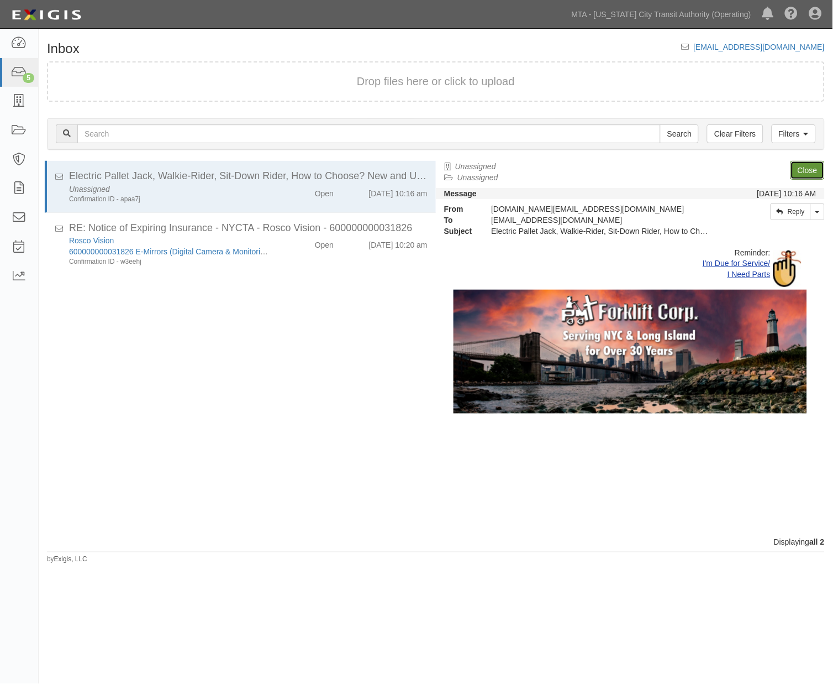
click at [801, 166] on link "Close" at bounding box center [808, 170] width 34 height 19
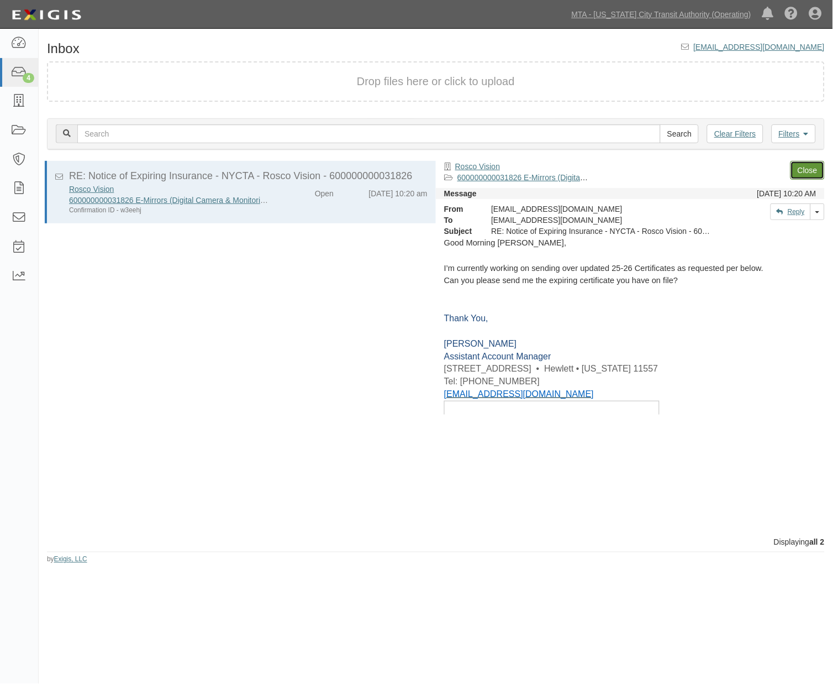
click at [801, 166] on link "Close" at bounding box center [808, 170] width 34 height 19
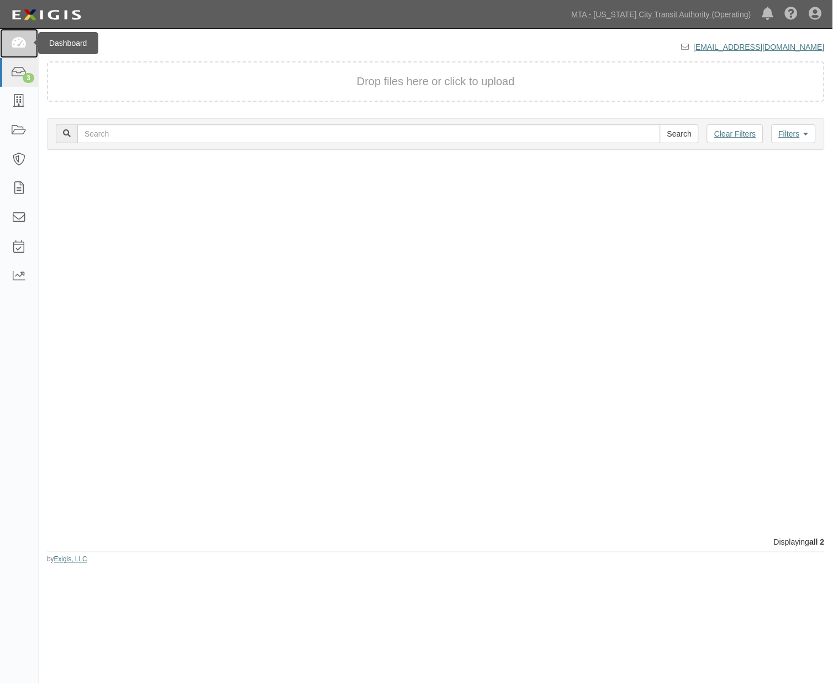
click at [20, 34] on link at bounding box center [19, 43] width 38 height 29
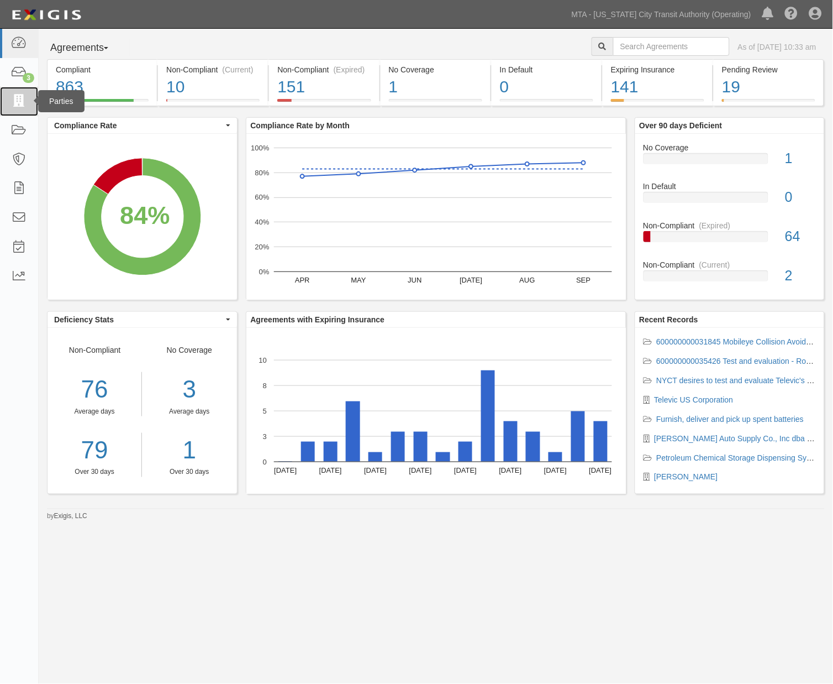
click at [14, 103] on icon at bounding box center [18, 101] width 15 height 13
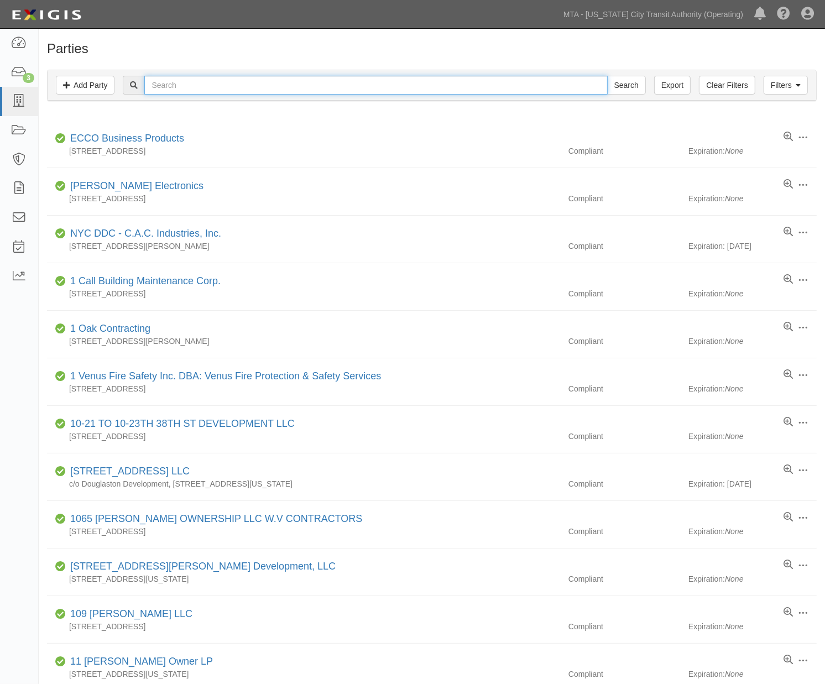
click at [170, 90] on input "text" at bounding box center [375, 85] width 463 height 19
type input "wabtec"
click at [607, 76] on input "Search" at bounding box center [626, 85] width 39 height 19
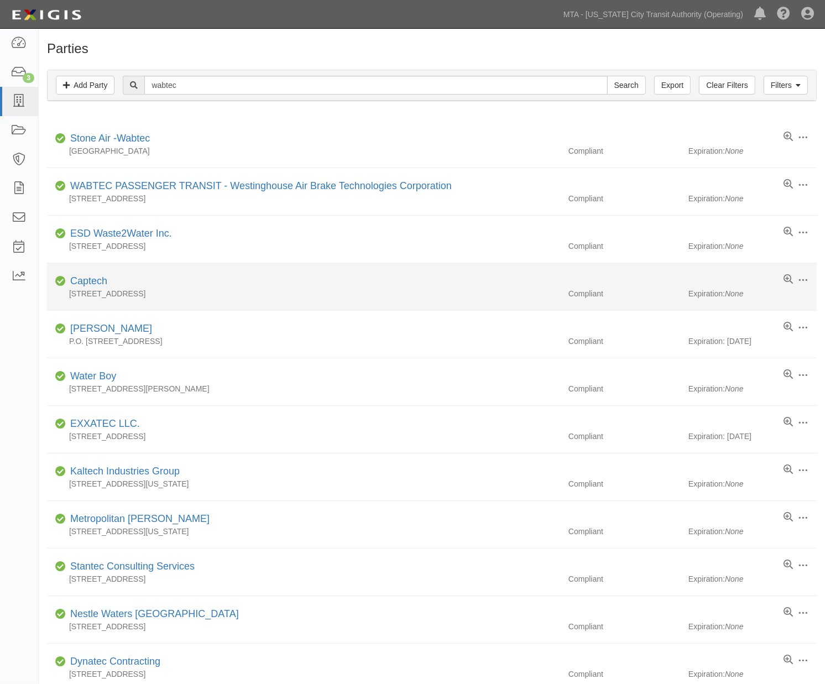
click at [447, 293] on div "10 Cottage Place, New Rochelle, NY 10801" at bounding box center [303, 293] width 513 height 11
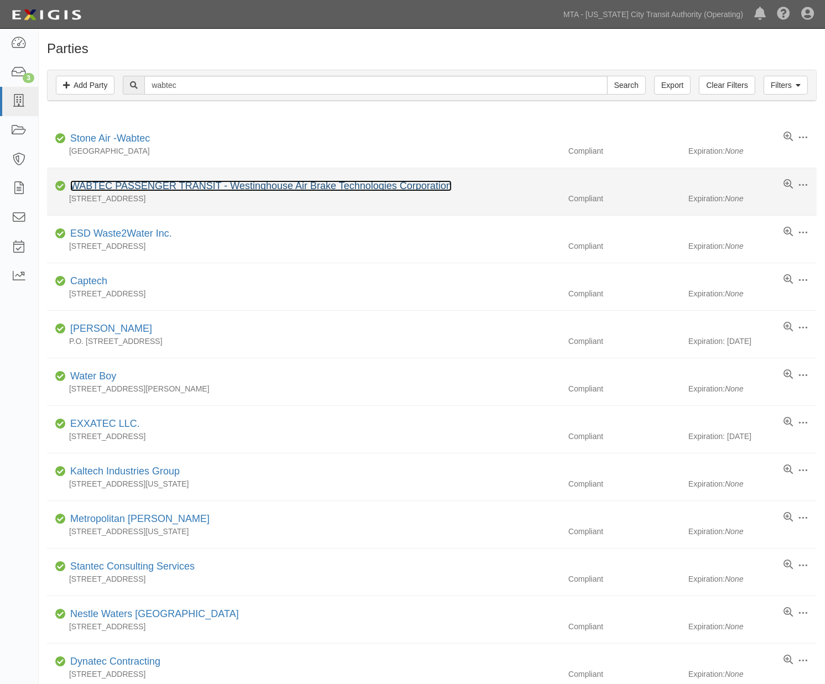
click at [284, 185] on link "WABTEC PASSENGER TRANSIT - Westinghouse Air Brake Technologies Corporation" at bounding box center [260, 185] width 381 height 11
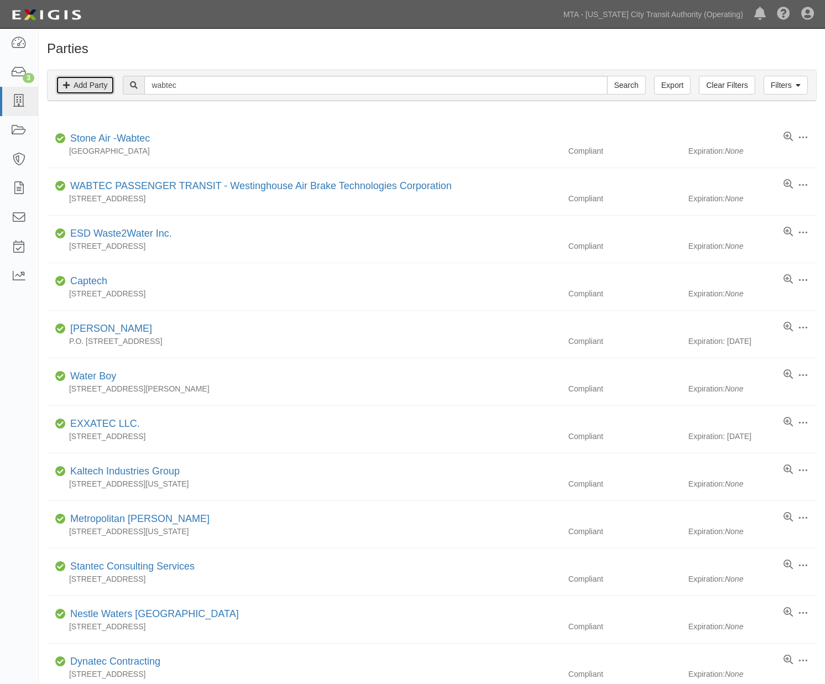
click at [83, 86] on link "Add Party" at bounding box center [85, 85] width 59 height 19
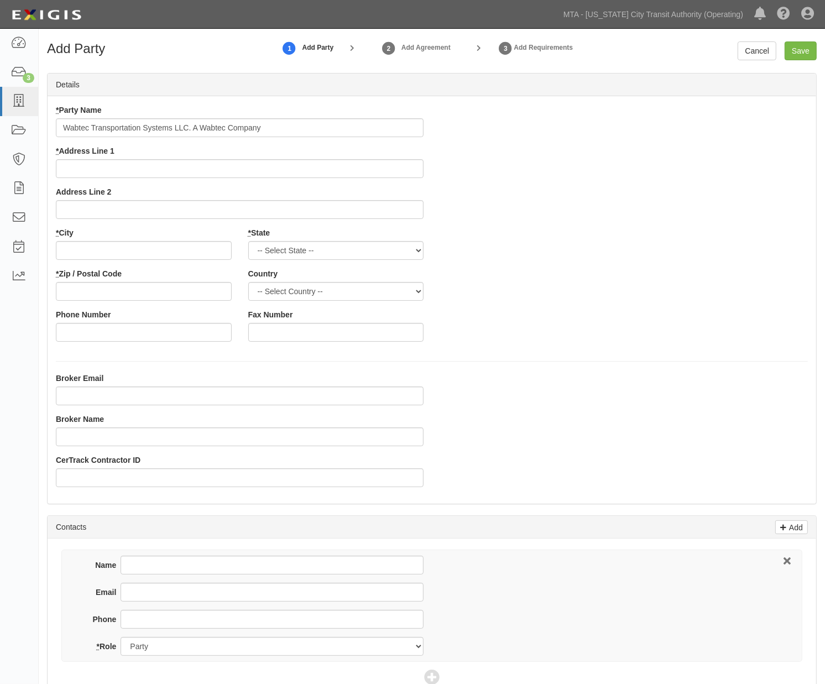
type input "Wabtec Transportation Systems LLC. A Wabtec Company"
click at [132, 166] on input "* Address Line 1" at bounding box center [240, 168] width 368 height 19
type input "[STREET_ADDRESS][PERSON_NAME]"
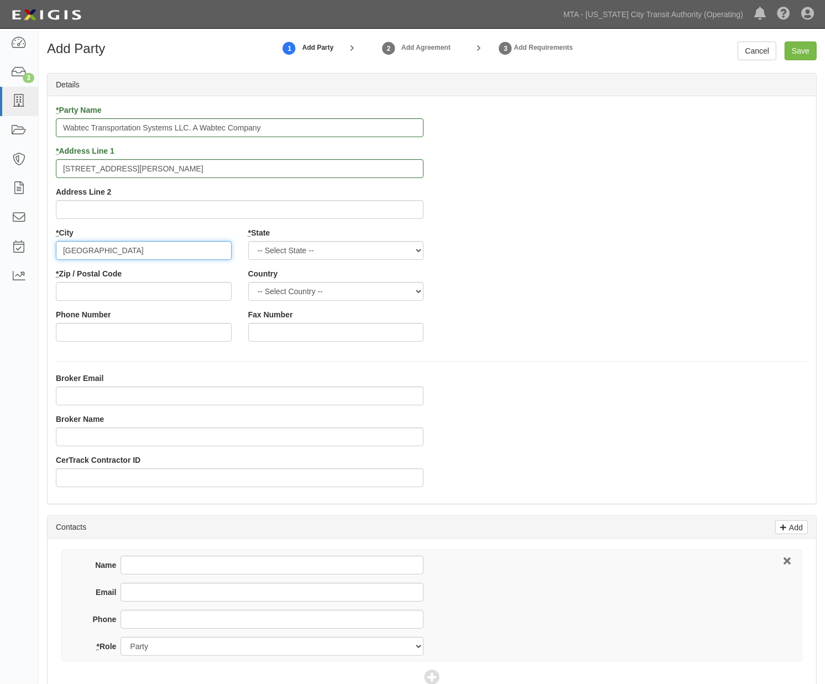
type input "[GEOGRAPHIC_DATA]"
select select "PA"
type input "1"
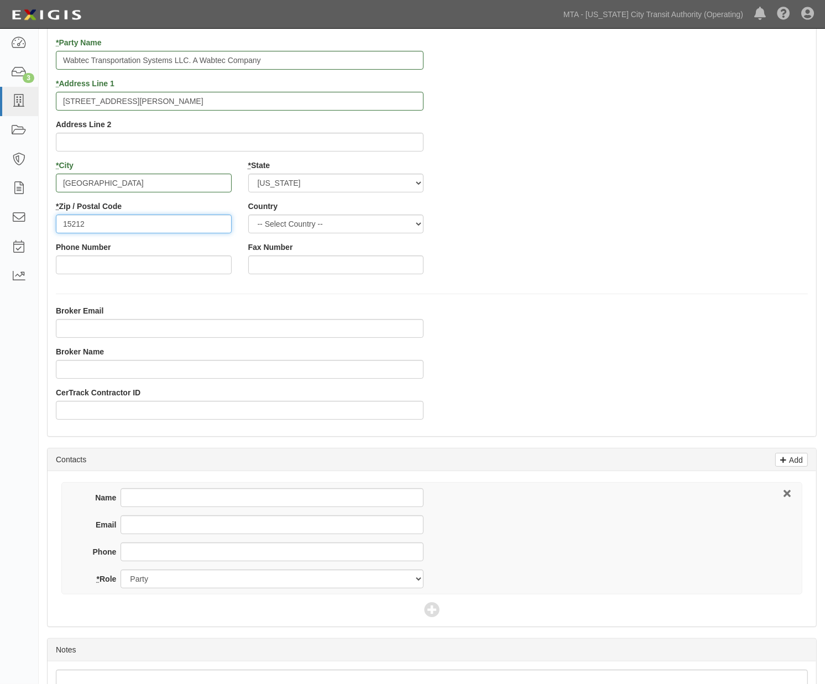
scroll to position [146, 0]
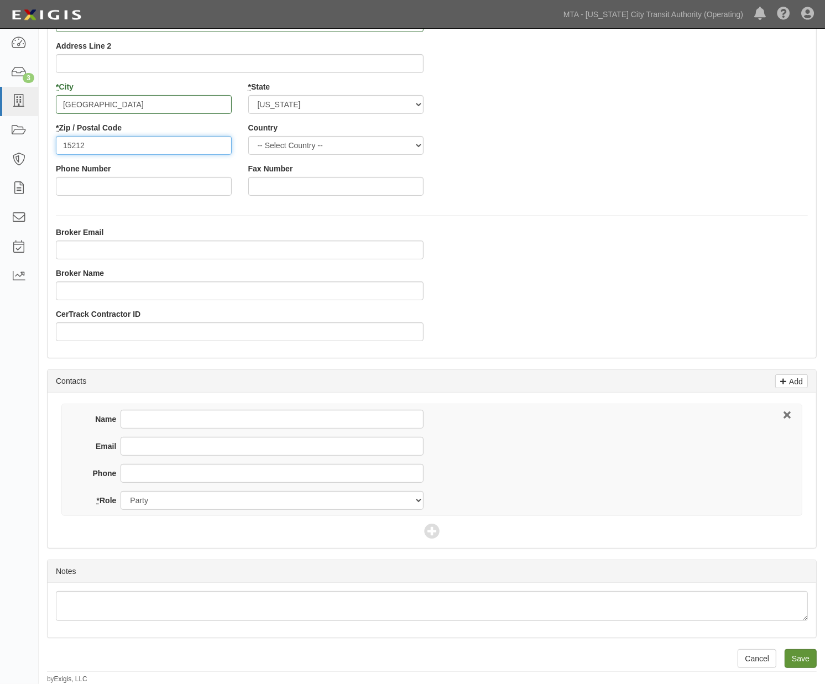
type input "15212"
click at [796, 659] on input "Save" at bounding box center [800, 658] width 32 height 19
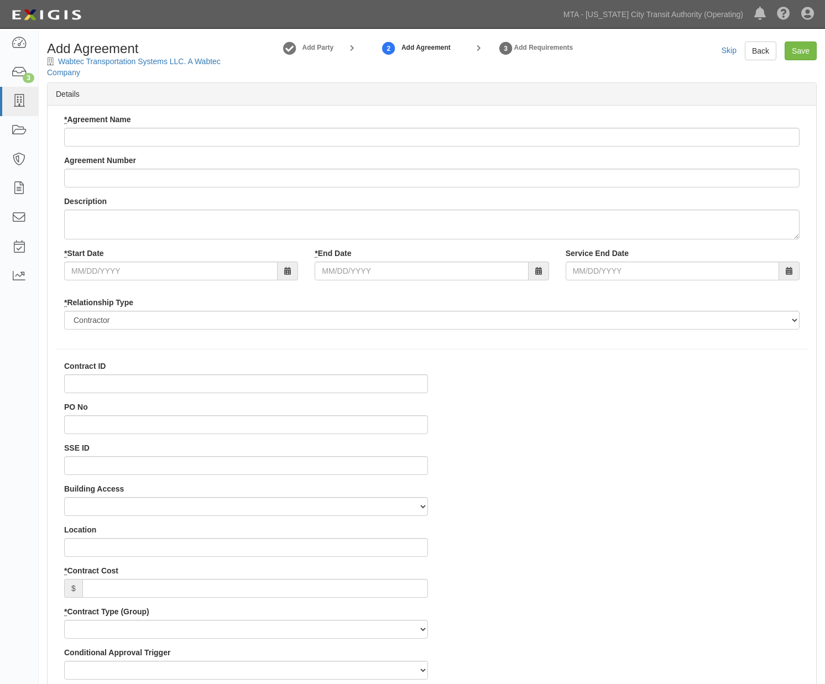
select select
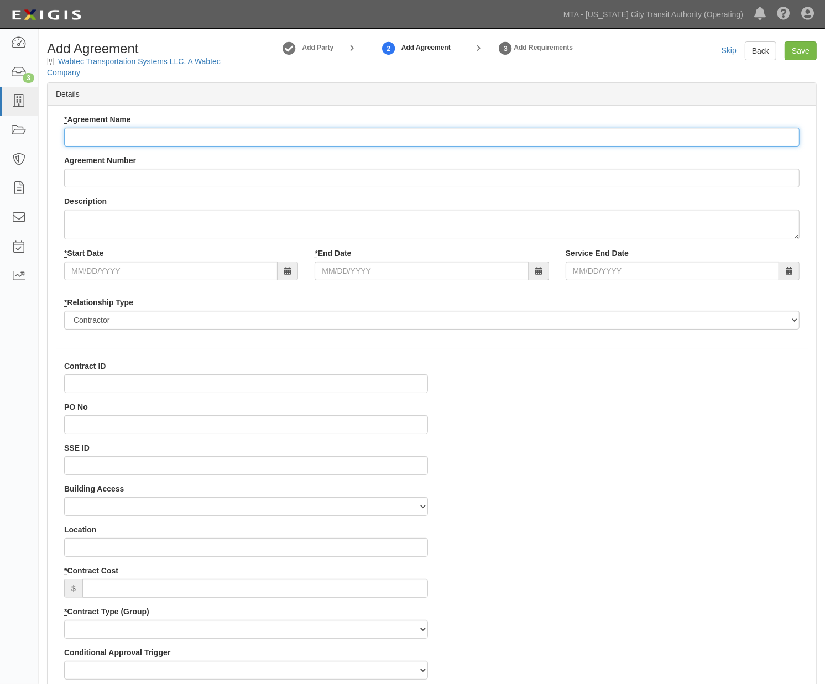
paste input "Wabtec Transportation Systems, LLC. A Wabtec Company"
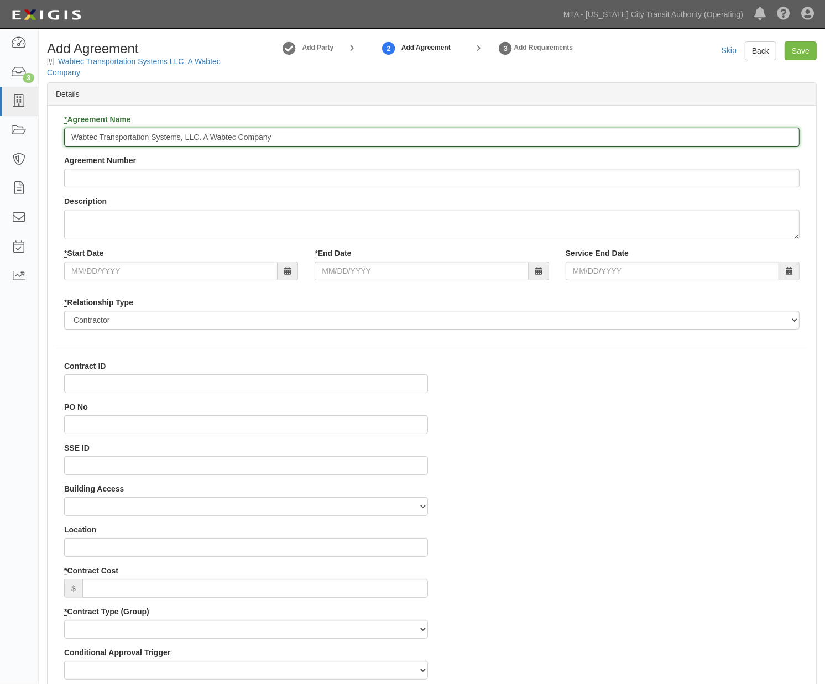
click at [411, 142] on input "Wabtec Transportation Systems, LLC. A Wabtec Company" at bounding box center [431, 137] width 735 height 19
click at [169, 139] on input "Wabtec Transportation Systems, LLC. A Wabtec Company" at bounding box center [431, 137] width 735 height 19
paste input "Exploratory contract for the R156 Locomotives"
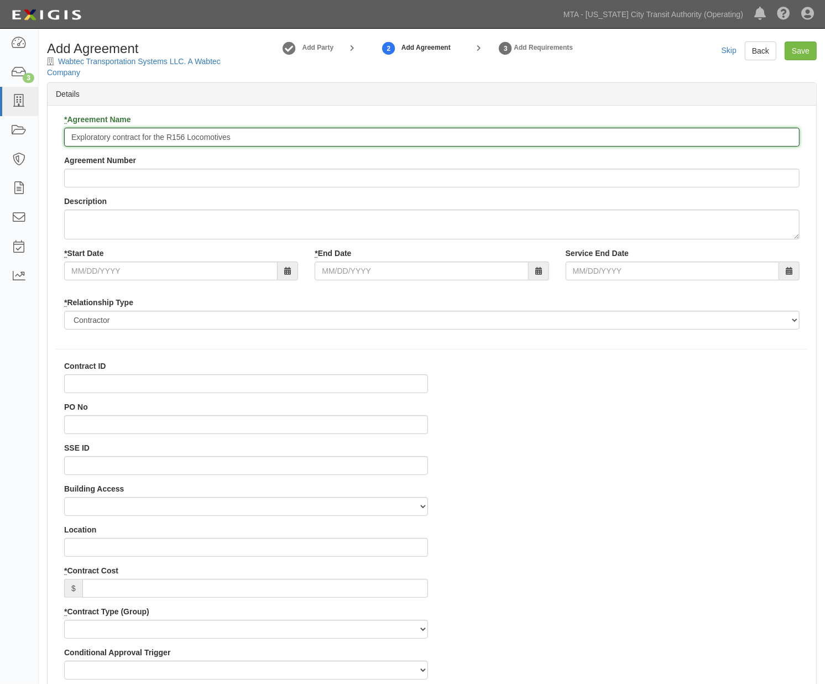
type input "Exploratory contract for the R156 Locomotives"
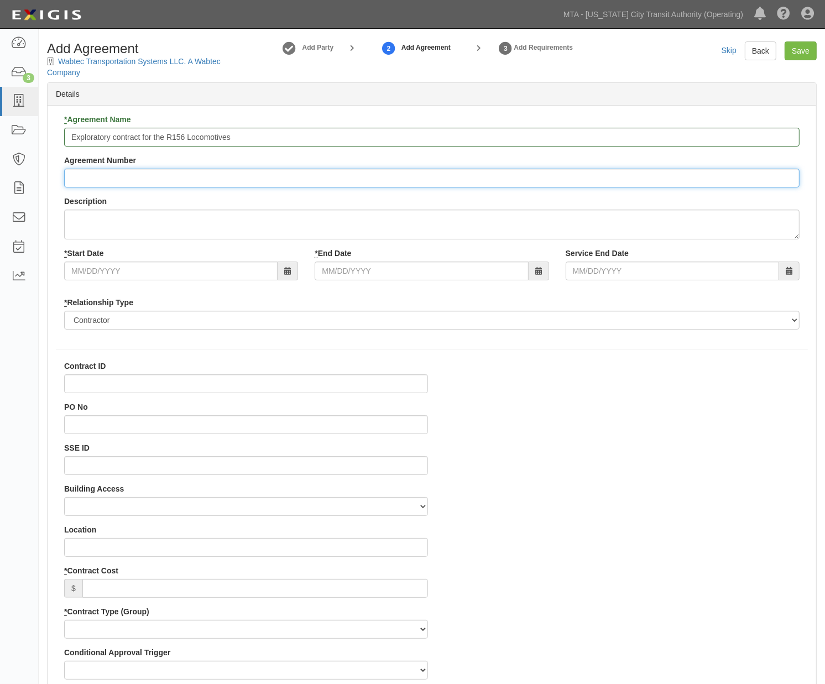
click at [92, 177] on input "Agreement Number" at bounding box center [431, 178] width 735 height 19
type input "REQ No. 0000133755"
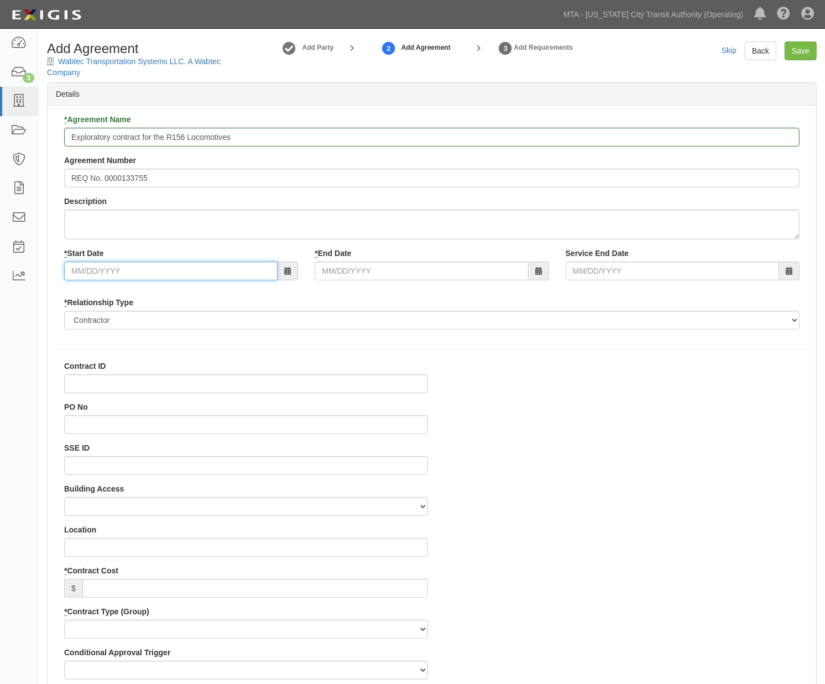
click at [102, 268] on input "* Start Date" at bounding box center [170, 270] width 213 height 19
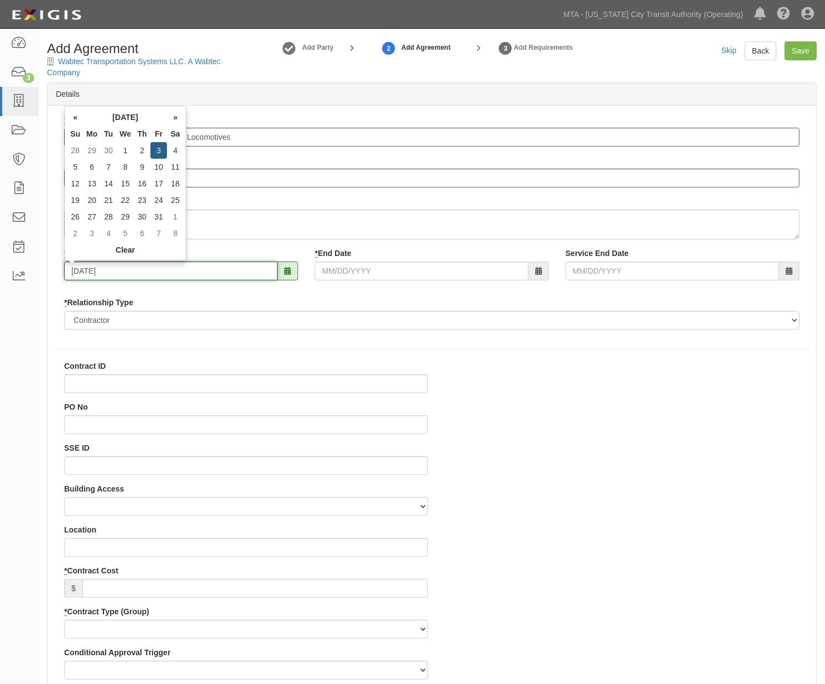
type input "[DATE]"
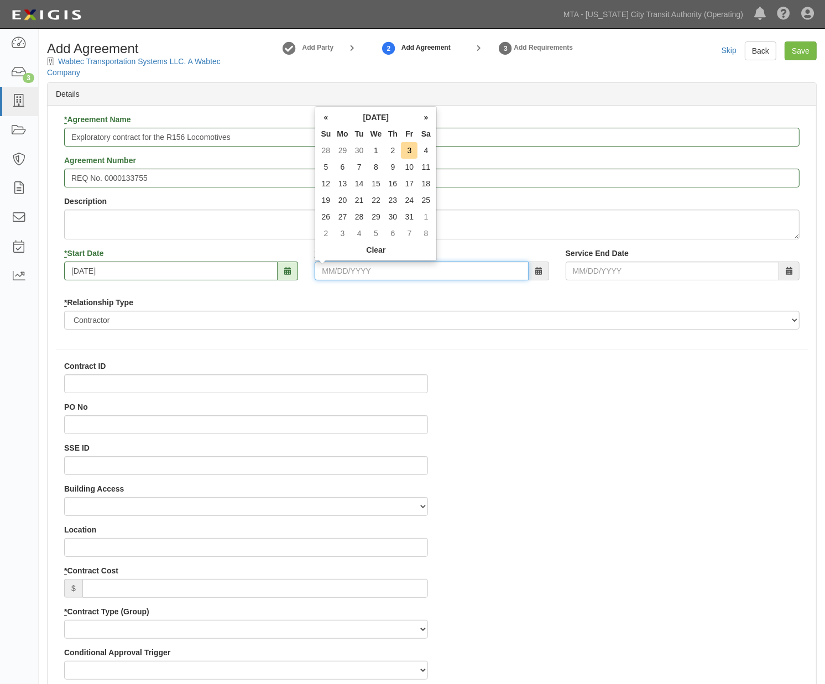
click at [332, 269] on input "* End Date" at bounding box center [420, 270] width 213 height 19
type input "0"
type input "07/0"
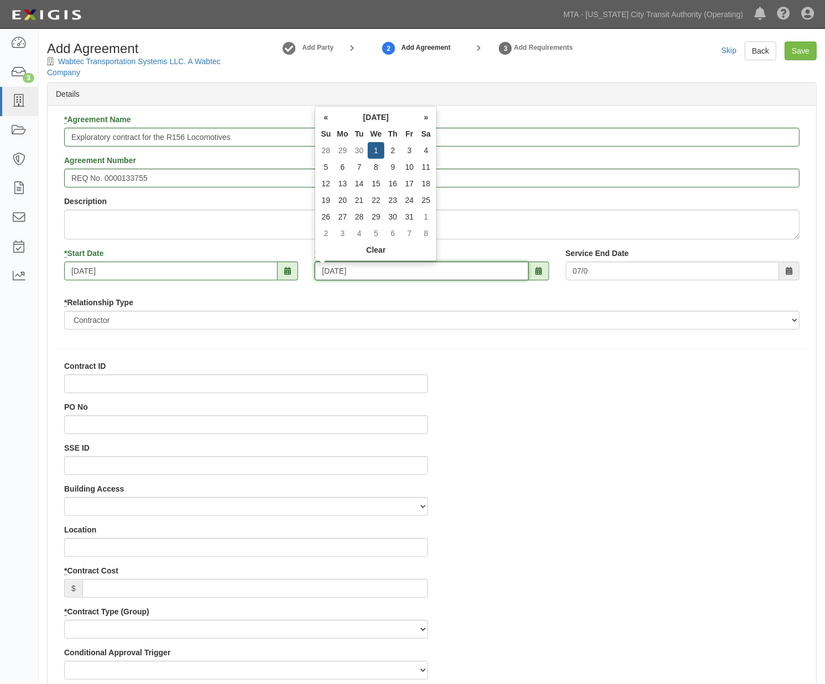
type input "07/01/2026"
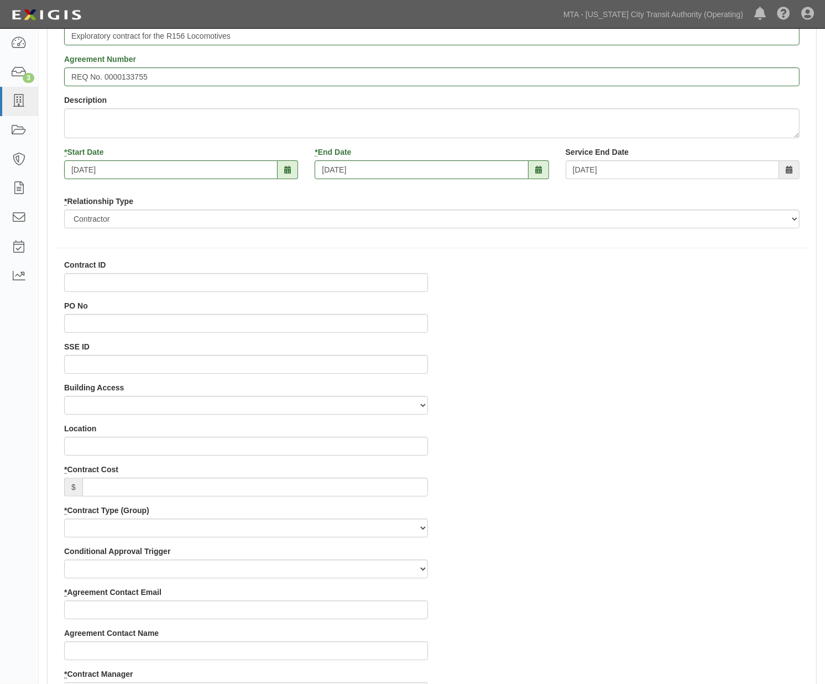
scroll to position [123, 0]
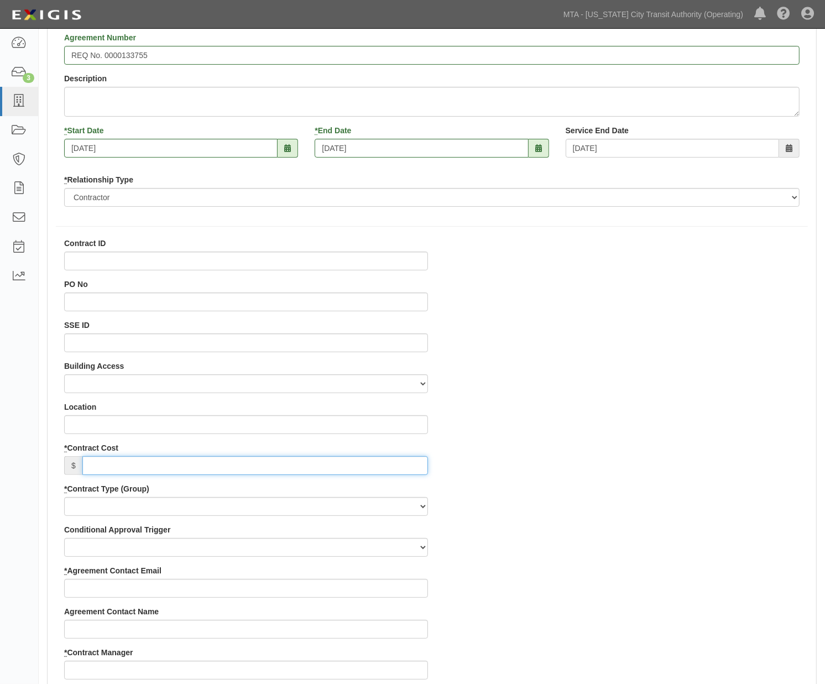
click at [112, 470] on input "* Contract Cost" at bounding box center [254, 465] width 345 height 19
type input "550,000"
drag, startPoint x: 535, startPoint y: 515, endPoint x: 350, endPoint y: 522, distance: 184.7
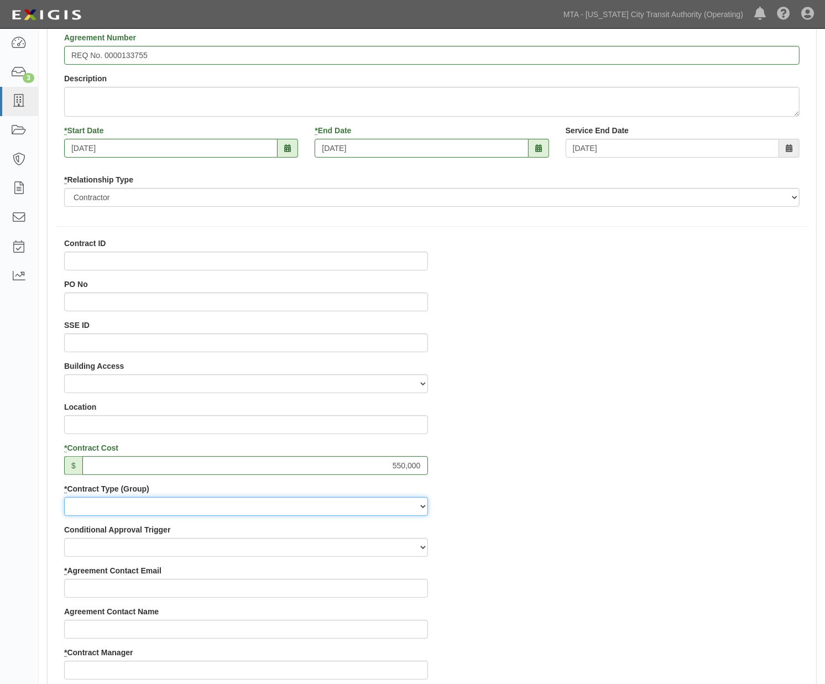
click at [106, 502] on select "Capital Operating Not for Benefit (incls. FA, Entry Permits) Real Estate Other" at bounding box center [246, 506] width 364 height 19
select select "102"
click at [64, 497] on select "Capital Operating Not for Benefit (incls. FA, Entry Permits) Real Estate Other" at bounding box center [246, 506] width 364 height 19
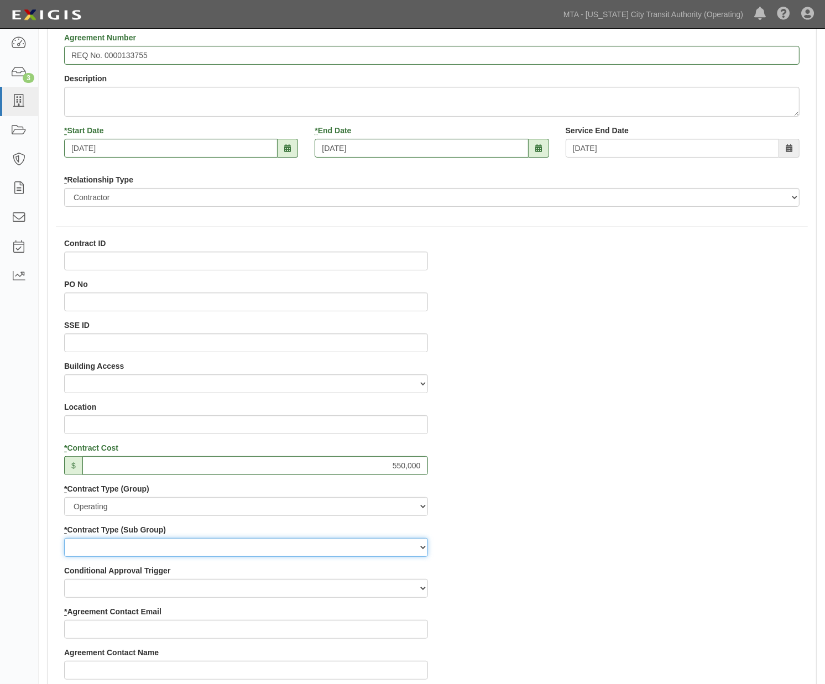
click at [90, 552] on select "Construction Loan / Test and Demo Maintenance Painting Personal Services Contra…" at bounding box center [246, 547] width 364 height 19
select select "161"
click at [64, 538] on select "Construction Loan / Test and Demo Maintenance Painting Personal Services Contra…" at bounding box center [246, 547] width 364 height 19
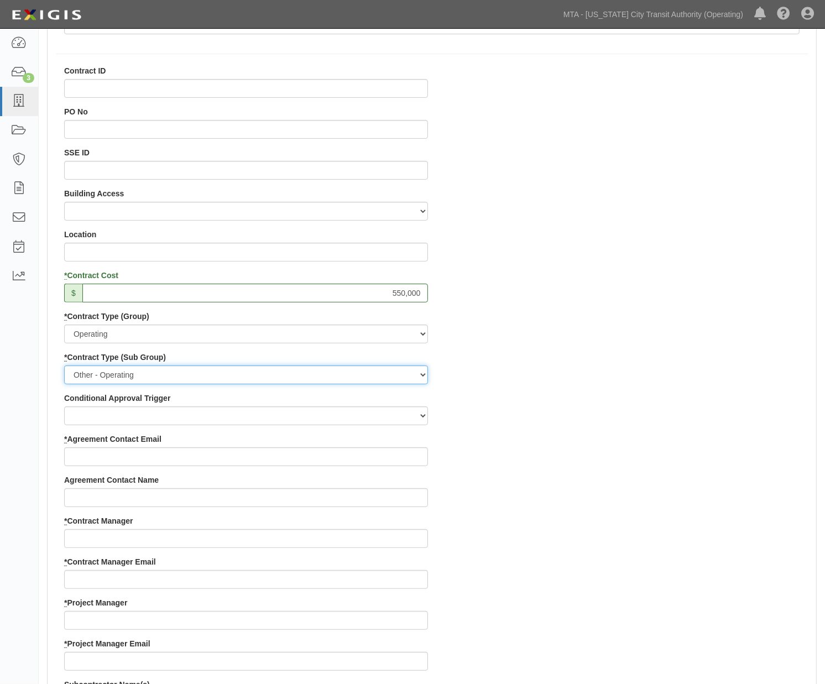
scroll to position [368, 0]
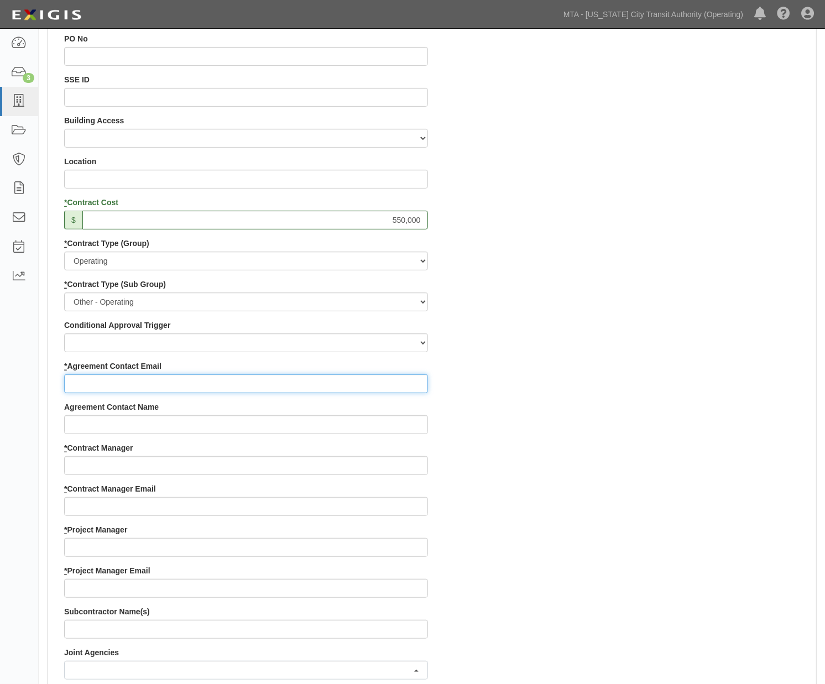
paste input "tmaxfield@wabtec.com"
type input "tmaxfield@wabtec.com"
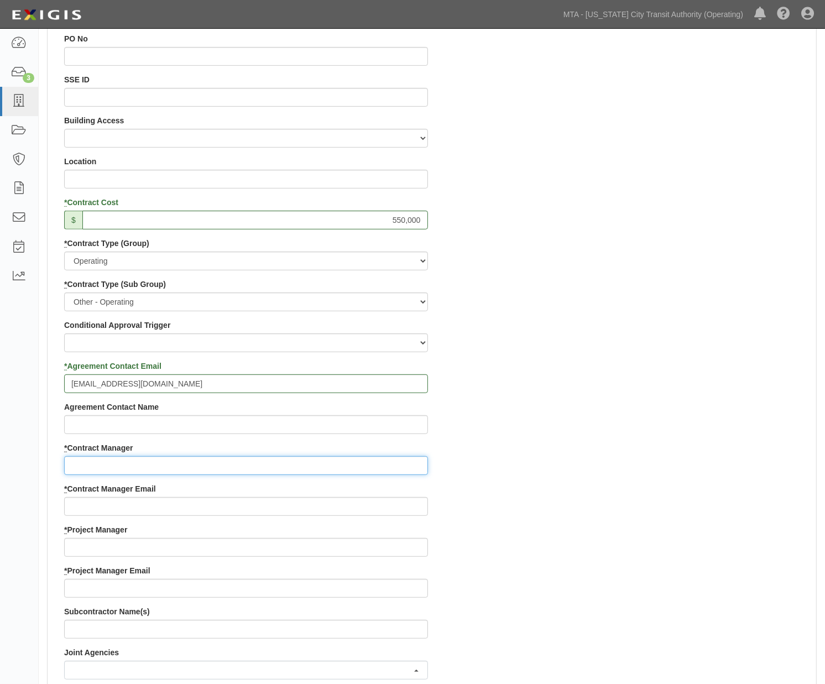
paste input "Lawrence"
click at [146, 465] on input "Lawrence" at bounding box center [246, 465] width 364 height 19
paste input "Kellyann"
type input "Lawrence; Kellyann"
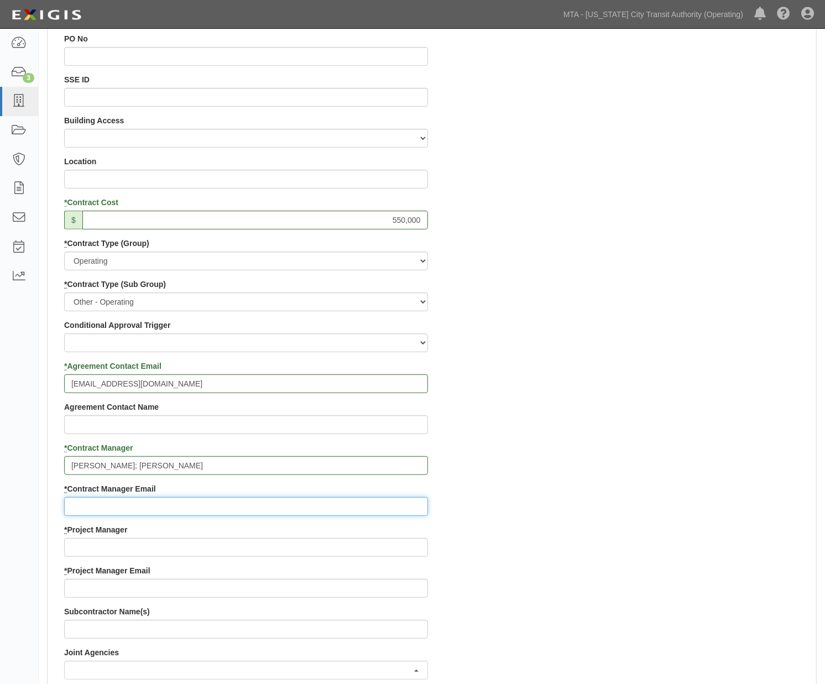
click at [185, 506] on input "* Contract Manager Email" at bounding box center [246, 506] width 364 height 19
paste input "Kellyann.Smith@mtahq.org"
click at [70, 506] on input "Kellyann.Smith@mtahq.org" at bounding box center [246, 506] width 364 height 19
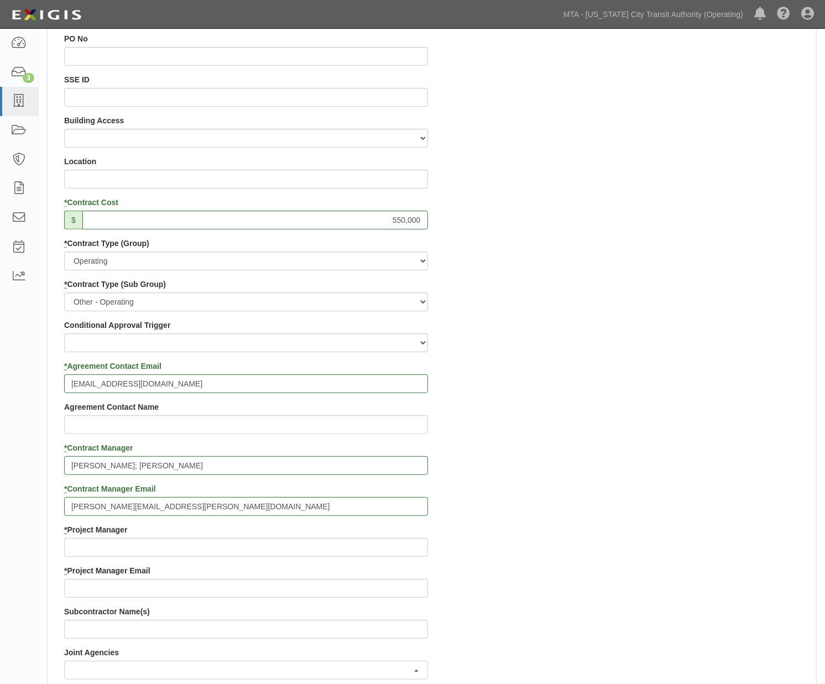
click at [63, 507] on div "Contract ID PO No SSE ID Building Access 2 Broadway 341/345/347 BREP 333 Other …" at bounding box center [246, 523] width 380 height 1063
click at [72, 506] on input "Kellyann.Smith@mtahq.org" at bounding box center [246, 506] width 364 height 19
paste input "Lawrence.Hall@nyct.com"
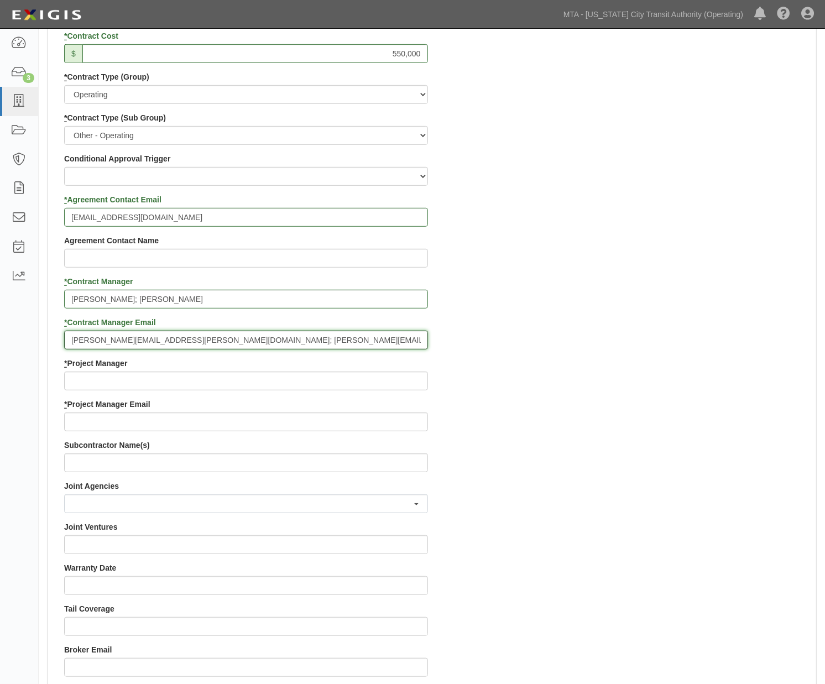
scroll to position [553, 0]
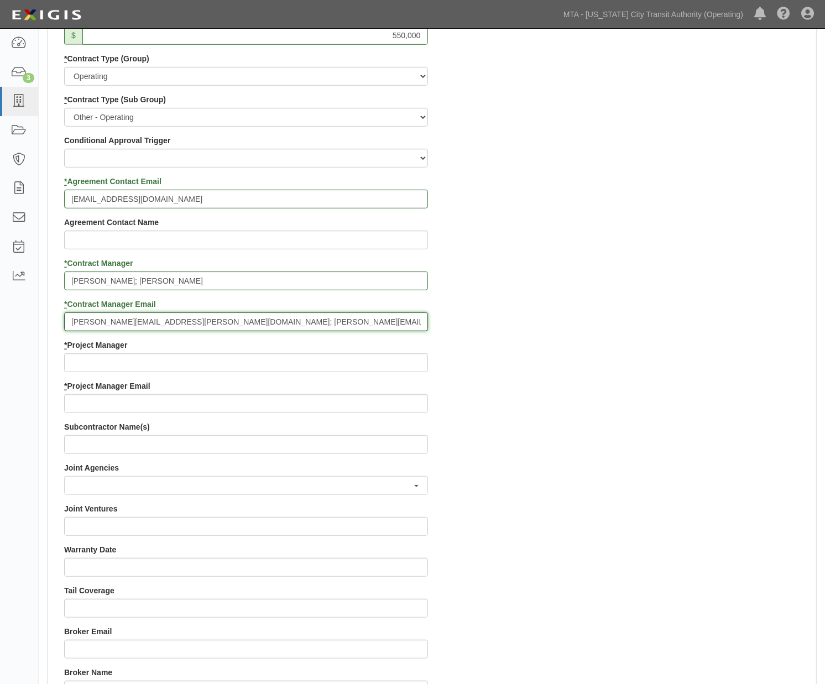
type input "Lawrence.Hall@nyct.com; Kellyann.Smith@mtahq.org"
click at [605, 455] on div "Contract ID PO No SSE ID Building Access 2 Broadway 341/345/347 BREP 333 Other …" at bounding box center [432, 339] width 768 height 1063
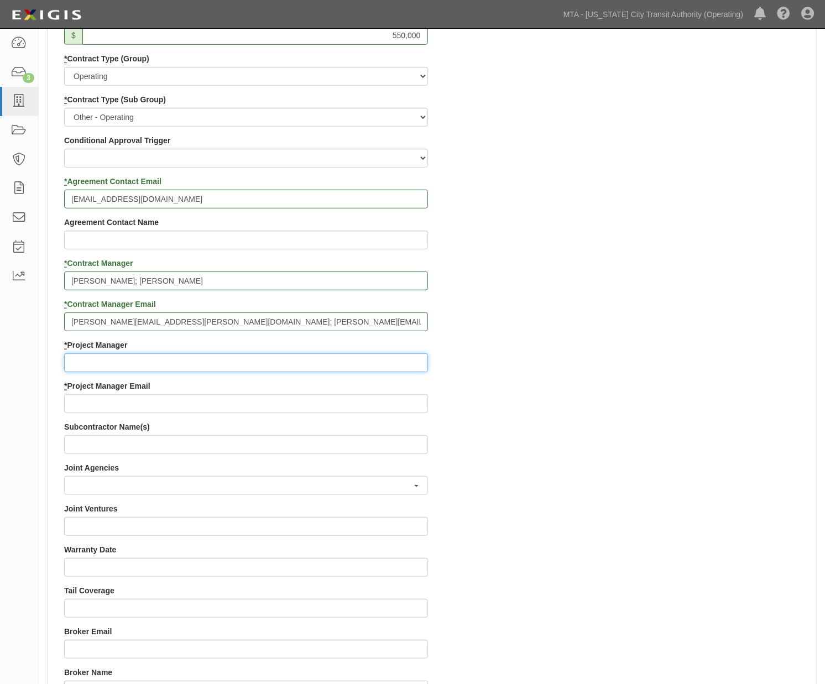
paste input "Dane"
type input "Dane"
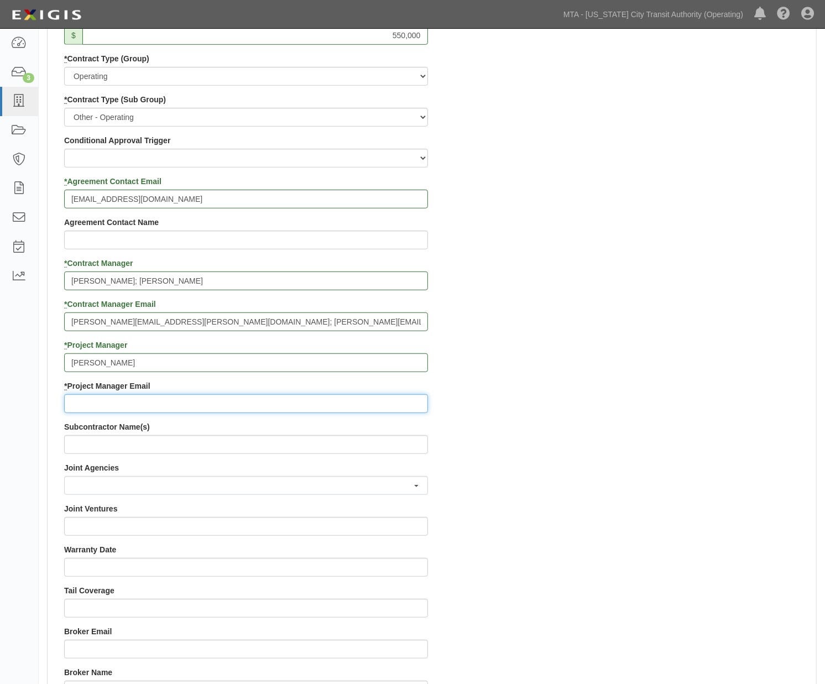
paste input "Dane.Burkett@nyct.com"
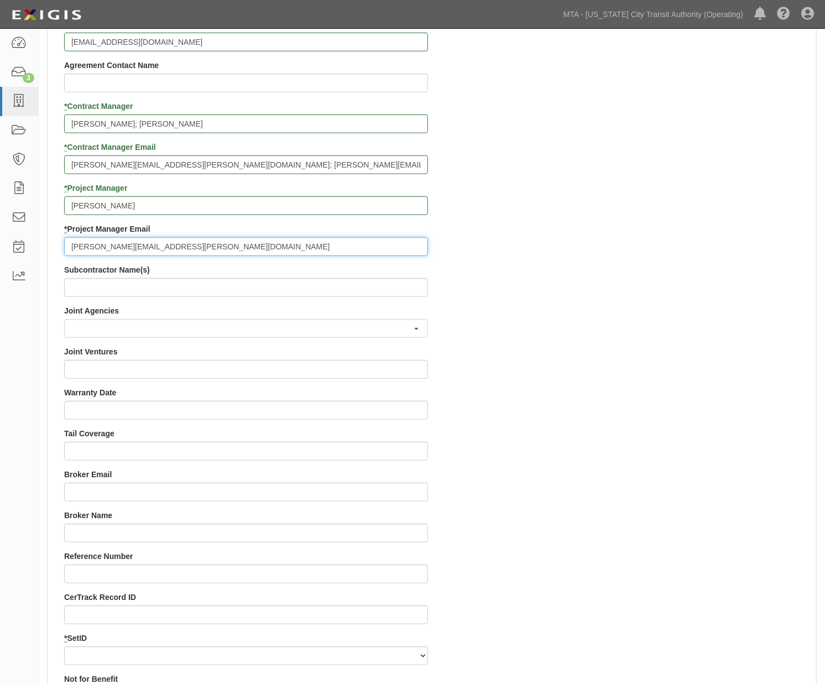
scroll to position [737, 0]
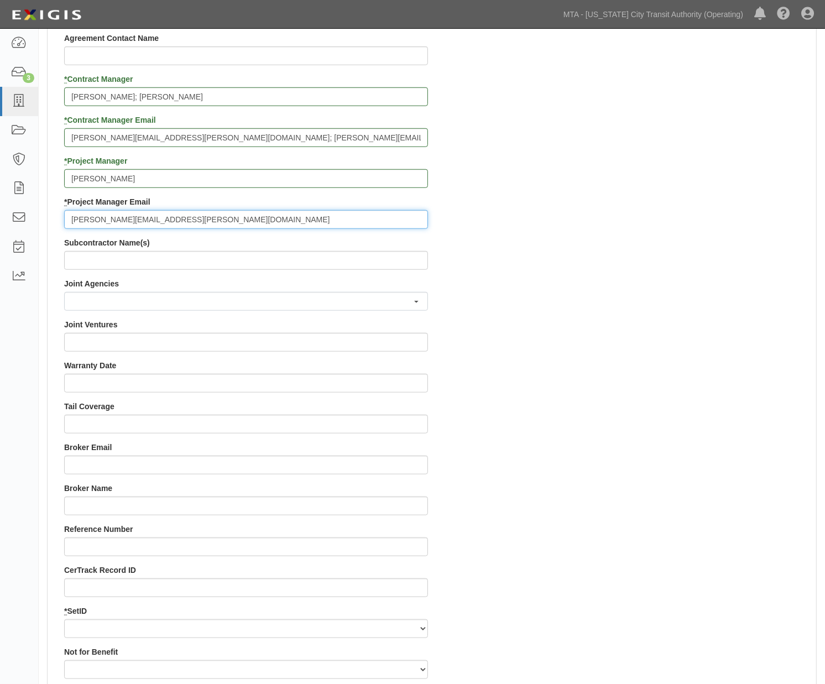
type input "Dane.Burkett@nyct.com"
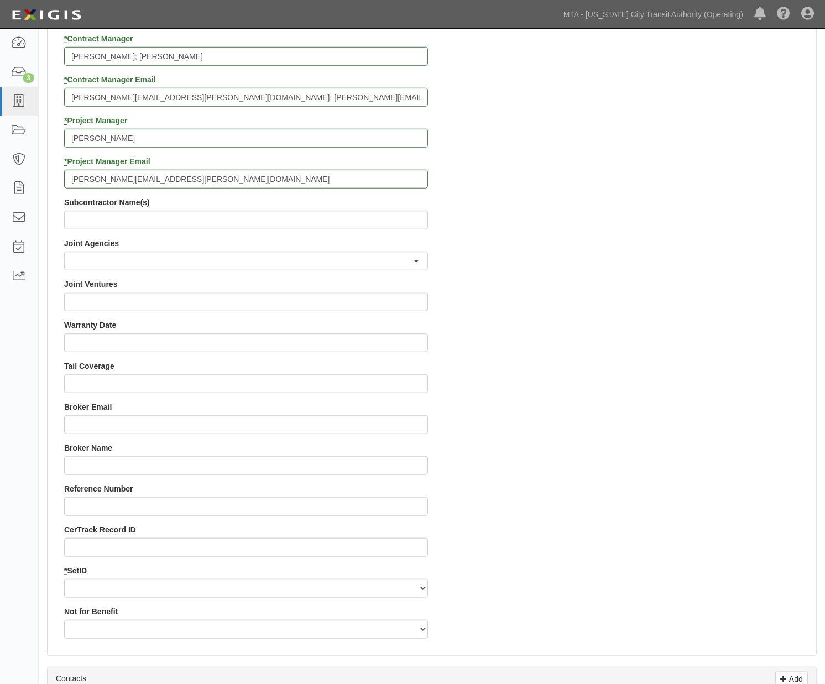
scroll to position [798, 0]
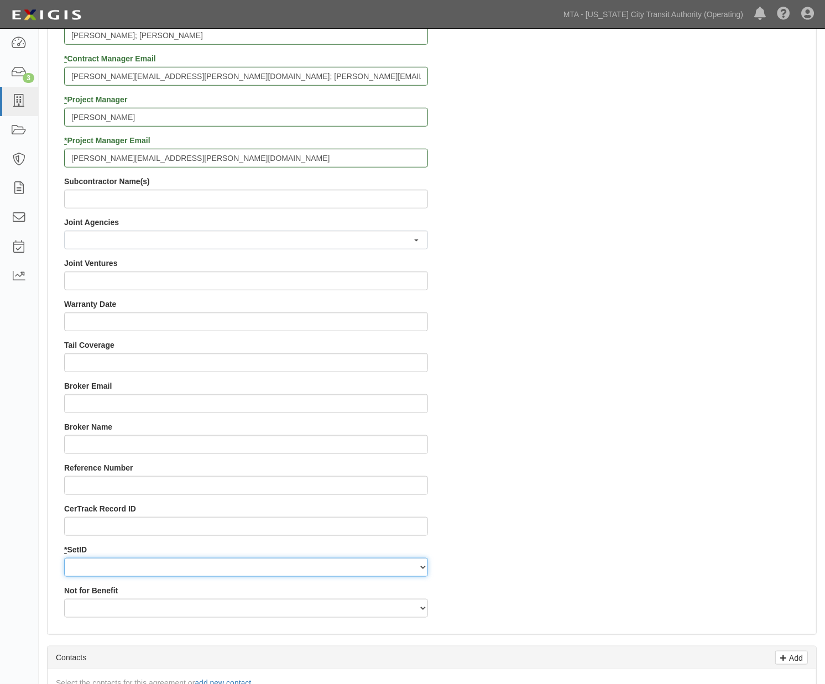
click at [81, 565] on select "NYCTA SIRTA" at bounding box center [246, 567] width 364 height 19
select select "91"
click at [64, 558] on select "NYCTA SIRTA" at bounding box center [246, 567] width 364 height 19
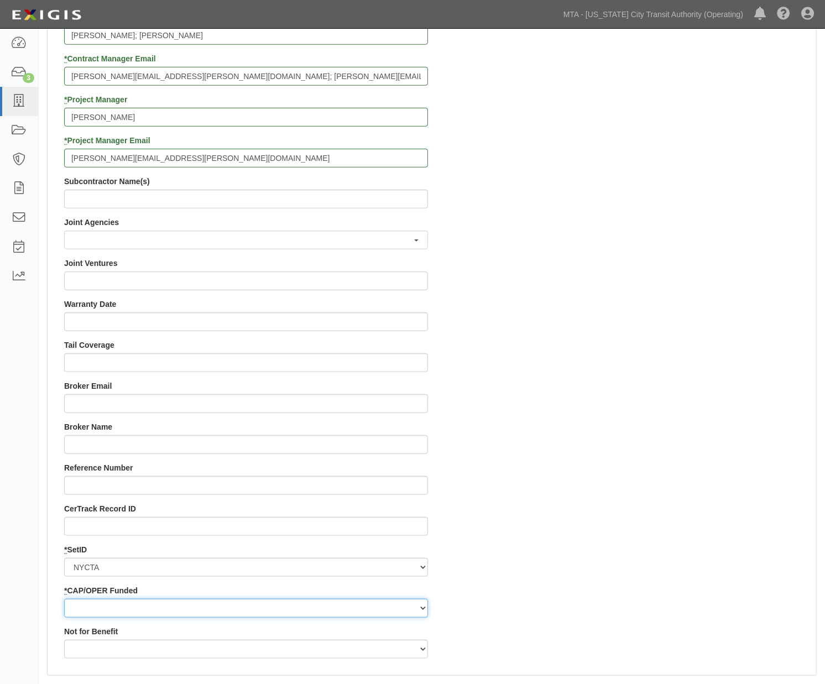
click at [85, 610] on select "Capital Operating" at bounding box center [246, 608] width 364 height 19
select select "92"
click at [64, 599] on select "Capital Operating" at bounding box center [246, 608] width 364 height 19
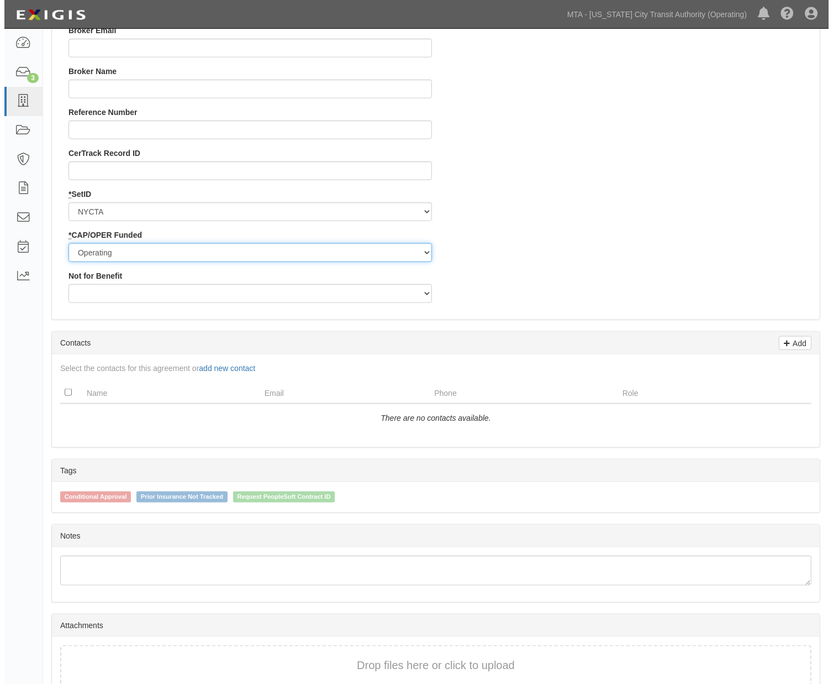
scroll to position [1209, 0]
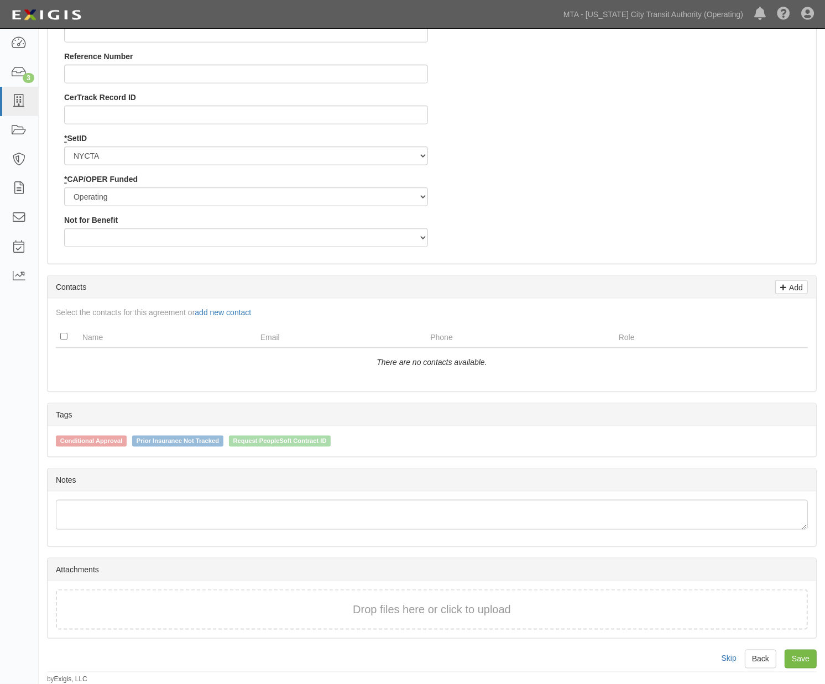
click at [285, 437] on span "Request PeopleSoft Contract ID" at bounding box center [280, 441] width 102 height 11
click at [225, 437] on input "Request PeopleSoft Contract ID" at bounding box center [221, 440] width 7 height 7
checkbox input "true"
click at [800, 656] on link "Save" at bounding box center [800, 658] width 32 height 19
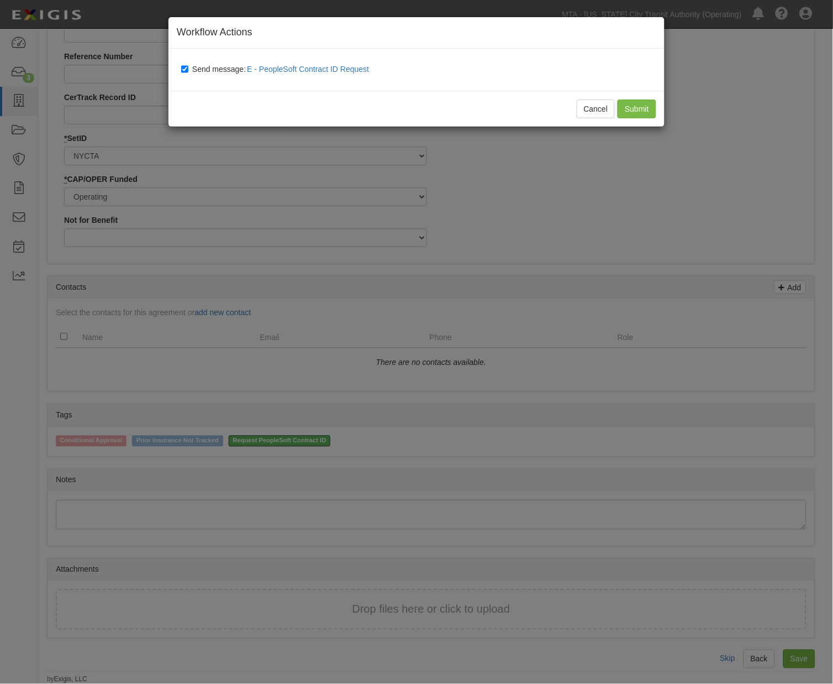
click at [235, 69] on span "Send message: E - PeopleSoft Contract ID Request" at bounding box center [282, 69] width 181 height 9
click at [188, 69] on input "Send message: E - PeopleSoft Contract ID Request" at bounding box center [184, 69] width 7 height 9
checkbox input "false"
click at [643, 111] on input "Submit" at bounding box center [637, 108] width 39 height 19
type input "550000"
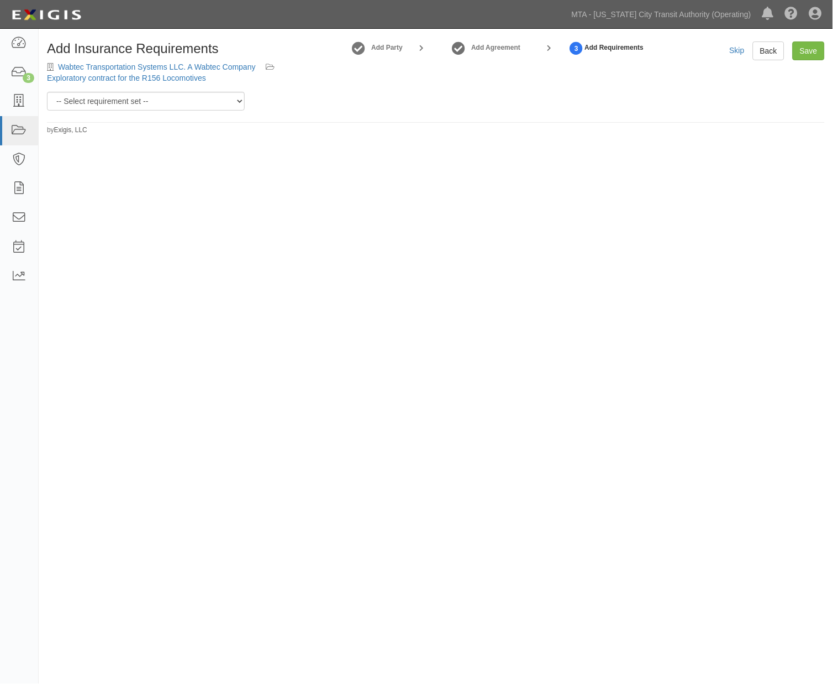
click at [348, 334] on div "Add Insurance Requirements Wabtec Transportation Systems LLC. A Wabtec Company …" at bounding box center [416, 340] width 833 height 615
drag, startPoint x: 144, startPoint y: 98, endPoint x: 137, endPoint y: 108, distance: 12.0
click at [144, 98] on select "-- Select requirement set -- Basic Basic Enhanced Option for Operating Agreemen…" at bounding box center [146, 101] width 198 height 19
select select "7452"
click at [47, 92] on select "-- Select requirement set -- Basic Basic Enhanced Option for Operating Agreemen…" at bounding box center [146, 101] width 198 height 19
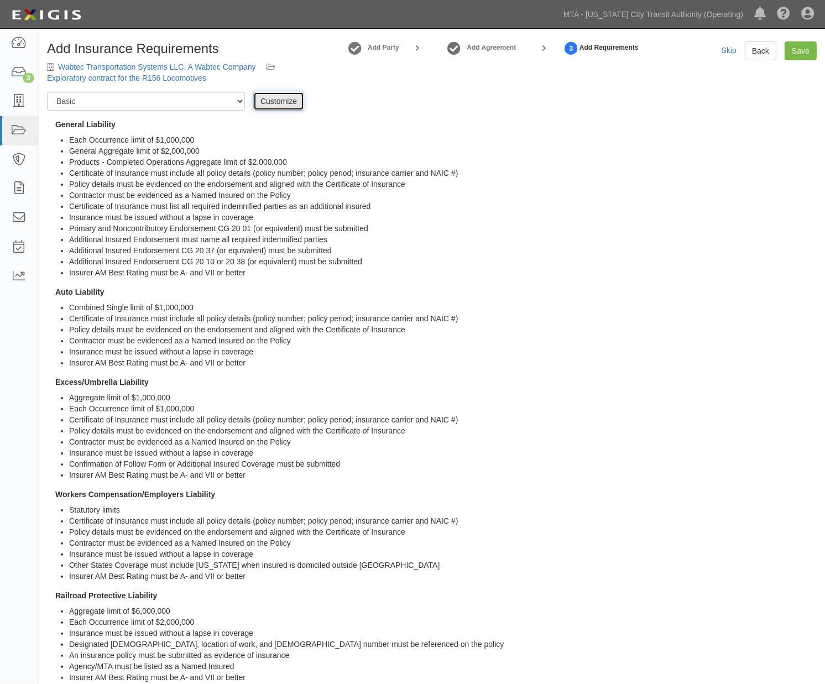
click at [282, 103] on link "Customize" at bounding box center [278, 101] width 51 height 19
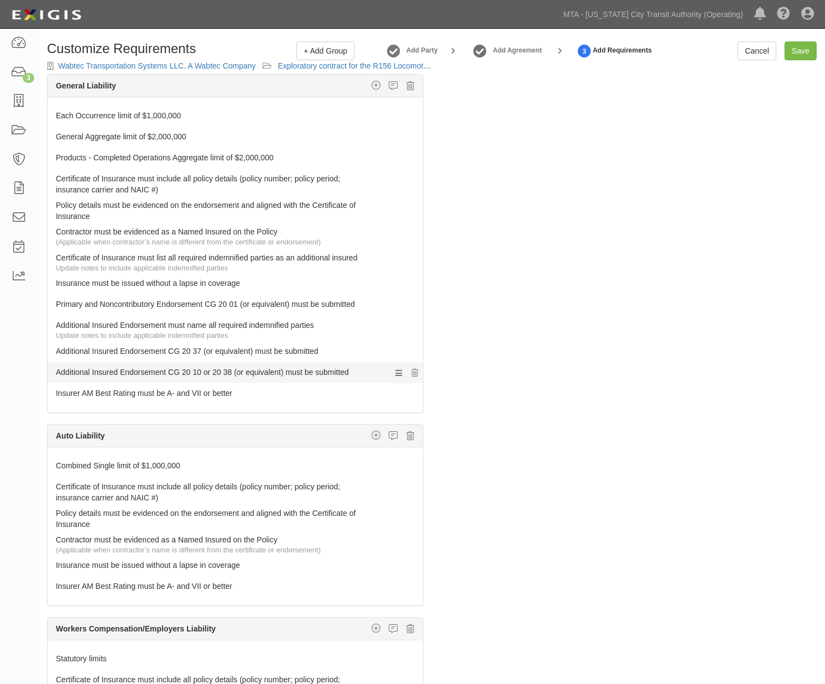
click at [158, 368] on link "Additional Insured Endorsement CG 20 10 or 20 38 (or equivalent) must be submit…" at bounding box center [214, 369] width 317 height 15
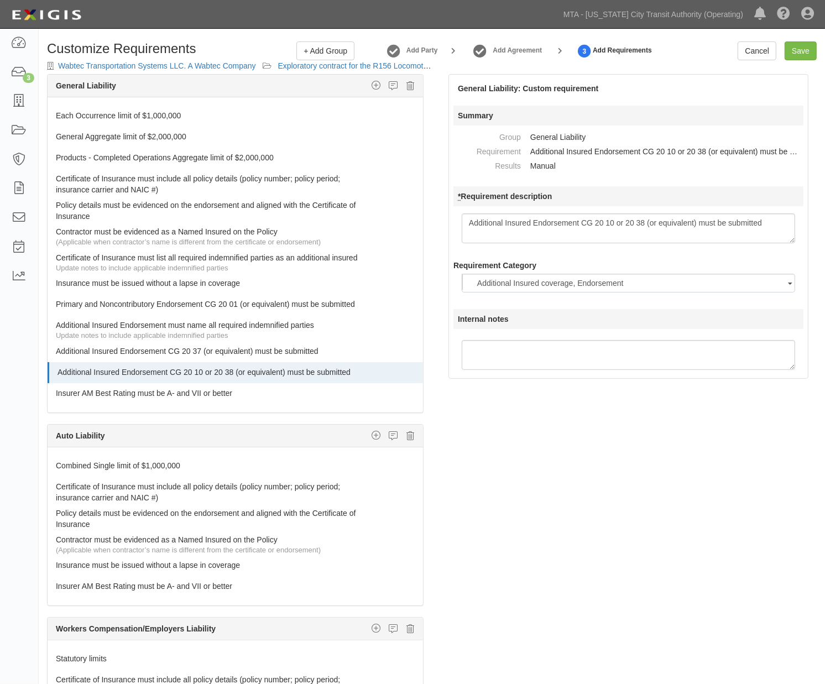
click at [615, 225] on textarea "Additional Insured Endorsement CG 20 10 or 20 38 (or equivalent) must be submit…" at bounding box center [628, 228] width 333 height 30
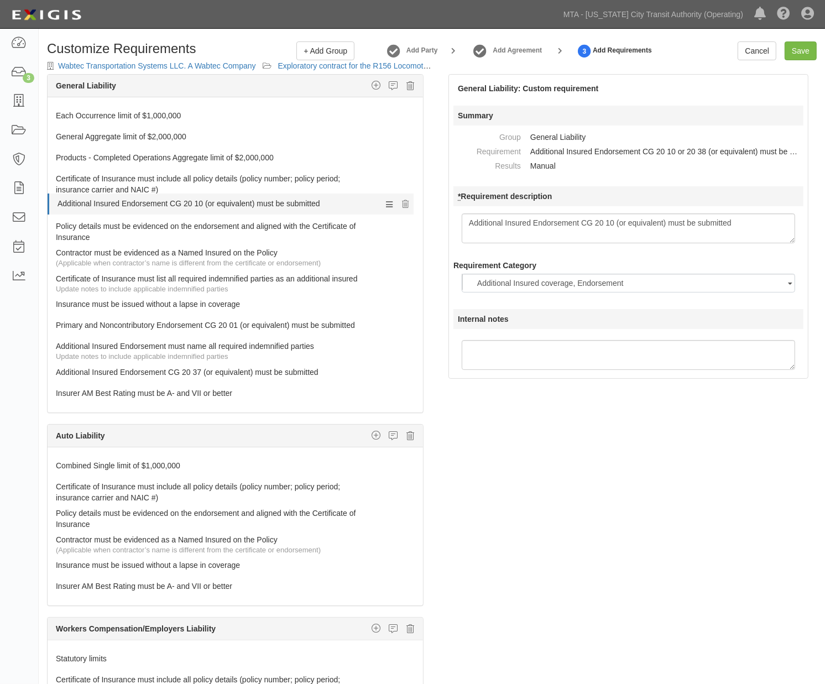
drag, startPoint x: 101, startPoint y: 369, endPoint x: 92, endPoint y: 200, distance: 169.4
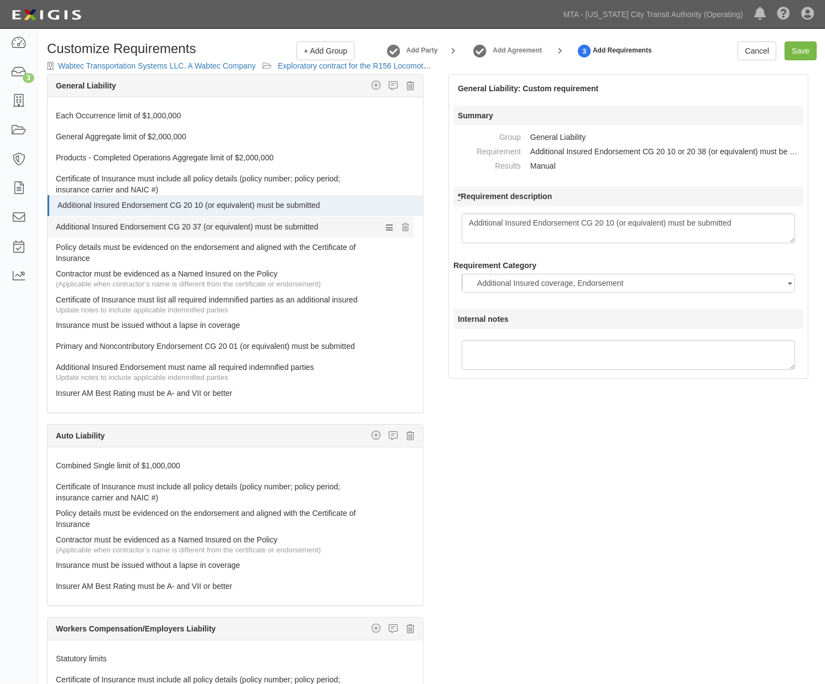
drag, startPoint x: 82, startPoint y: 374, endPoint x: 64, endPoint y: 228, distance: 147.0
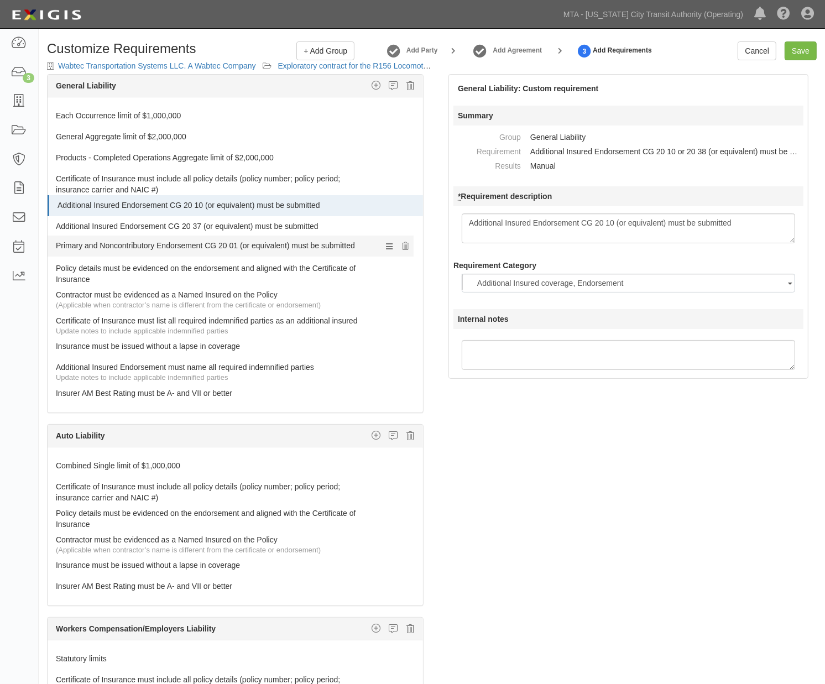
drag, startPoint x: 87, startPoint y: 344, endPoint x: 73, endPoint y: 243, distance: 102.2
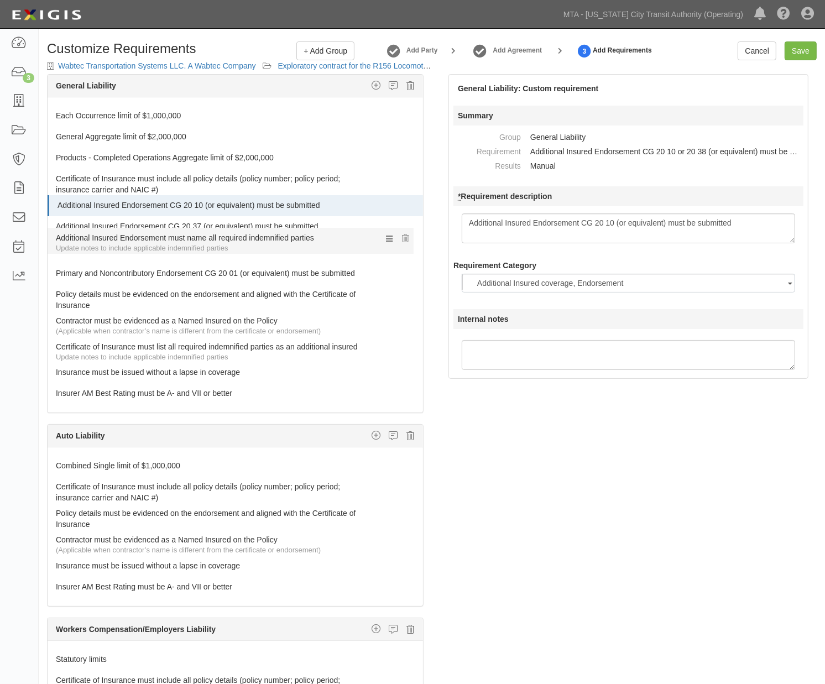
drag, startPoint x: 68, startPoint y: 369, endPoint x: 72, endPoint y: 238, distance: 131.0
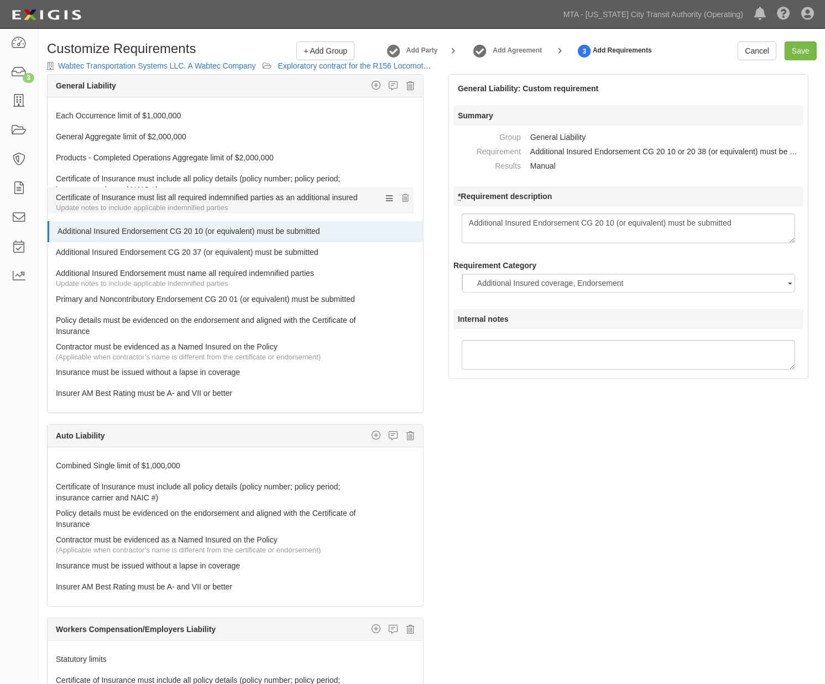
drag, startPoint x: 74, startPoint y: 345, endPoint x: 67, endPoint y: 196, distance: 149.4
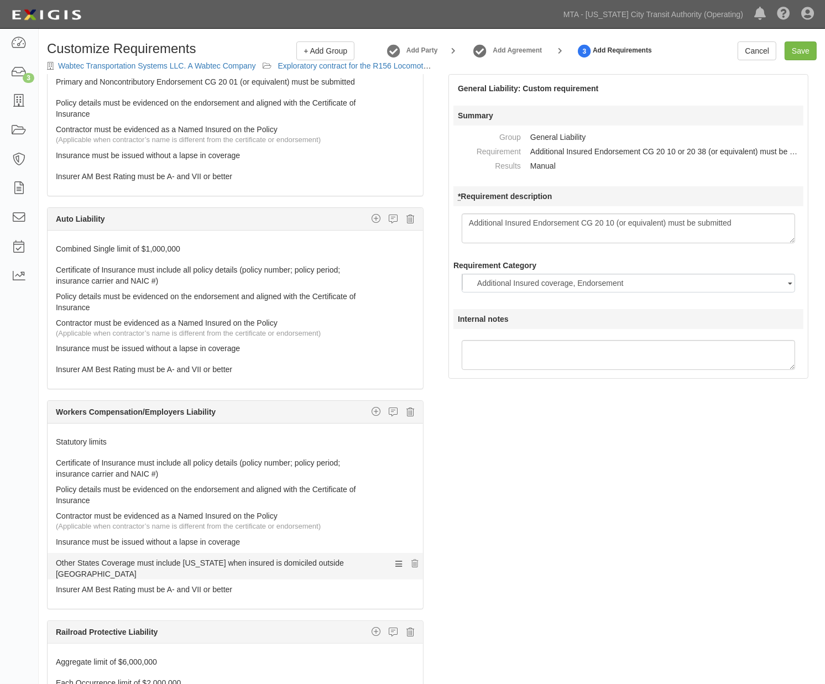
scroll to position [245, 0]
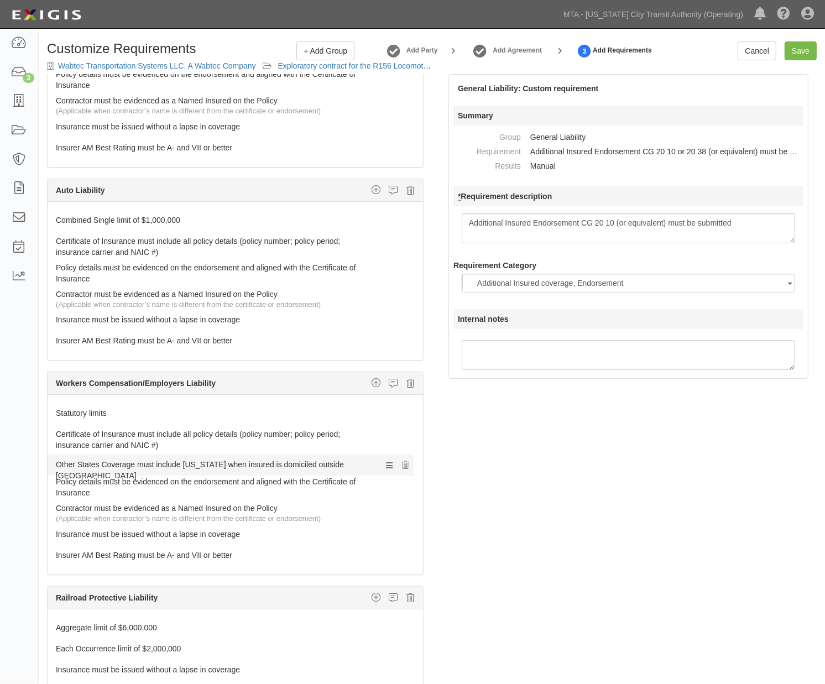
drag, startPoint x: 91, startPoint y: 533, endPoint x: 76, endPoint y: 462, distance: 72.3
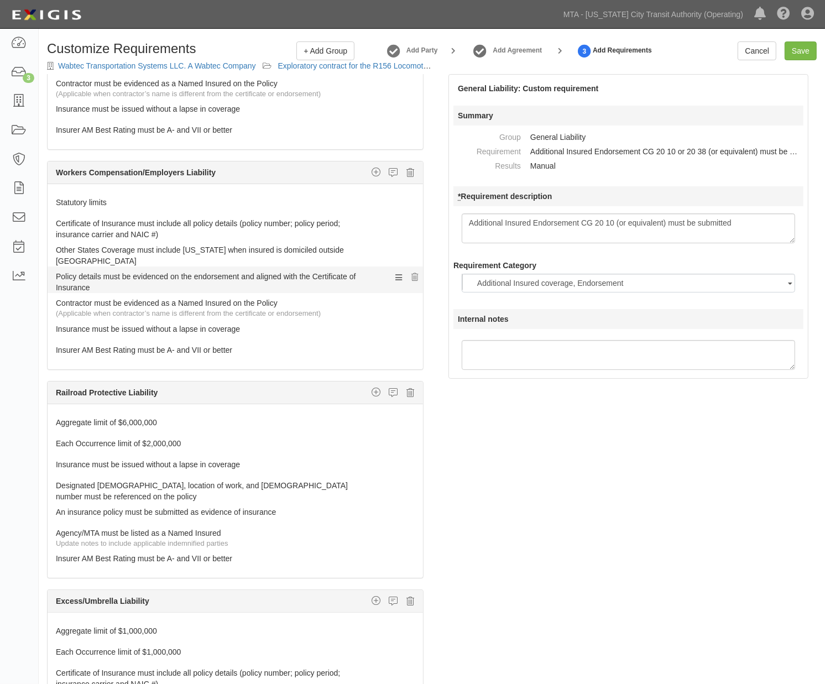
scroll to position [491, 0]
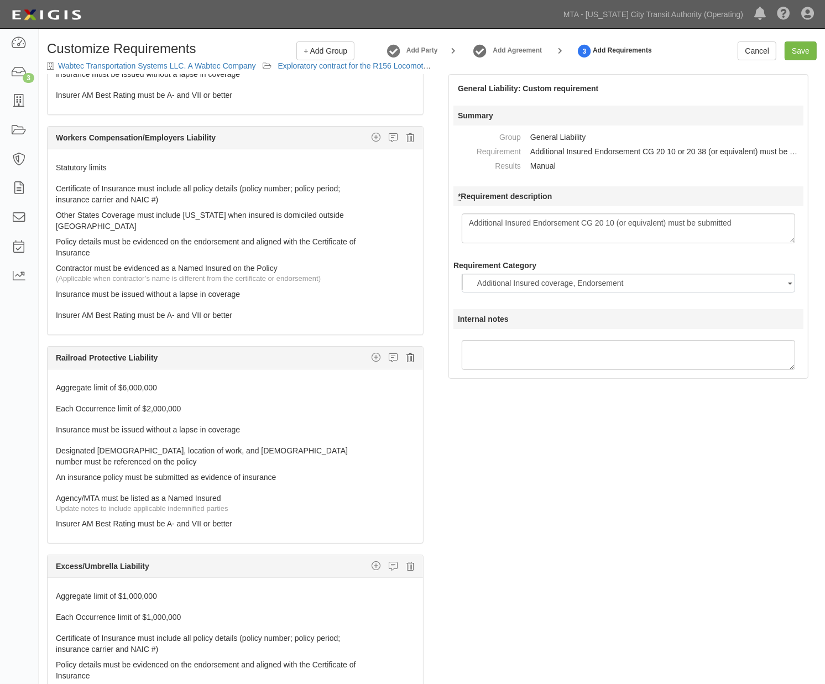
type textarea "Additional Insured Endorsement CG 20 10 (or equivalent) must be submitted"
click at [406, 353] on icon at bounding box center [410, 358] width 8 height 10
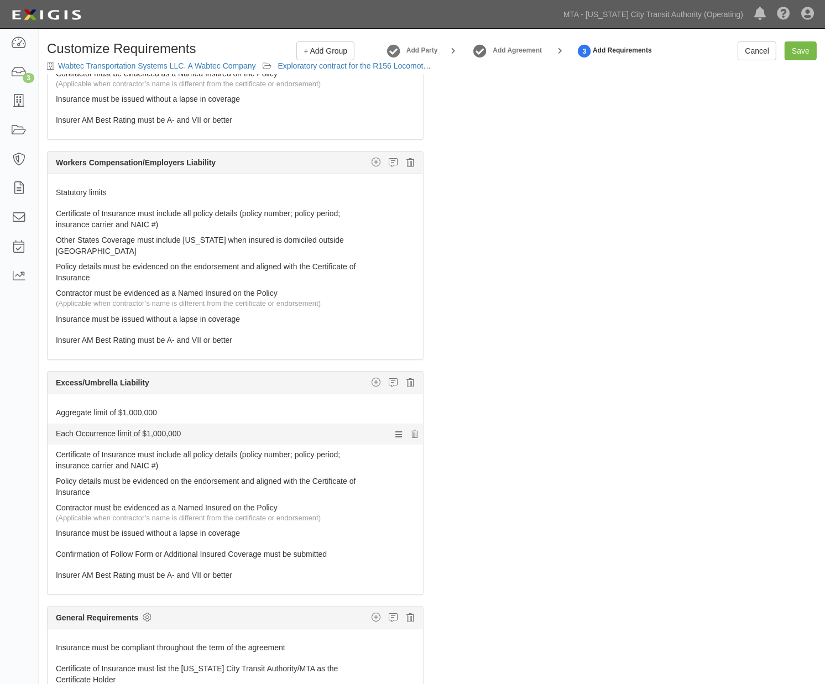
scroll to position [445, 0]
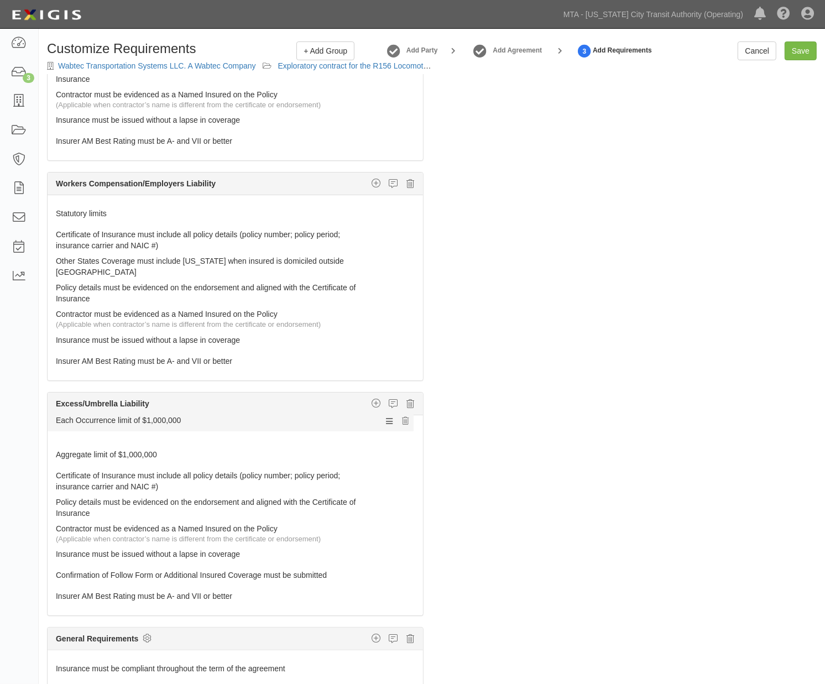
drag, startPoint x: 128, startPoint y: 429, endPoint x: 125, endPoint y: 420, distance: 9.8
click at [129, 426] on link "Each Occurrence limit of $1,000,000" at bounding box center [214, 430] width 317 height 15
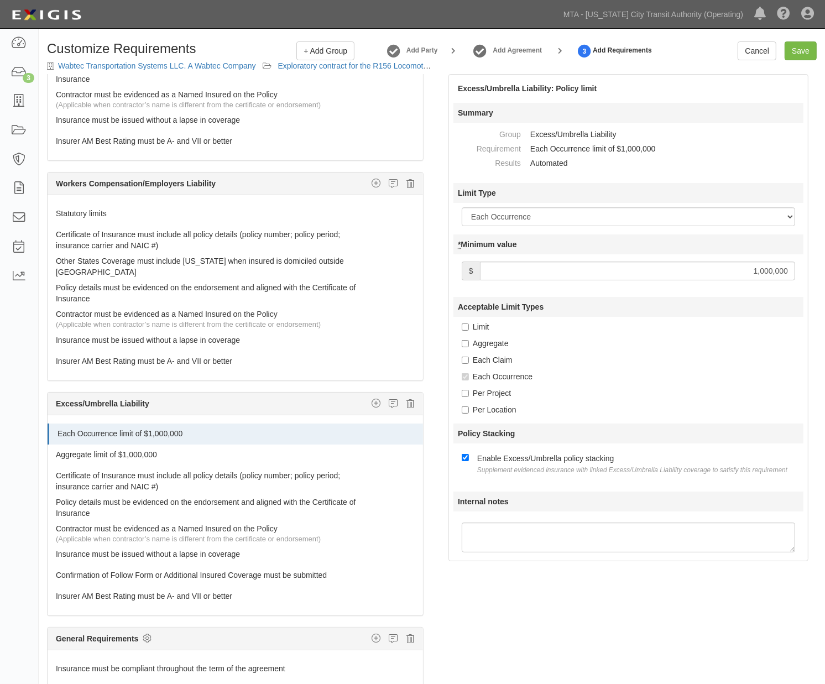
click at [668, 275] on input "1,000,000" at bounding box center [637, 270] width 315 height 19
type input "2,000,000"
click at [196, 444] on link "Aggregate limit of $1,000,000" at bounding box center [214, 451] width 317 height 15
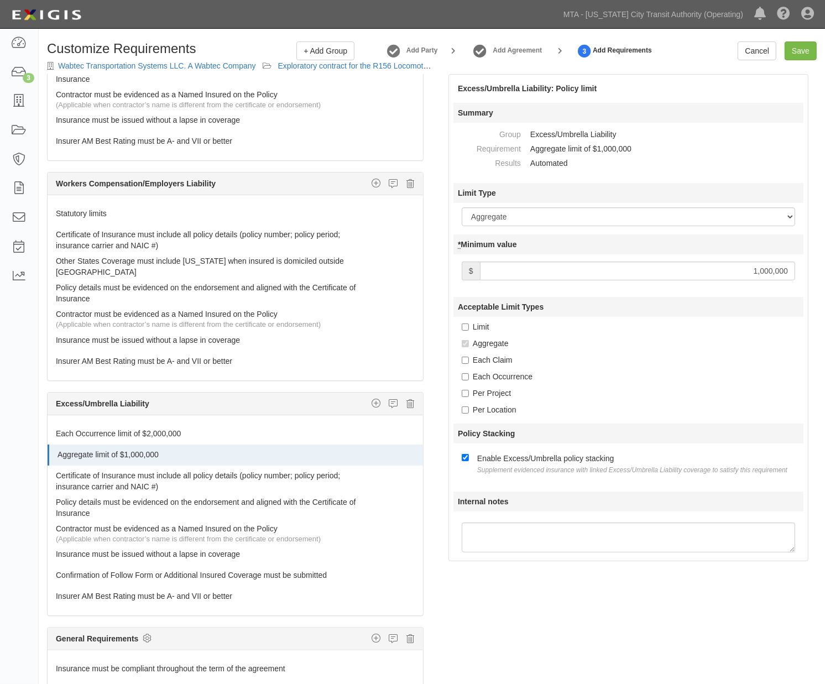
drag, startPoint x: 714, startPoint y: 272, endPoint x: 871, endPoint y: 272, distance: 157.5
click at [824, 272] on html "Toggle navigation Dashboard 3 Inbox Parties Agreements Coverages Documents Mess…" at bounding box center [412, 378] width 825 height 756
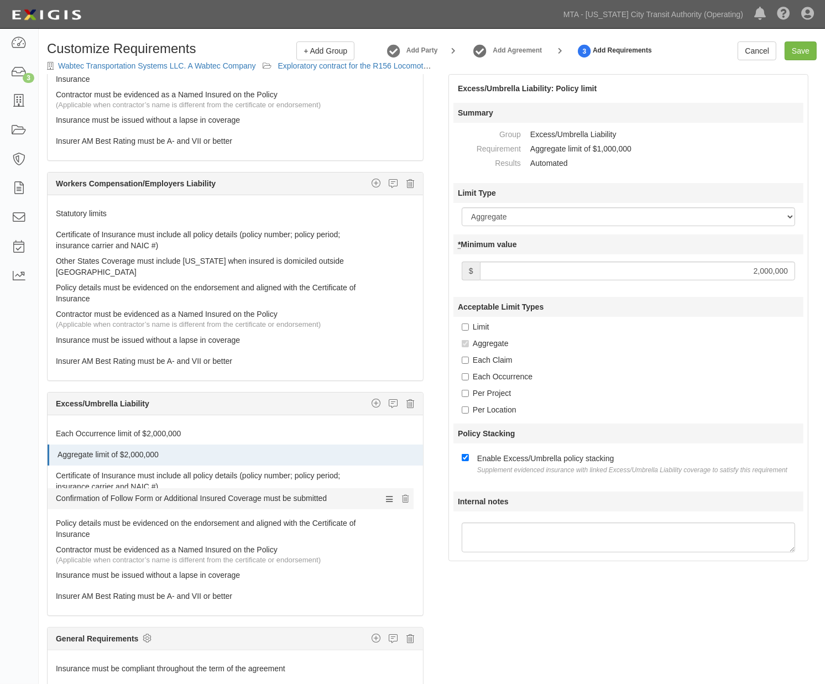
drag, startPoint x: 130, startPoint y: 573, endPoint x: 122, endPoint y: 500, distance: 73.9
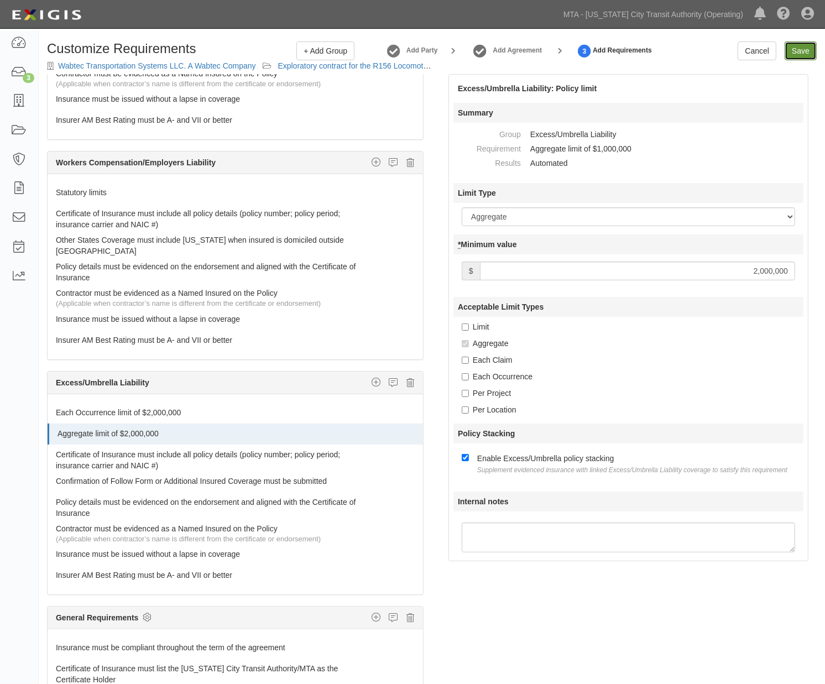
click at [799, 48] on input "Save" at bounding box center [800, 50] width 32 height 19
type input "2000000"
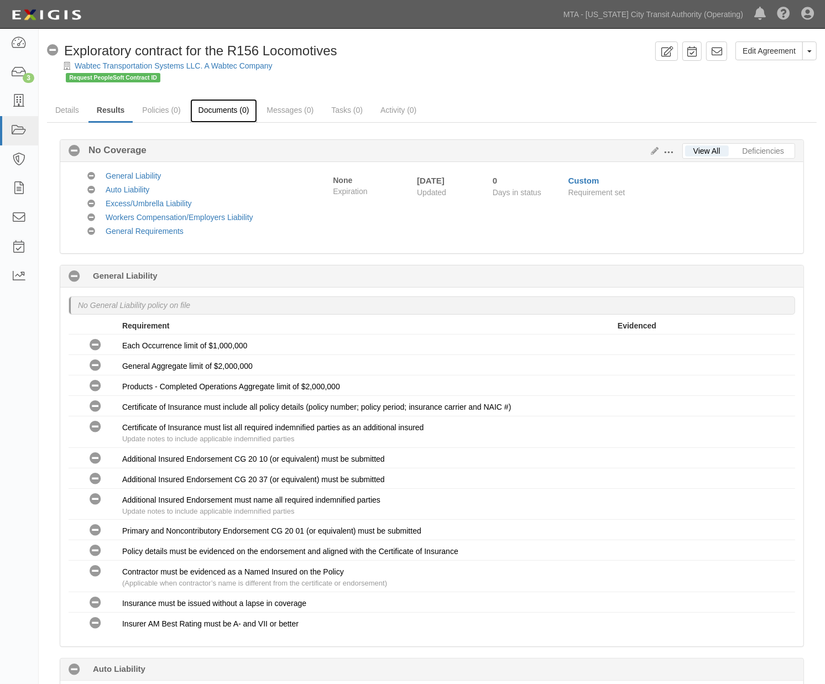
click at [245, 108] on link "Documents (0)" at bounding box center [223, 111] width 67 height 24
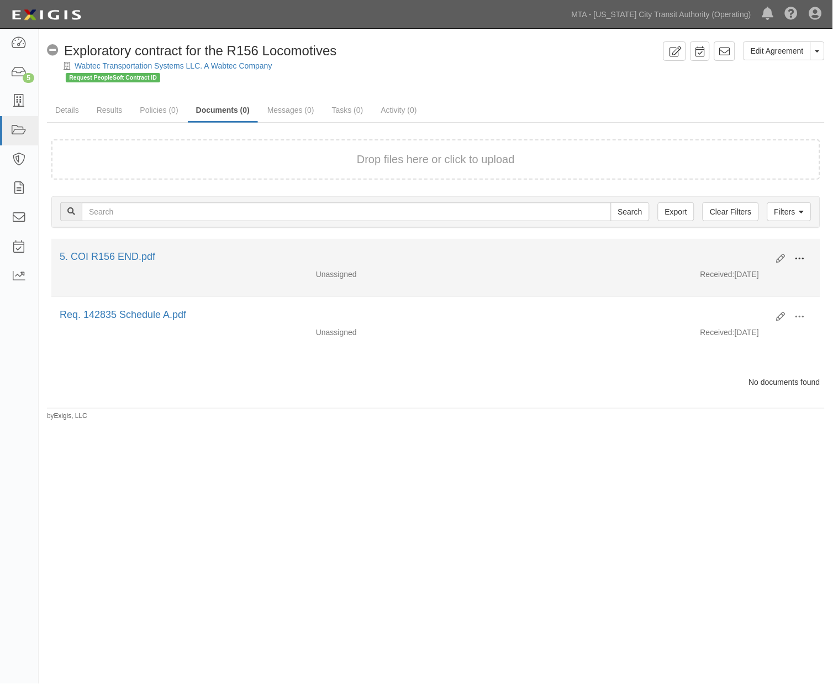
click at [809, 255] on button at bounding box center [800, 259] width 24 height 19
click at [728, 253] on link "Edit" at bounding box center [746, 254] width 87 height 20
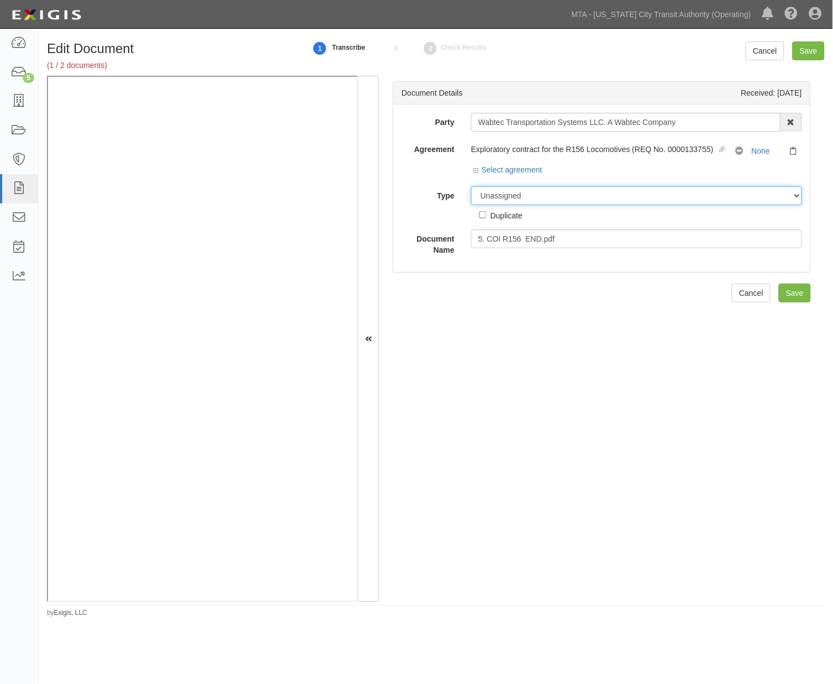
click at [515, 197] on select "Unassigned Binder Cancellation Notice Certificate Contract Endorsement Insuranc…" at bounding box center [636, 195] width 331 height 19
select select "CertificateDetail"
click at [471, 187] on select "Unassigned Binder Cancellation Notice Certificate Contract Endorsement Insuranc…" at bounding box center [636, 195] width 331 height 19
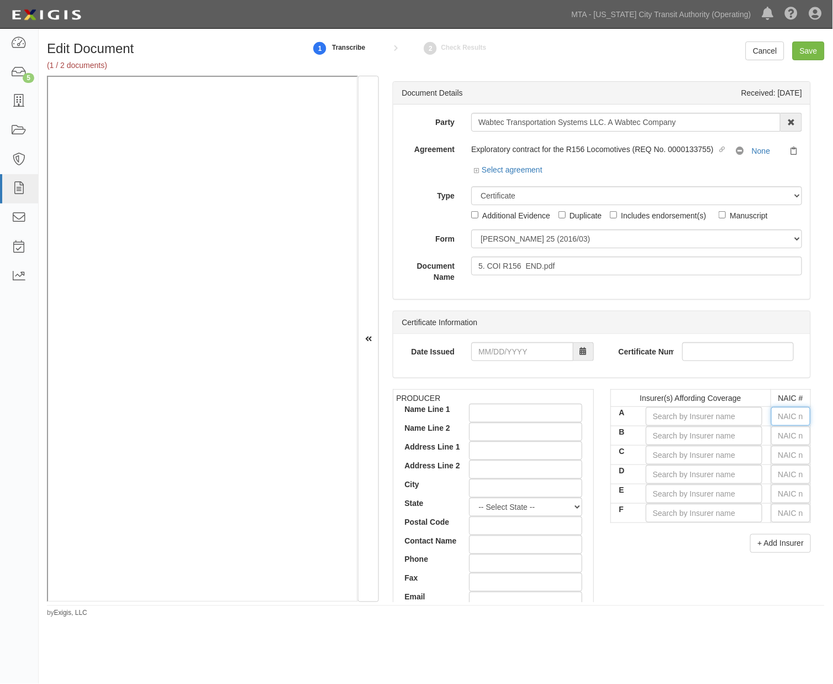
click at [774, 416] on input "text" at bounding box center [791, 416] width 39 height 19
type input "25232"
type input "25"
type input "25615"
type input "256"
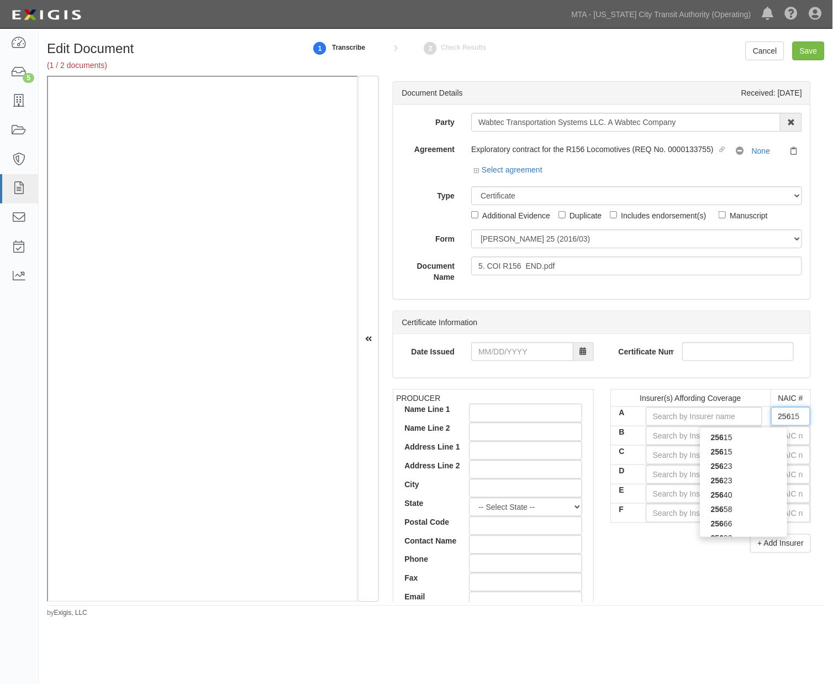
type input "25674"
type input "2567"
type input "25674"
click at [751, 438] on div "25674" at bounding box center [743, 437] width 87 height 14
type input "Travelers Property Casualty Co of Amer (A++ XV Rating)"
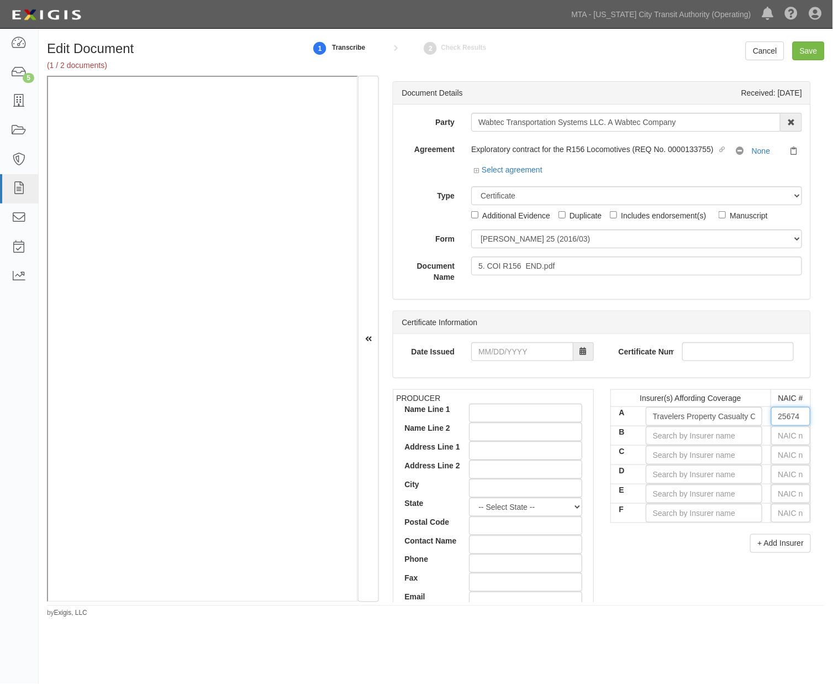
type input "25674"
click at [778, 437] on input "text" at bounding box center [791, 435] width 39 height 19
type input "25232"
type input "25"
type input "25615"
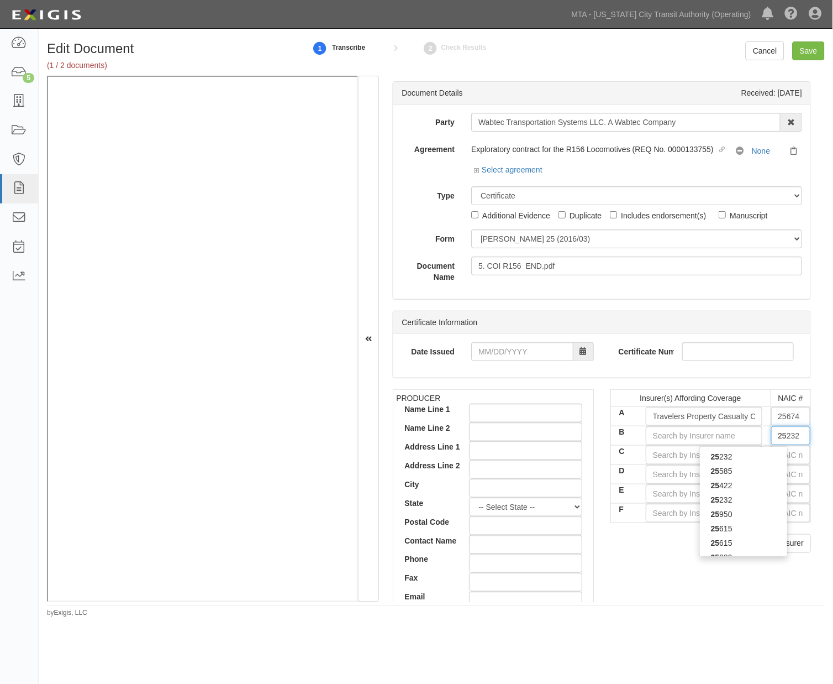
type input "256"
type input "25658"
type input "2565"
type input "25658"
click at [749, 457] on div "25658" at bounding box center [743, 456] width 87 height 14
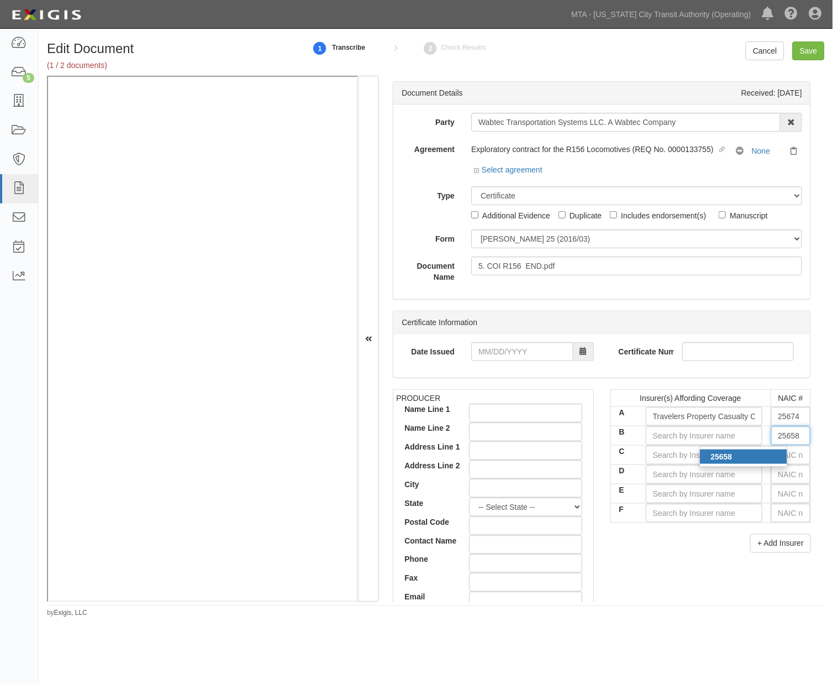
type input "Travelers Indemnity Company (A++ XV Rating)"
type input "25658"
click at [777, 457] on input "text" at bounding box center [791, 454] width 39 height 19
type input "25232"
type input "25"
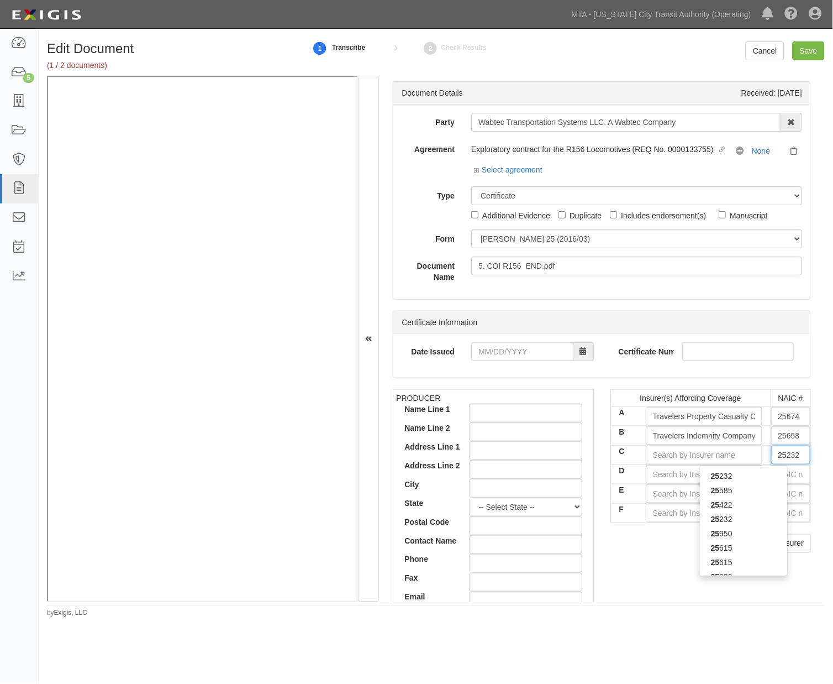
type input "25615"
type input "2561"
type input "25615"
click at [751, 476] on div "25615" at bounding box center [743, 476] width 87 height 14
type input "Charter Oak Fire Insurance Company (A++ XV Rating)"
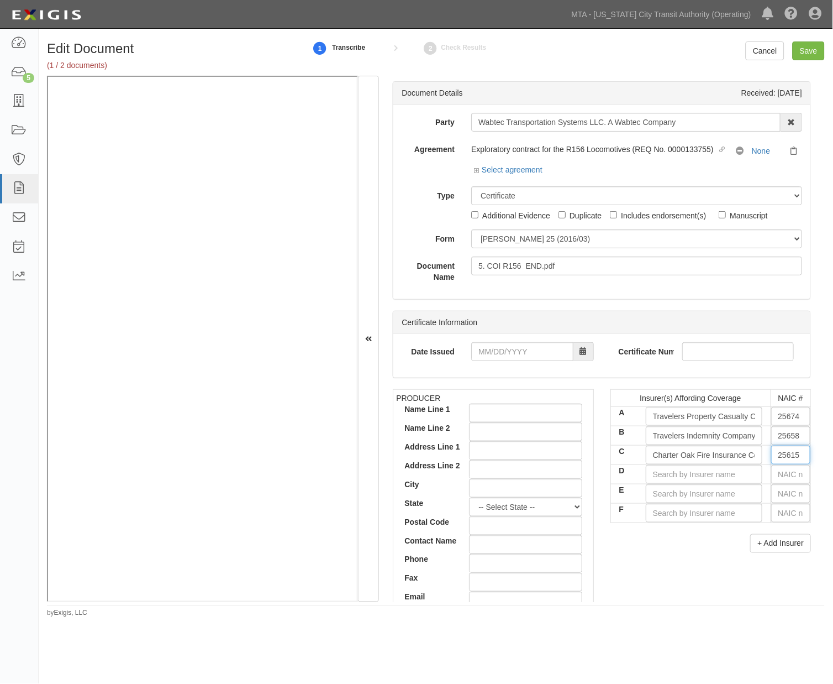
type input "25615"
click at [775, 474] on input "text" at bounding box center [791, 474] width 39 height 19
type input "25232"
type input "2"
type input "24856"
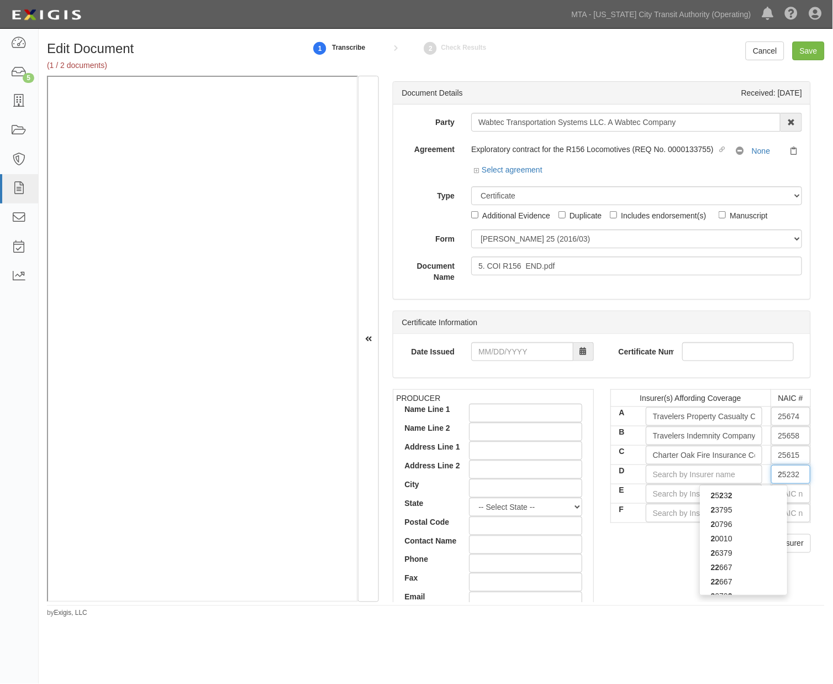
type input "24"
type input "24171"
type input "241"
type input "24147"
type input "2414"
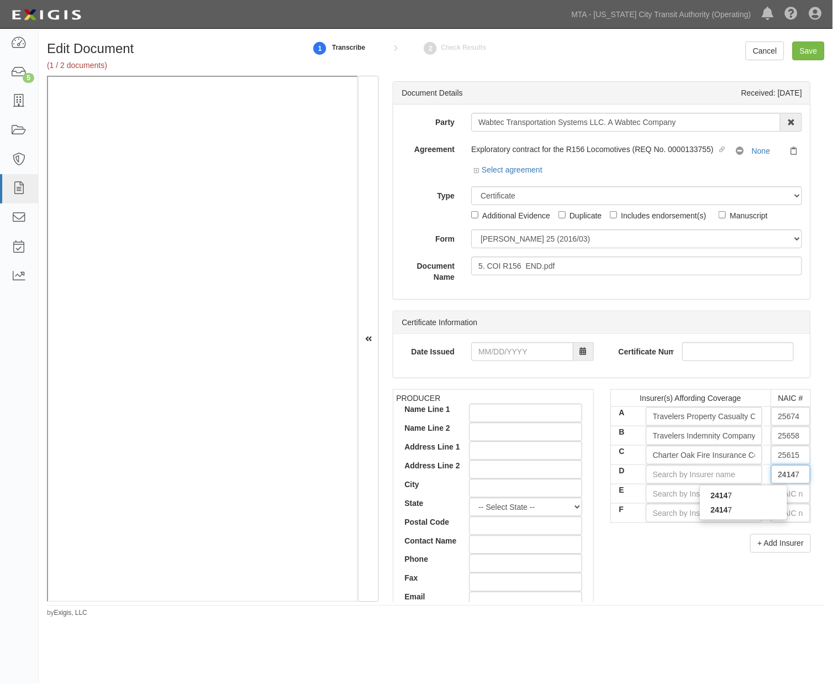
type input "24147"
click at [750, 489] on div "24147" at bounding box center [743, 495] width 87 height 14
type input "Old Republic Insurance Company (A+ XV Rating)"
type input "24147"
click at [773, 494] on input "text" at bounding box center [791, 493] width 39 height 19
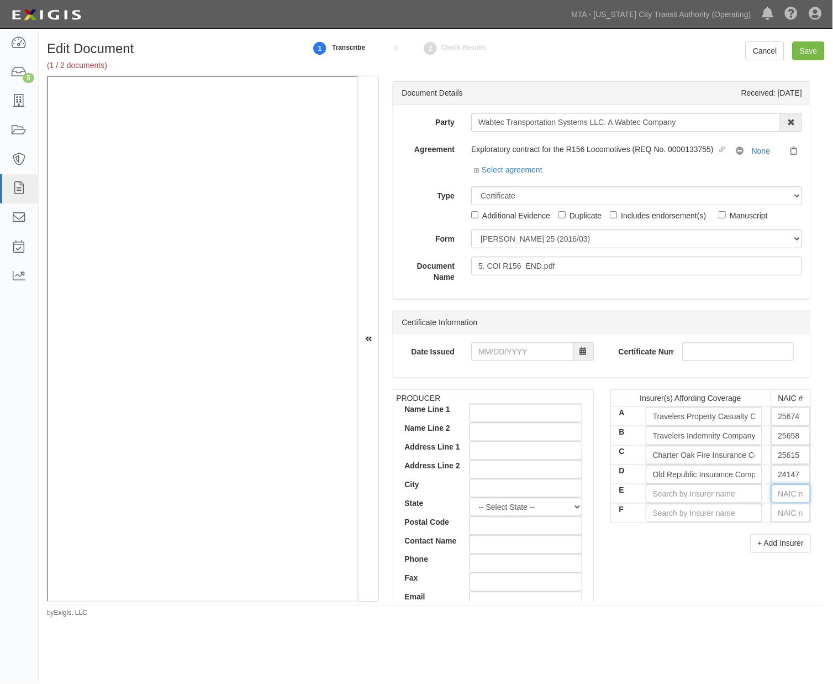
type input "16862"
type input "1"
type input "19984"
type input "19"
type input "19402"
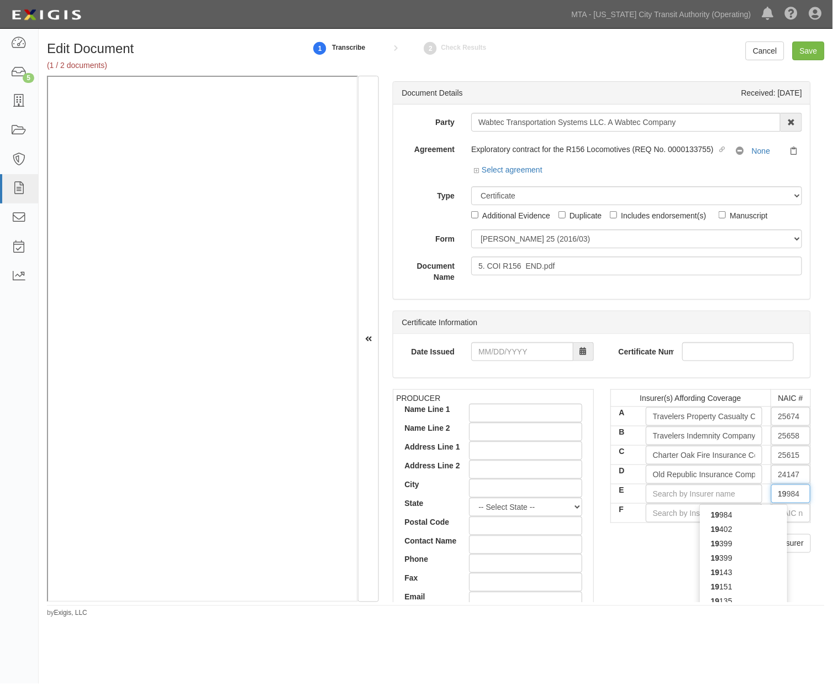
type input "194"
type input "19445"
type input "1944"
type input "19445"
click at [759, 514] on div "19445" at bounding box center [743, 514] width 87 height 14
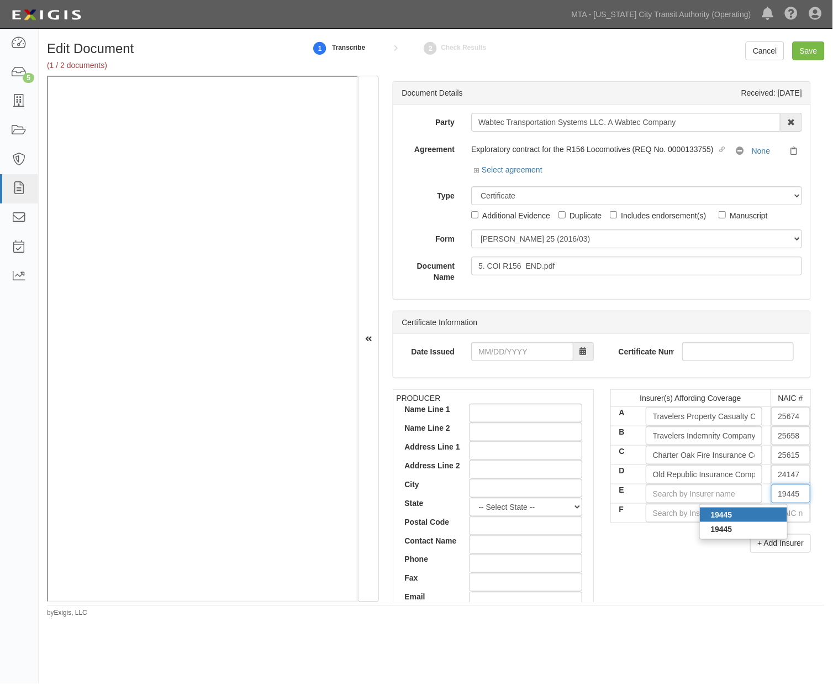
type input "National Union Fire Ins Co Pittsburgh PA (A XV Rating)"
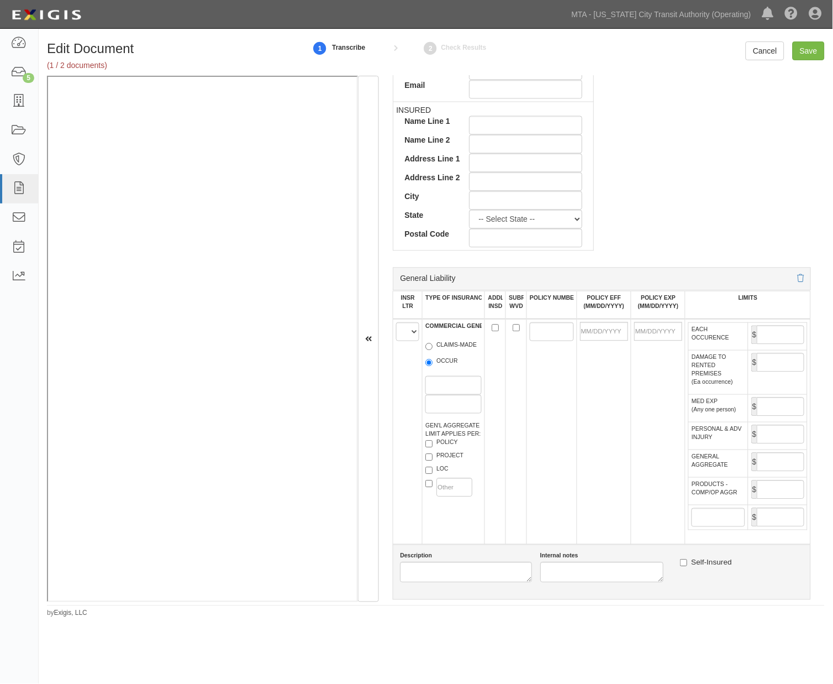
scroll to position [675, 0]
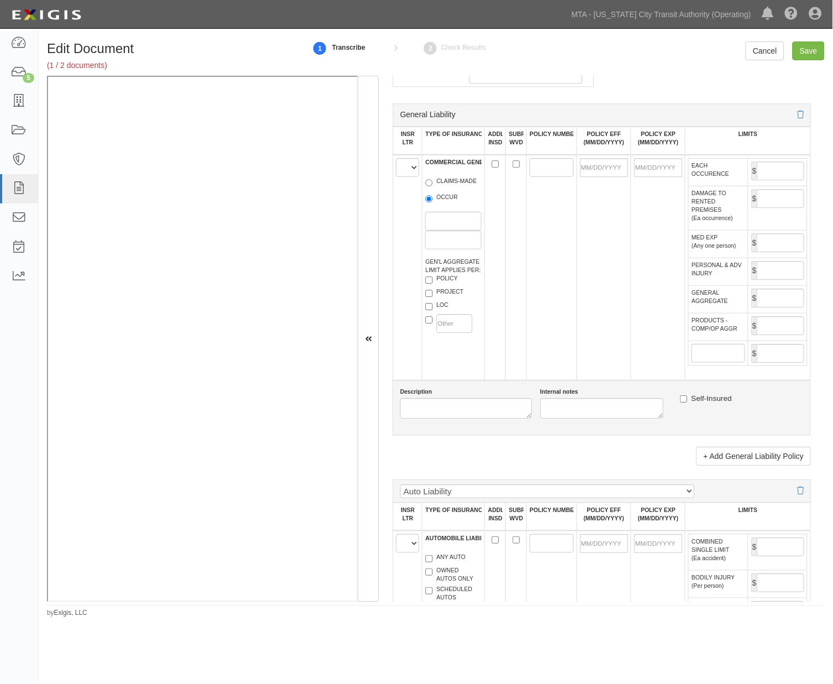
type input "19445"
click at [407, 174] on select "A B C D E F" at bounding box center [407, 167] width 23 height 19
select select "D"
click at [397, 161] on select "A B C D E F" at bounding box center [407, 167] width 23 height 19
click at [429, 202] on input "OCCUR" at bounding box center [429, 198] width 7 height 7
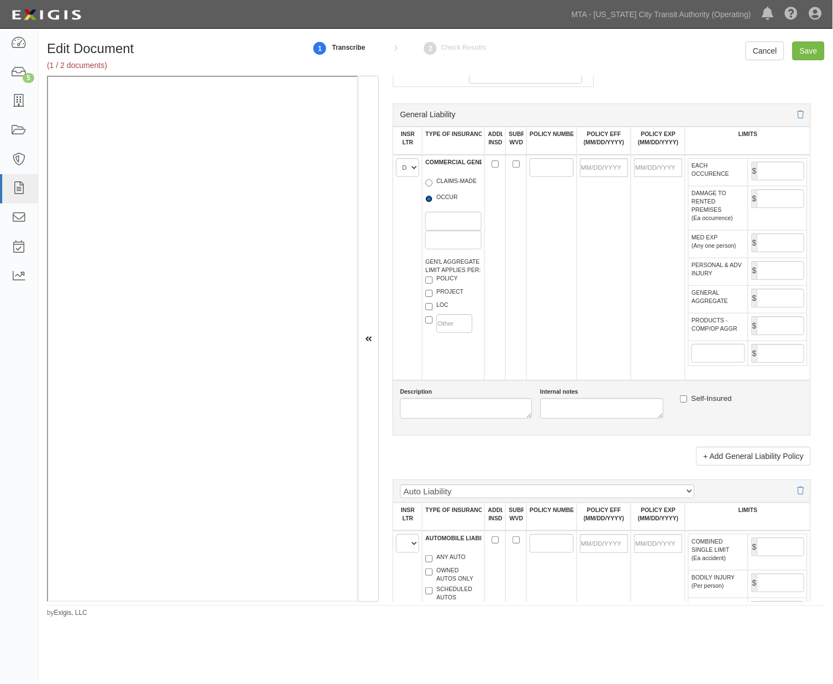
radio input "true"
paste input "MWZY31400325"
type input "MWZY31400325"
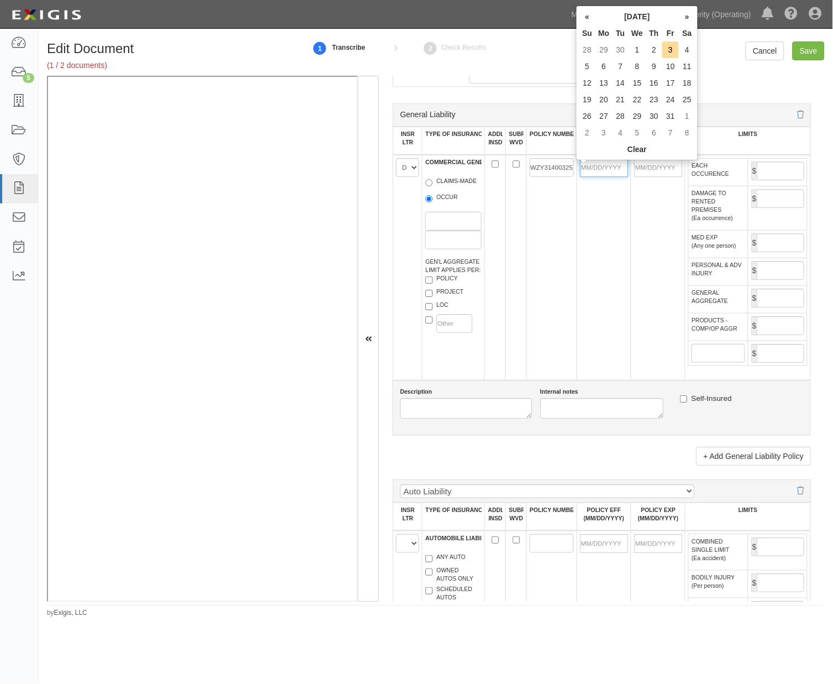
scroll to position [0, 0]
click at [597, 170] on input "POLICY EFF (MM/DD/YYYY)" at bounding box center [604, 167] width 48 height 19
type input "07/01/2025"
type input "07/01/2026"
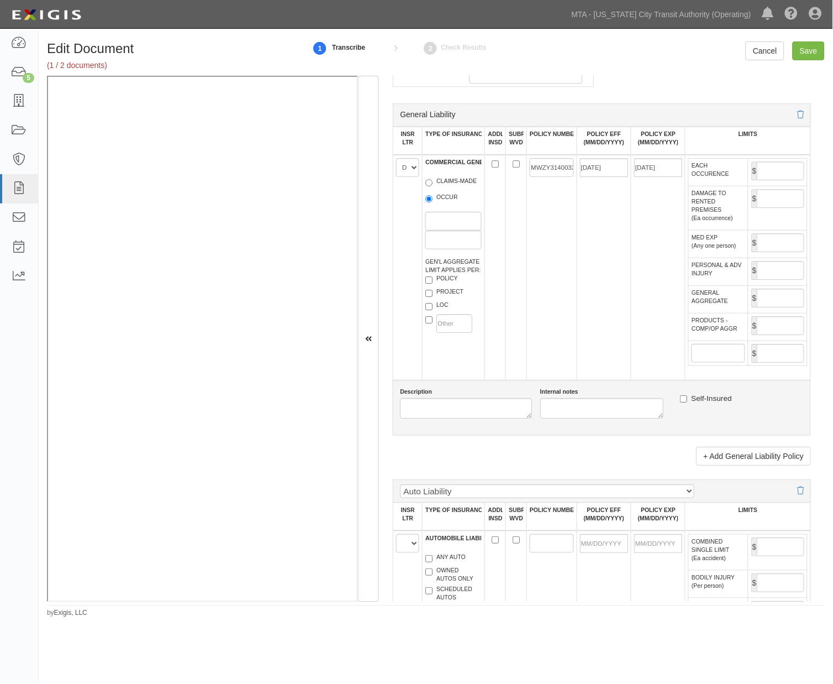
click at [600, 224] on td "07/01/2025" at bounding box center [604, 268] width 54 height 226
click at [773, 174] on input "EACH OCCURENCE" at bounding box center [781, 170] width 48 height 19
type input "5,000,000"
click at [782, 307] on input "GENERAL AGGREGATE" at bounding box center [781, 298] width 48 height 19
type input "10,000,000"
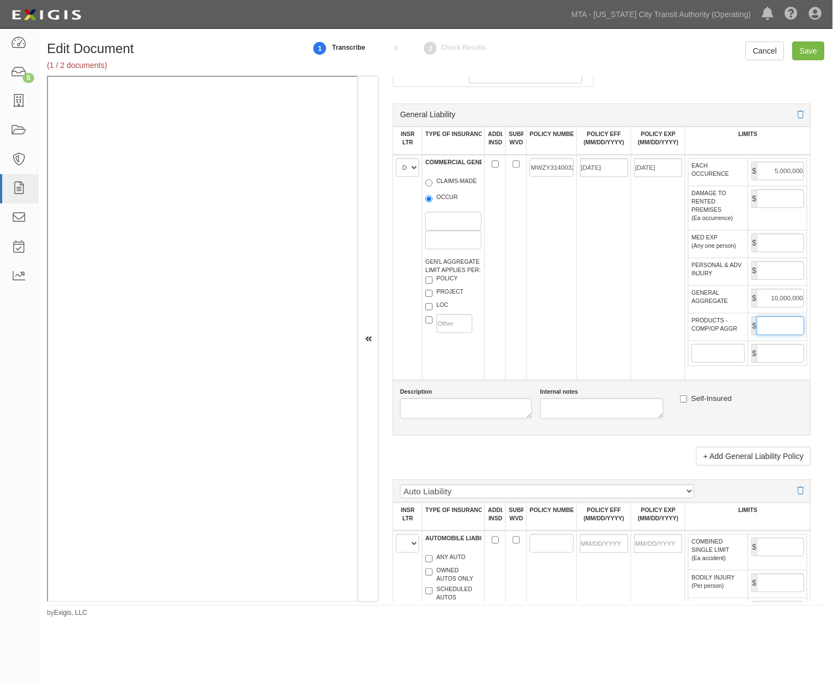
click at [757, 335] on input "PRODUCTS - COMP/OP AGGR" at bounding box center [781, 325] width 48 height 19
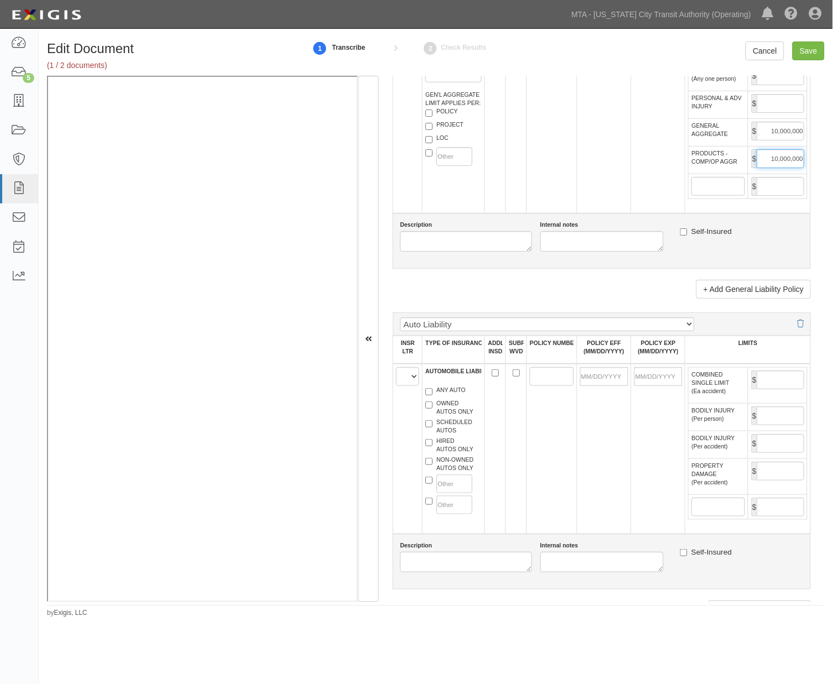
scroll to position [859, 0]
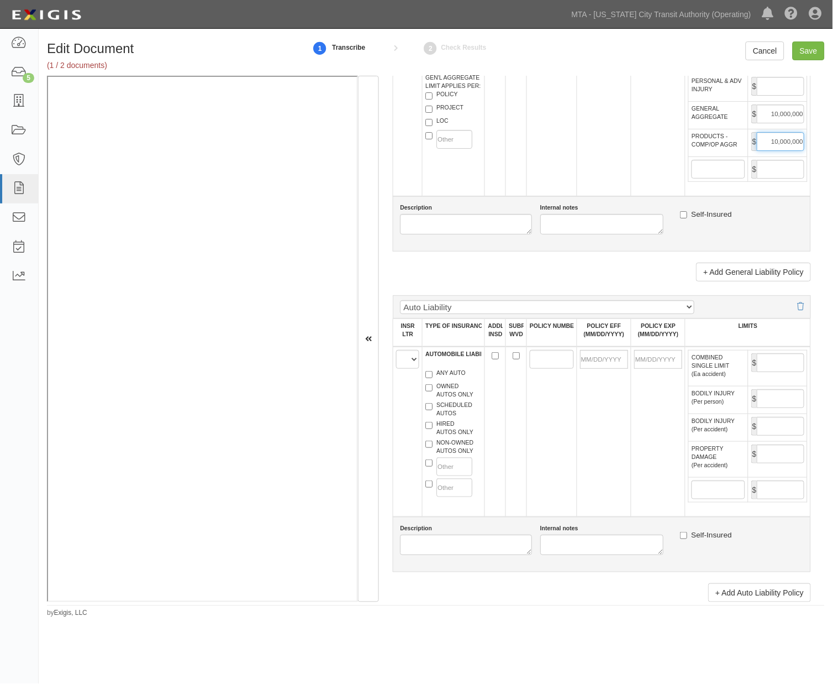
type input "10,000,000"
click at [403, 369] on select "A B C D E F" at bounding box center [407, 359] width 23 height 19
select select "A"
click at [397, 369] on select "A B C D E F" at bounding box center [407, 359] width 23 height 19
click at [439, 380] on label "ANY AUTO" at bounding box center [446, 374] width 40 height 11
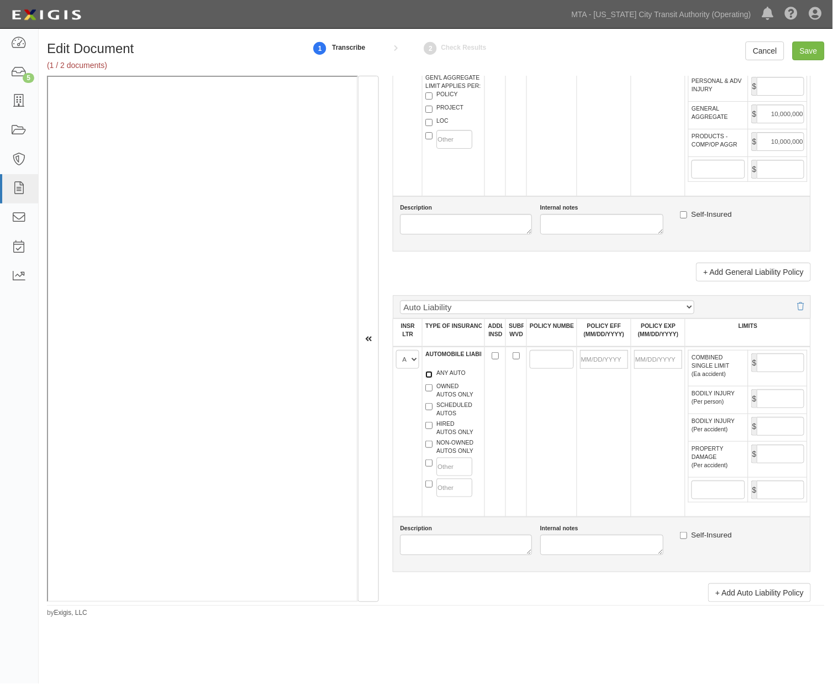
click at [433, 378] on input "ANY AUTO" at bounding box center [429, 374] width 7 height 7
checkbox input "true"
paste input "TC2JCAP-9P531009-TIL-25"
type input "TC2JCAP-9P531009-TIL-25"
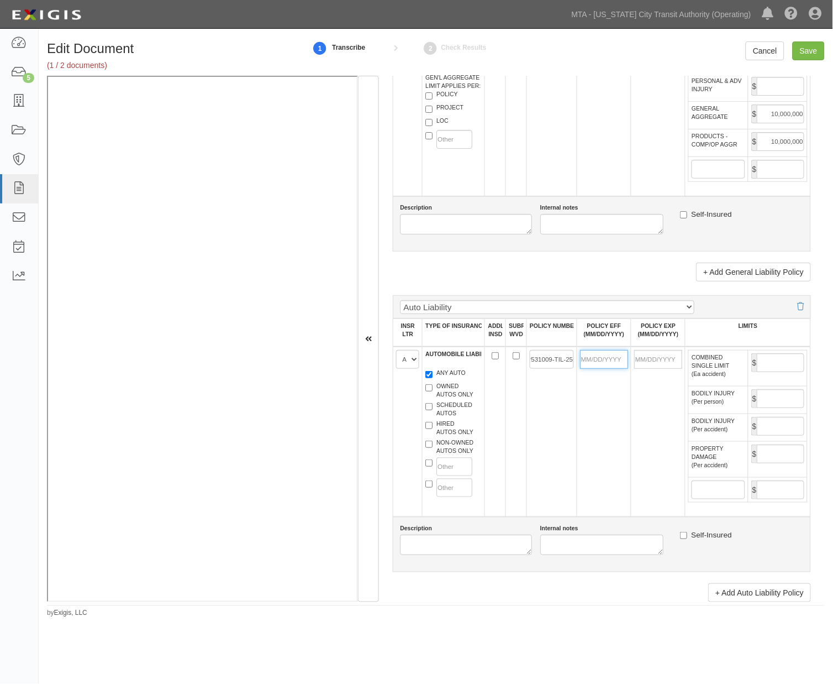
scroll to position [0, 0]
click at [612, 369] on input "POLICY EFF (MM/DD/YYYY)" at bounding box center [604, 359] width 48 height 19
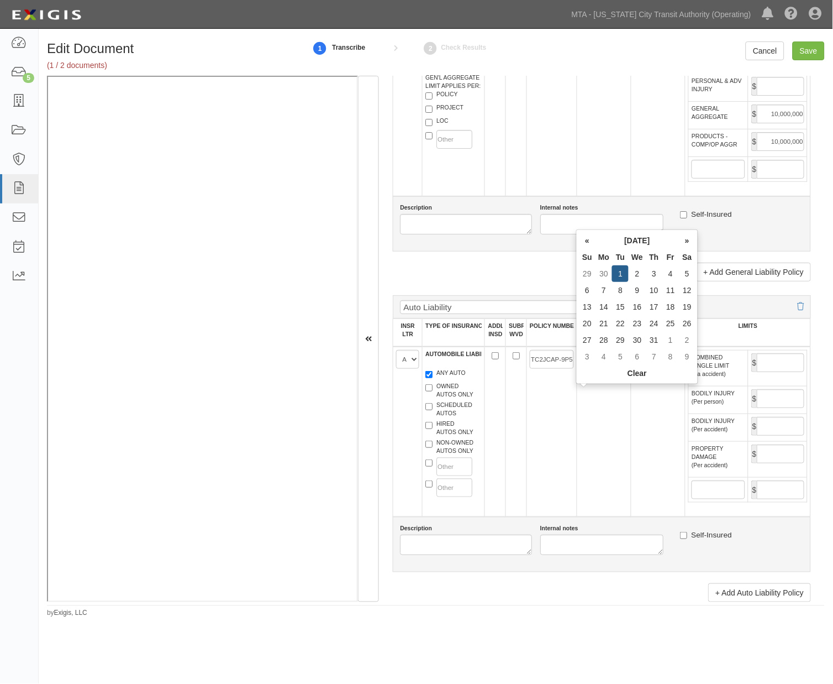
type input "07/01/2025"
type input "07/01/2026"
click at [615, 460] on td "07/01/2025" at bounding box center [604, 432] width 54 height 170
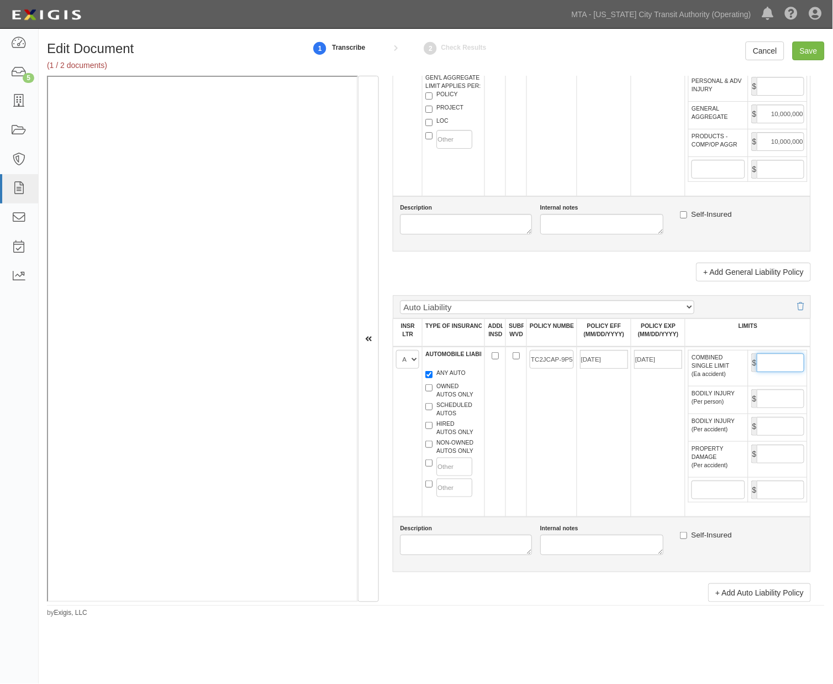
click at [773, 372] on input "COMBINED SINGLE LIMIT (Ea accident)" at bounding box center [781, 362] width 48 height 19
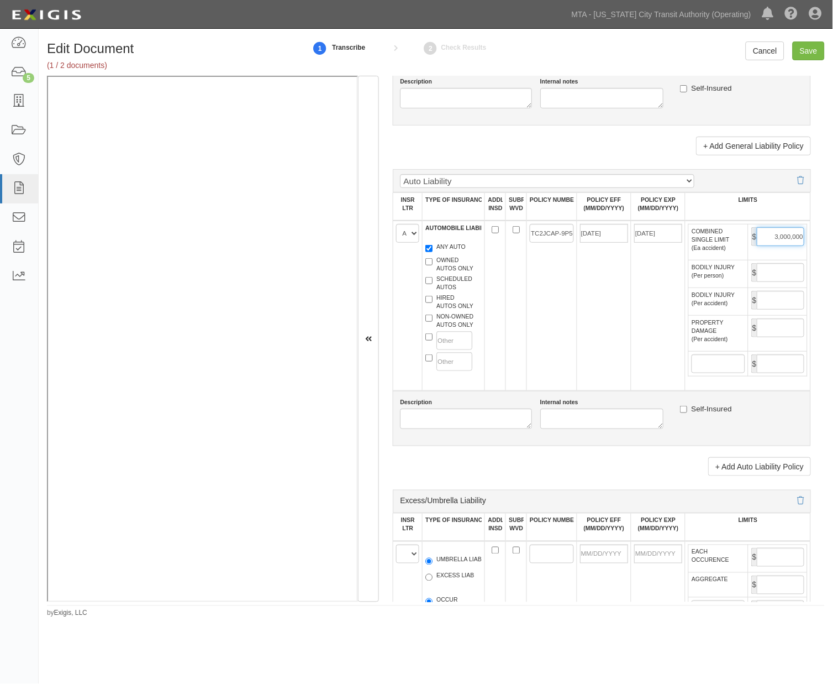
scroll to position [1167, 0]
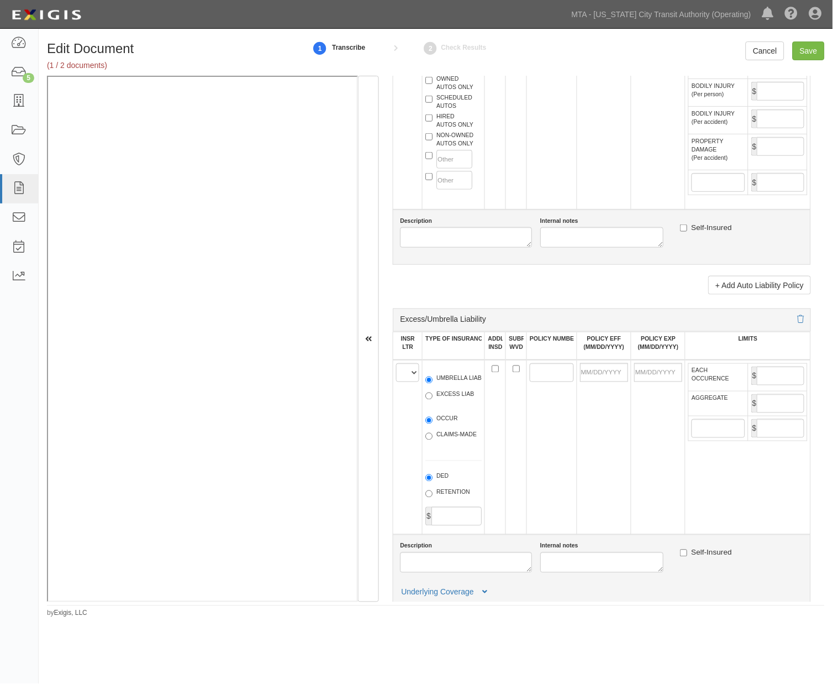
type input "3,000,000"
click at [405, 382] on select "A B C D E F" at bounding box center [407, 372] width 23 height 19
select select "E"
click at [397, 382] on select "A B C D E F" at bounding box center [407, 372] width 23 height 19
click at [438, 385] on label "UMBRELLA LIAB" at bounding box center [454, 379] width 56 height 11
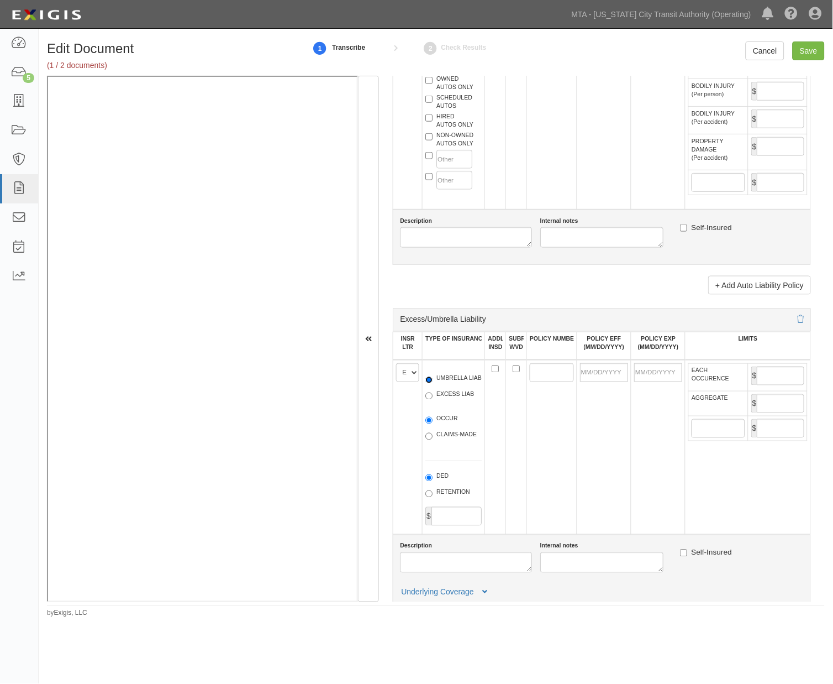
click at [433, 384] on input "UMBRELLA LIAB" at bounding box center [429, 379] width 7 height 7
radio input "true"
click at [441, 426] on label "OCCUR" at bounding box center [442, 420] width 33 height 11
click at [433, 424] on input "OCCUR" at bounding box center [429, 420] width 7 height 7
radio input "true"
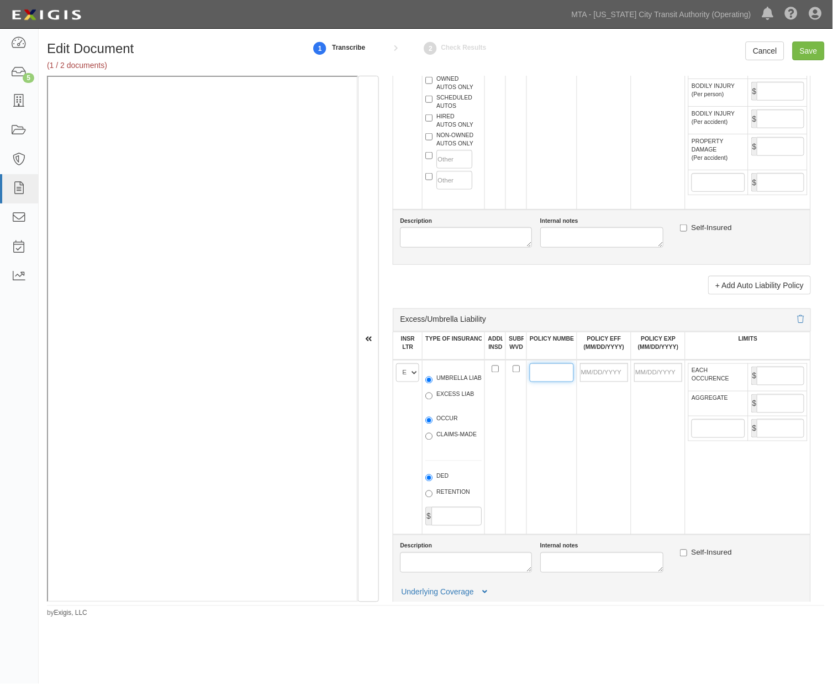
click at [534, 382] on input "POLICY NUMBER" at bounding box center [552, 372] width 44 height 19
paste input "BE033576508"
type input "BE033576508"
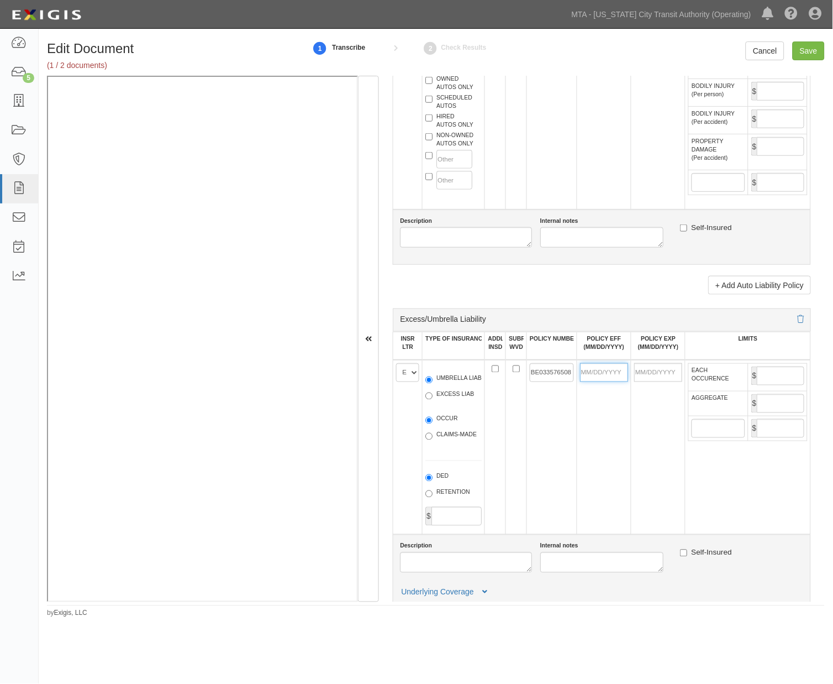
click at [591, 382] on input "POLICY EFF (MM/DD/YYYY)" at bounding box center [604, 372] width 48 height 19
type input "07/01/2025"
type input "[DATE]"
click at [643, 492] on td "[DATE]" at bounding box center [658, 447] width 54 height 175
click at [761, 385] on input "EACH OCCURENCE" at bounding box center [781, 375] width 48 height 19
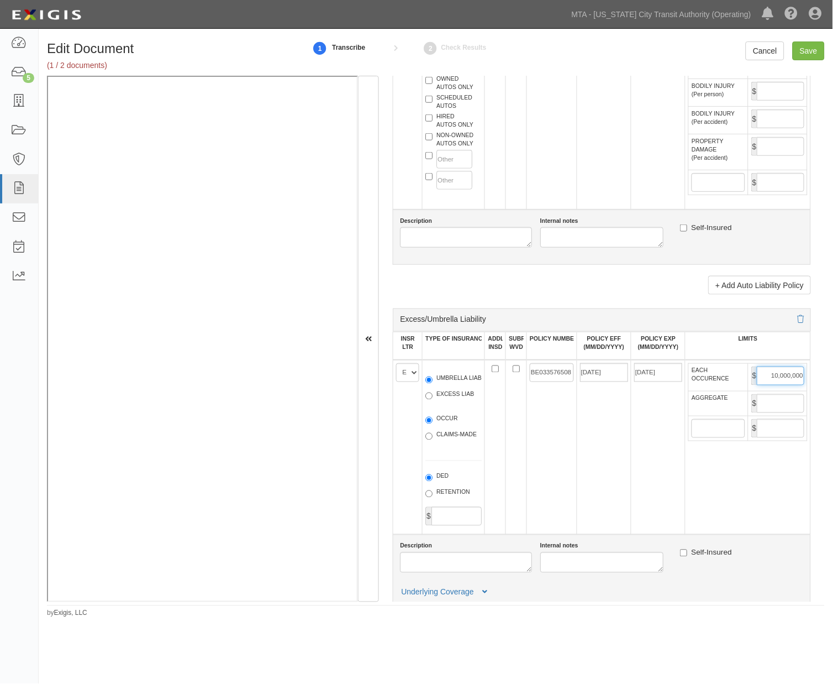
type input "10,000,000"
click at [760, 413] on input "AGGREGATE" at bounding box center [781, 403] width 48 height 19
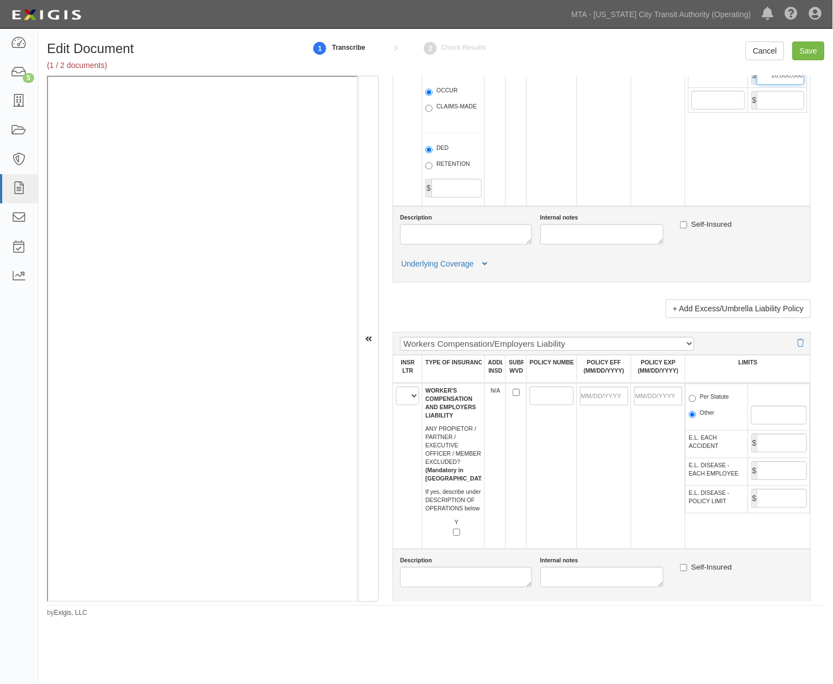
scroll to position [1658, 0]
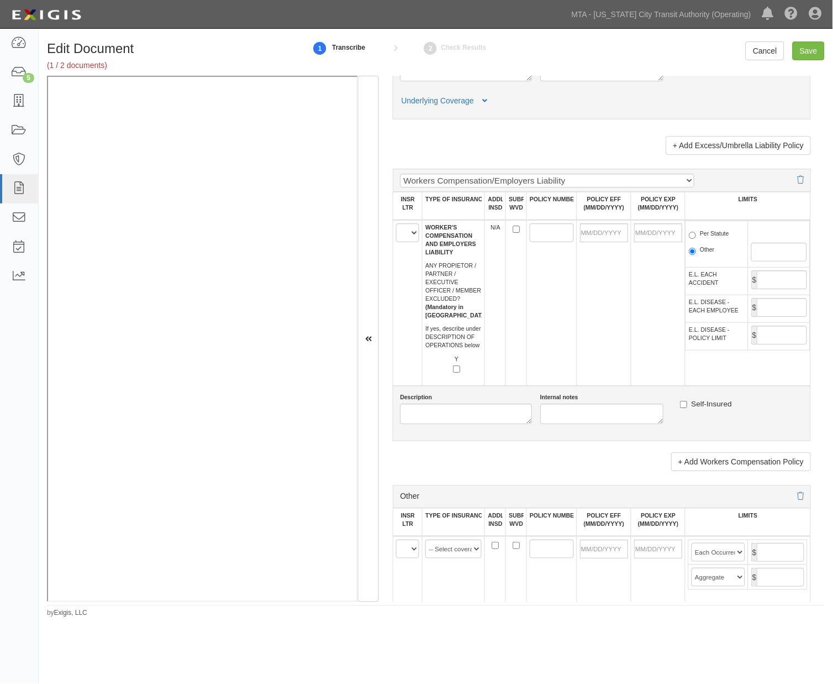
type input "10,000,000"
click at [404, 242] on select "A B C D E F" at bounding box center [407, 232] width 23 height 19
select select "B"
click at [397, 242] on select "A B C D E F" at bounding box center [407, 232] width 23 height 19
paste input "UB7W1502362551K"
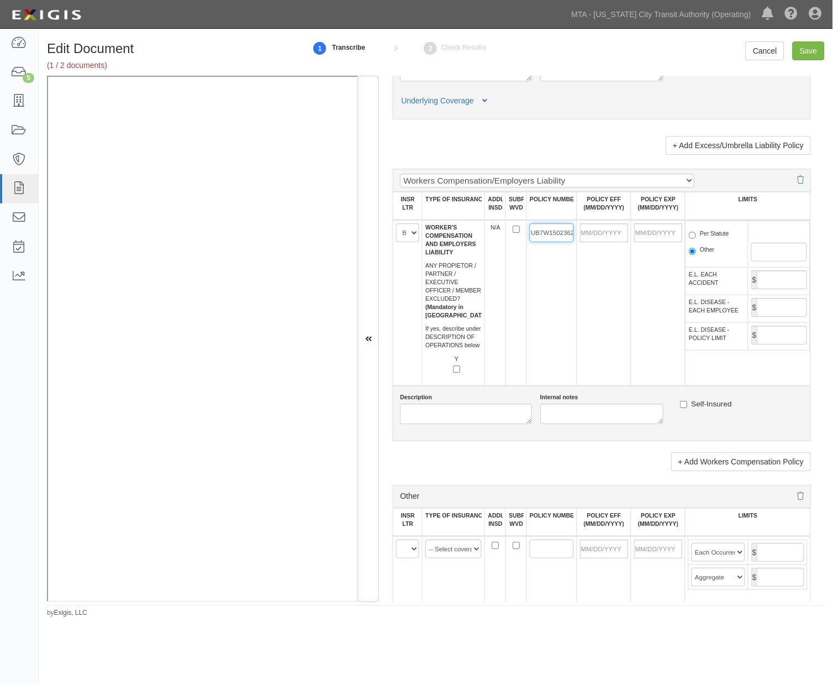
scroll to position [0, 19]
type input "UB7W1502362551K"
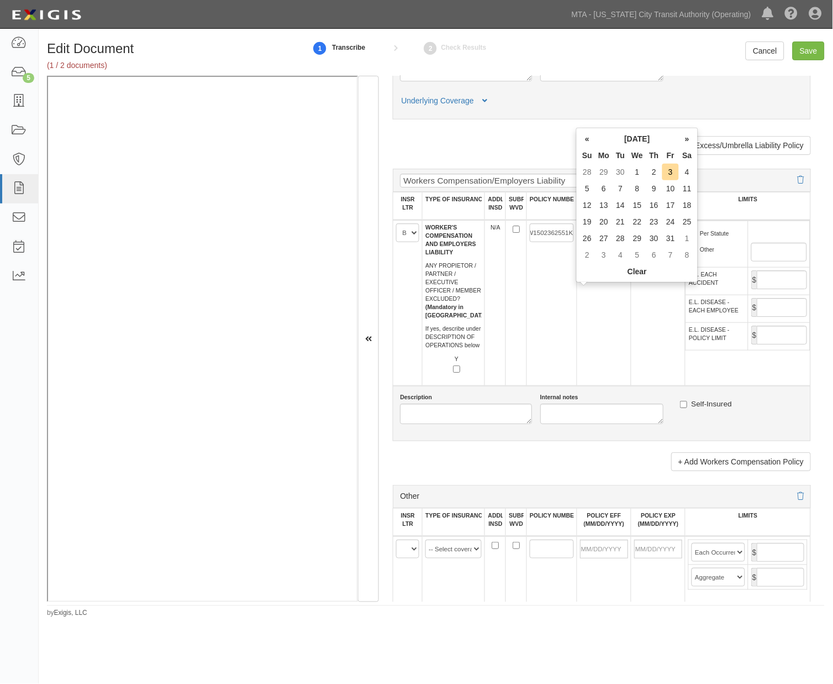
scroll to position [0, 0]
click at [603, 242] on input "POLICY EFF (MM/DD/YYYY)" at bounding box center [604, 232] width 48 height 19
type input "07/01/2025"
type input "07/01/2026"
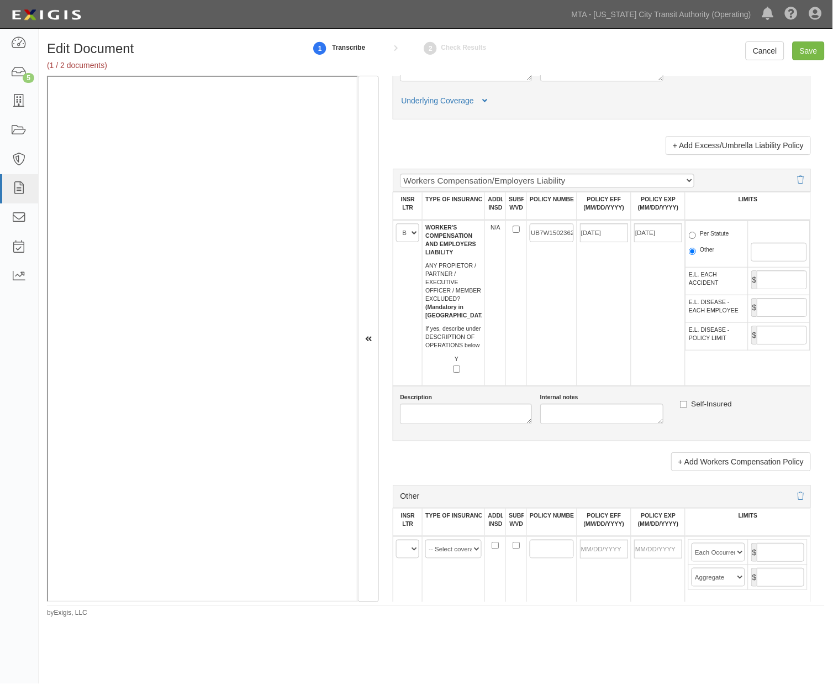
drag, startPoint x: 614, startPoint y: 373, endPoint x: 640, endPoint y: 355, distance: 31.9
click at [614, 374] on td "07/01/2025" at bounding box center [604, 303] width 54 height 166
click at [696, 240] on label "Per Statute" at bounding box center [709, 234] width 40 height 11
click at [696, 239] on input "Per Statute" at bounding box center [692, 235] width 7 height 7
radio input "true"
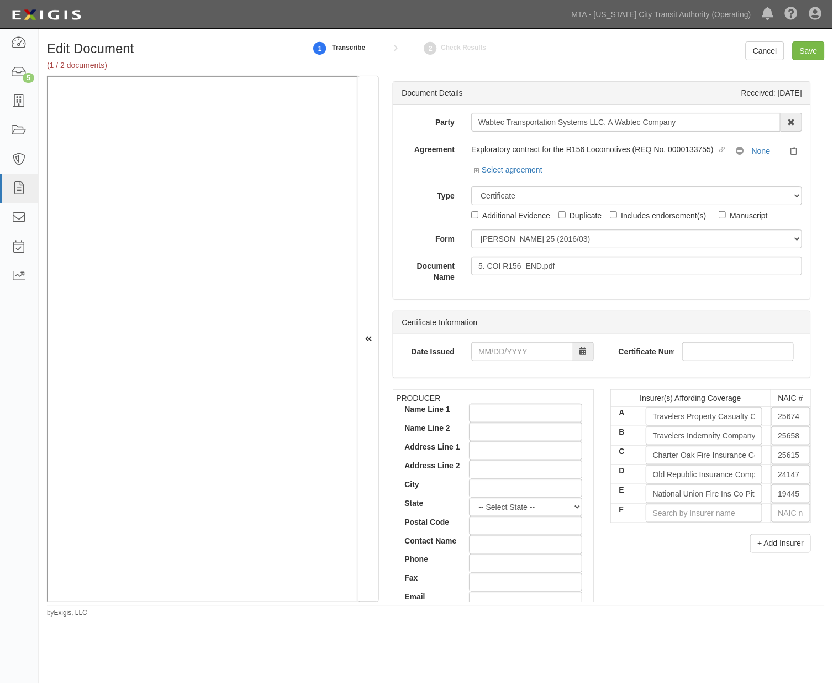
click at [622, 211] on div "Includes endorsement(s)" at bounding box center [663, 215] width 85 height 12
click at [617, 211] on input "Includes endorsement(s)" at bounding box center [613, 214] width 7 height 7
checkbox input "true"
click at [808, 53] on input "Save" at bounding box center [809, 50] width 32 height 19
type input "5000000"
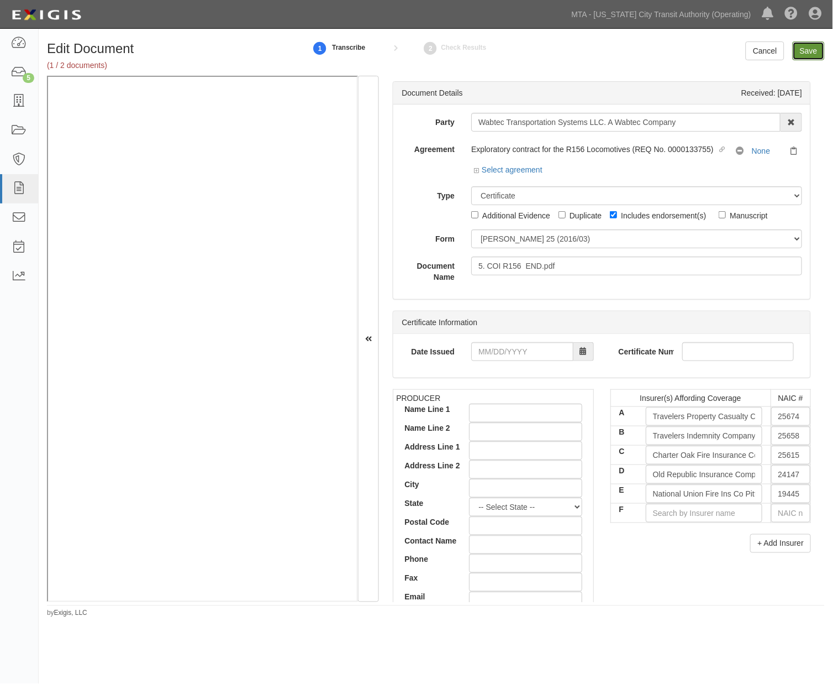
type input "10000000"
type input "3000000"
type input "10000000"
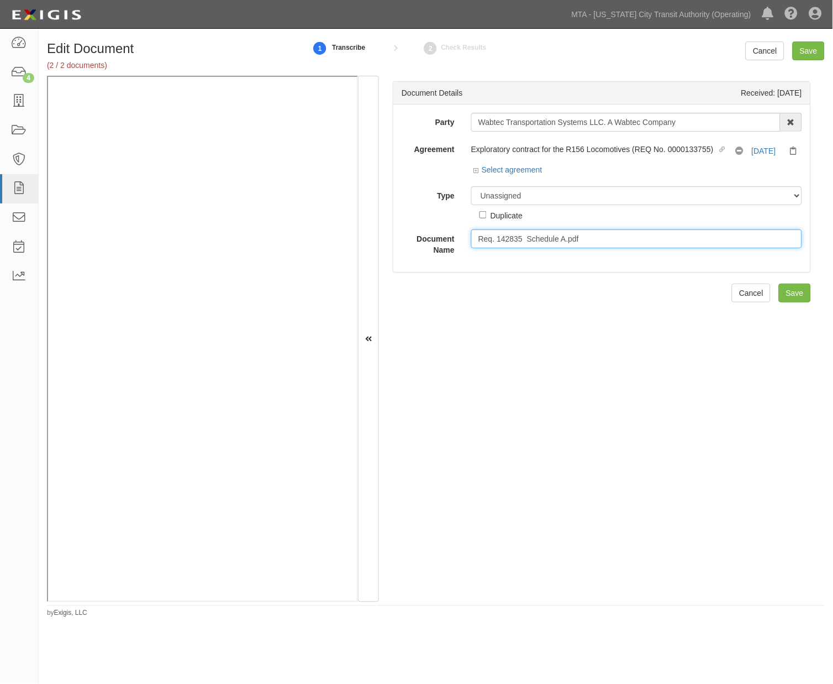
drag, startPoint x: 526, startPoint y: 242, endPoint x: 429, endPoint y: 249, distance: 97.0
click at [429, 249] on div "Document Name Req. 142835 Schedule A.pdf" at bounding box center [602, 242] width 417 height 26
click at [548, 242] on input "Schedule A.pdf" at bounding box center [636, 238] width 331 height 19
type input "Schedule A"
click at [499, 301] on div "Document Details Received: 10/03/2025 Party Wabtec Transportation Systems LLC. …" at bounding box center [602, 339] width 446 height 526
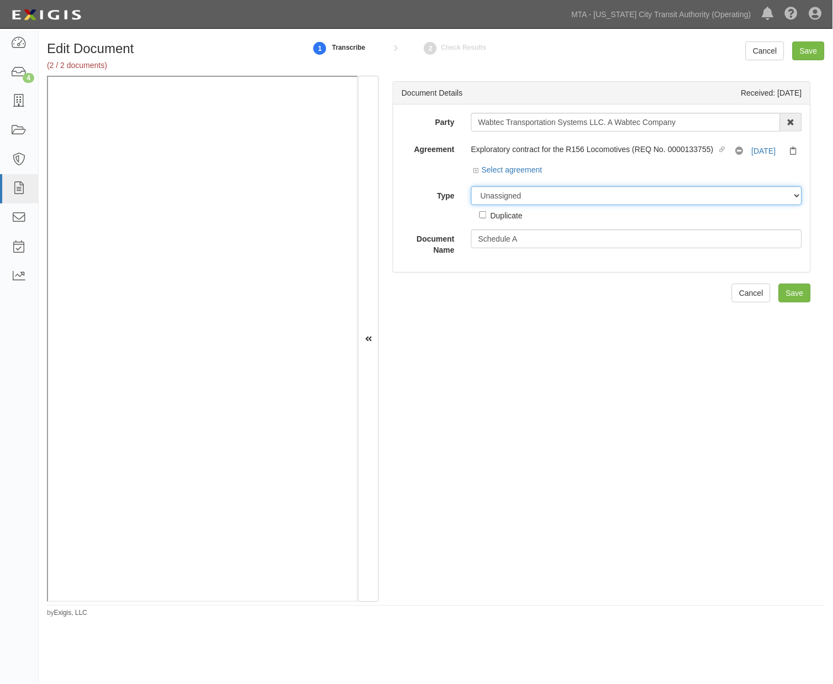
click at [531, 196] on select "Unassigned Binder Cancellation Notice Certificate Contract Endorsement Insuranc…" at bounding box center [636, 195] width 331 height 19
select select "RequirementDetail"
click at [471, 187] on select "Unassigned Binder Cancellation Notice Certificate Contract Endorsement Insuranc…" at bounding box center [636, 195] width 331 height 19
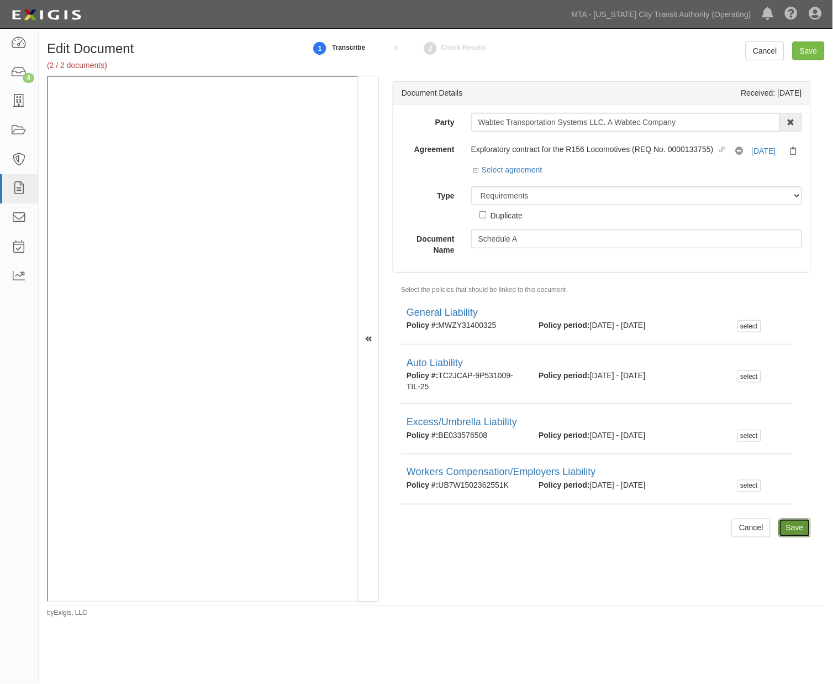
click at [783, 526] on input "Save" at bounding box center [795, 527] width 32 height 19
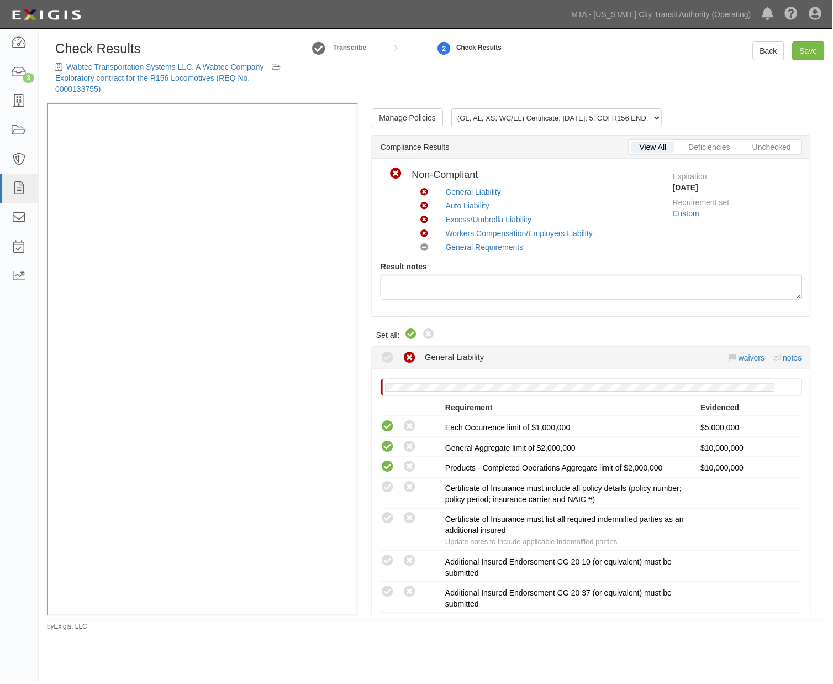
click at [407, 334] on icon at bounding box center [411, 334] width 13 height 13
radio input "true"
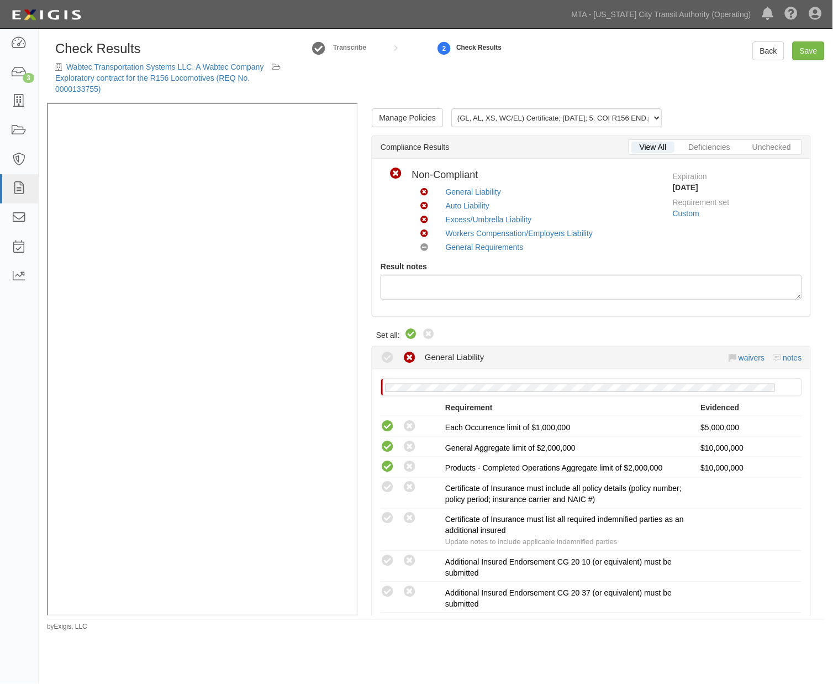
radio input "true"
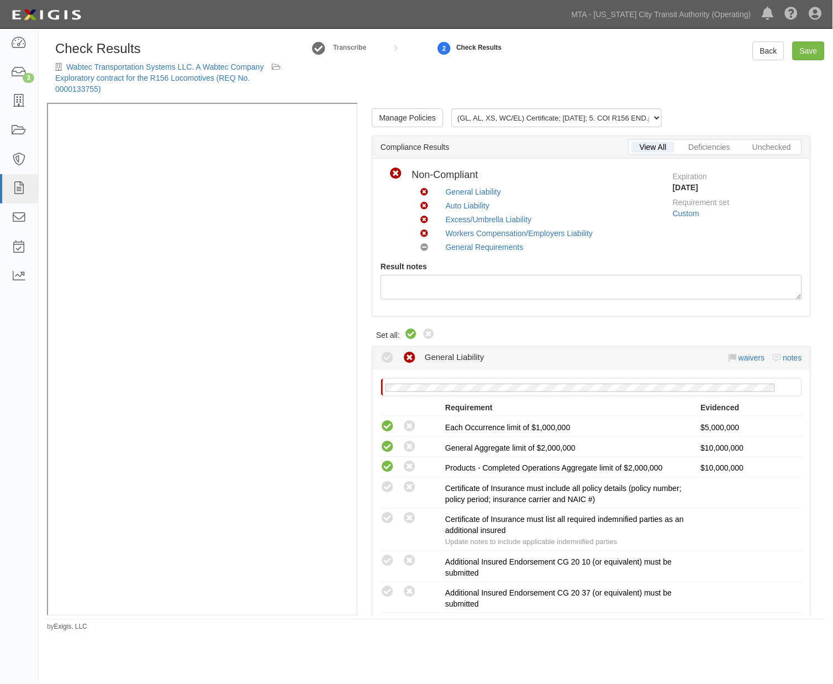
radio input "true"
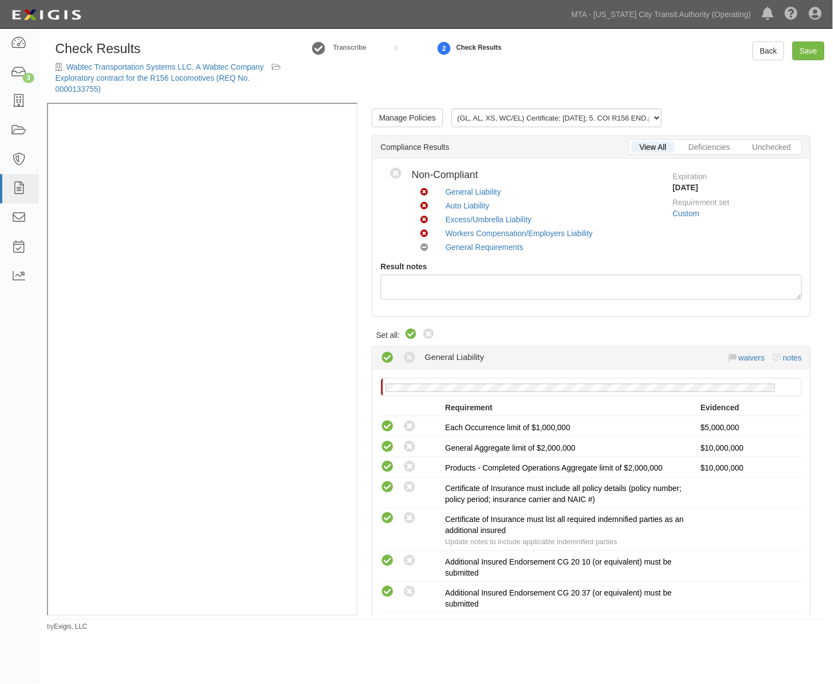
radio input "true"
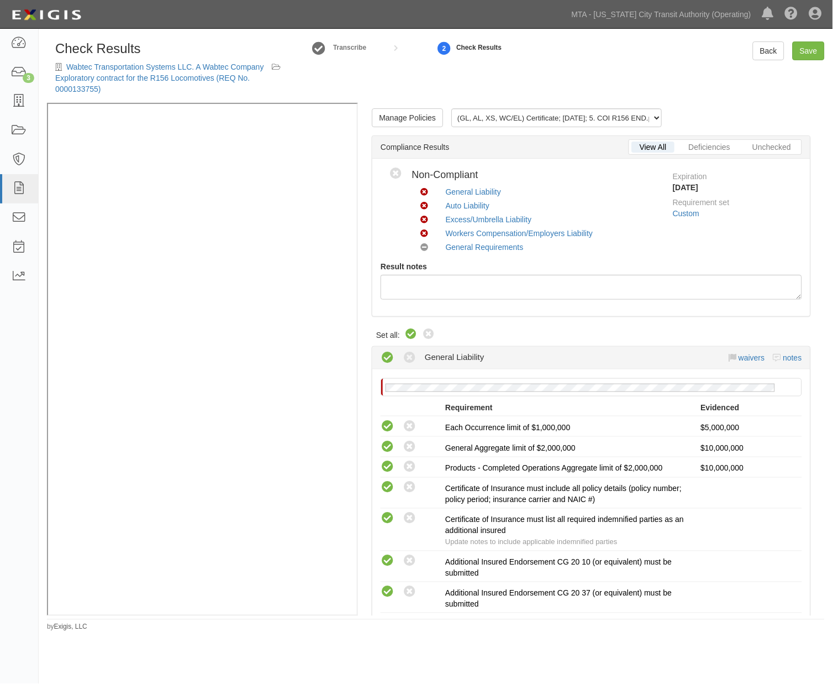
radio input "true"
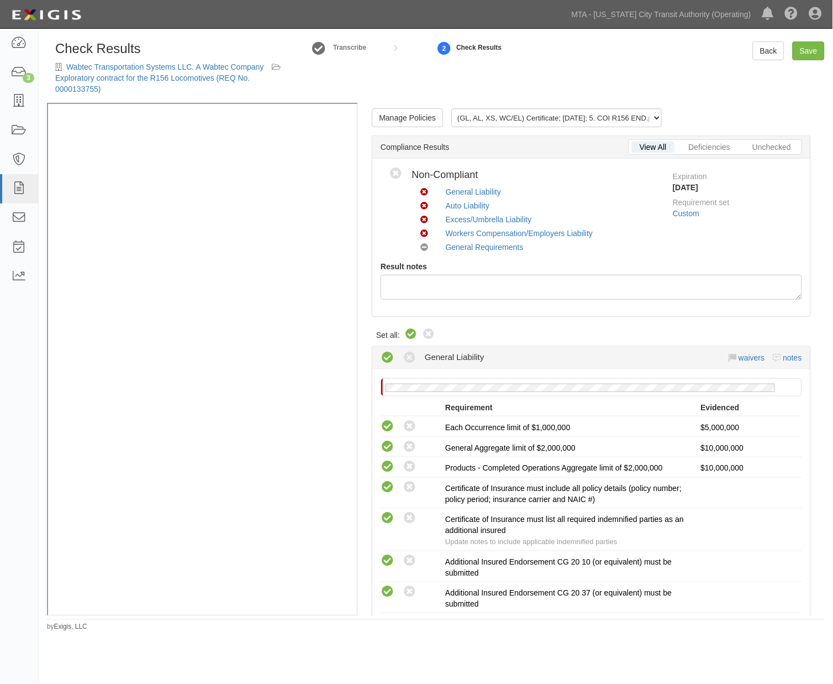
radio input "true"
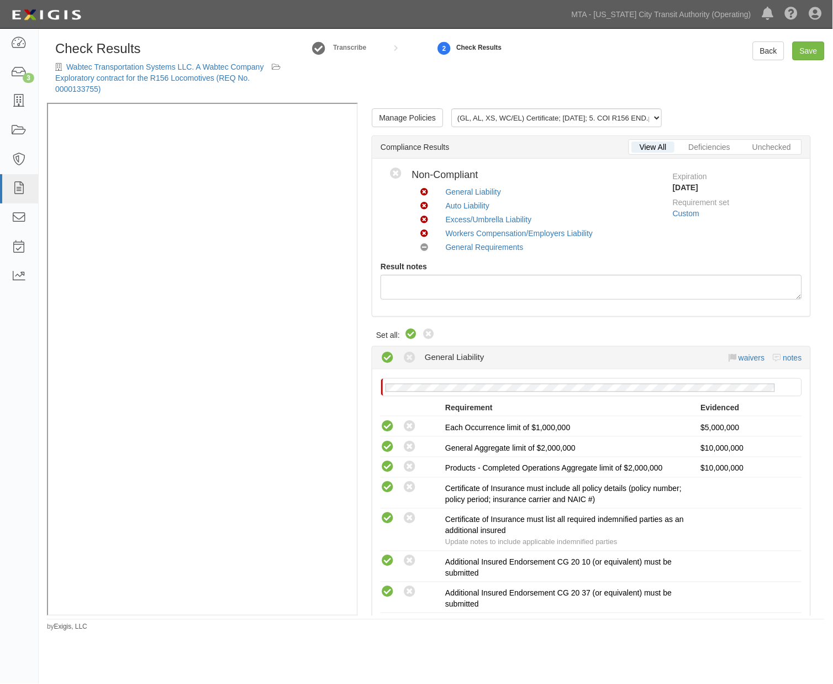
radio input "true"
radio input "false"
radio input "true"
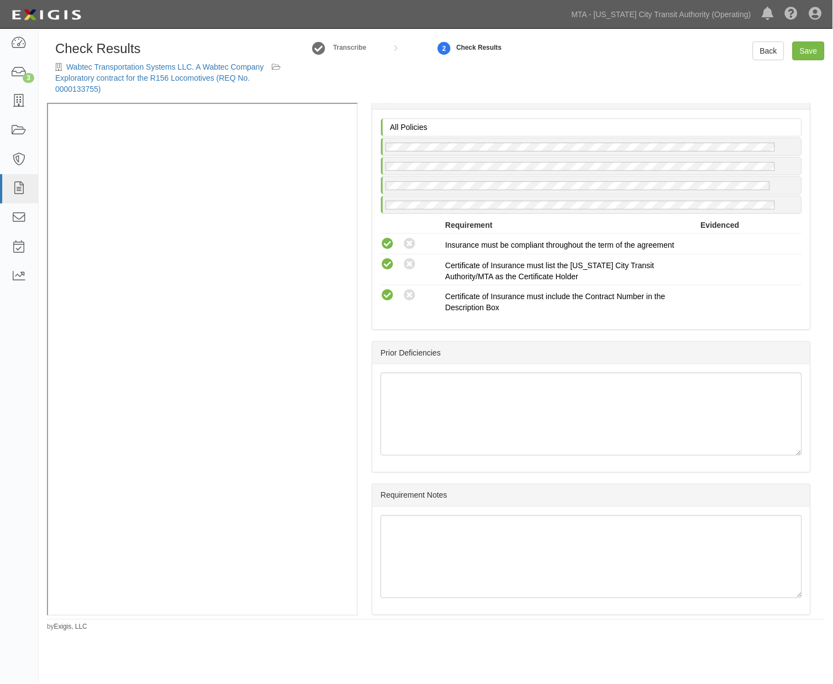
scroll to position [1656, 0]
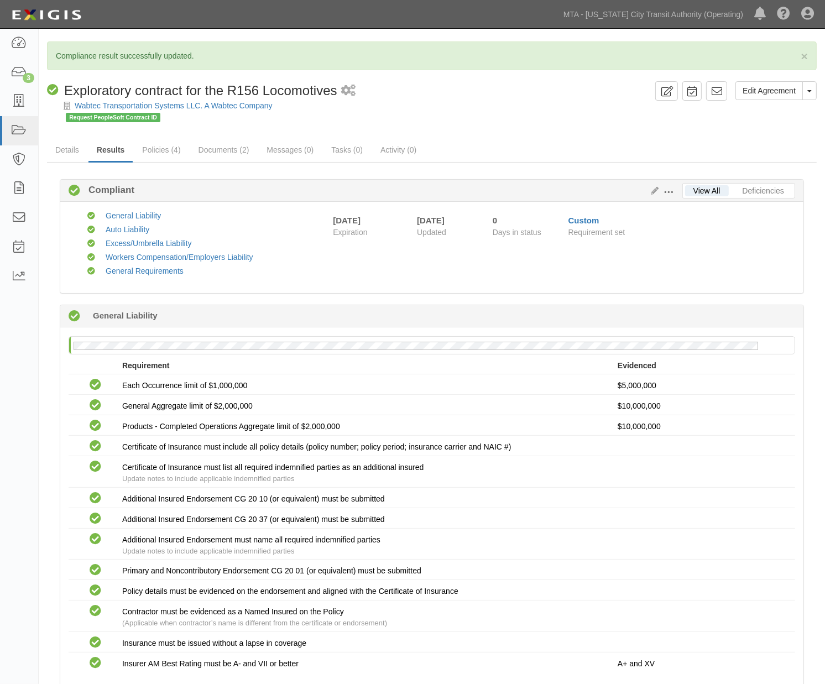
click at [465, 107] on div "Wabtec Transportation Systems LLC. A Wabtec Company" at bounding box center [439, 105] width 769 height 11
click at [65, 144] on link "Details" at bounding box center [67, 151] width 40 height 24
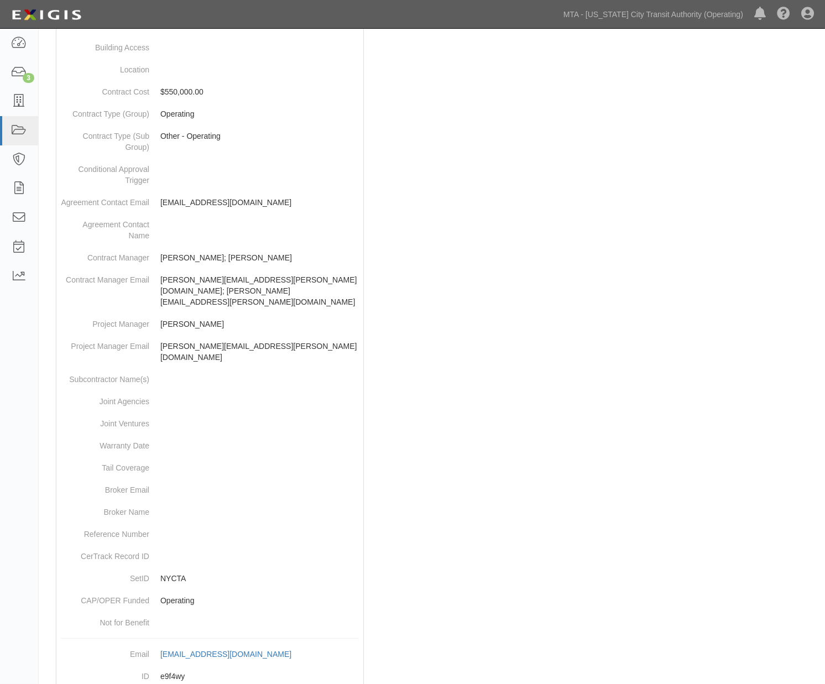
scroll to position [397, 0]
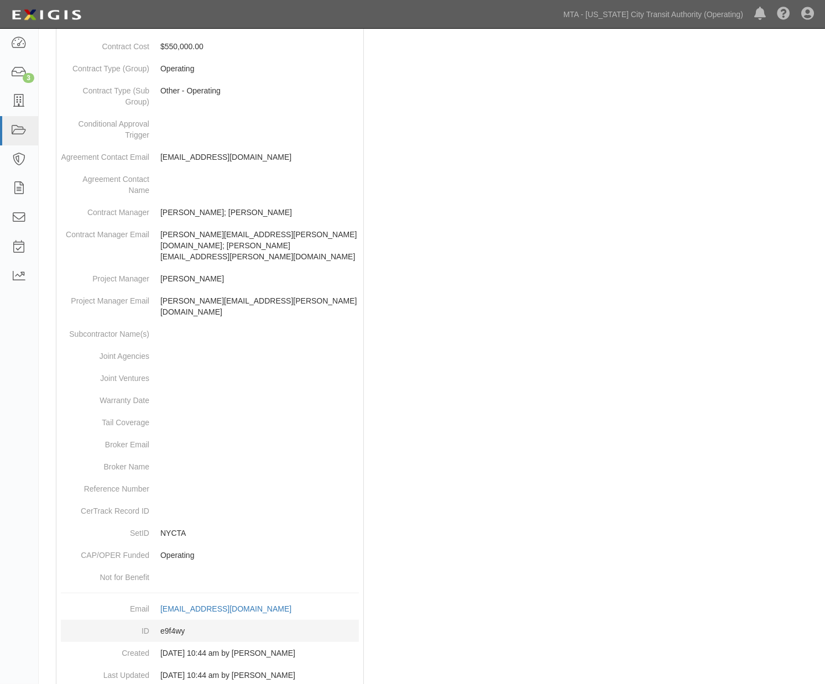
click at [174, 620] on dd "e9f4wy" at bounding box center [210, 631] width 298 height 22
copy dd "e9f4wy"
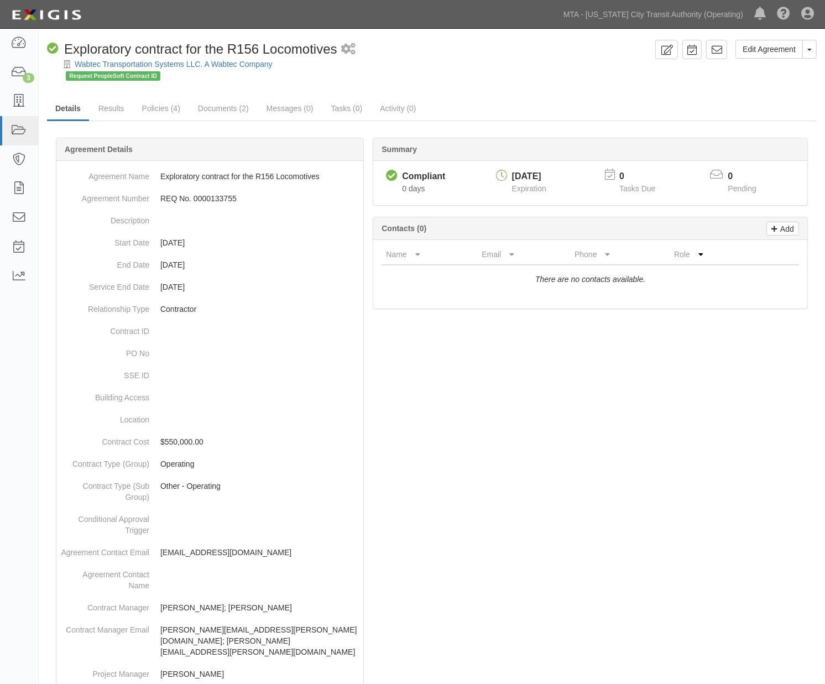
scroll to position [0, 0]
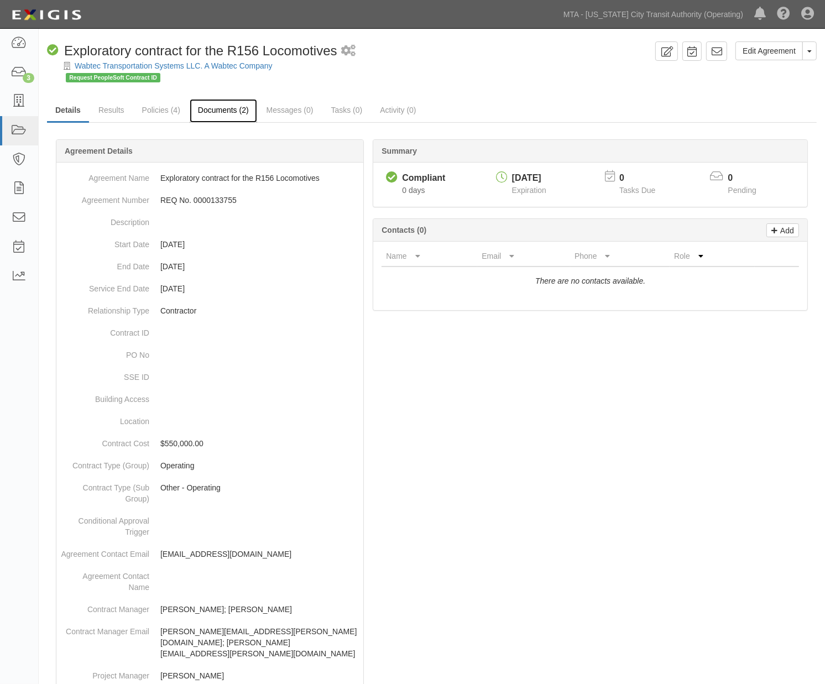
click at [216, 109] on link "Documents (2)" at bounding box center [223, 111] width 67 height 24
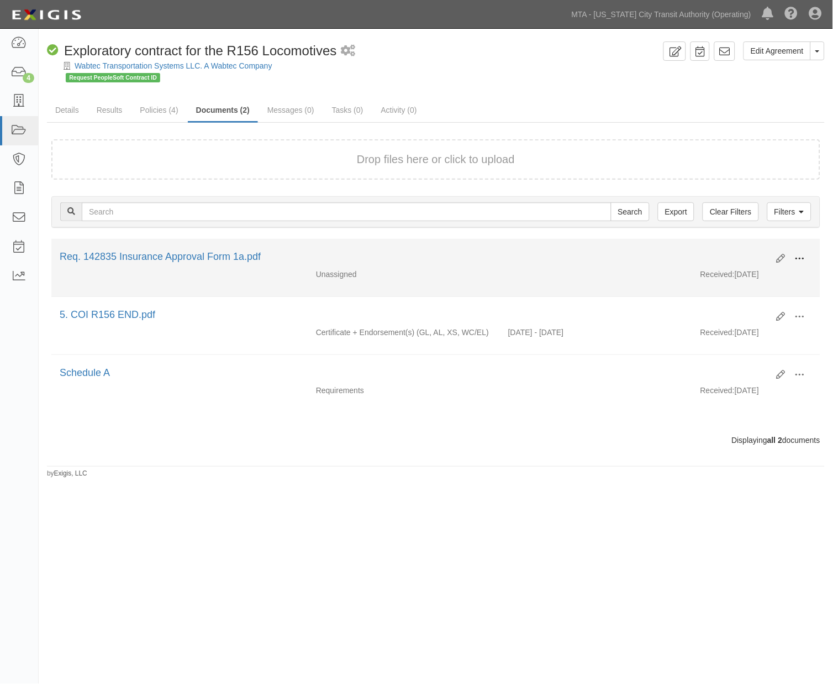
click at [797, 256] on span at bounding box center [800, 259] width 10 height 10
click at [739, 254] on link "Edit" at bounding box center [746, 254] width 87 height 20
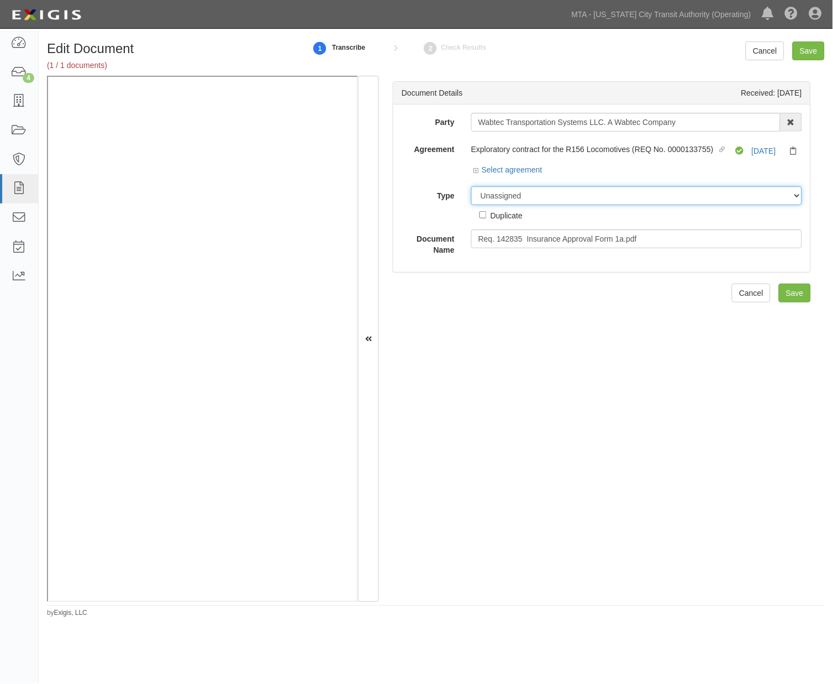
click at [525, 196] on select "Unassigned Binder Cancellation Notice Certificate Contract Endorsement Insuranc…" at bounding box center [636, 195] width 331 height 19
select select "OtherDetail"
click at [471, 187] on select "Unassigned Binder Cancellation Notice Certificate Contract Endorsement Insuranc…" at bounding box center [636, 195] width 331 height 19
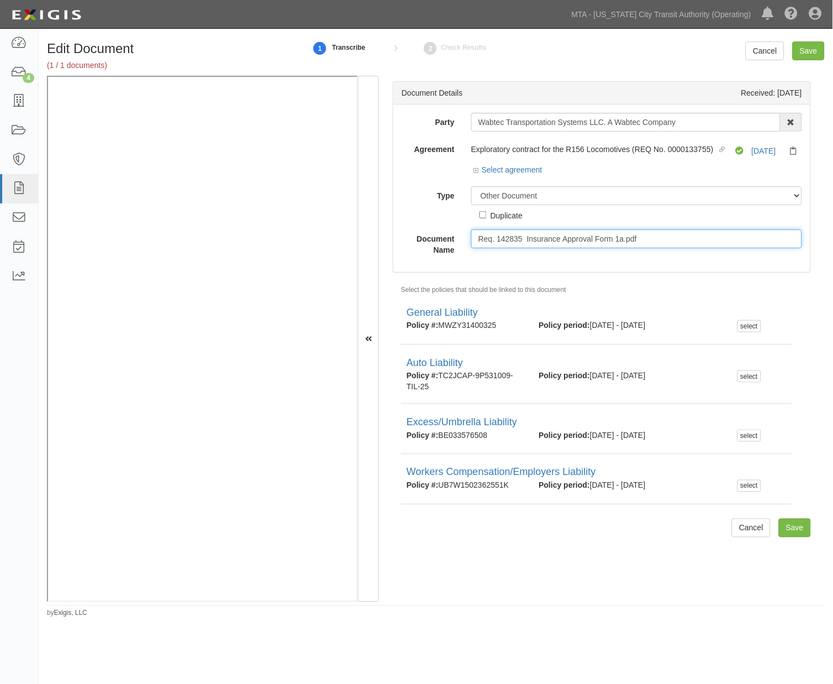
drag, startPoint x: 653, startPoint y: 240, endPoint x: 615, endPoint y: 239, distance: 38.7
click at [615, 239] on input "Req. 142835 Insurance Approval Form 1a.pdf" at bounding box center [636, 238] width 331 height 19
type input "Req. 142835 Insurance Approval Form"
click at [813, 48] on input "Save" at bounding box center [809, 50] width 32 height 19
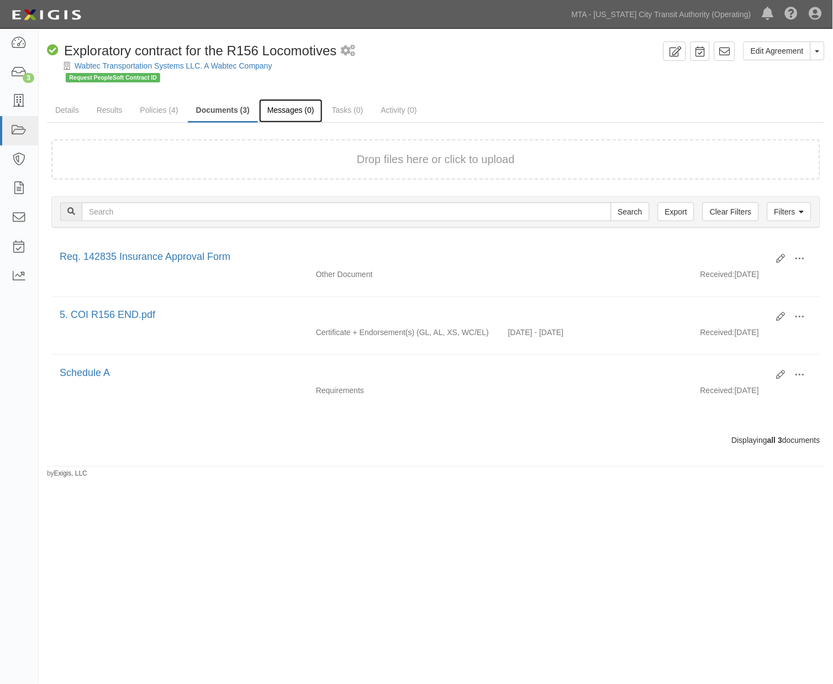
click at [302, 111] on link "Messages (0)" at bounding box center [291, 111] width 64 height 24
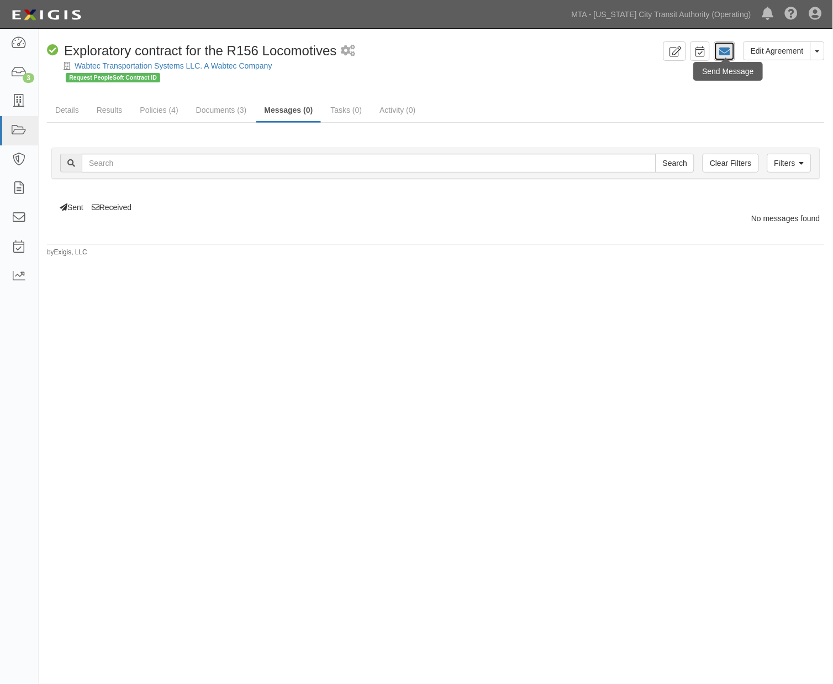
click at [731, 50] on icon at bounding box center [725, 51] width 11 height 11
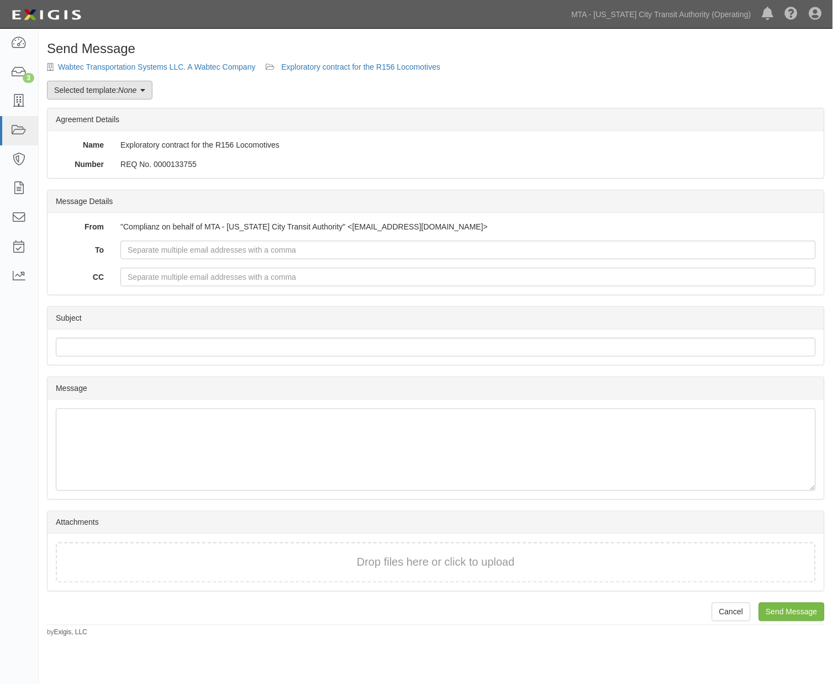
click at [84, 96] on link "Selected template: None" at bounding box center [100, 90] width 106 height 19
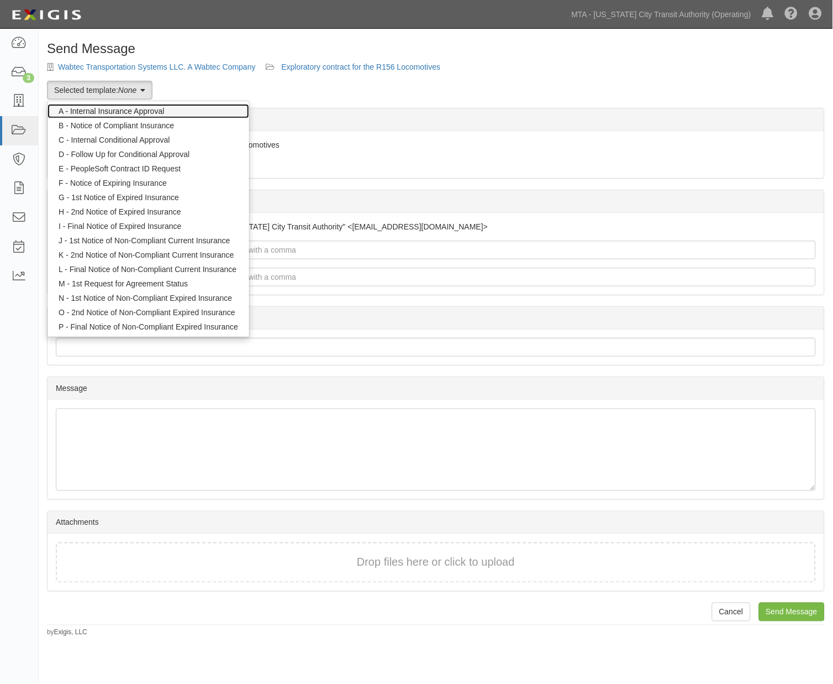
click at [83, 114] on link "A - Internal Insurance Approval" at bounding box center [149, 111] width 202 height 14
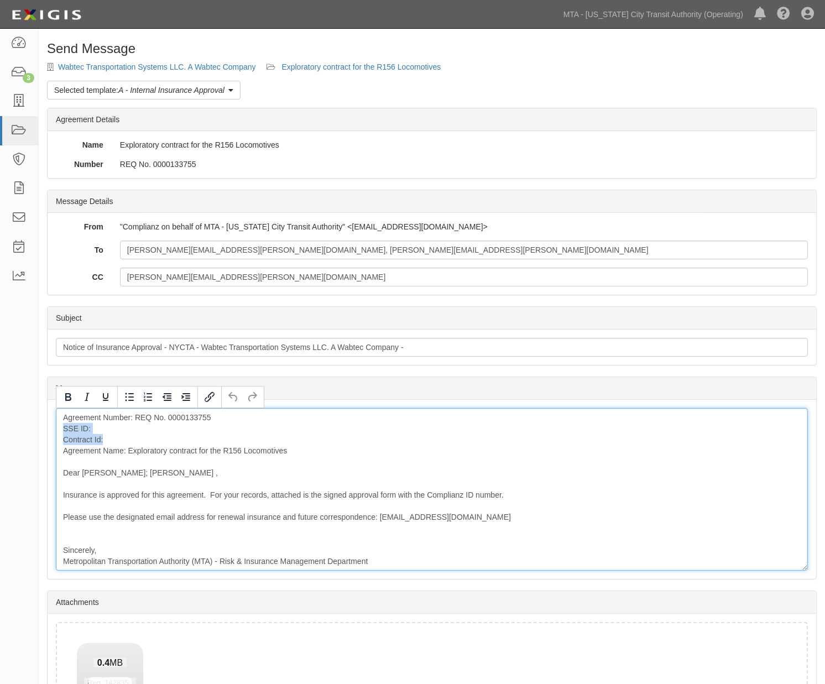
drag, startPoint x: 118, startPoint y: 437, endPoint x: 54, endPoint y: 430, distance: 64.5
click at [54, 430] on div "Message Agreement Number: REQ No. 0000133755 SSE ID: Contract Id: Agreement Nam…" at bounding box center [432, 489] width 768 height 179
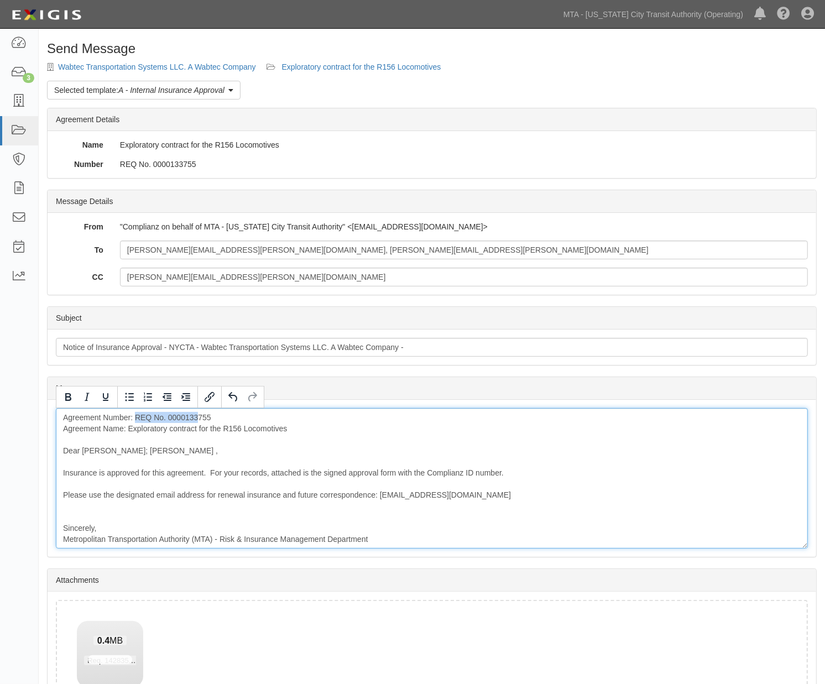
drag, startPoint x: 136, startPoint y: 415, endPoint x: 197, endPoint y: 413, distance: 60.8
click at [197, 413] on div "Agreement Number: REQ No. 0000133755 Agreement Name: Exploratory contract for t…" at bounding box center [432, 478] width 752 height 140
click at [291, 426] on div "Agreement Number: REQ No. 0000133755 Agreement Name: Exploratory contract for t…" at bounding box center [432, 478] width 752 height 140
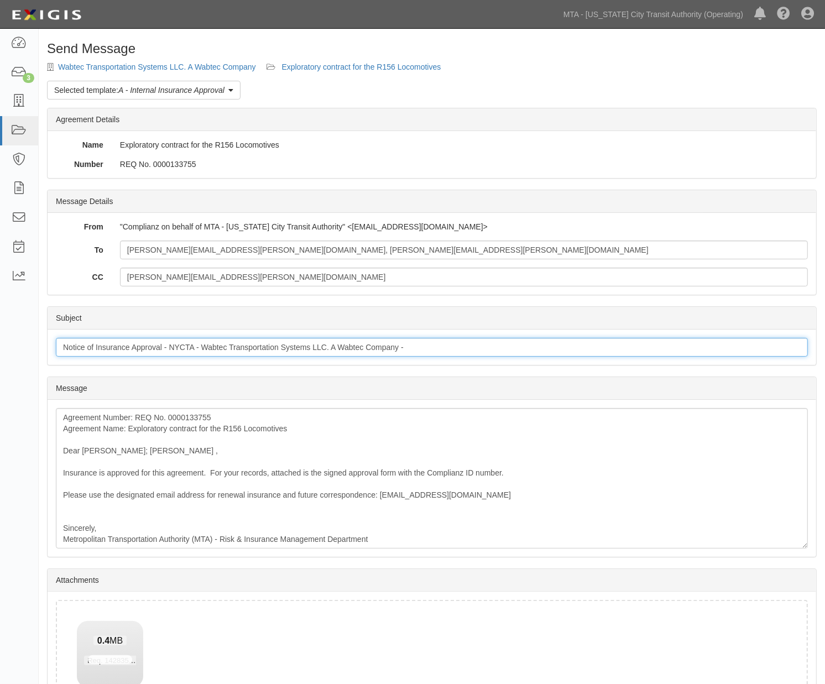
click at [422, 349] on input "Notice of Insurance Approval - NYCTA - Wabtec Transportation Systems LLC. A Wab…" at bounding box center [432, 347] width 752 height 19
type input "Notice of Insurance Approval - NYCTA - Wabtec Transportation Systems LLC. A Wab…"
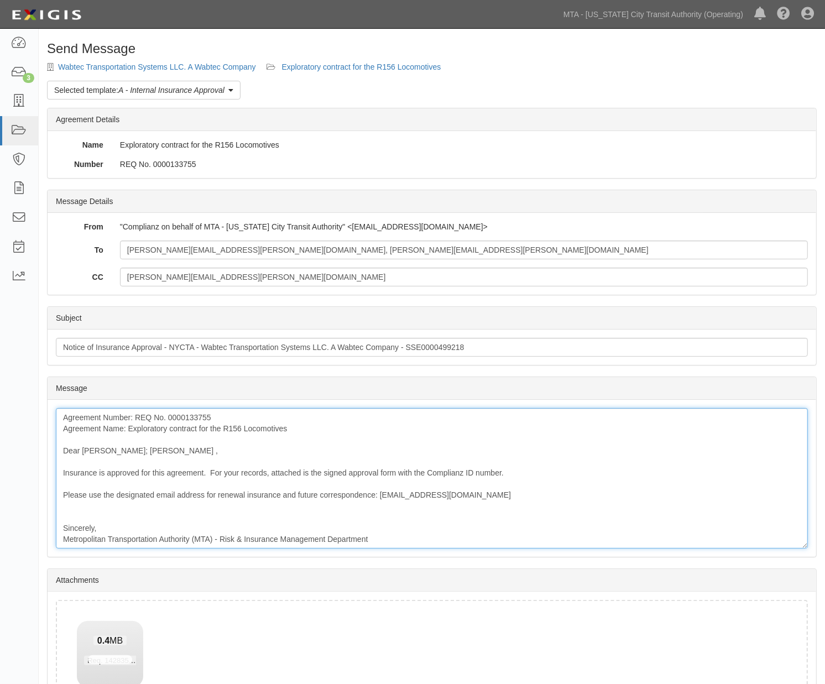
click at [62, 429] on div "Agreement Number: REQ No. 0000133755 Agreement Name: Exploratory contract for t…" at bounding box center [432, 478] width 752 height 140
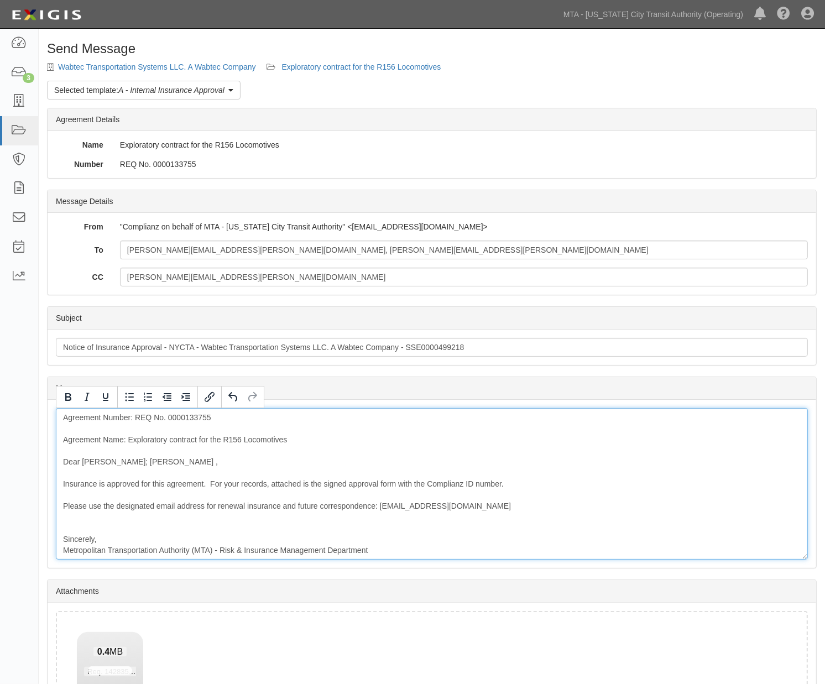
click at [62, 429] on div "Agreement Number: REQ No. 0000133755 Agreement Name: Exploratory contract for t…" at bounding box center [432, 483] width 752 height 151
click at [151, 466] on div "Agreement Number: REQ No. 0000133755 SSE No. 0000499218 Agreement Name: Explora…" at bounding box center [432, 483] width 752 height 151
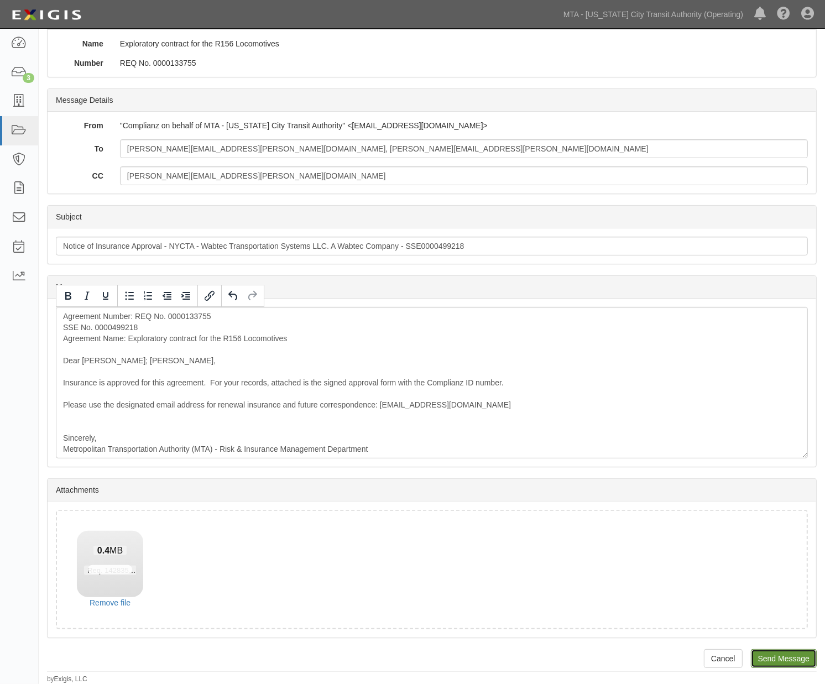
click at [803, 656] on input "Send Message" at bounding box center [784, 658] width 66 height 19
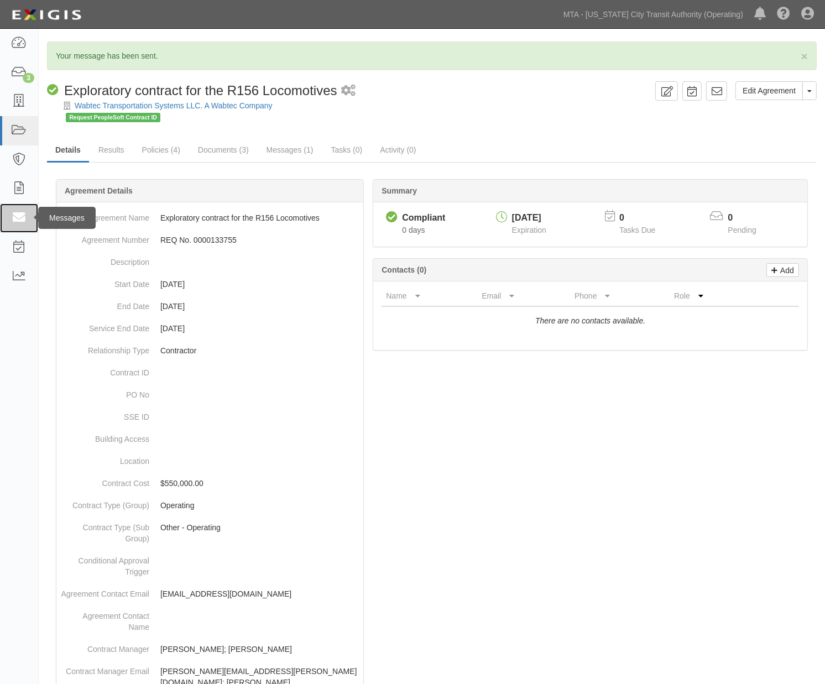
click at [23, 218] on icon at bounding box center [18, 218] width 15 height 13
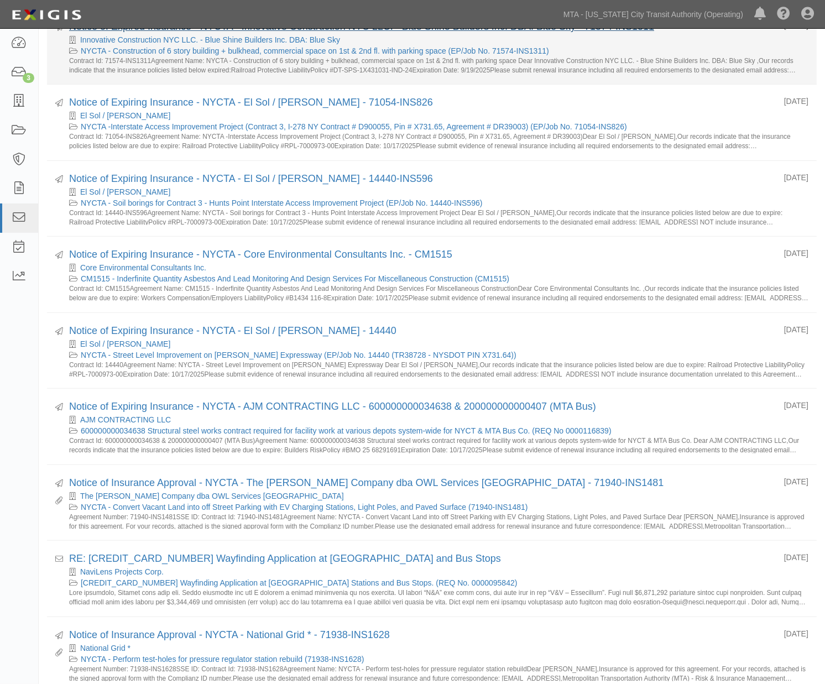
scroll to position [614, 0]
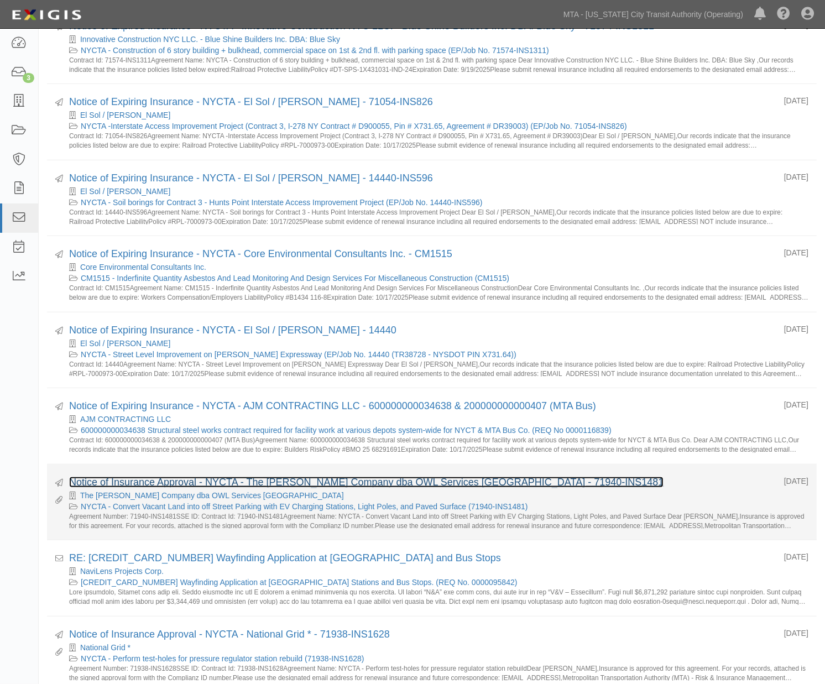
click at [165, 481] on link "Notice of Insurance Approval - NYCTA - The [PERSON_NAME] Company dba OWL Servic…" at bounding box center [366, 481] width 594 height 11
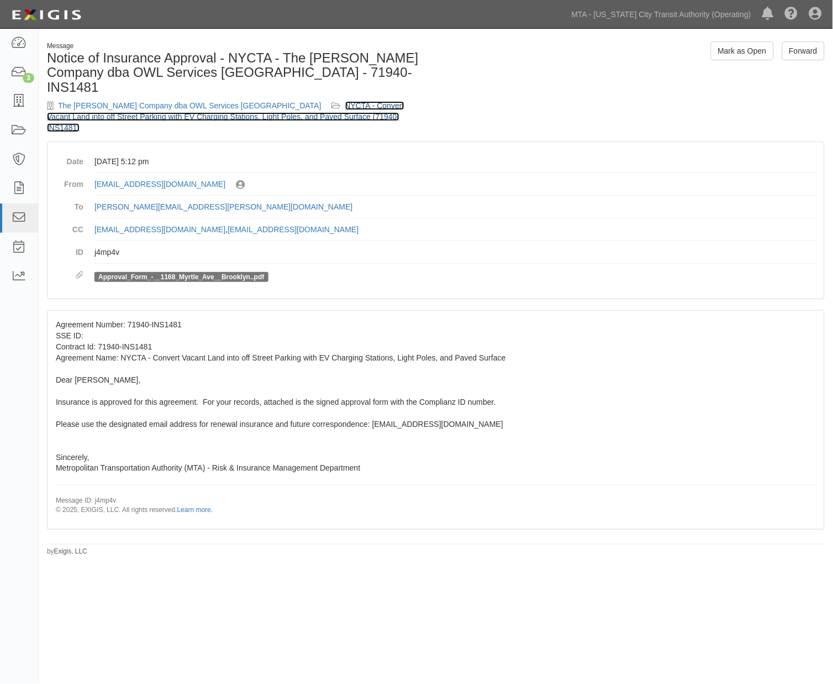
click at [301, 101] on link "NYCTA - Convert Vacant Land into off Street Parking with EV Charging Stations, …" at bounding box center [226, 116] width 358 height 31
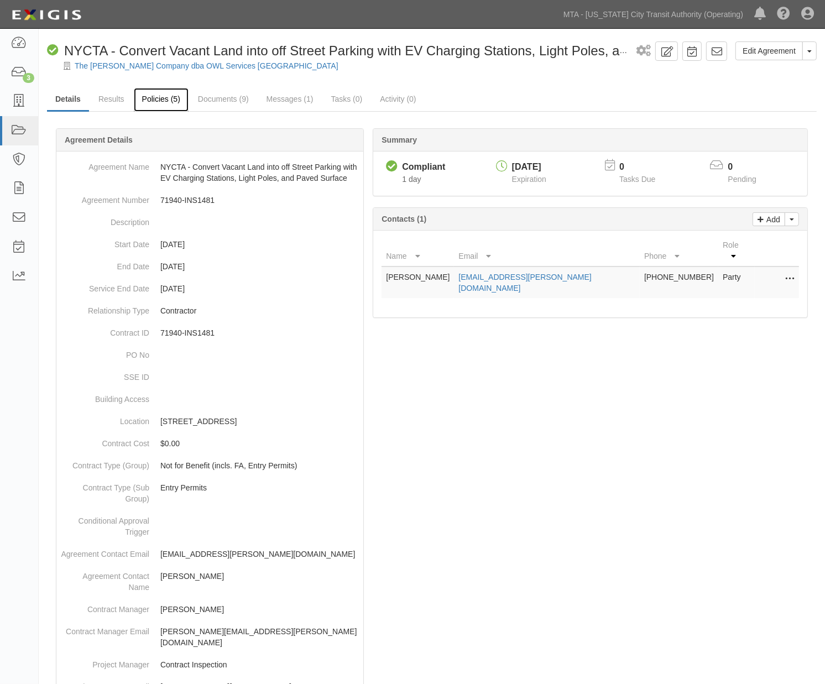
click at [156, 96] on link "Policies (5)" at bounding box center [161, 100] width 55 height 24
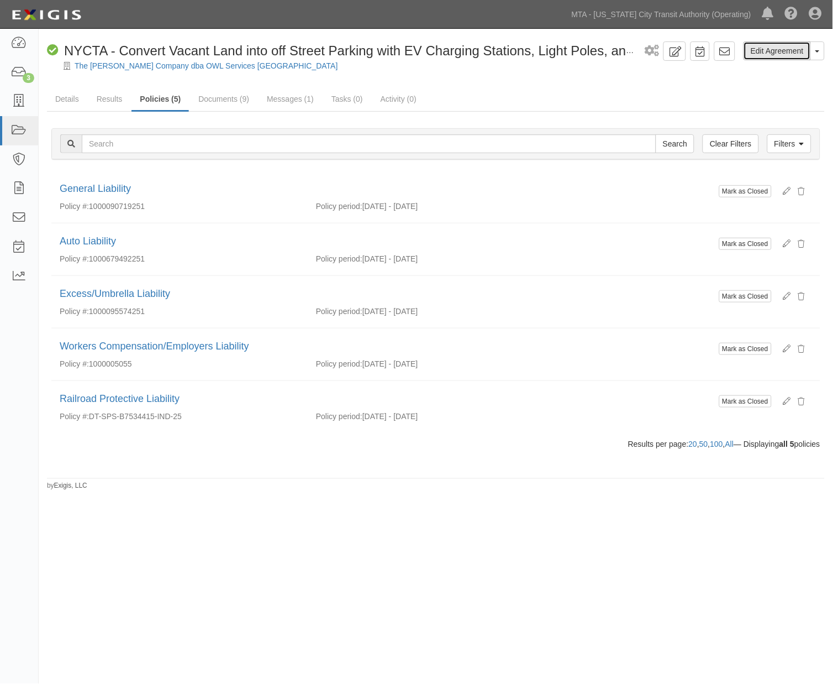
click at [784, 54] on link "Edit Agreement" at bounding box center [777, 50] width 67 height 19
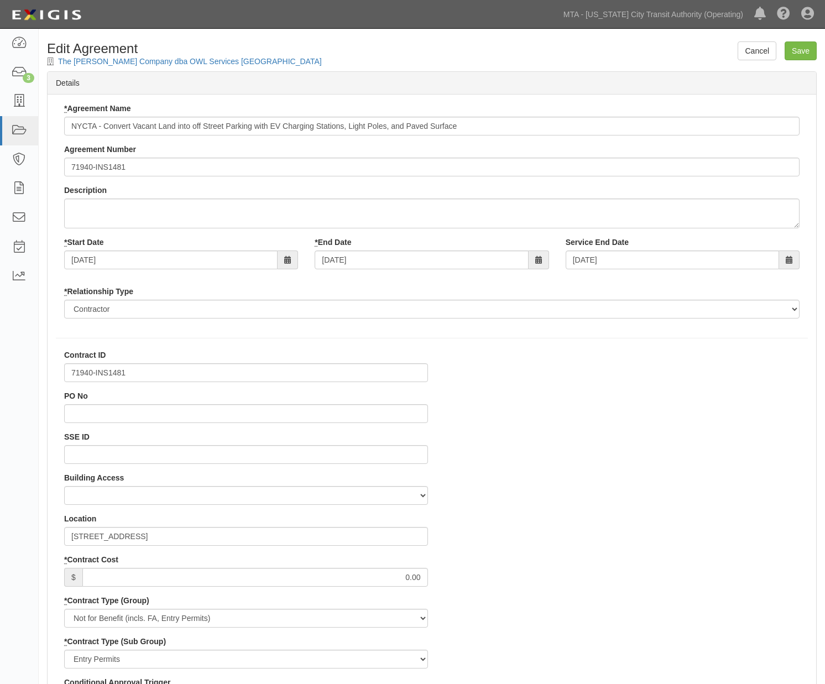
select select
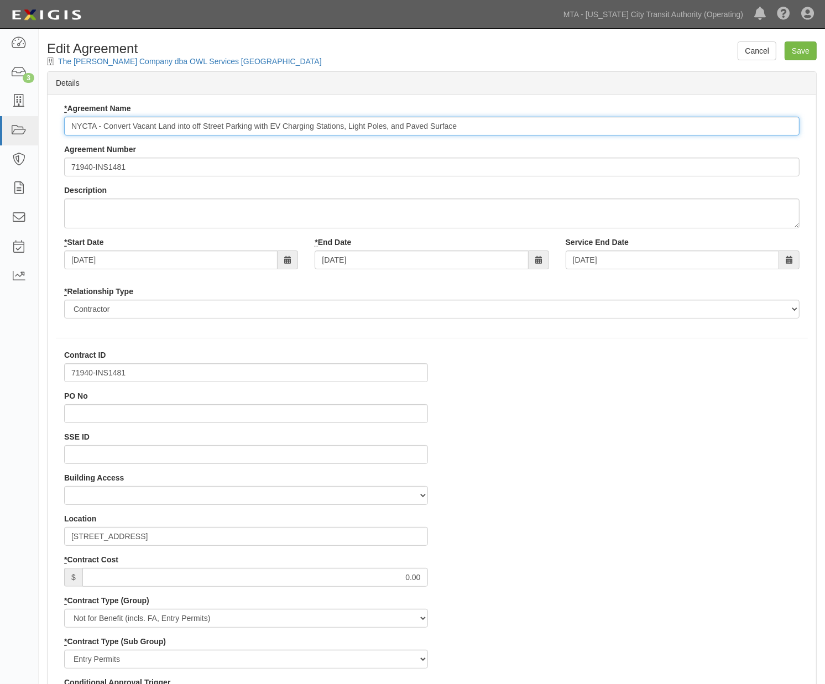
click at [135, 128] on input "NYCTA - Convert Vacant Land into off Street Parking with EV Charging Stations, …" at bounding box center [431, 126] width 735 height 19
click at [283, 124] on input "NYCTA - Convert vacant land into off street parrking with EV Charging Stations,…" at bounding box center [431, 126] width 735 height 19
click at [312, 124] on input "NYCTA - Convert vacant land into off street parrking with EV charging Stations,…" at bounding box center [431, 126] width 735 height 19
click at [345, 130] on input "NYCTA - Convert vacant land into off street parrking with EV charging stations,…" at bounding box center [431, 126] width 735 height 19
click at [363, 127] on input "NYCTA - Convert vacant land into off street parrking with EV charging stations,…" at bounding box center [431, 126] width 735 height 19
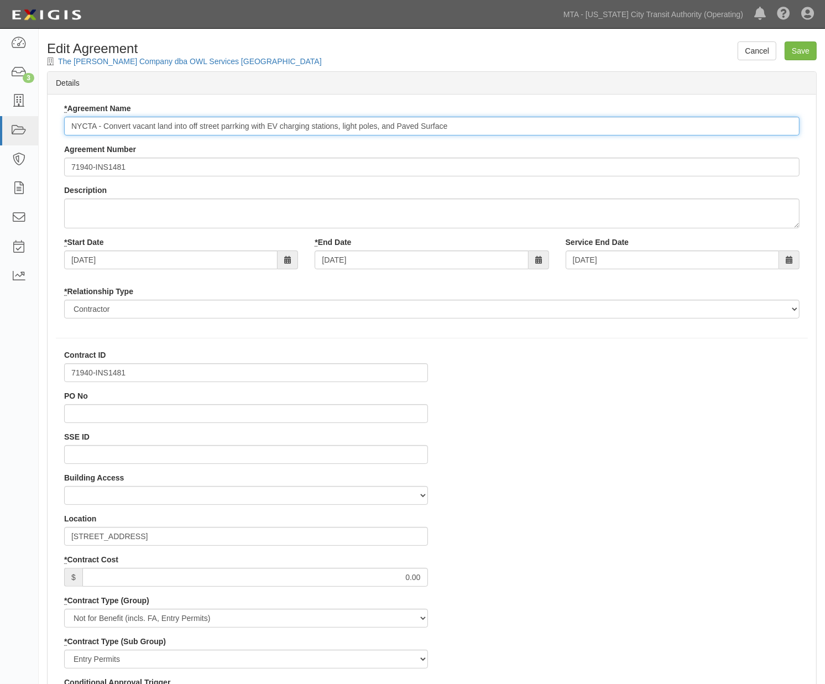
click at [398, 128] on input "NYCTA - Convert vacant land into off street parrking with EV charging stations,…" at bounding box center [431, 126] width 735 height 19
click at [423, 125] on input "NYCTA - Convert vacant land into off street parrking with EV charging stations,…" at bounding box center [431, 126] width 735 height 19
type input "NYCTA - Convert vacant land into off street parrking with EV charging stations,…"
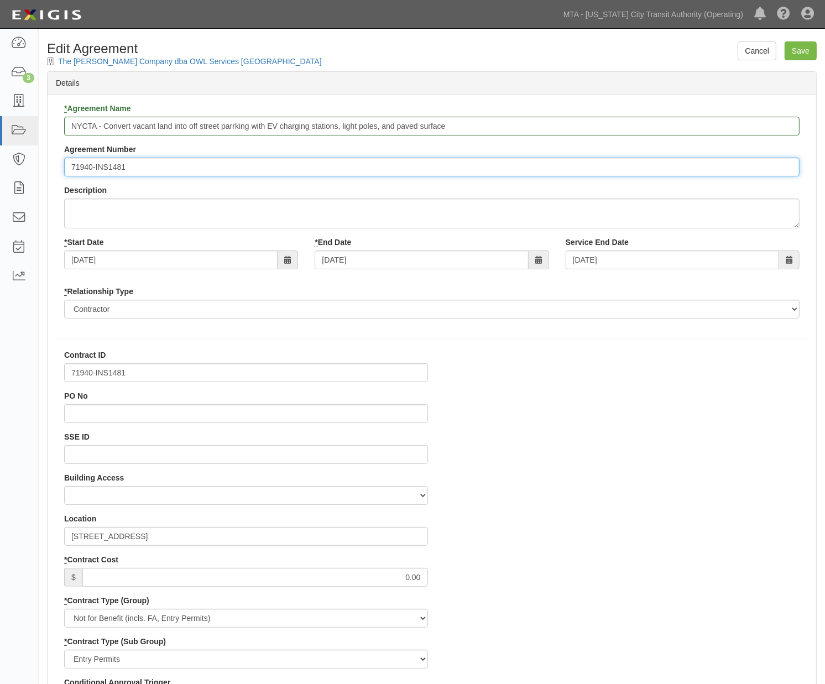
click at [68, 169] on input "71940-INS1481" at bounding box center [431, 167] width 735 height 19
type input "EP/Job No. 71940-INS1481"
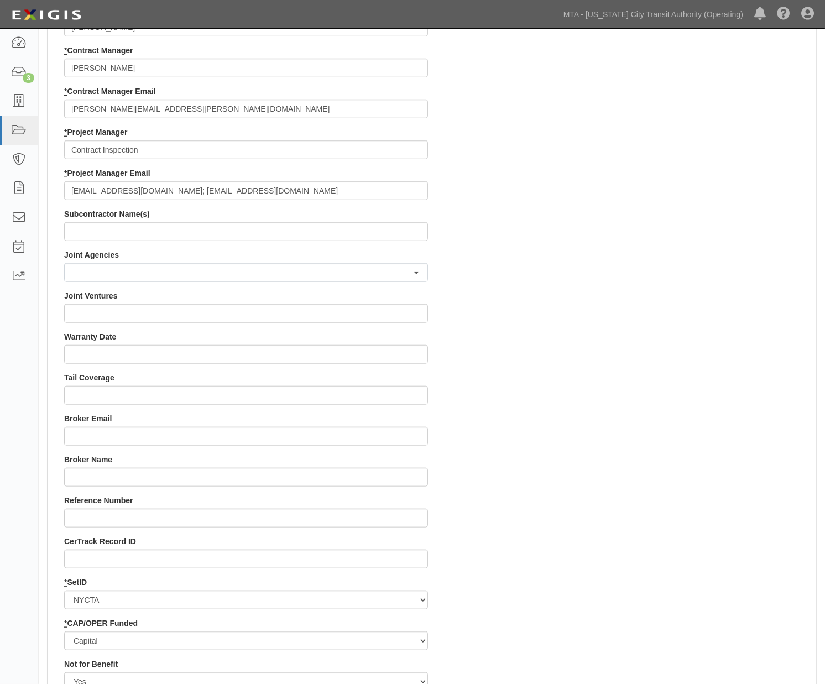
scroll to position [979, 0]
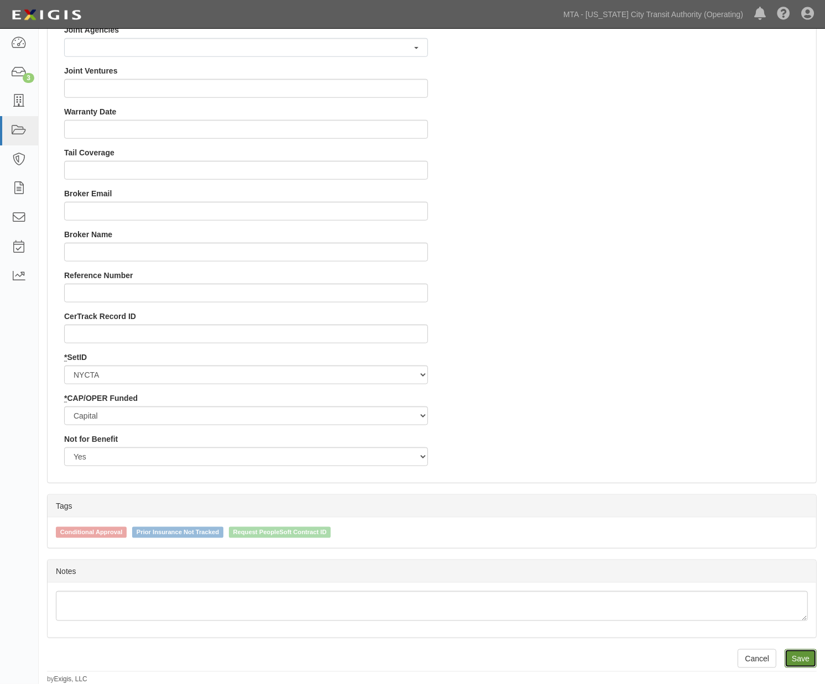
click at [804, 663] on input "Save" at bounding box center [800, 658] width 32 height 19
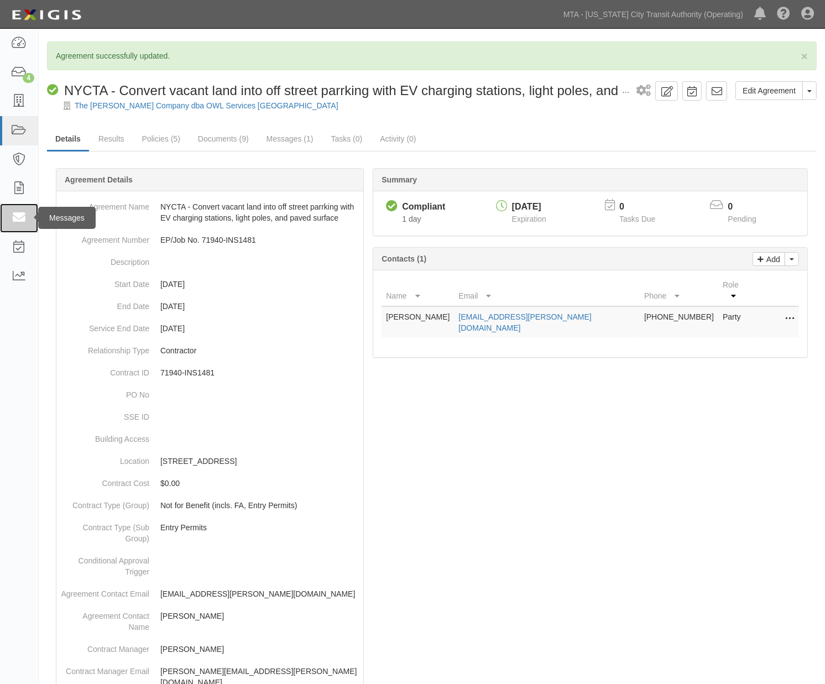
click at [17, 218] on icon at bounding box center [18, 218] width 15 height 13
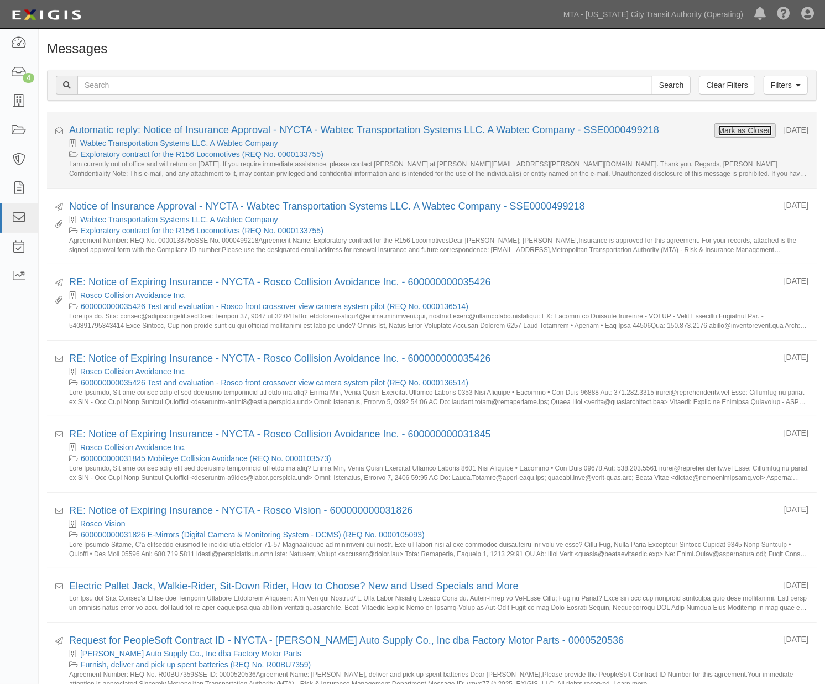
click at [738, 129] on button "Mark as Closed" at bounding box center [744, 130] width 55 height 12
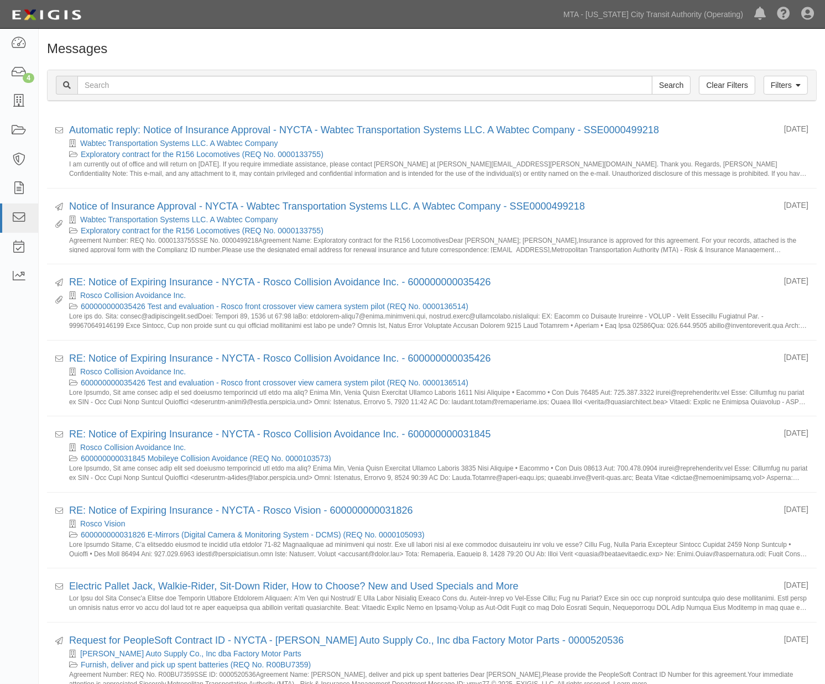
click at [788, 86] on link "Filters" at bounding box center [785, 85] width 44 height 19
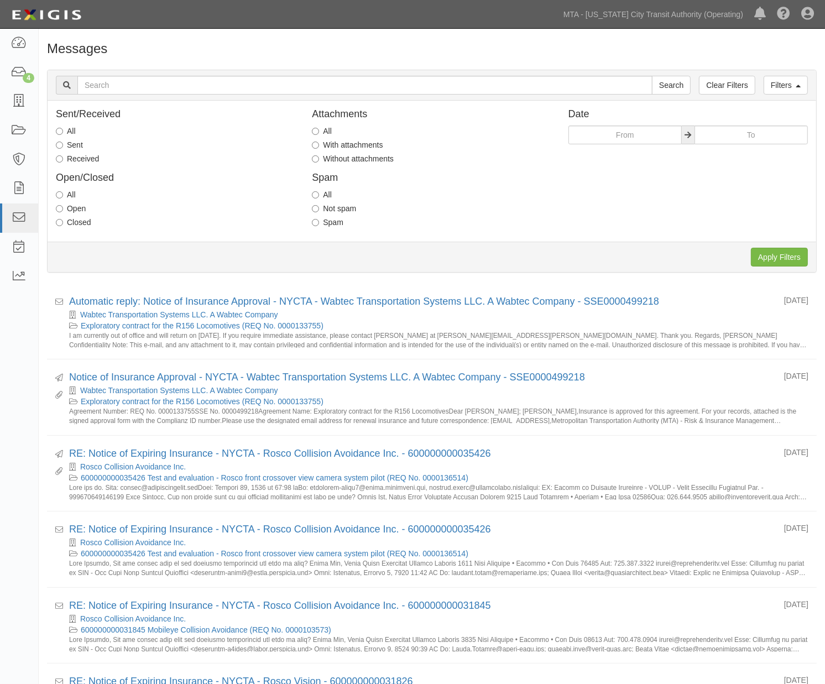
click at [77, 144] on label "Sent" at bounding box center [69, 144] width 27 height 11
click at [63, 144] on input "Sent" at bounding box center [59, 144] width 7 height 7
radio input "true"
click at [780, 257] on input "Apply Filters" at bounding box center [779, 257] width 57 height 19
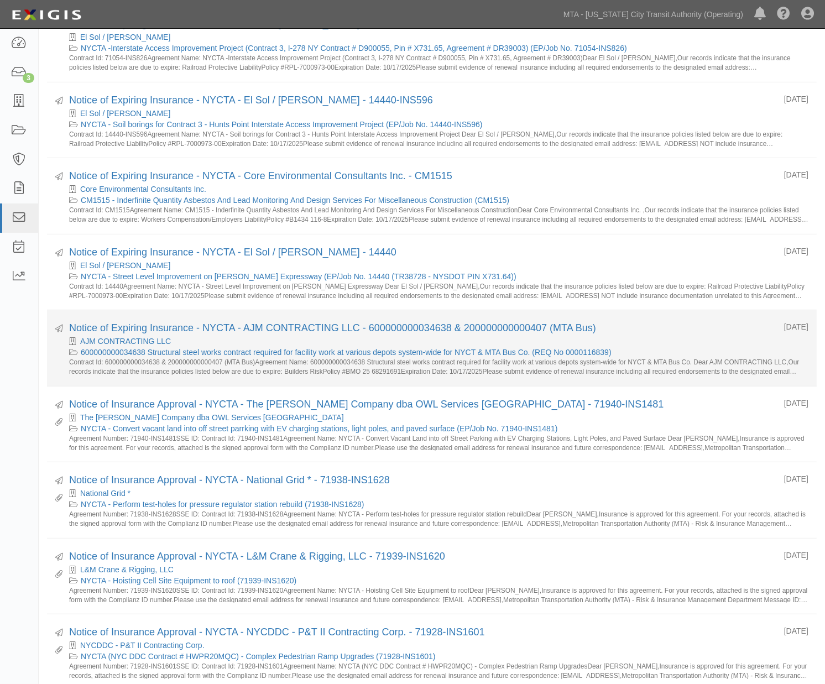
scroll to position [429, 0]
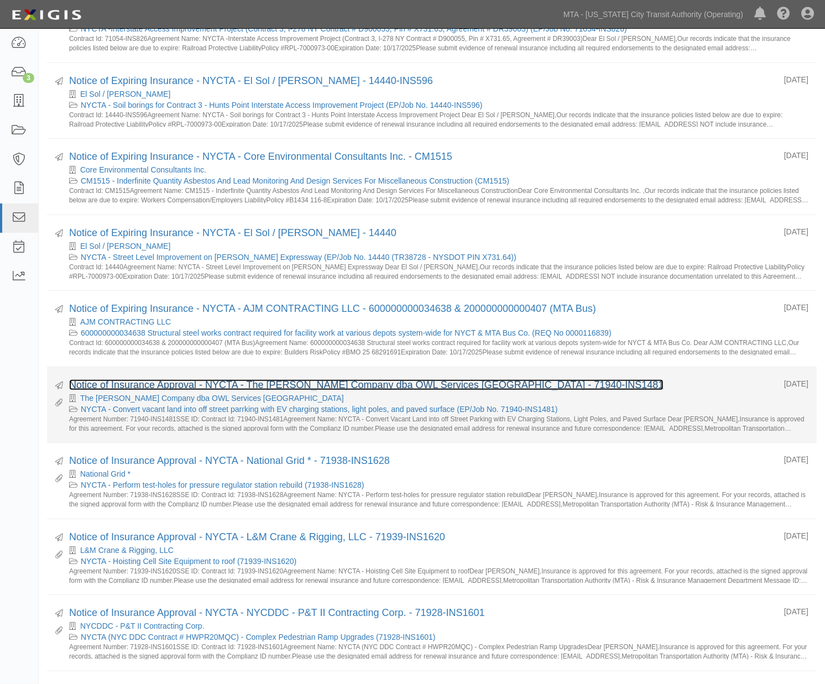
click at [185, 387] on link "Notice of Insurance Approval - NYCTA - The [PERSON_NAME] Company dba OWL Servic…" at bounding box center [366, 384] width 594 height 11
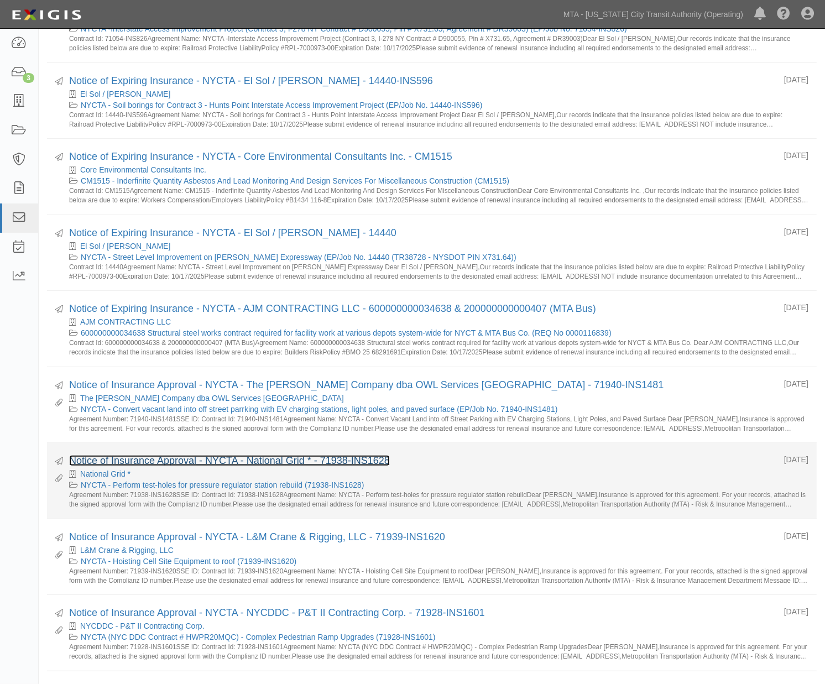
click at [158, 460] on link "Notice of Insurance Approval - NYCTA - National Grid * - 71938-INS1628" at bounding box center [229, 460] width 321 height 11
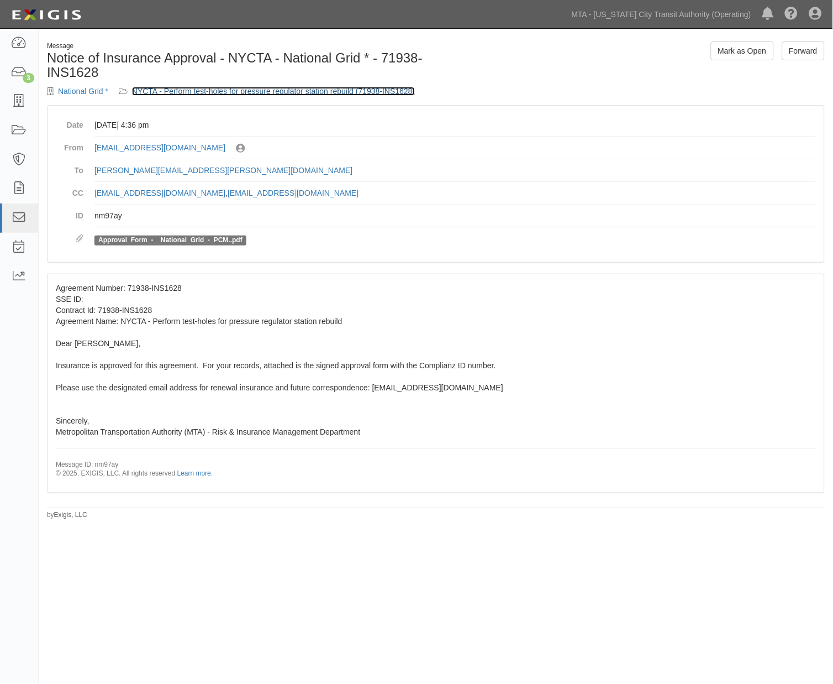
click at [217, 88] on link "NYCTA - Perform test-holes for pressure regulator station rebuild (71938-INS162…" at bounding box center [274, 91] width 284 height 9
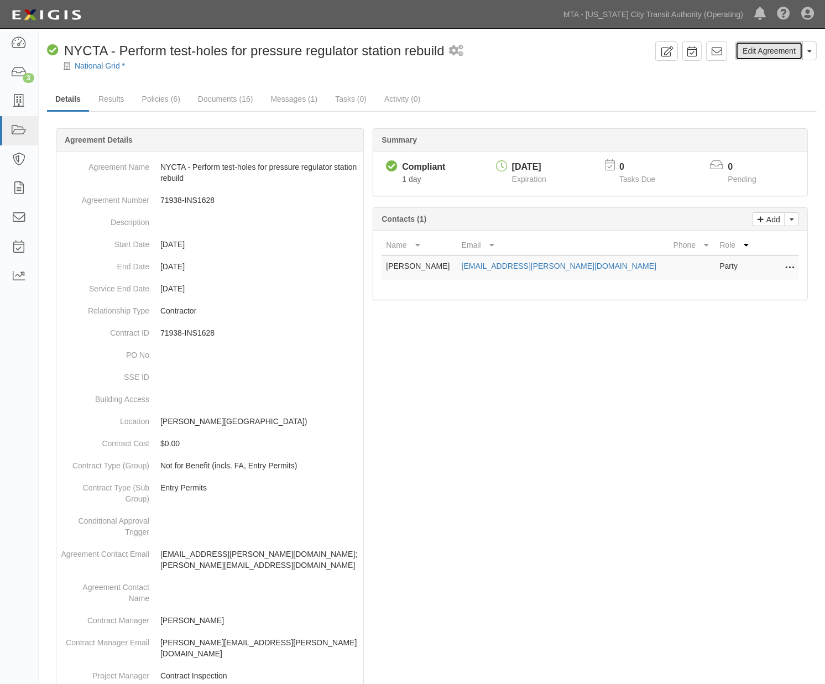
click at [747, 51] on link "Edit Agreement" at bounding box center [768, 50] width 67 height 19
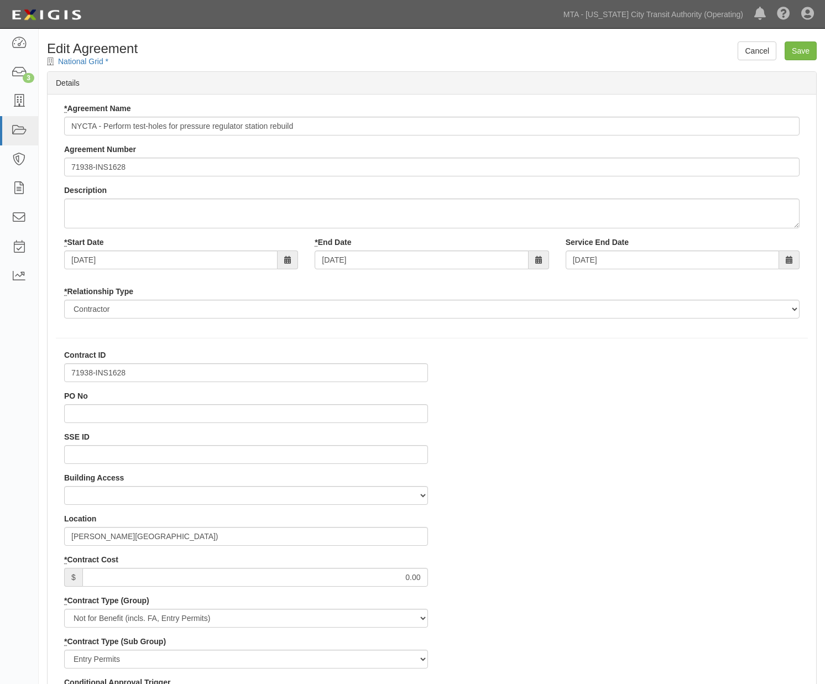
select select
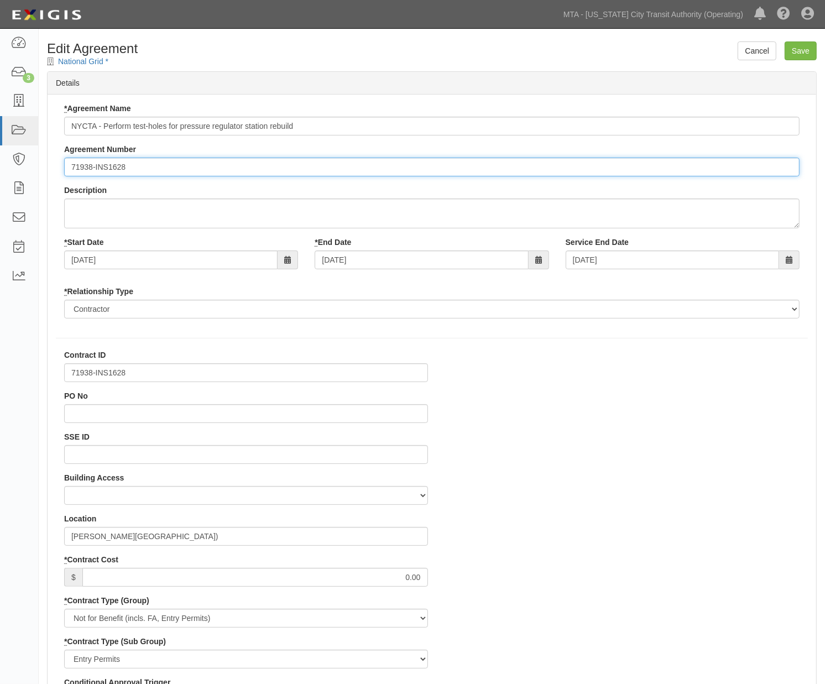
click at [67, 168] on input "71938-INS1628" at bounding box center [431, 167] width 735 height 19
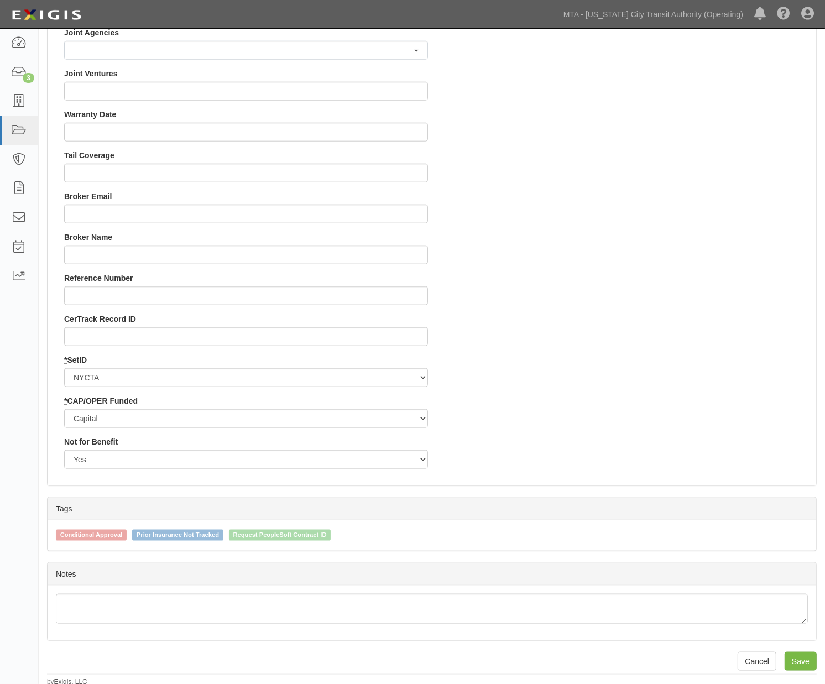
scroll to position [979, 0]
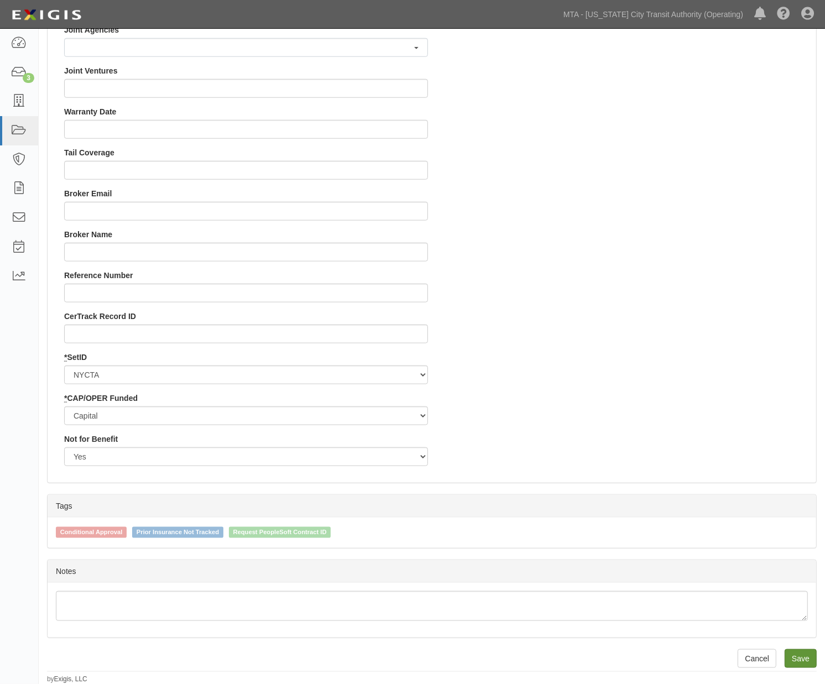
type input "EP/Job No. 71938-INS1628"
click at [800, 658] on input "Save" at bounding box center [800, 658] width 32 height 19
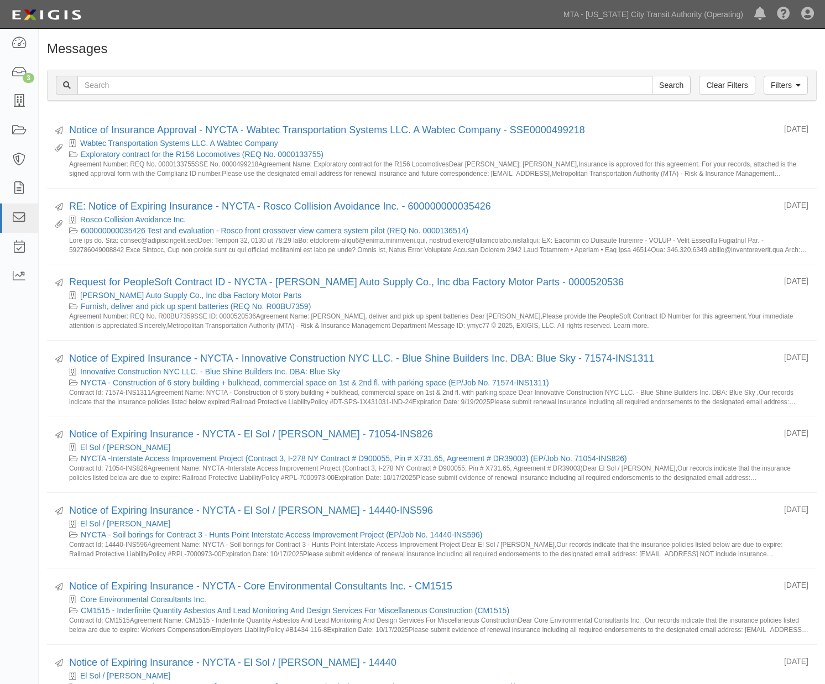
scroll to position [429, 0]
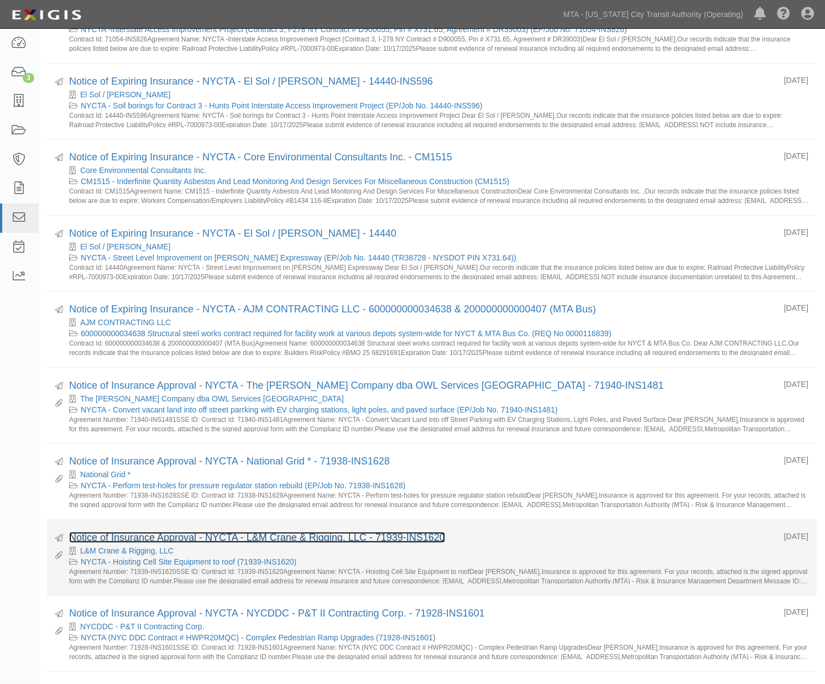
click at [172, 536] on link "Notice of Insurance Approval - NYCTA - L&M Crane & Rigging, LLC - 71939-INS1620" at bounding box center [257, 537] width 376 height 11
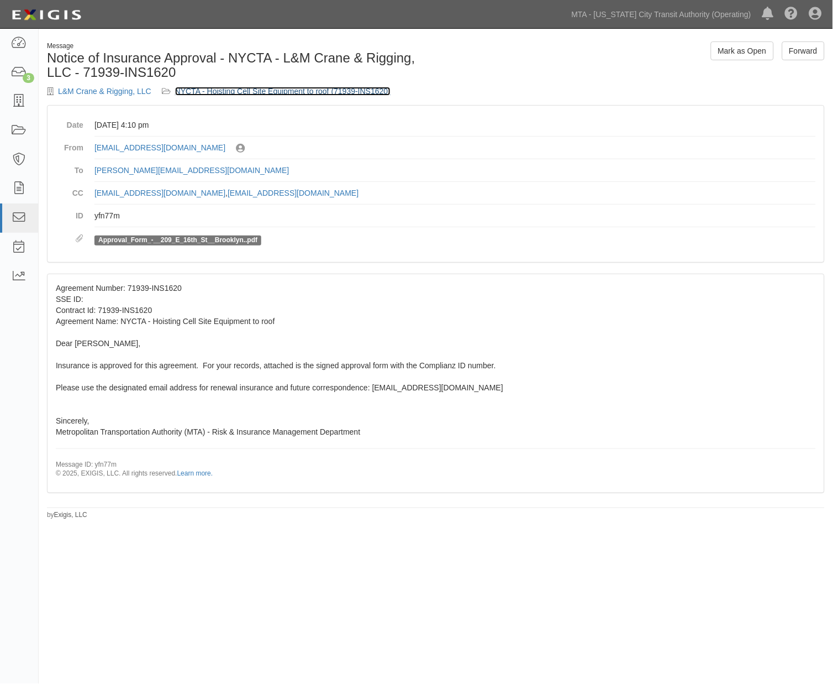
click at [291, 87] on link "NYCTA - Hoisting Cell Site Equipment to roof (71939-INS1620)" at bounding box center [283, 91] width 216 height 9
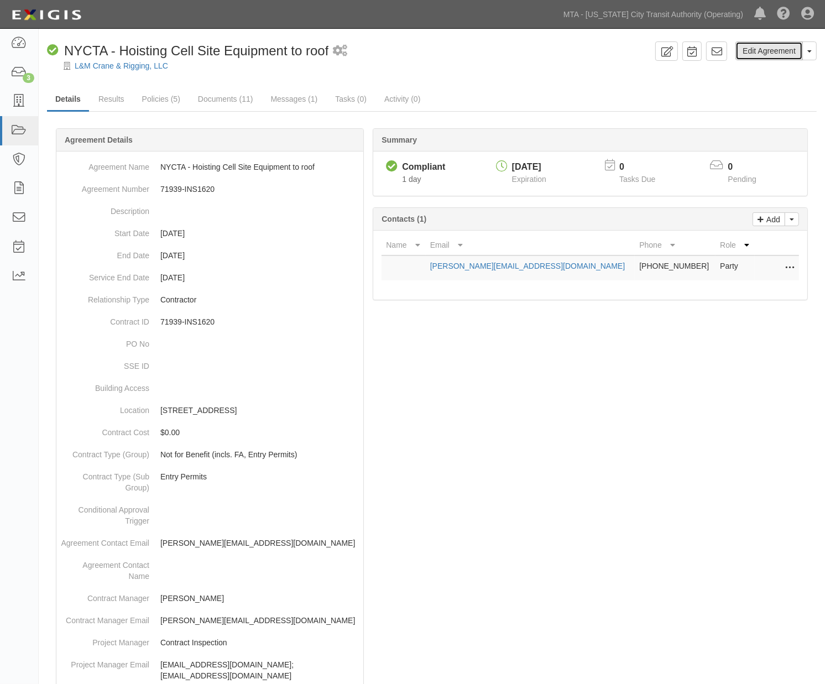
click at [759, 51] on link "Edit Agreement" at bounding box center [768, 50] width 67 height 19
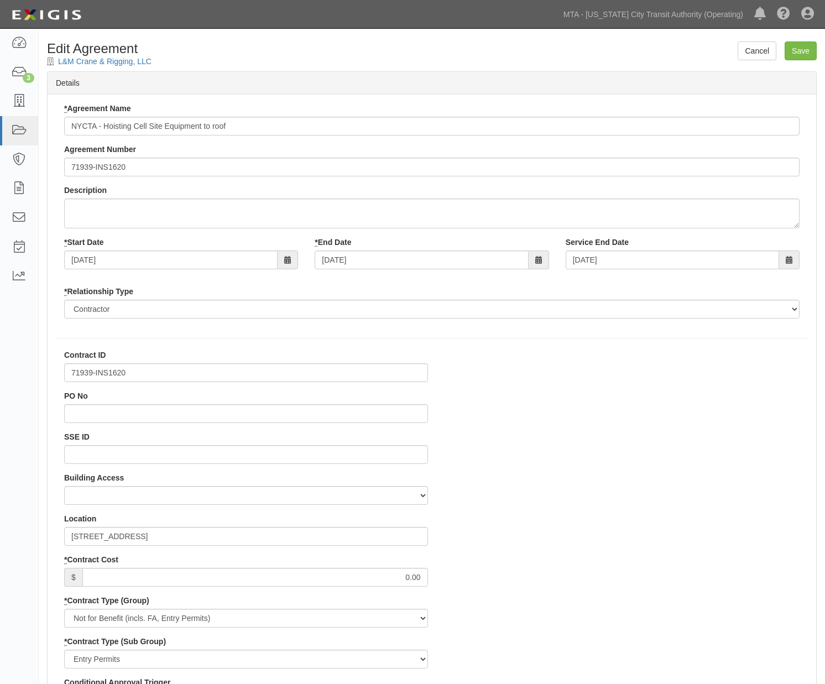
select select
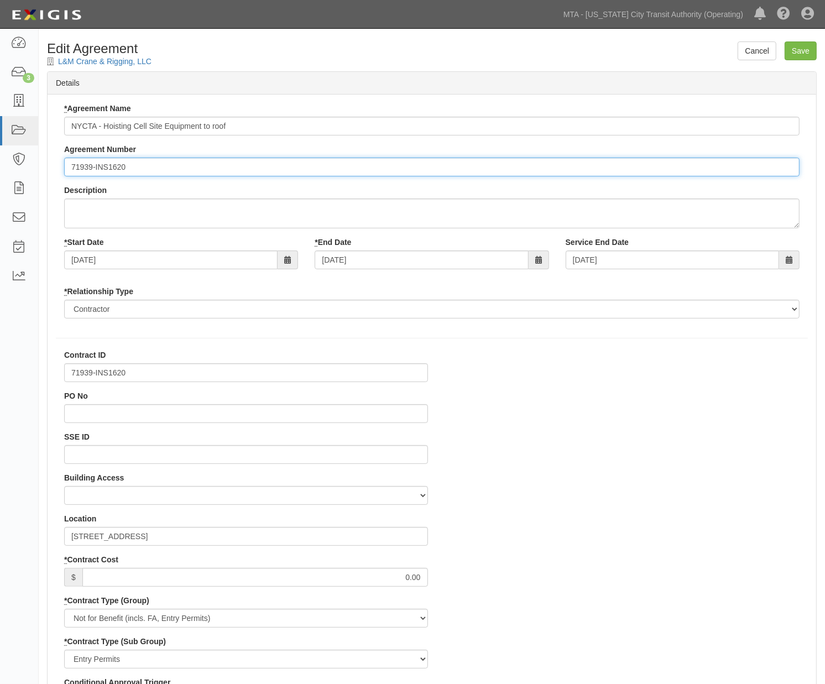
click at [75, 167] on input "71939-INS1620" at bounding box center [431, 167] width 735 height 19
click at [74, 167] on input "71939-INS1620" at bounding box center [431, 167] width 735 height 19
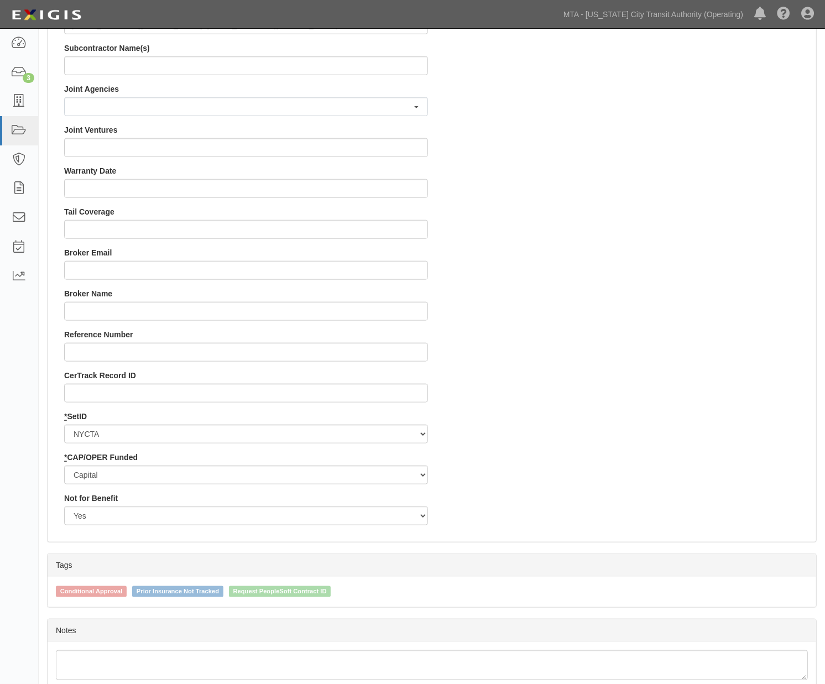
scroll to position [979, 0]
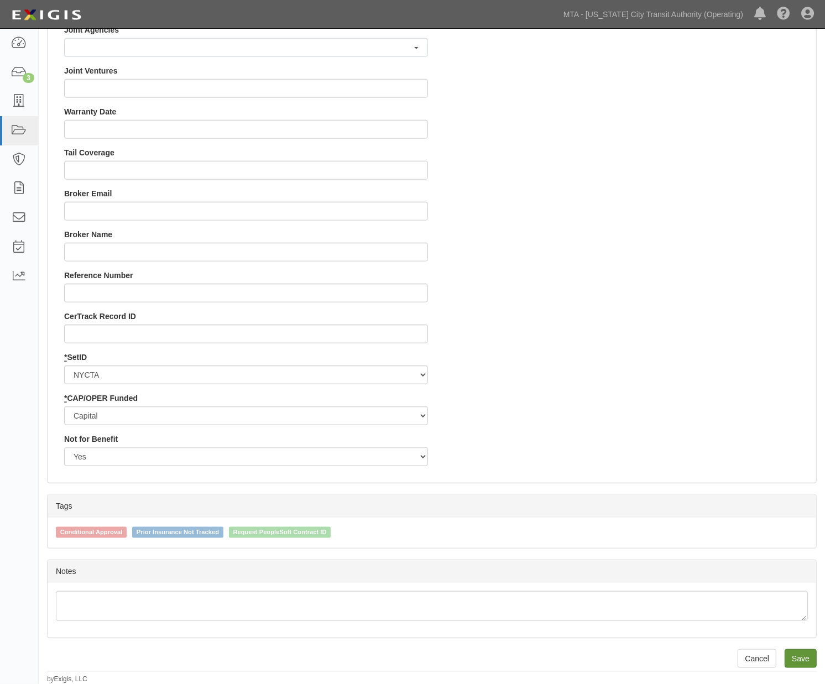
type input "EP/Job No. 71939-INS1620"
click at [798, 653] on input "Save" at bounding box center [800, 658] width 32 height 19
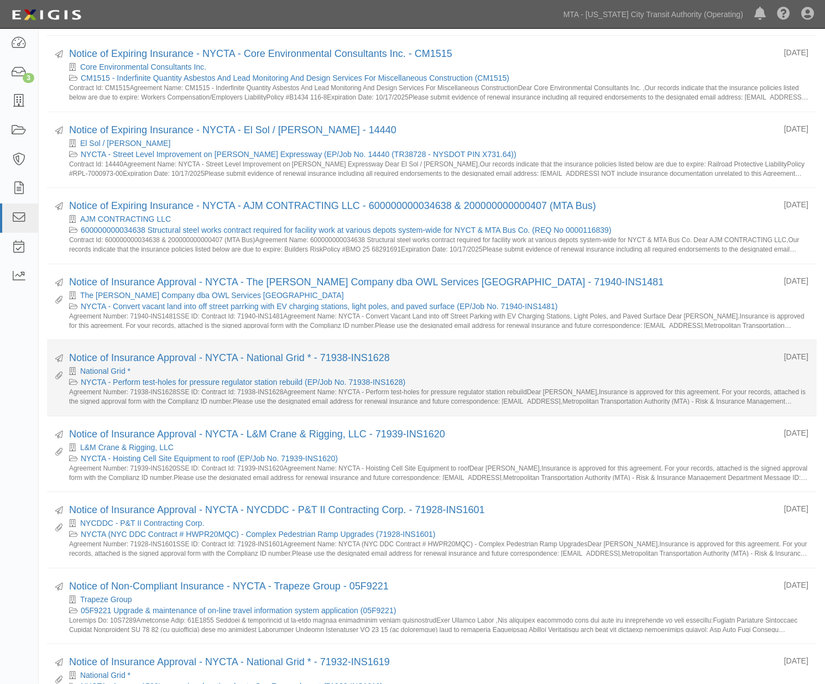
scroll to position [552, 0]
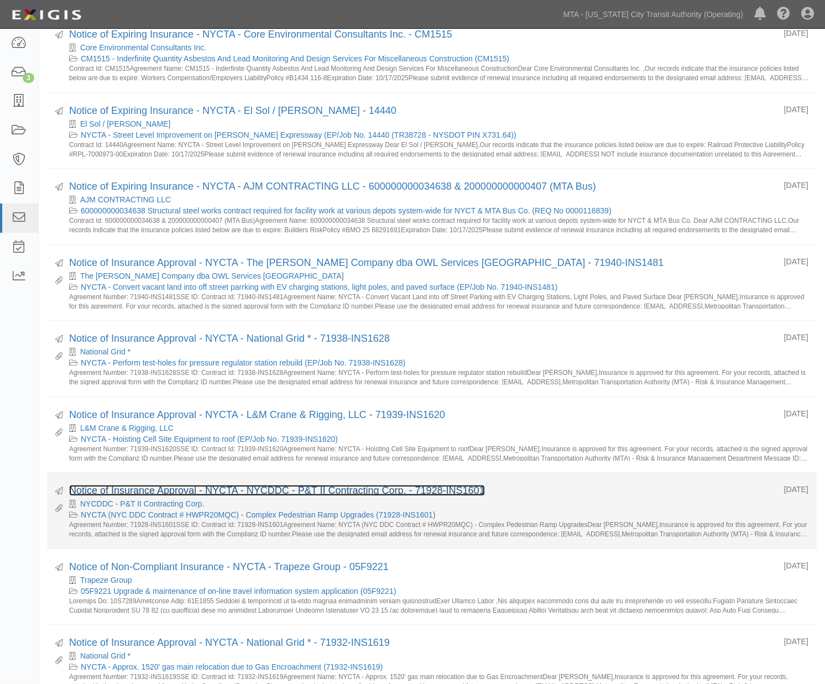
click at [174, 490] on link "Notice of Insurance Approval - NYCTA - NYCDDC - P&T II Contracting Corp. - 7192…" at bounding box center [277, 490] width 416 height 11
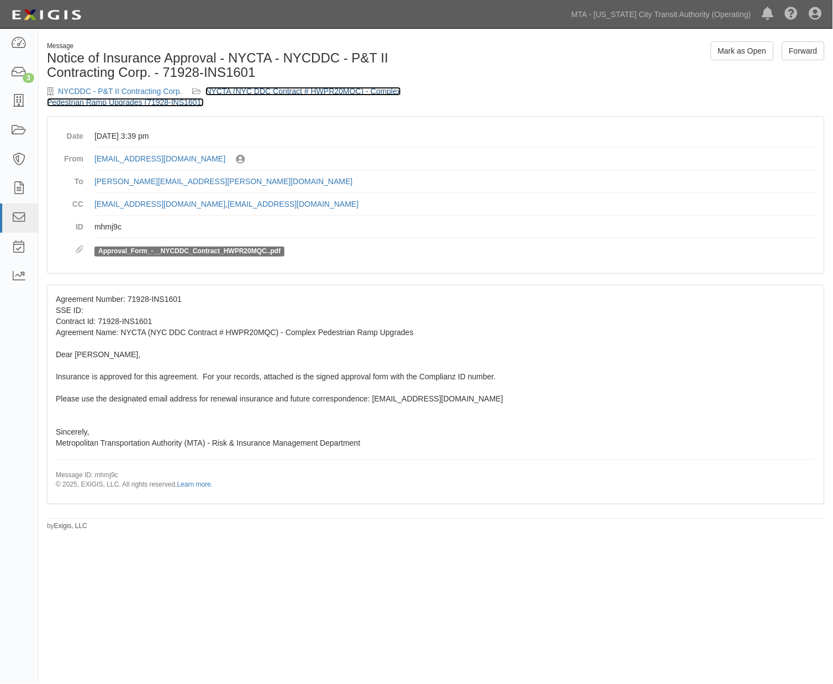
click at [300, 91] on link "NYCTA (NYC DDC Contract # HWPR20MQC) - Complex Pedestrian Ramp Upgrades (71928-…" at bounding box center [224, 97] width 354 height 20
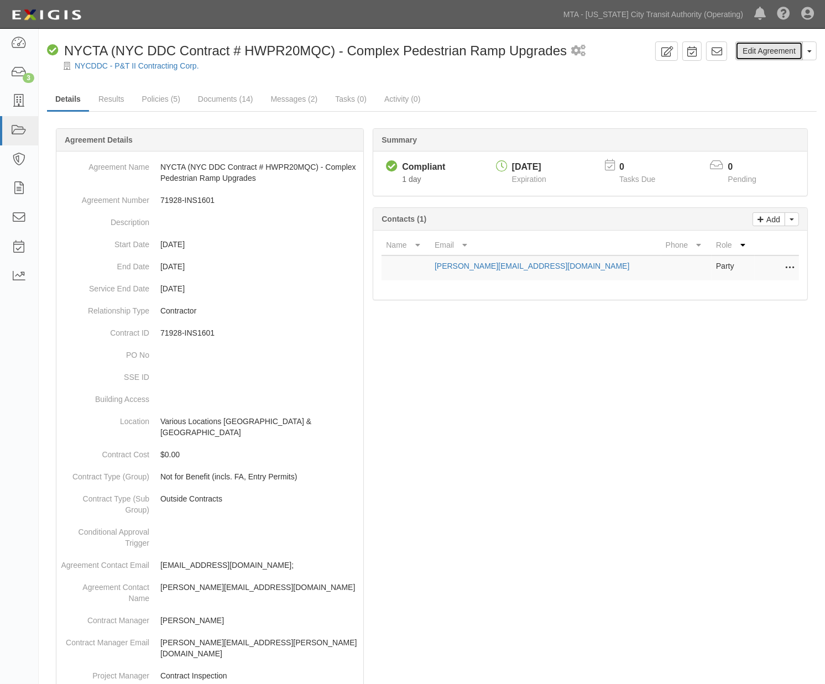
click at [758, 53] on link "Edit Agreement" at bounding box center [768, 50] width 67 height 19
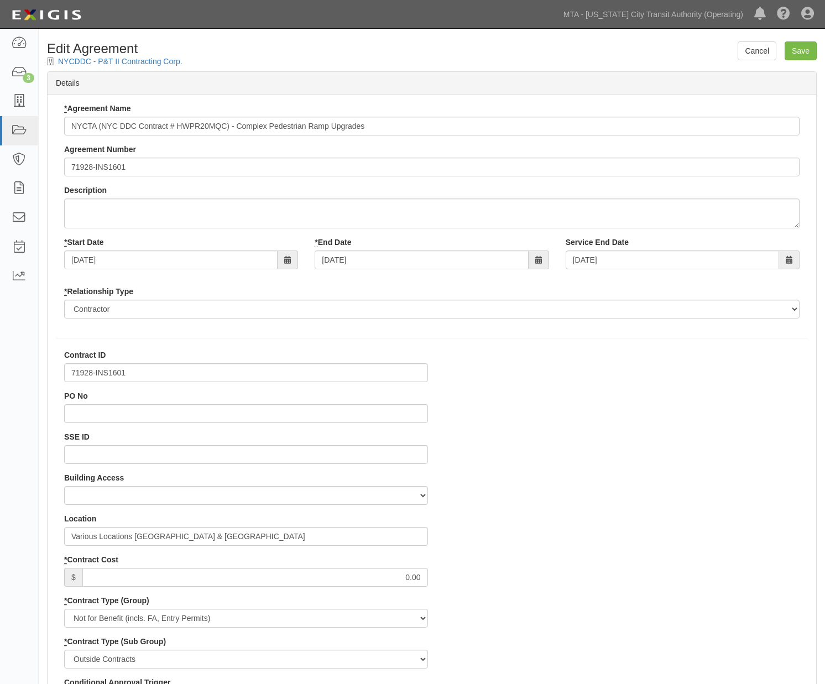
select select
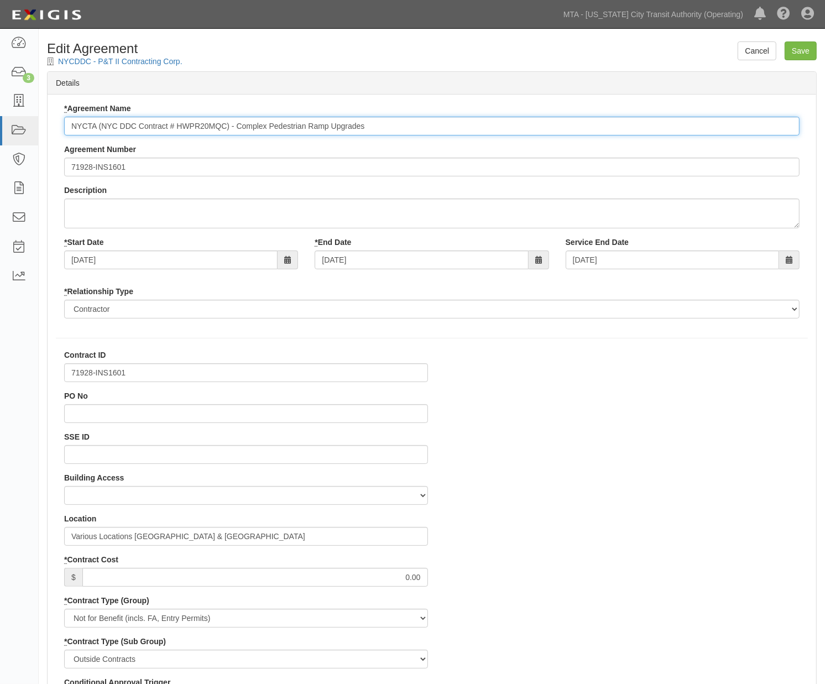
drag, startPoint x: 95, startPoint y: 124, endPoint x: 229, endPoint y: 128, distance: 134.4
click at [229, 128] on input "NYCTA (NYC DDC Contract # HWPR20MQC) - Complex Pedestrian Ramp Upgrades" at bounding box center [431, 126] width 735 height 19
click at [252, 120] on input "NYCTA - Complex Pedestrian Ramp Upgrades" at bounding box center [431, 126] width 735 height 19
paste input "(NYC DDC Contract # HWPR20MQC)"
type input "NYCTA - Complex Pedestrian Ramp Upgrades (NYC DDC Contract # HWPR20MQC)"
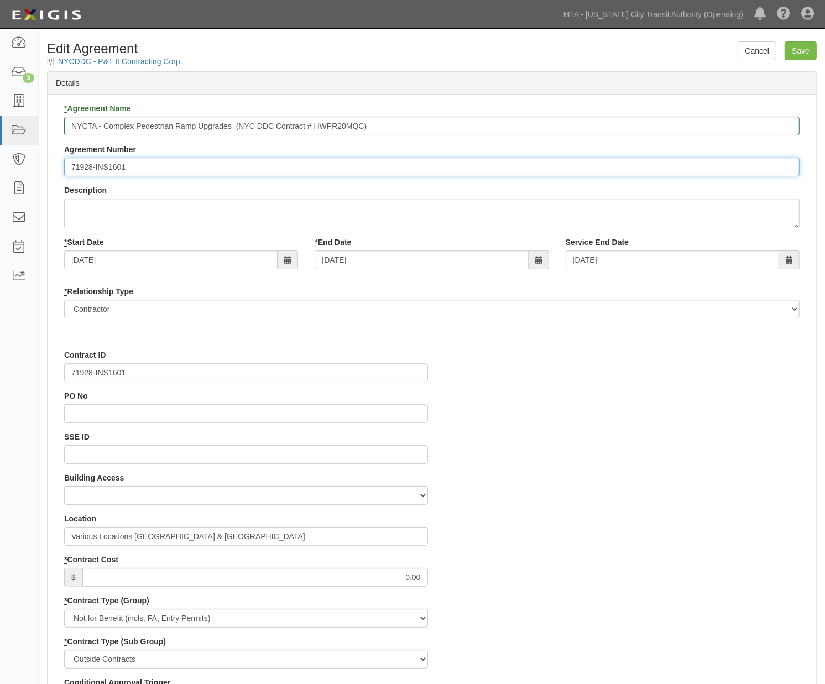
click at [70, 162] on input "71928-INS1601" at bounding box center [431, 167] width 735 height 19
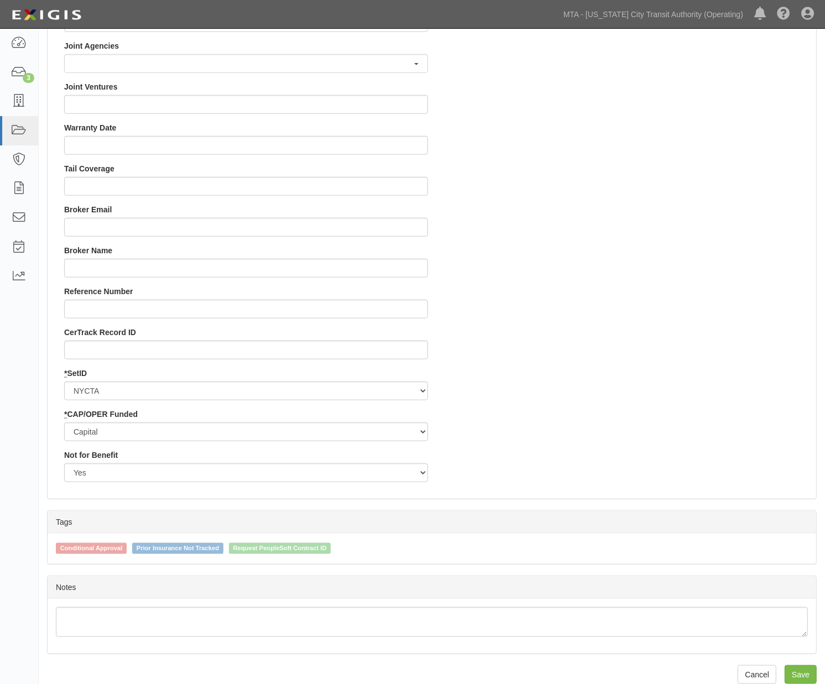
scroll to position [979, 0]
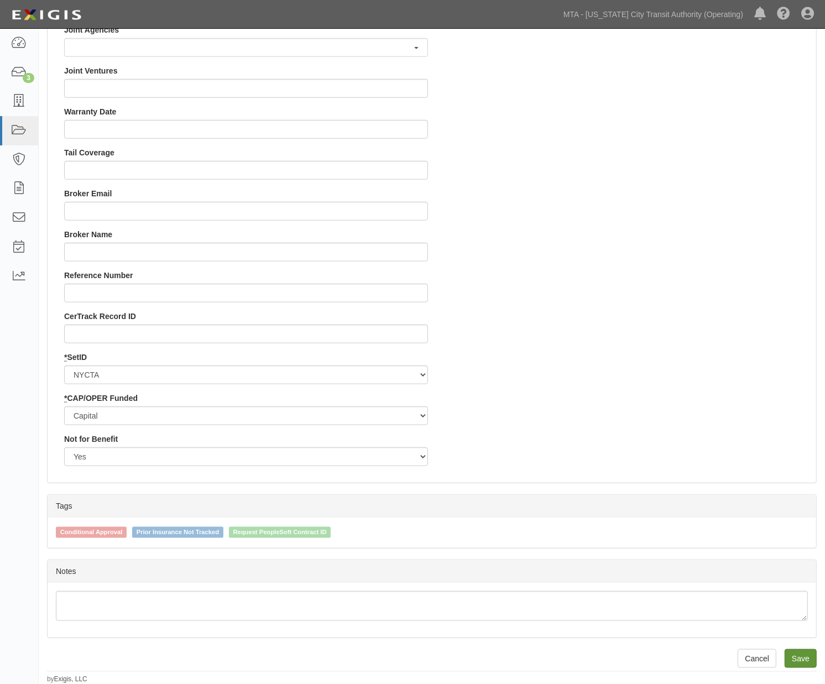
type input "EP/Job No. 71928-INS1601"
click at [803, 659] on input "Save" at bounding box center [800, 658] width 32 height 19
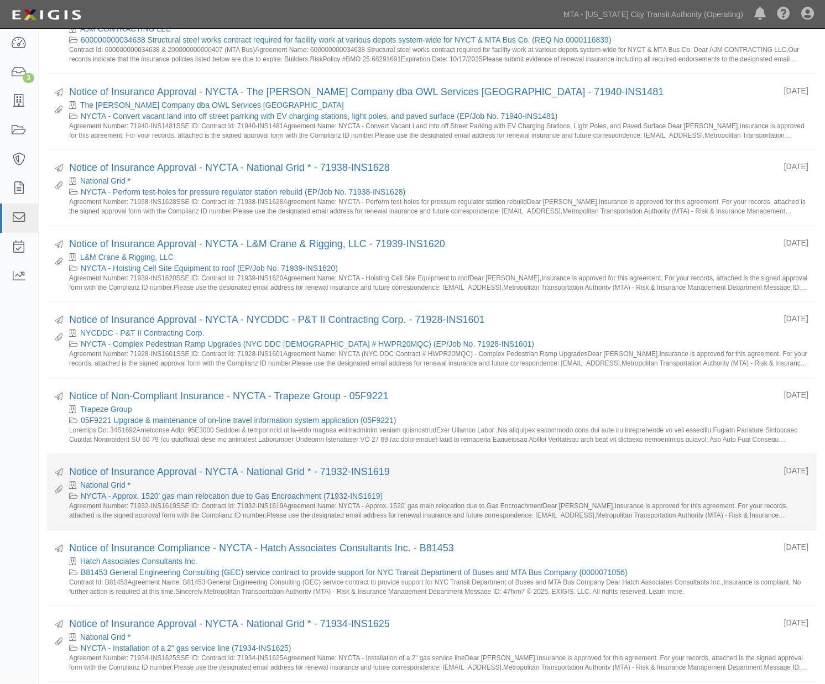
scroll to position [736, 0]
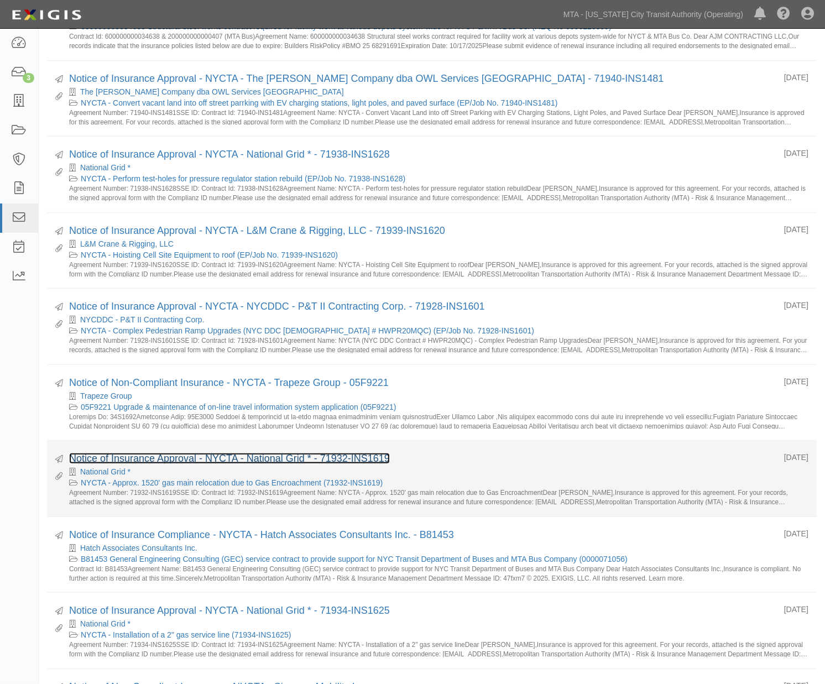
click at [177, 464] on link "Notice of Insurance Approval - NYCTA - National Grid * - 71932-INS1619" at bounding box center [229, 458] width 321 height 11
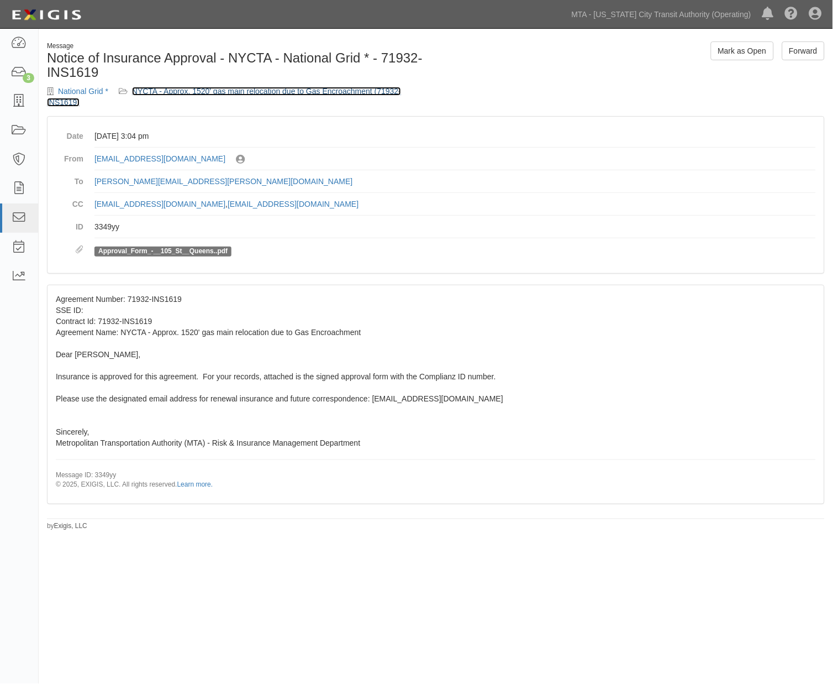
click at [199, 91] on link "NYCTA - Approx. 1520' gas main relocation due to Gas Encroachment (71932-INS161…" at bounding box center [224, 97] width 354 height 20
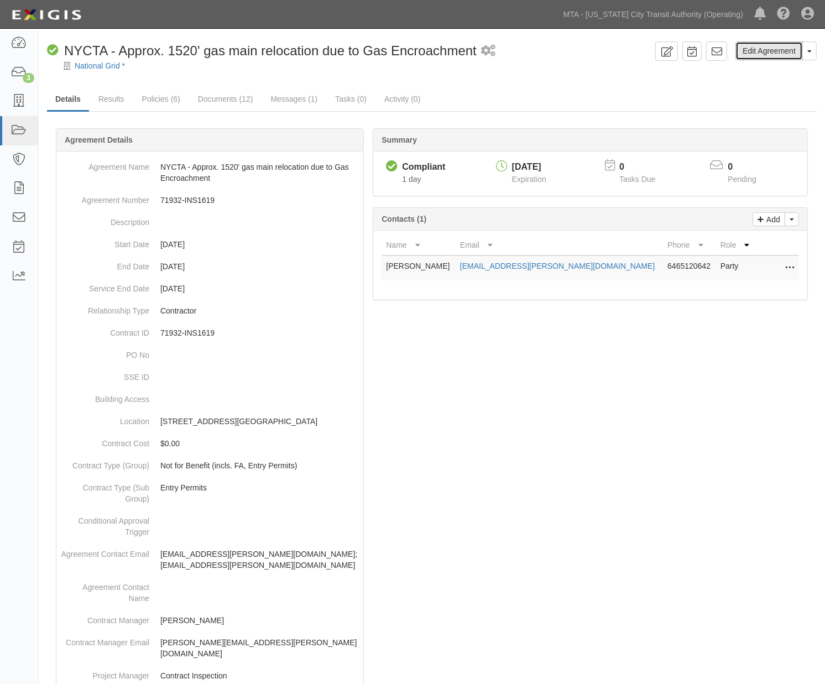
click at [753, 50] on link "Edit Agreement" at bounding box center [768, 50] width 67 height 19
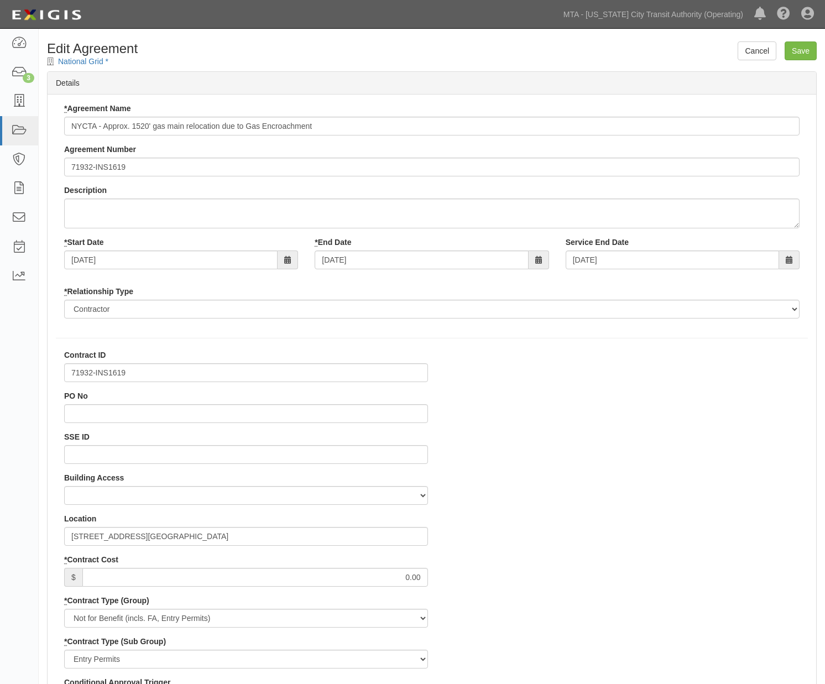
select select
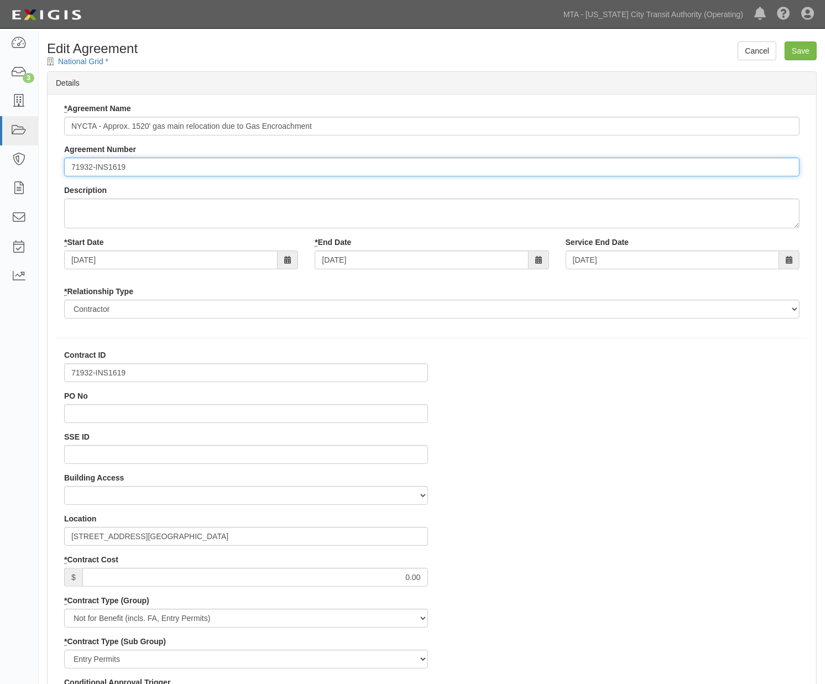
click at [66, 166] on input "71932-INS1619" at bounding box center [431, 167] width 735 height 19
click at [108, 164] on input "EP/Job No. 71932-INS1619" at bounding box center [431, 167] width 735 height 19
drag, startPoint x: 111, startPoint y: 167, endPoint x: 62, endPoint y: 167, distance: 48.6
click at [62, 167] on div "* Agreement Name NYCTA - Approx. 1520' gas main relocation due to Gas Encroachm…" at bounding box center [432, 215] width 752 height 224
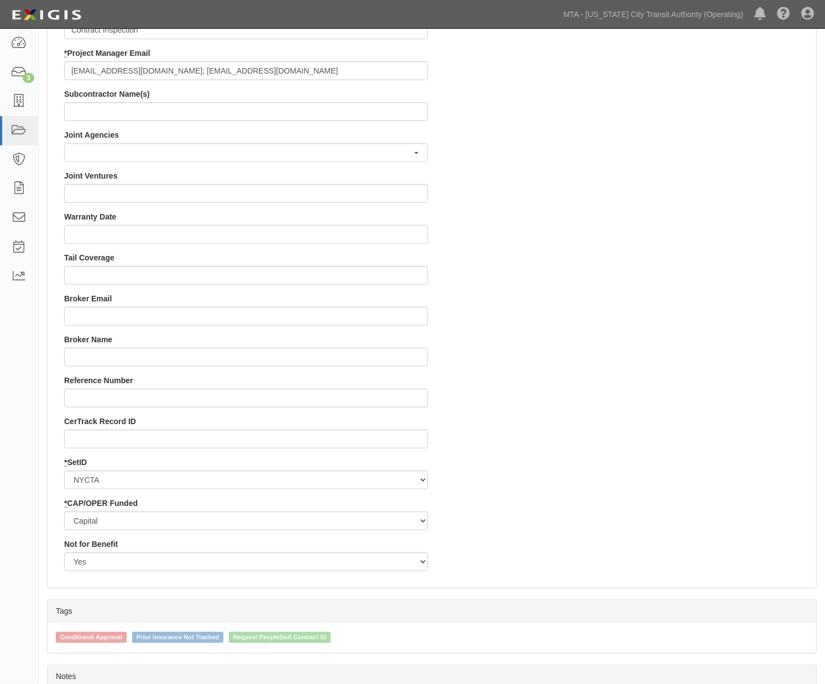
scroll to position [979, 0]
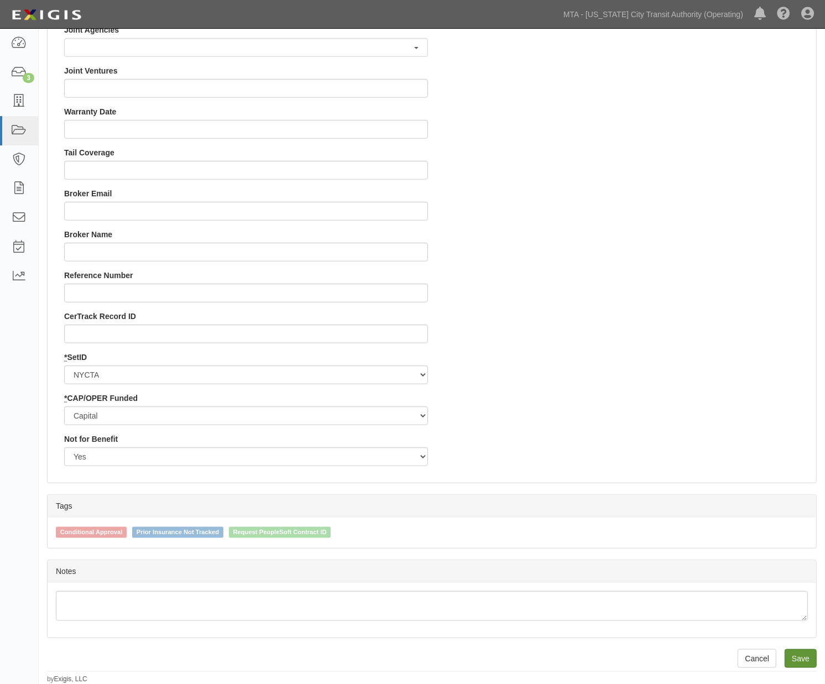
type input "EP/Job No. 71932-INS1619"
click at [804, 656] on input "Save" at bounding box center [800, 658] width 32 height 19
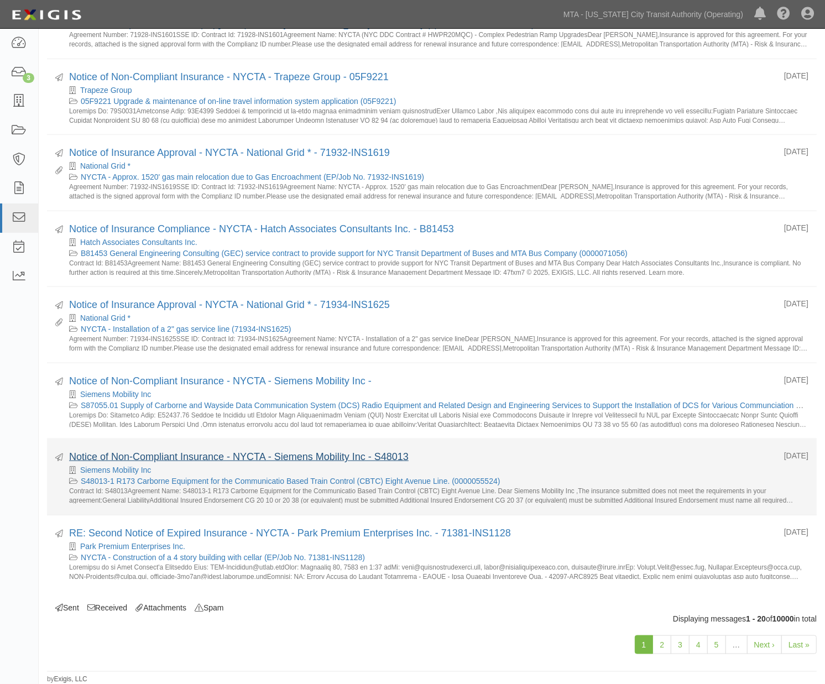
scroll to position [1045, 0]
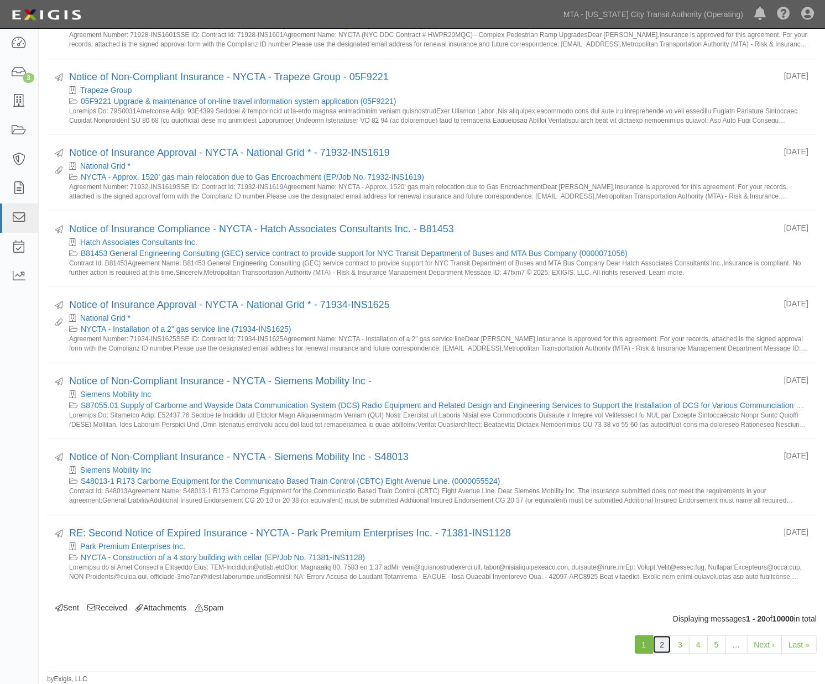
click at [662, 643] on link "2" at bounding box center [661, 644] width 19 height 19
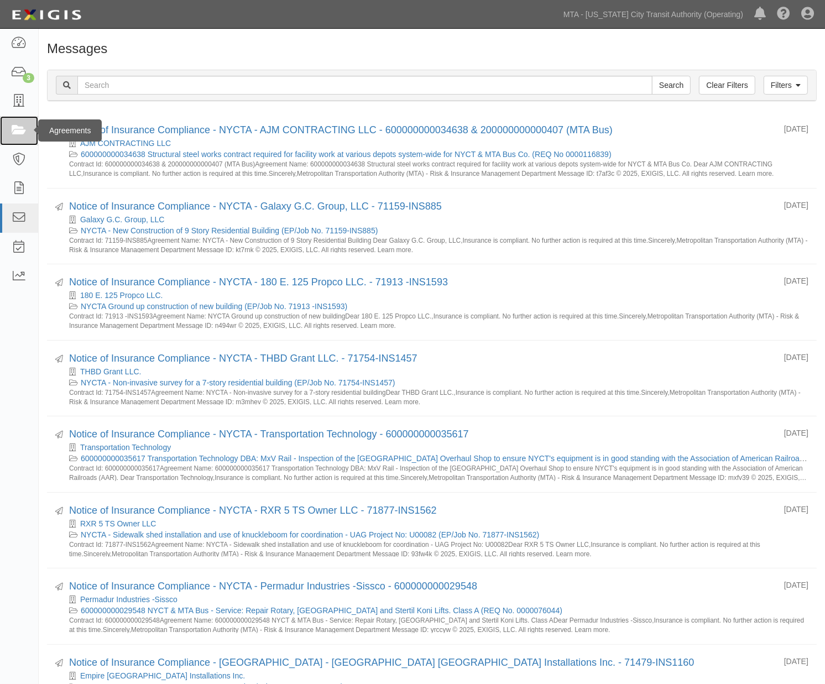
click at [20, 128] on icon at bounding box center [18, 130] width 15 height 13
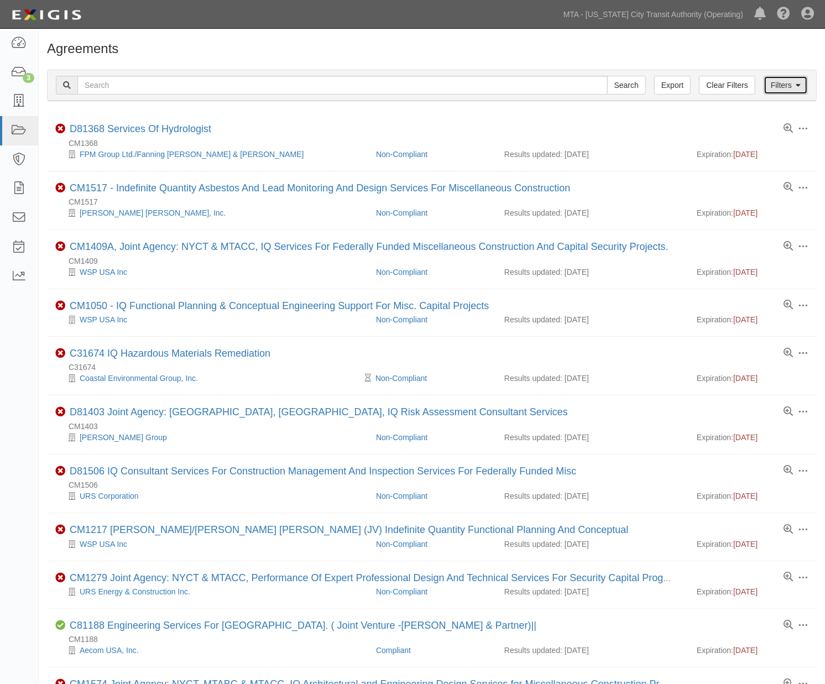
click at [778, 78] on link "Filters" at bounding box center [785, 85] width 44 height 19
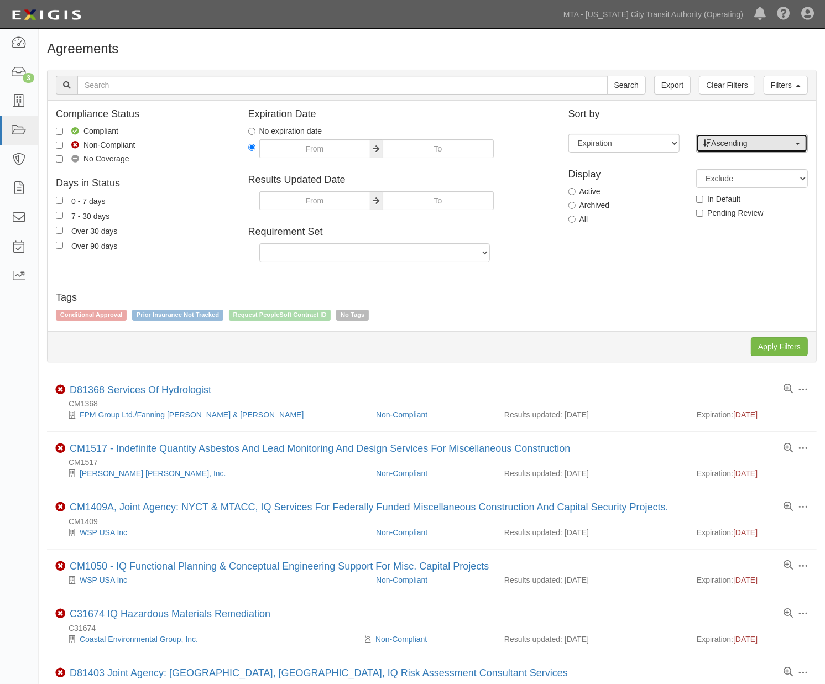
click at [722, 144] on span "Ascending" at bounding box center [748, 143] width 90 height 11
click at [714, 175] on span at bounding box center [711, 179] width 8 height 8
select select "desc"
drag, startPoint x: 782, startPoint y: 347, endPoint x: 777, endPoint y: 348, distance: 5.6
click at [780, 348] on input "Apply Filters" at bounding box center [779, 346] width 57 height 19
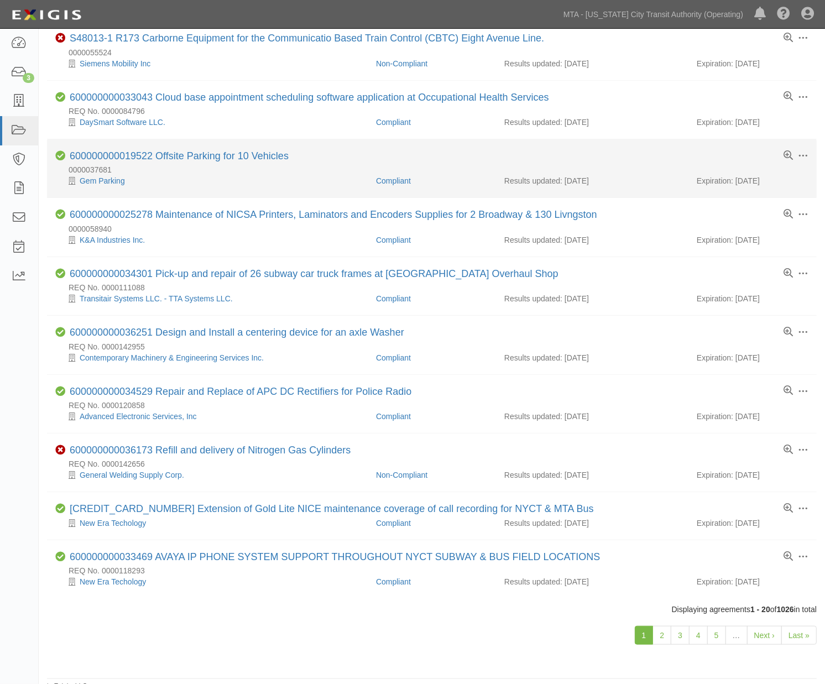
scroll to position [641, 0]
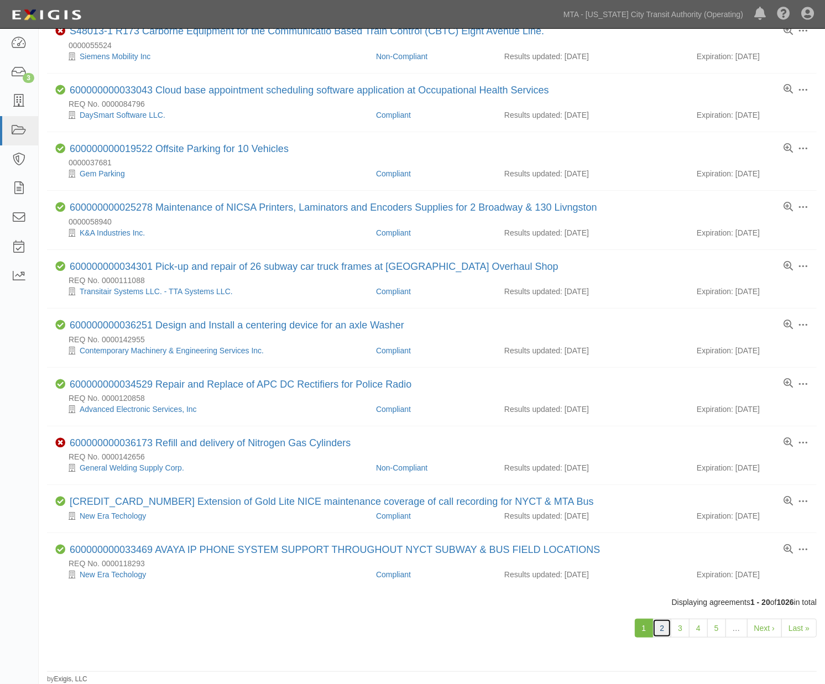
click at [659, 626] on link "2" at bounding box center [661, 627] width 19 height 19
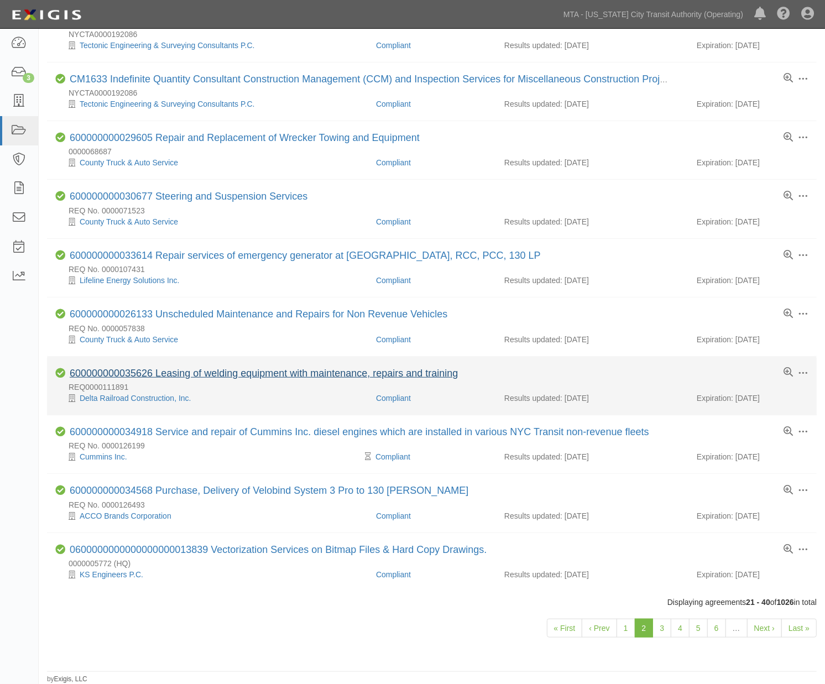
scroll to position [696, 0]
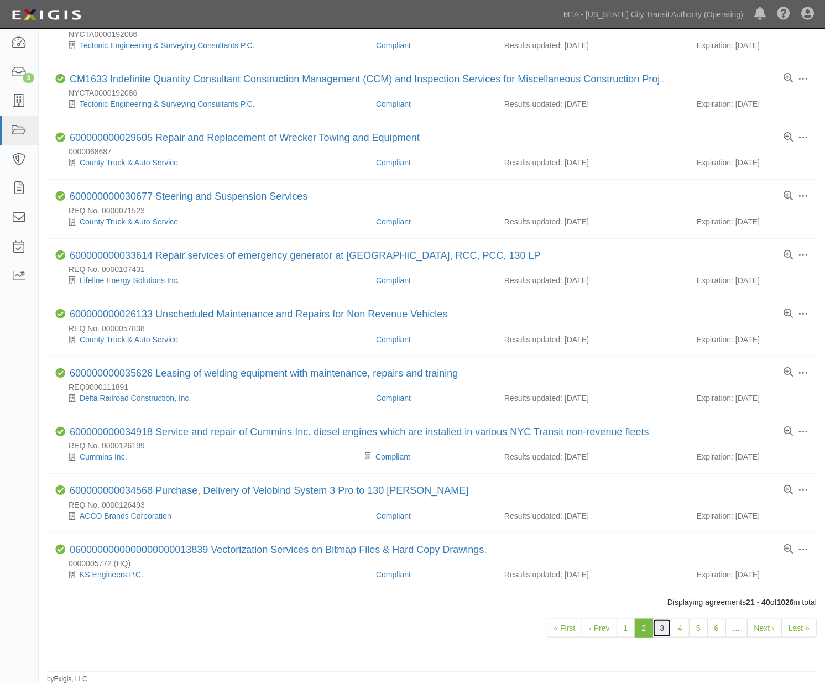
click at [663, 630] on link "3" at bounding box center [661, 627] width 19 height 19
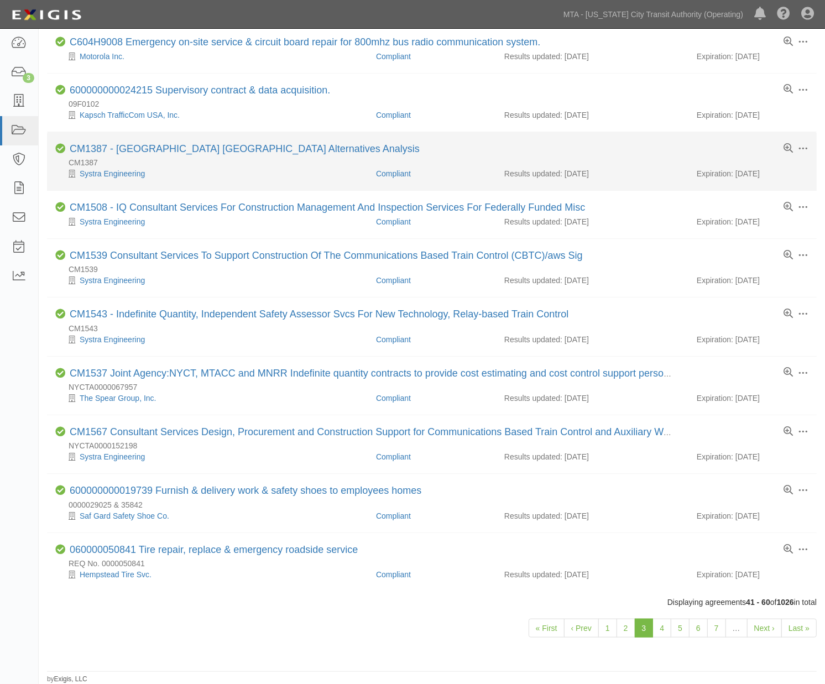
scroll to position [685, 0]
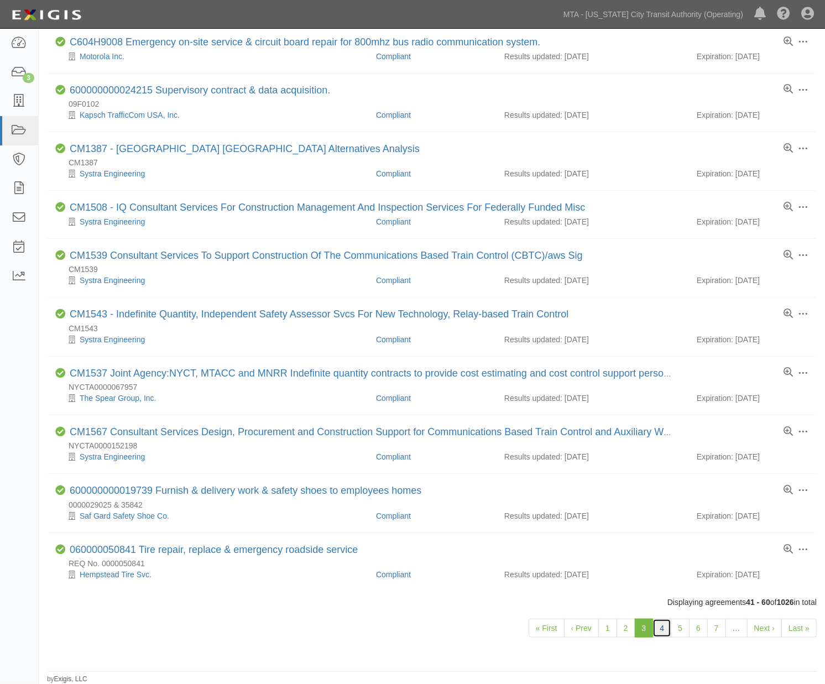
click at [663, 628] on link "4" at bounding box center [661, 627] width 19 height 19
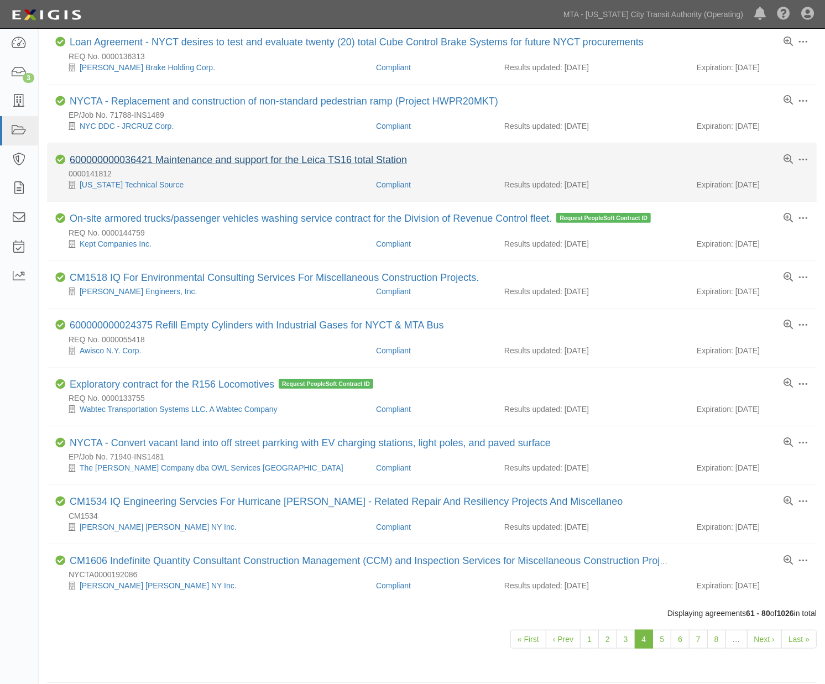
scroll to position [674, 0]
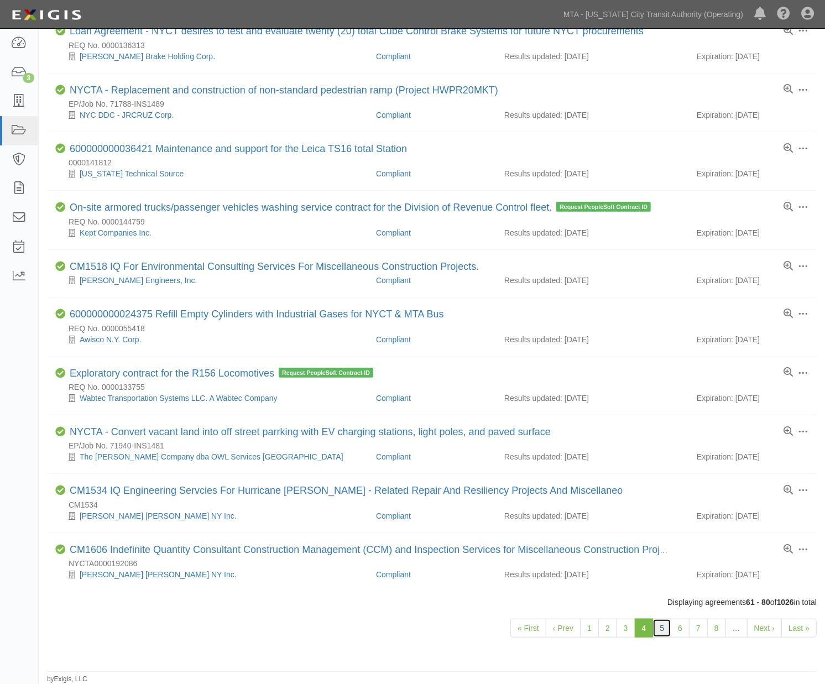
click at [661, 630] on link "5" at bounding box center [661, 627] width 19 height 19
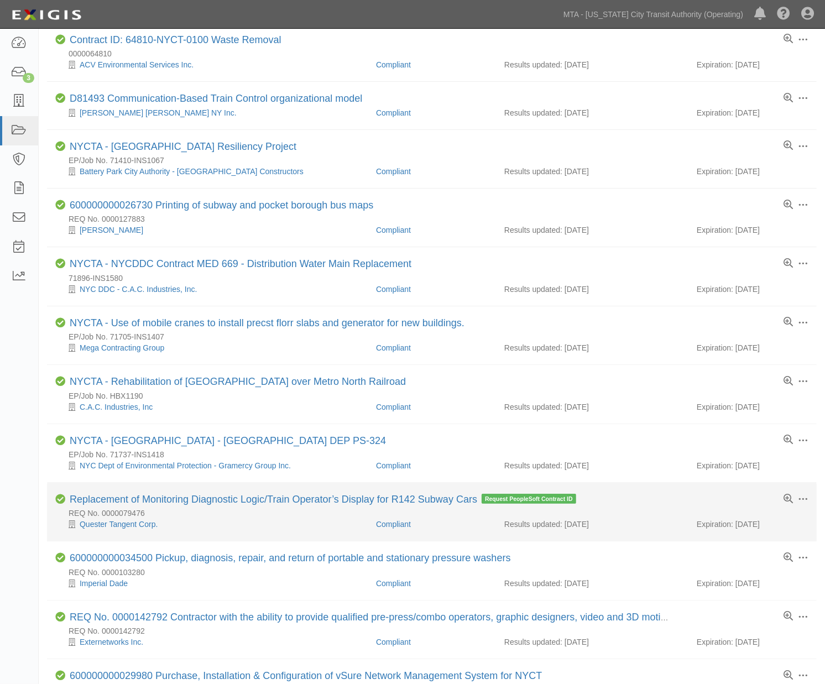
scroll to position [184, 0]
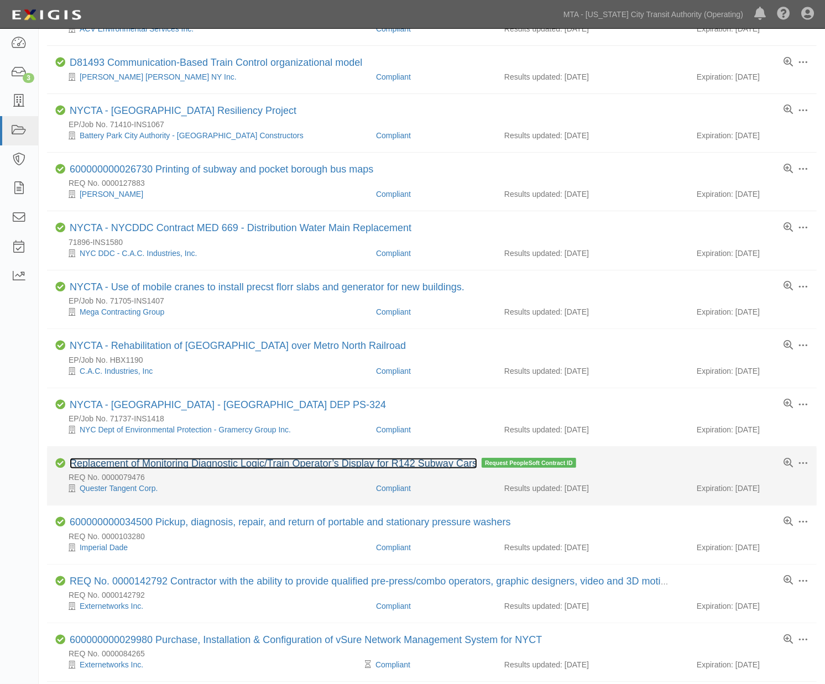
click at [219, 466] on link "Replacement of Monitoring Diagnostic Logic/Train Operator’s Display for R142 Su…" at bounding box center [273, 463] width 407 height 11
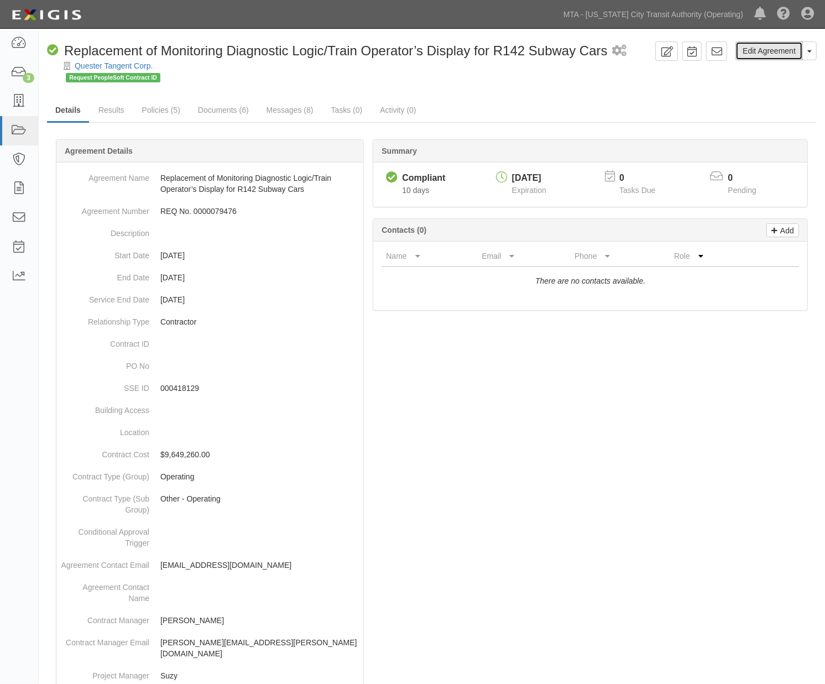
click at [762, 46] on link "Edit Agreement" at bounding box center [768, 50] width 67 height 19
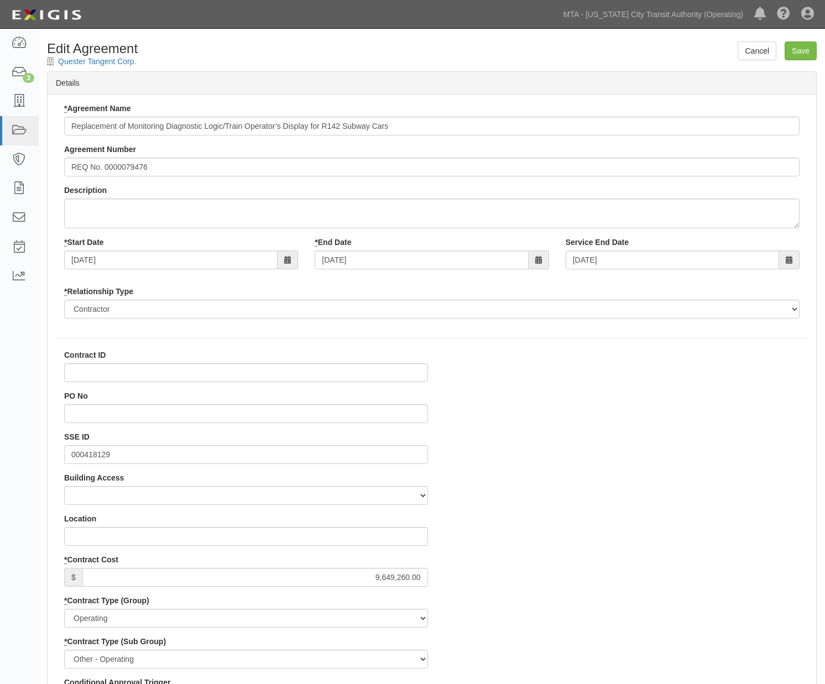
select select
click at [756, 55] on link "Cancel" at bounding box center [756, 50] width 39 height 19
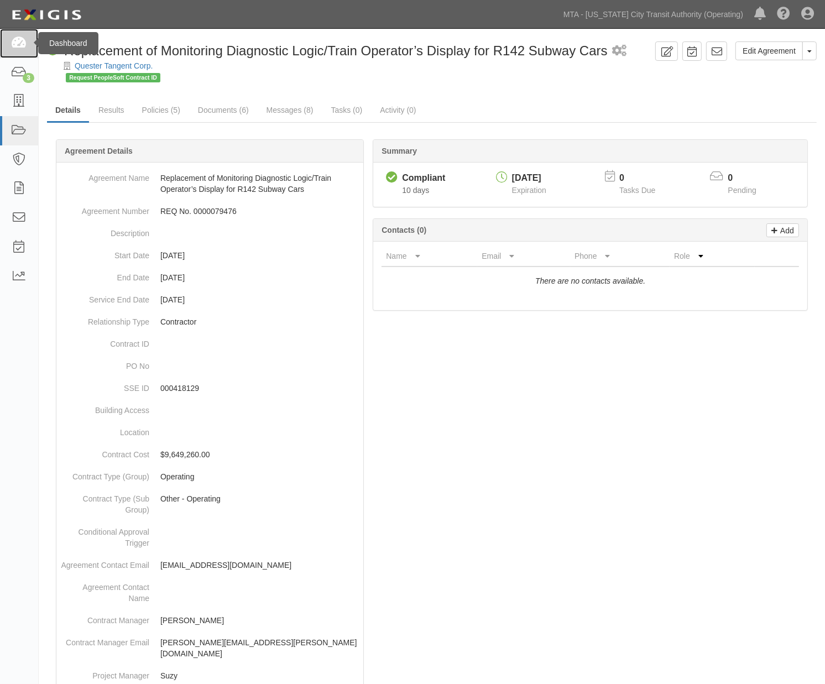
click at [17, 44] on icon at bounding box center [18, 43] width 15 height 13
